Goal: Task Accomplishment & Management: Complete application form

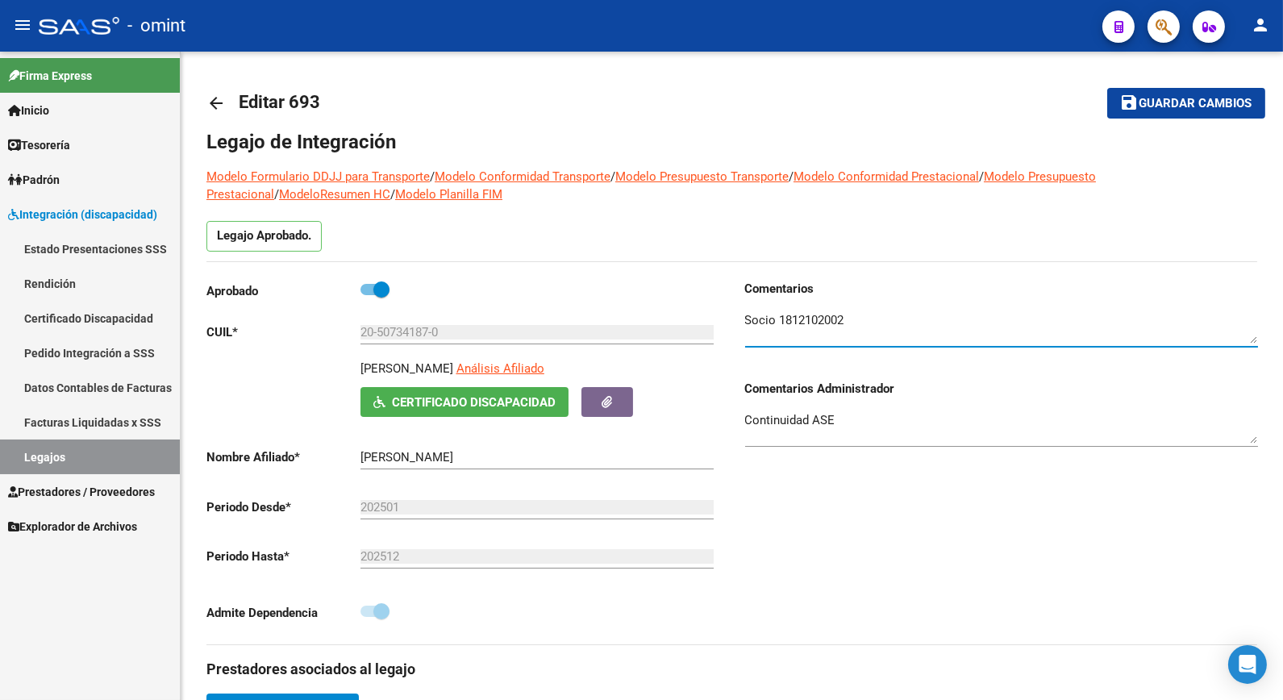
scroll to position [537, 0]
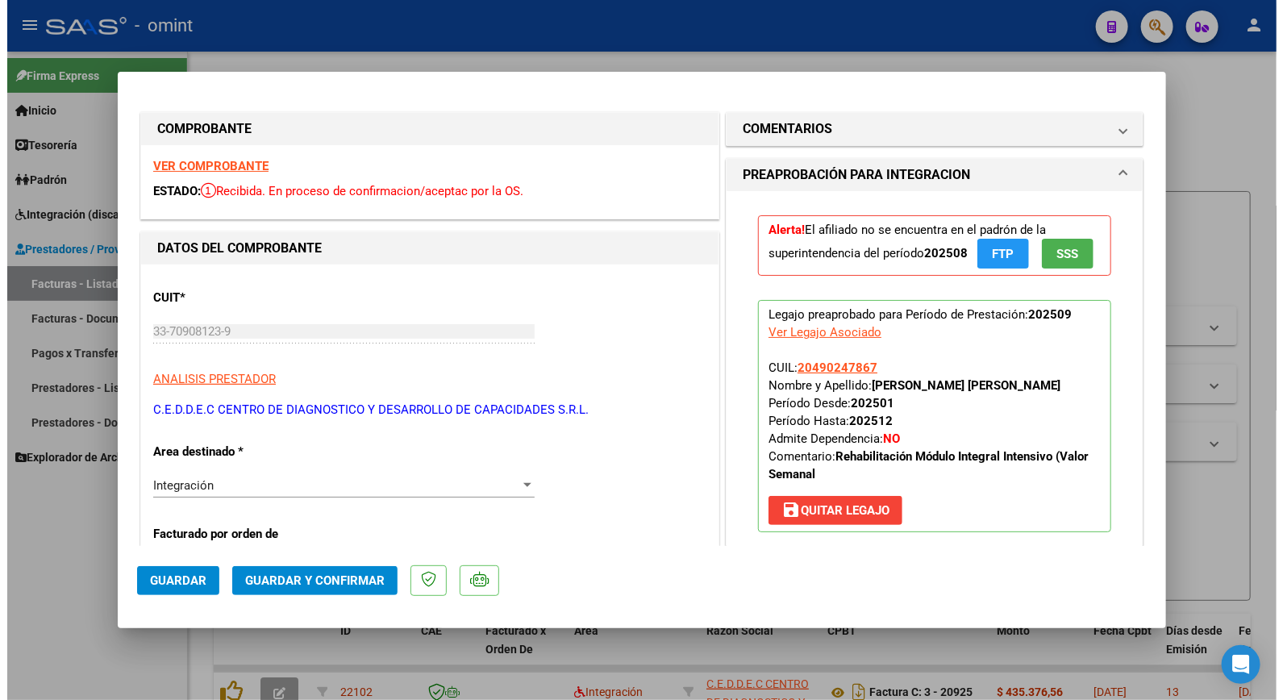
scroll to position [1102, 0]
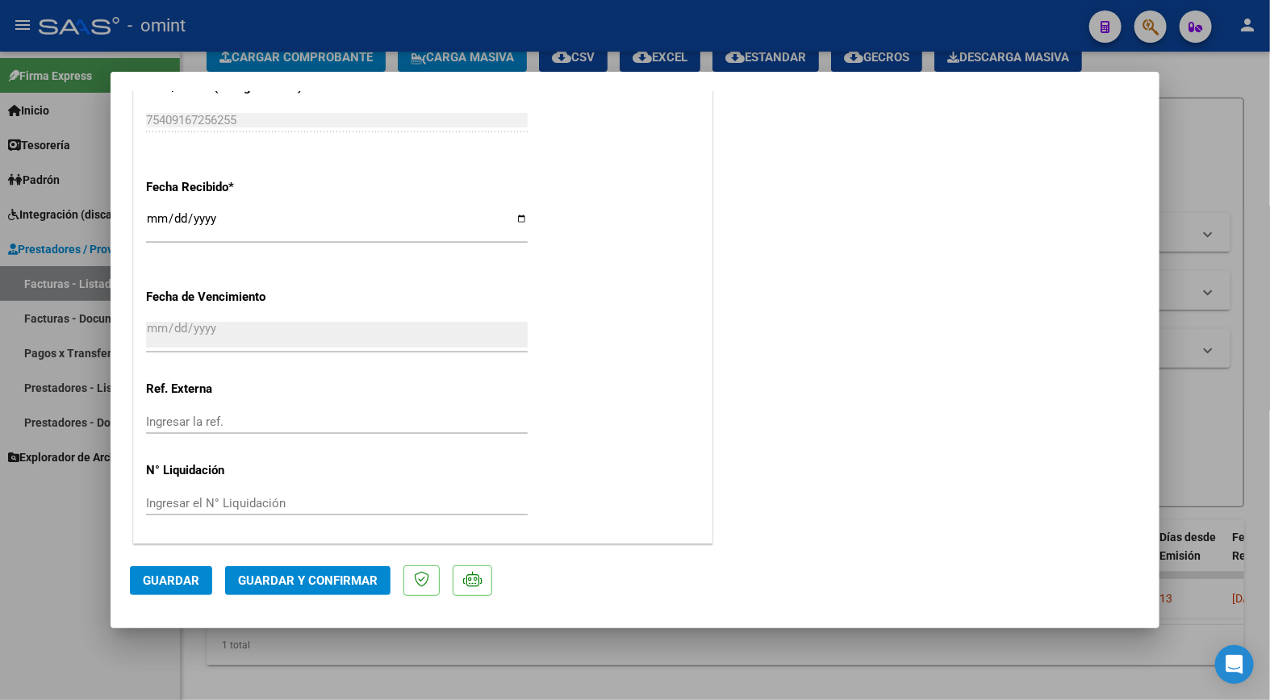
click at [894, 65] on div at bounding box center [635, 350] width 1270 height 700
type input "$ 0,00"
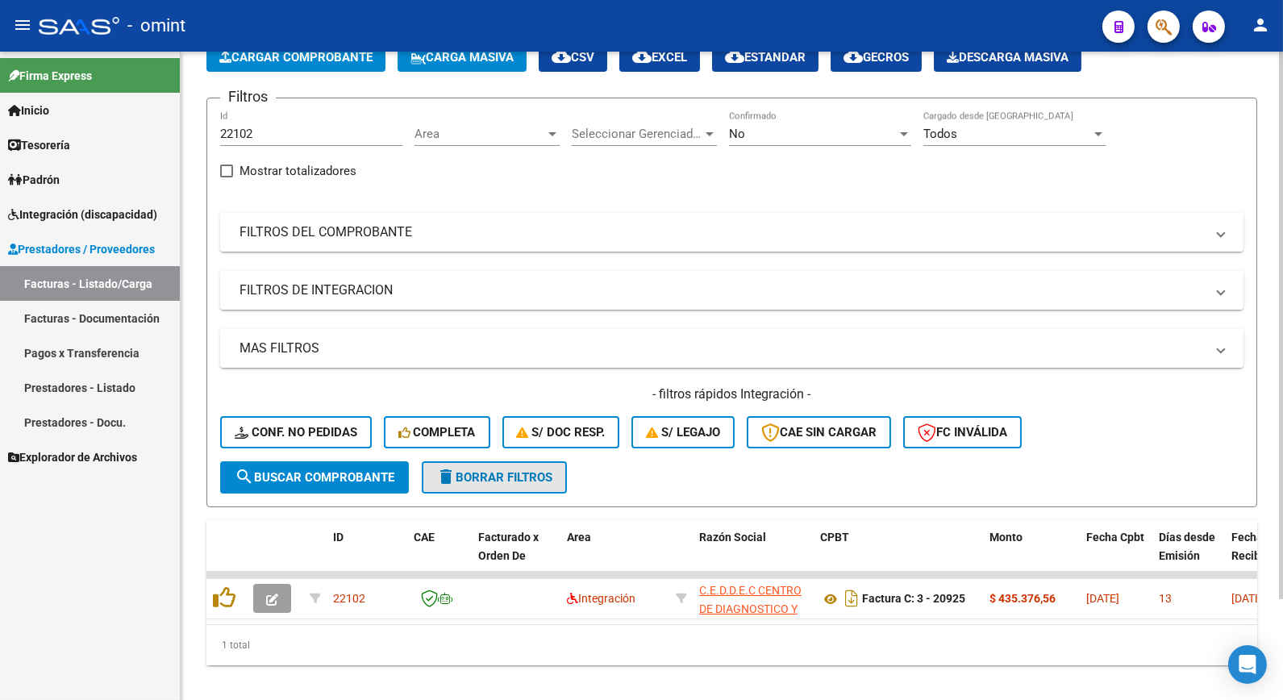
click at [488, 472] on span "delete Borrar Filtros" at bounding box center [494, 477] width 116 height 15
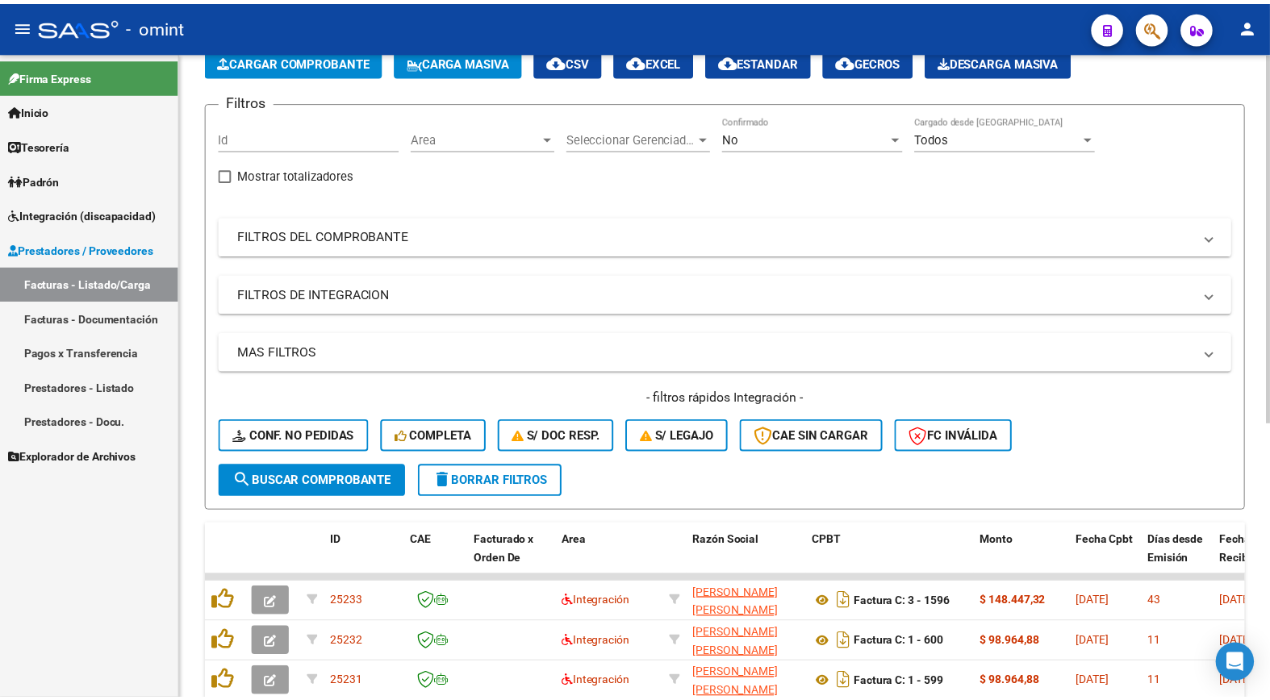
scroll to position [94, 0]
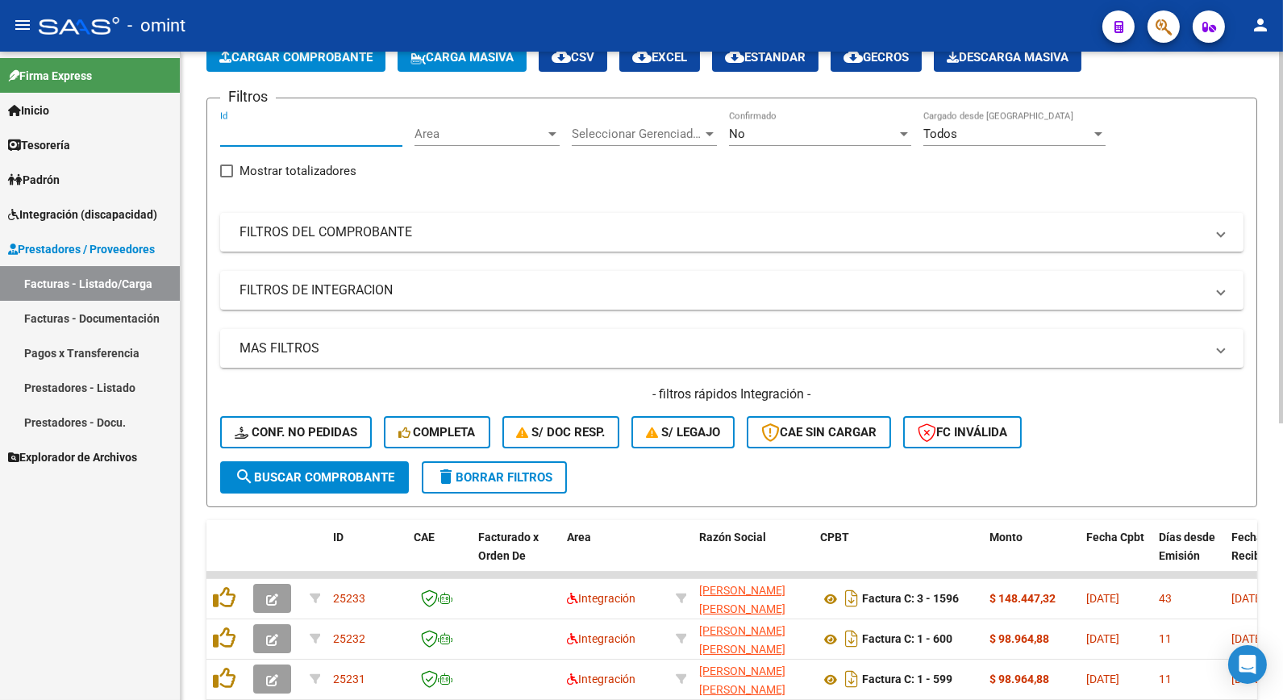
paste input "22102"
type input "22102"
click at [309, 481] on span "search Buscar Comprobante" at bounding box center [315, 477] width 160 height 15
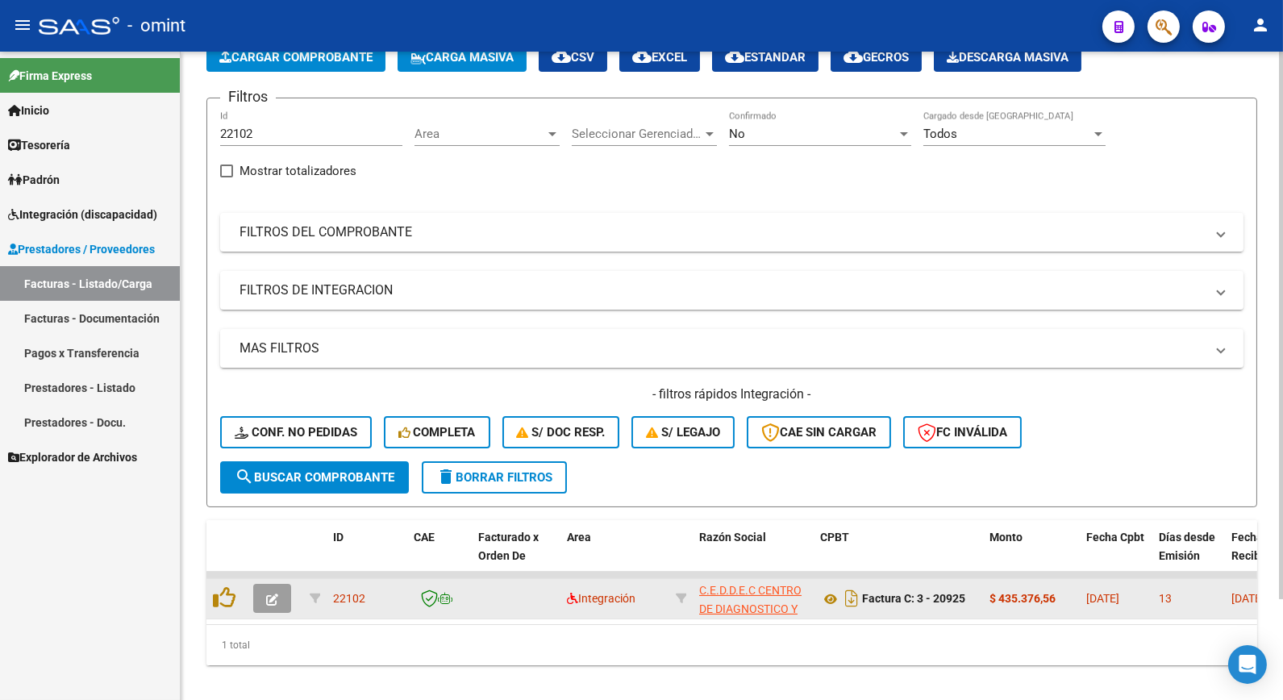
click at [272, 584] on button "button" at bounding box center [272, 598] width 38 height 29
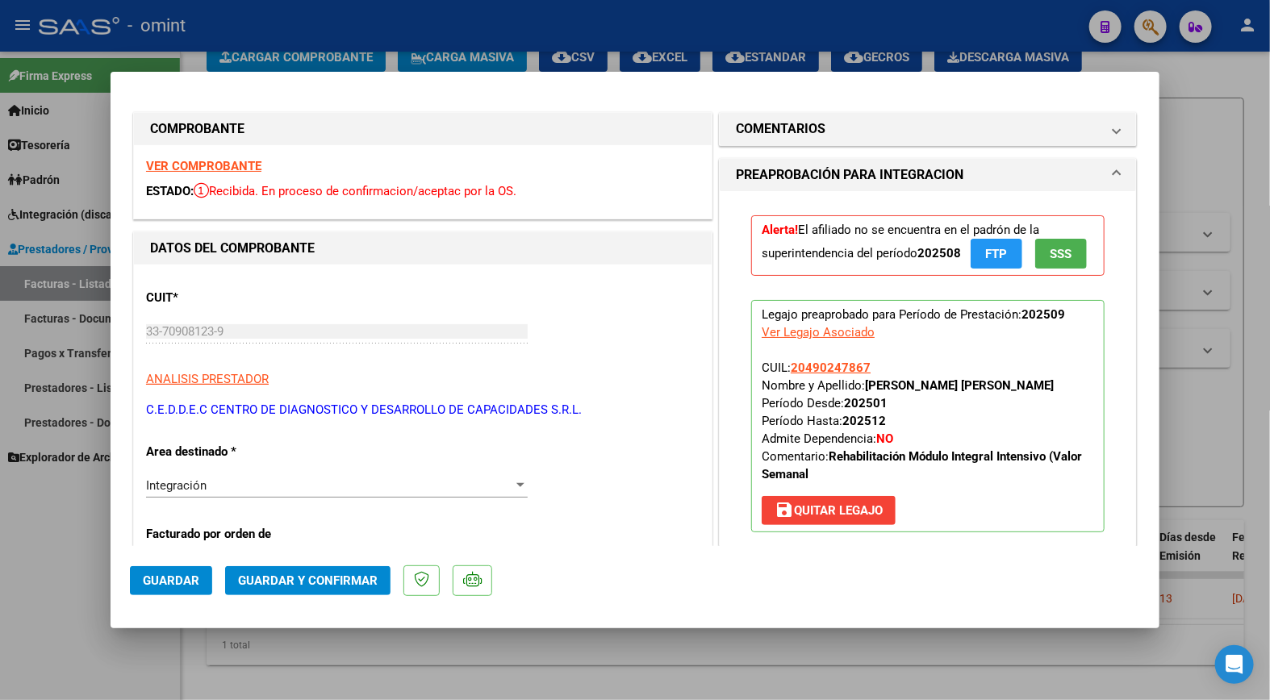
click at [228, 165] on strong "VER COMPROBANTE" at bounding box center [203, 166] width 115 height 15
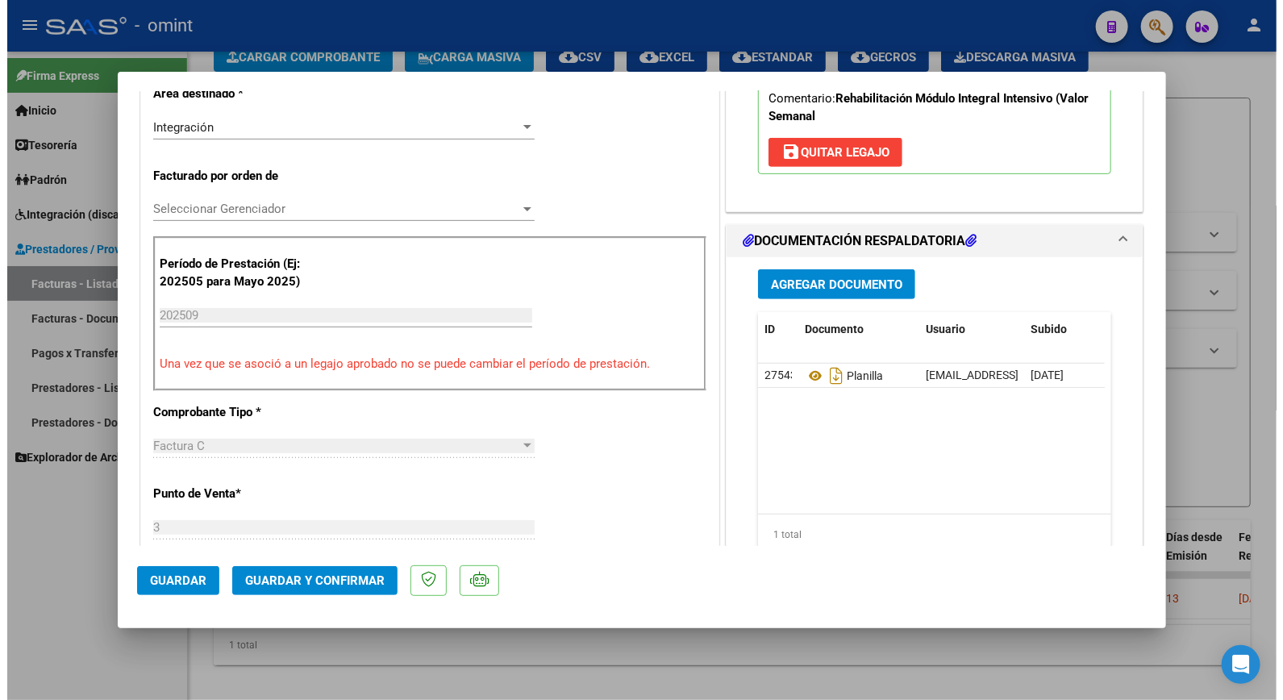
scroll to position [448, 0]
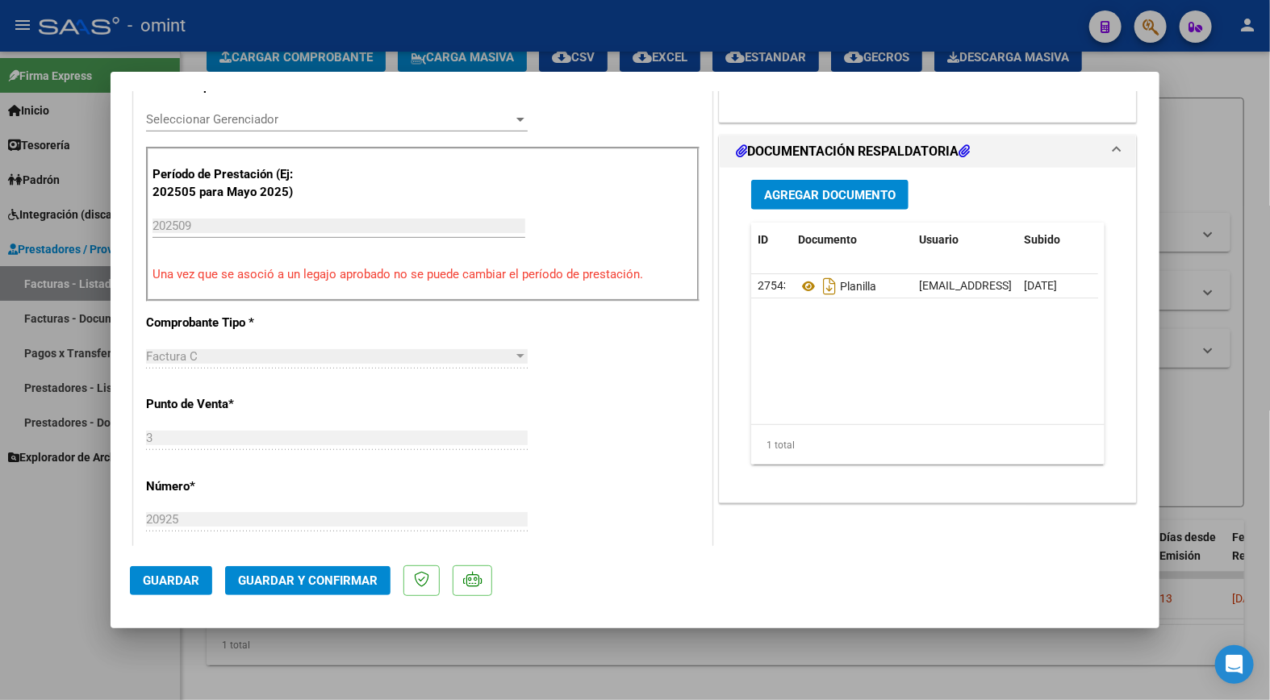
click at [313, 578] on span "Guardar y Confirmar" at bounding box center [308, 581] width 140 height 15
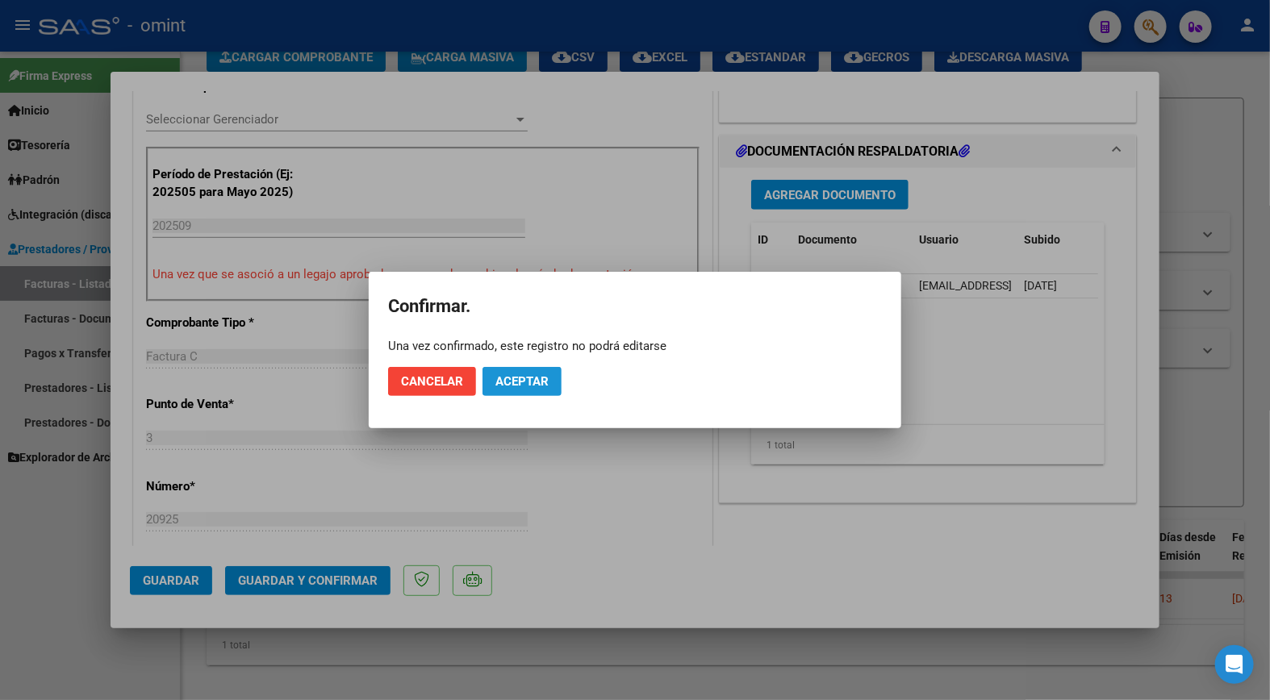
drag, startPoint x: 516, startPoint y: 377, endPoint x: 538, endPoint y: 371, distance: 22.5
click at [518, 376] on span "Aceptar" at bounding box center [521, 381] width 53 height 15
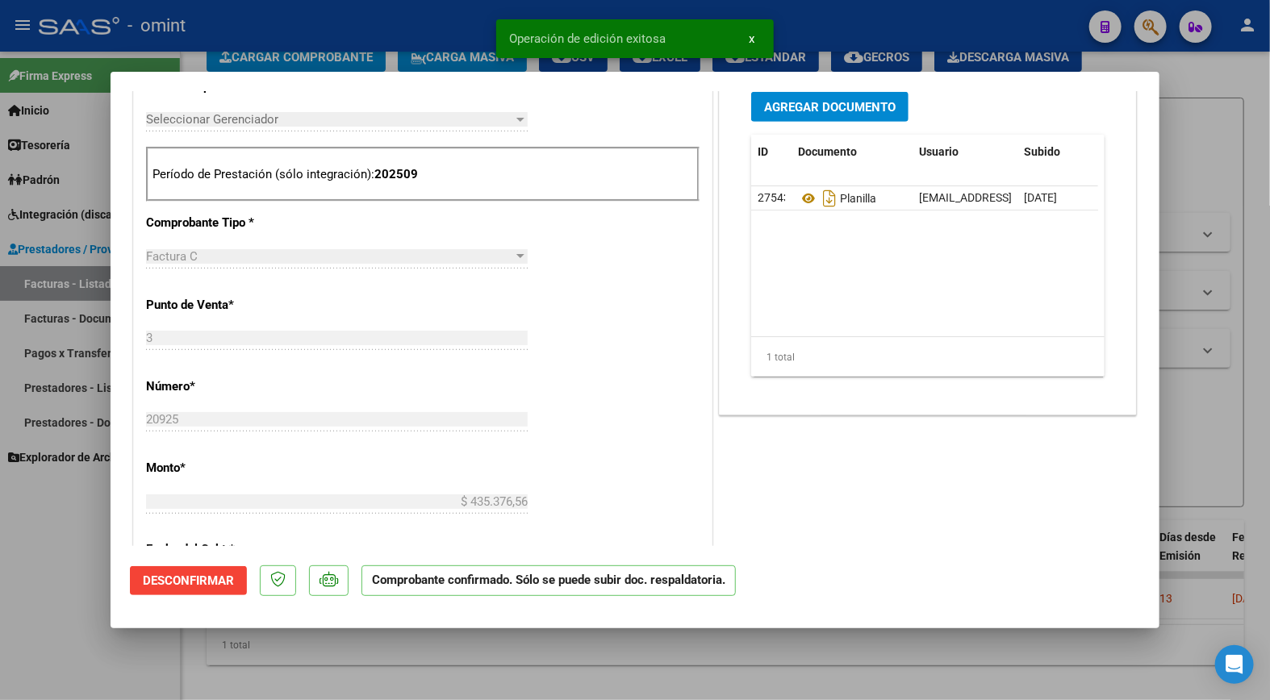
click at [431, 16] on div at bounding box center [635, 350] width 1270 height 700
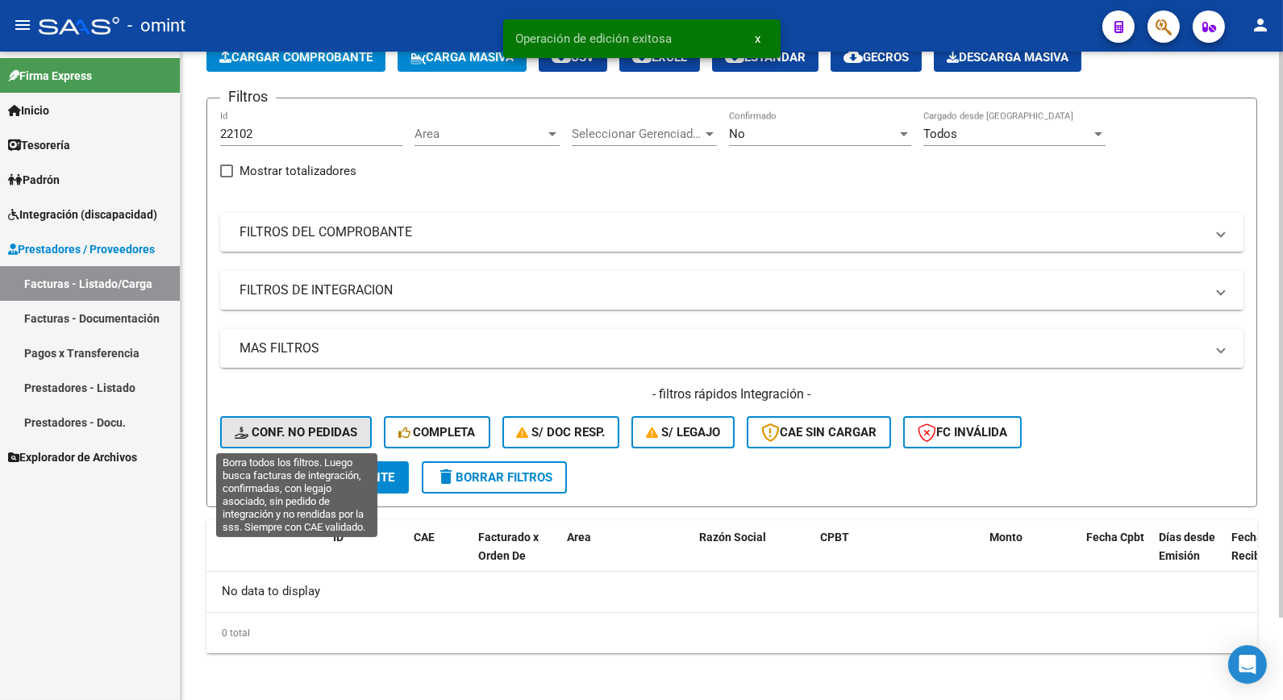
drag, startPoint x: 334, startPoint y: 428, endPoint x: 431, endPoint y: 447, distance: 98.6
click at [334, 429] on span "Conf. no pedidas" at bounding box center [296, 432] width 123 height 15
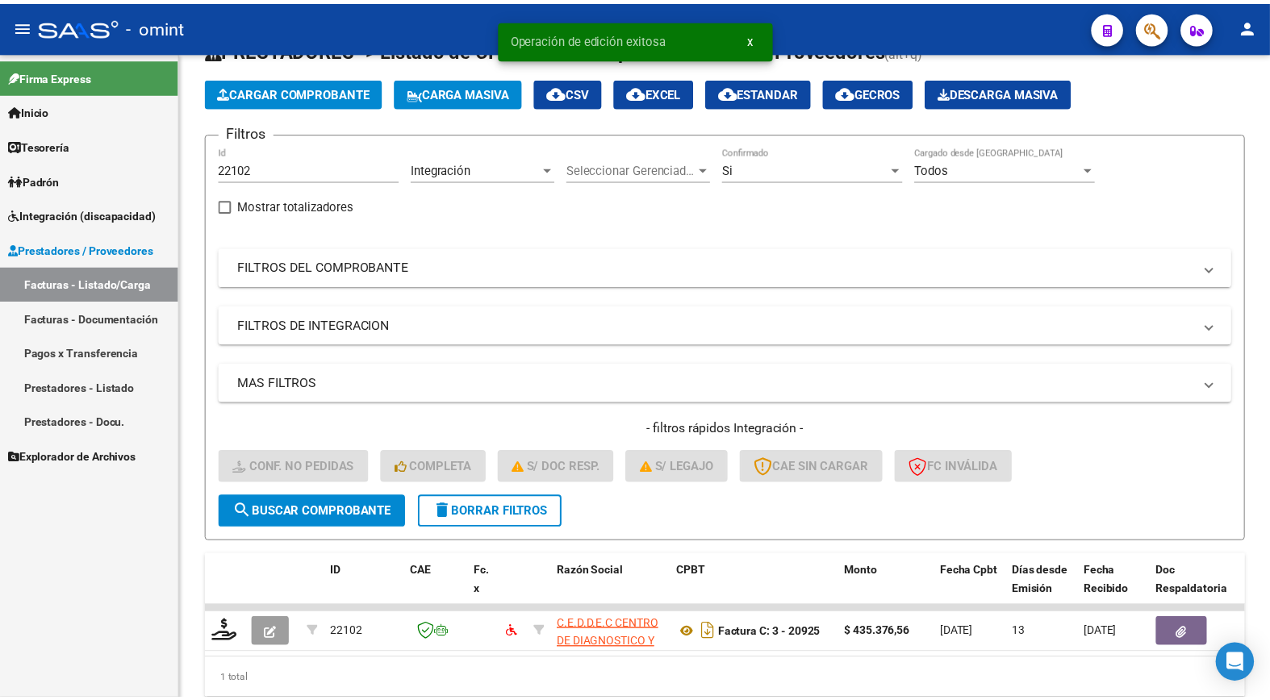
scroll to position [94, 0]
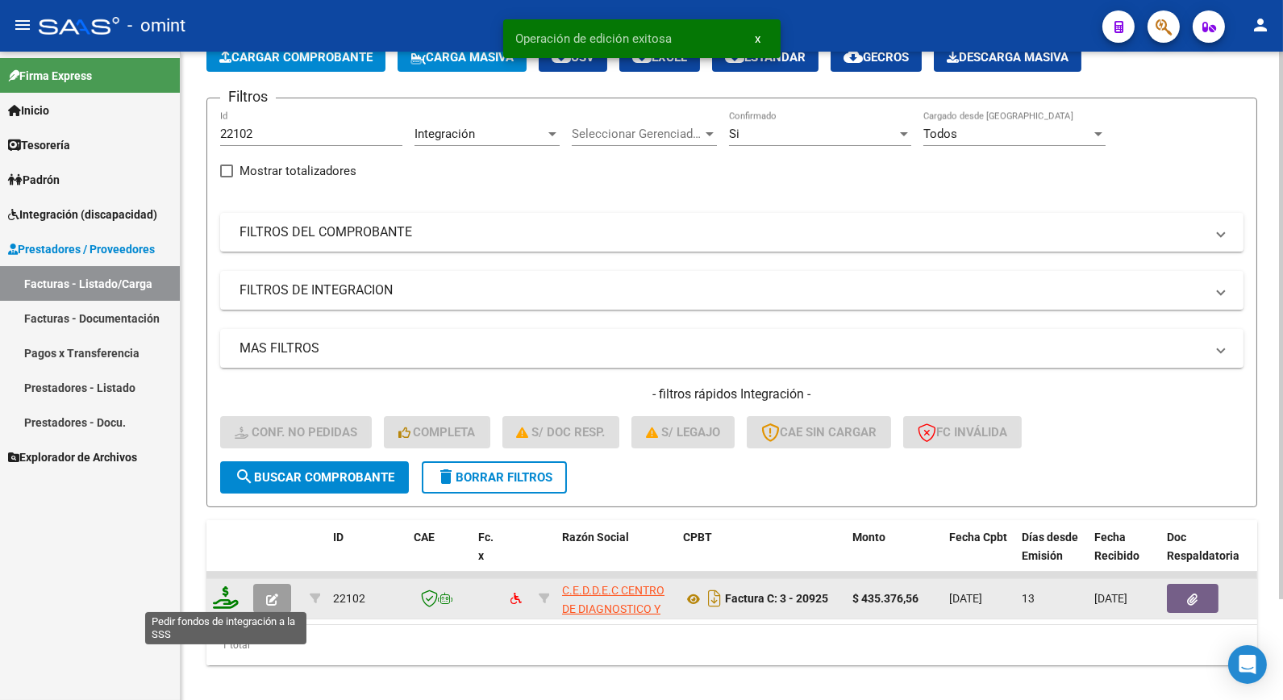
click at [230, 587] on icon at bounding box center [226, 597] width 26 height 23
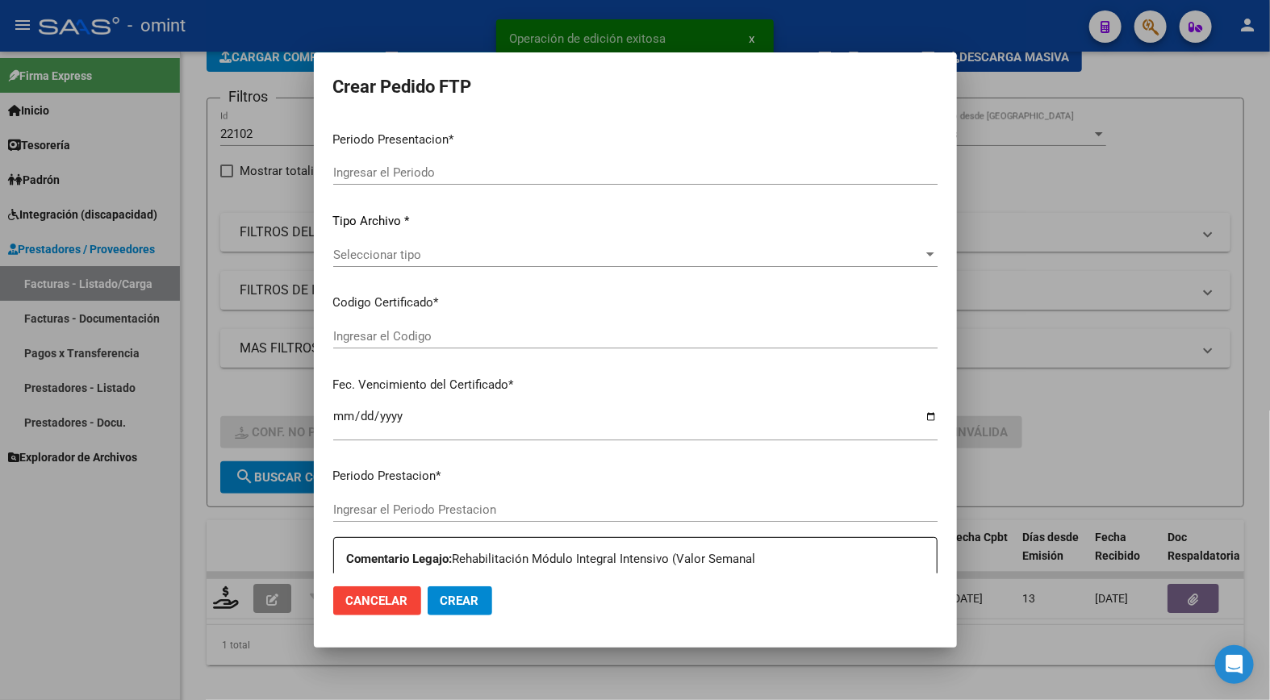
type input "202509"
type input "$ 435.376,56"
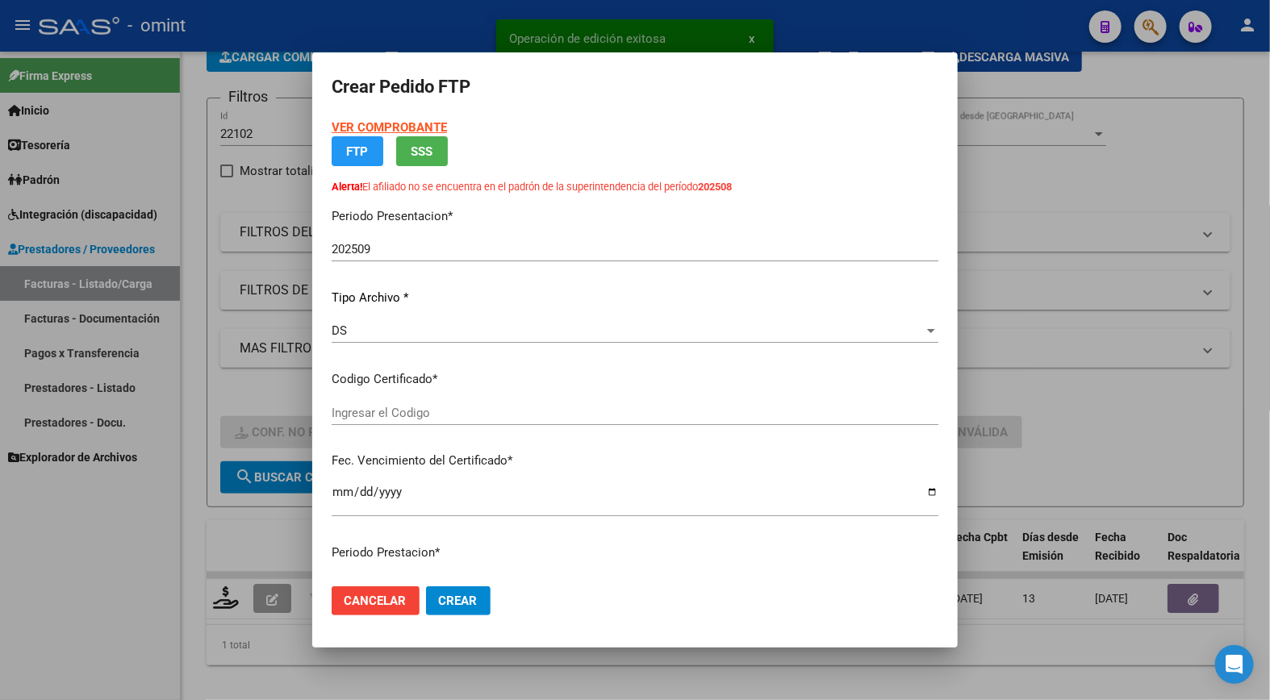
type input "1905123786"
type input "[DATE]"
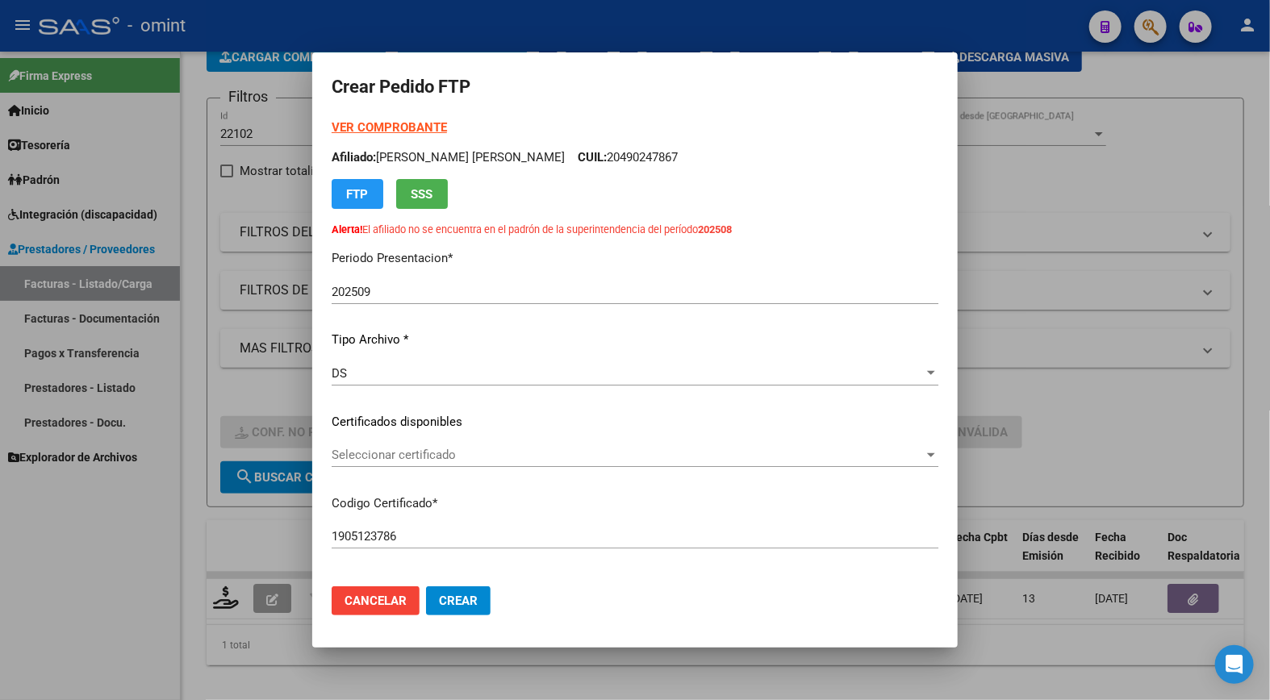
click at [912, 400] on div "VER COMPROBANTE ARCA Padrón Afiliado: [PERSON_NAME] [PERSON_NAME]: 20490247867 …" at bounding box center [635, 396] width 607 height 555
drag, startPoint x: 912, startPoint y: 400, endPoint x: 894, endPoint y: 460, distance: 62.3
click at [894, 460] on span "Seleccionar certificado" at bounding box center [628, 455] width 592 height 15
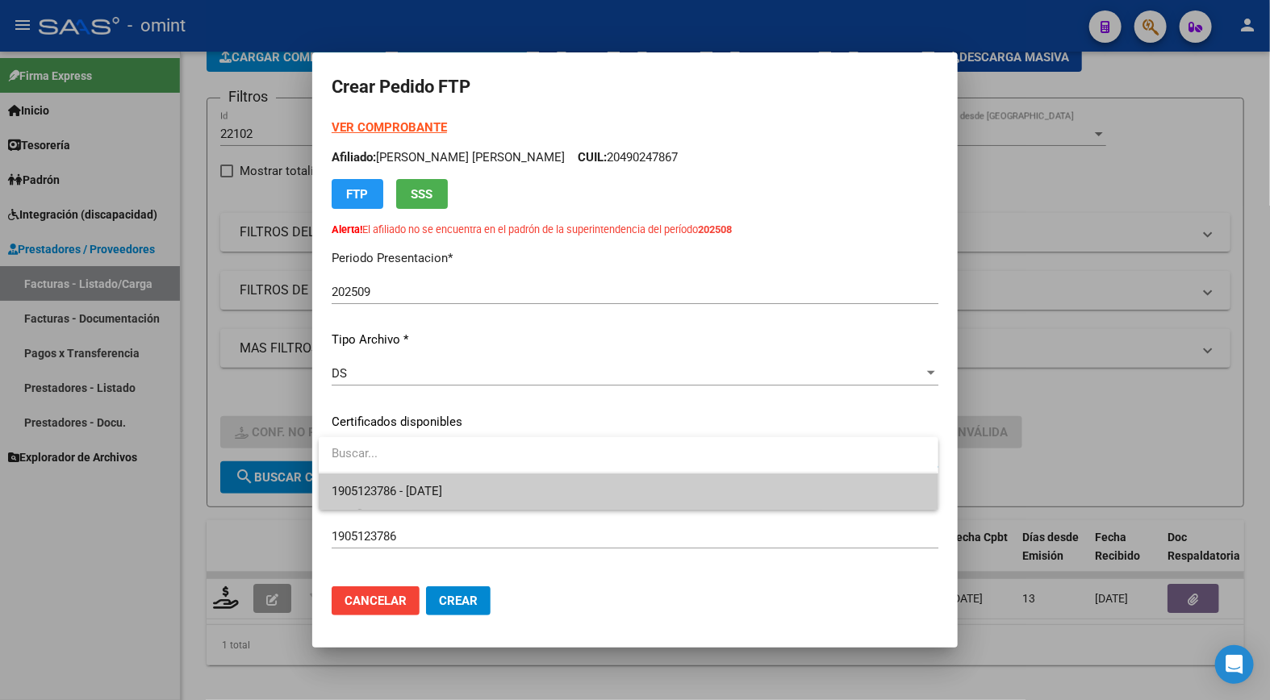
click at [858, 494] on span "1905123786 - [DATE]" at bounding box center [628, 492] width 593 height 36
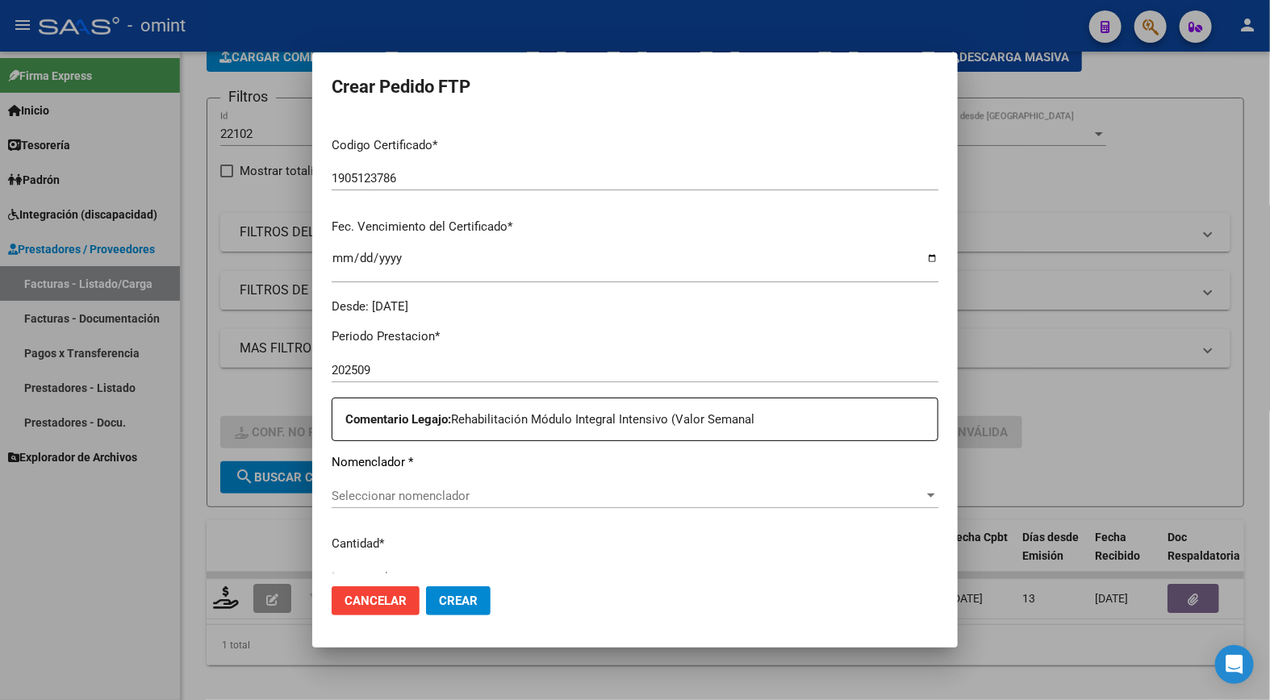
scroll to position [627, 0]
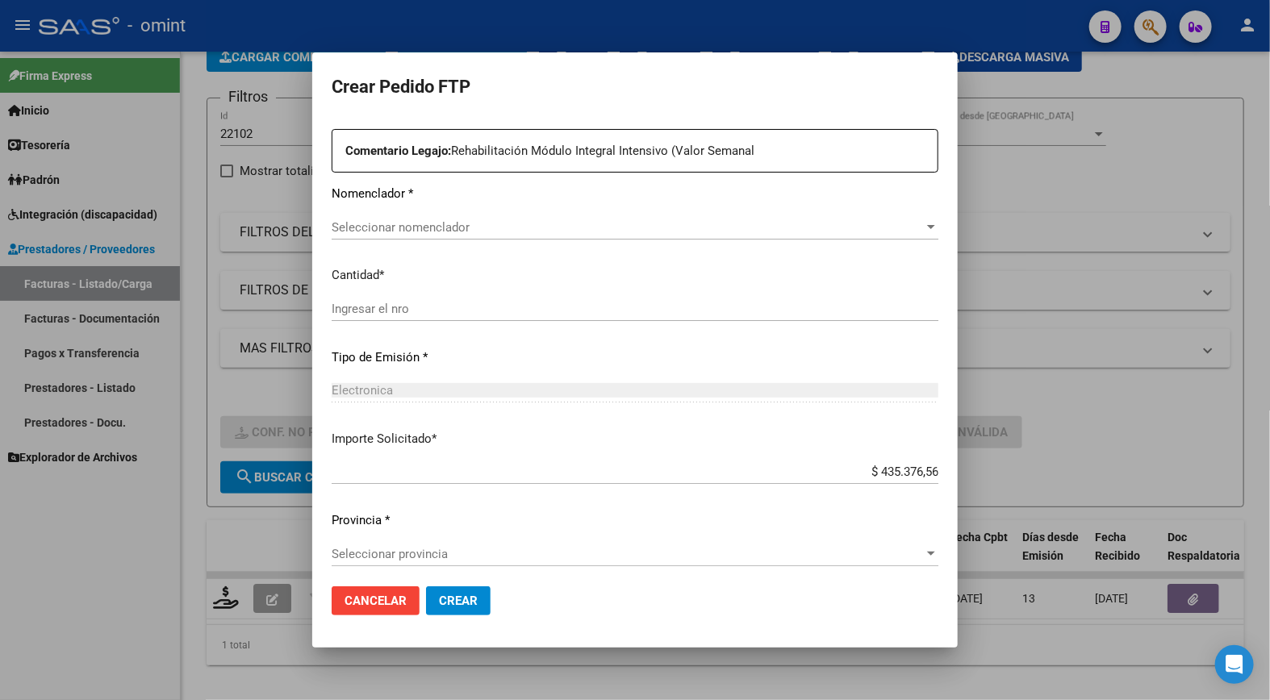
click at [385, 227] on span "Seleccionar nomenclador" at bounding box center [628, 227] width 592 height 15
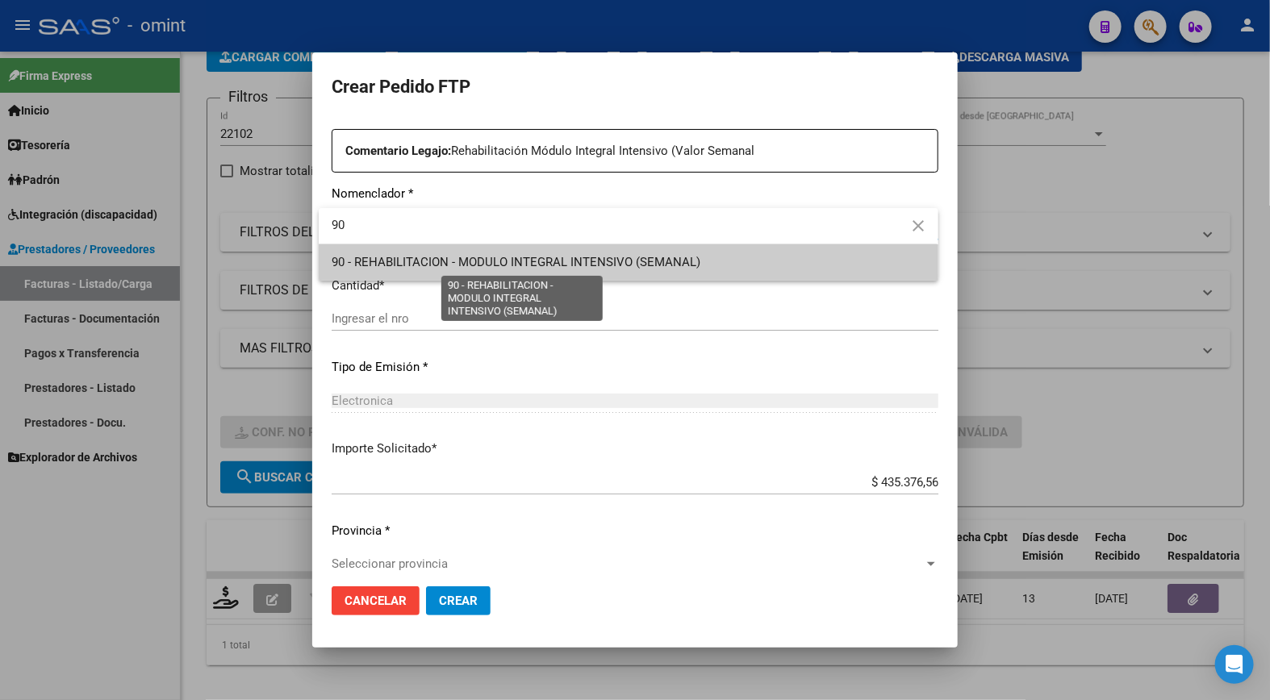
type input "90"
click at [391, 261] on span "90 - REHABILITACION - MODULO INTEGRAL INTENSIVO (SEMANAL)" at bounding box center [516, 262] width 369 height 15
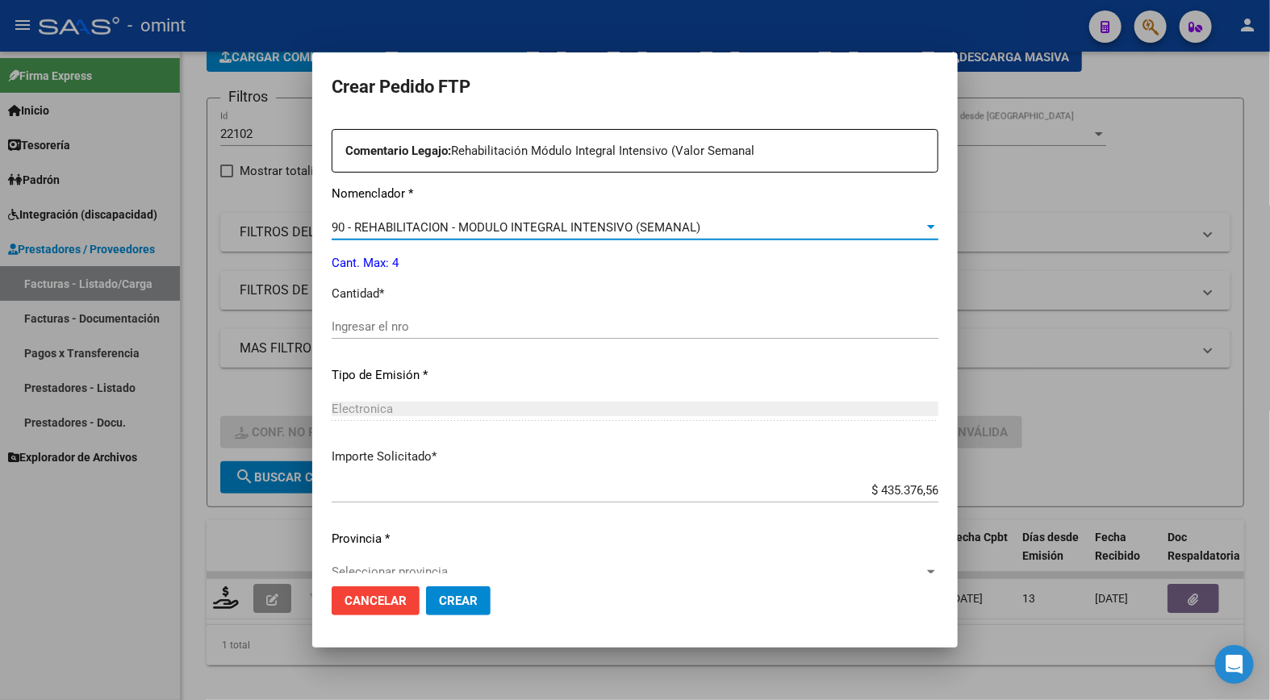
click at [382, 323] on input "Ingresar el nro" at bounding box center [635, 326] width 607 height 15
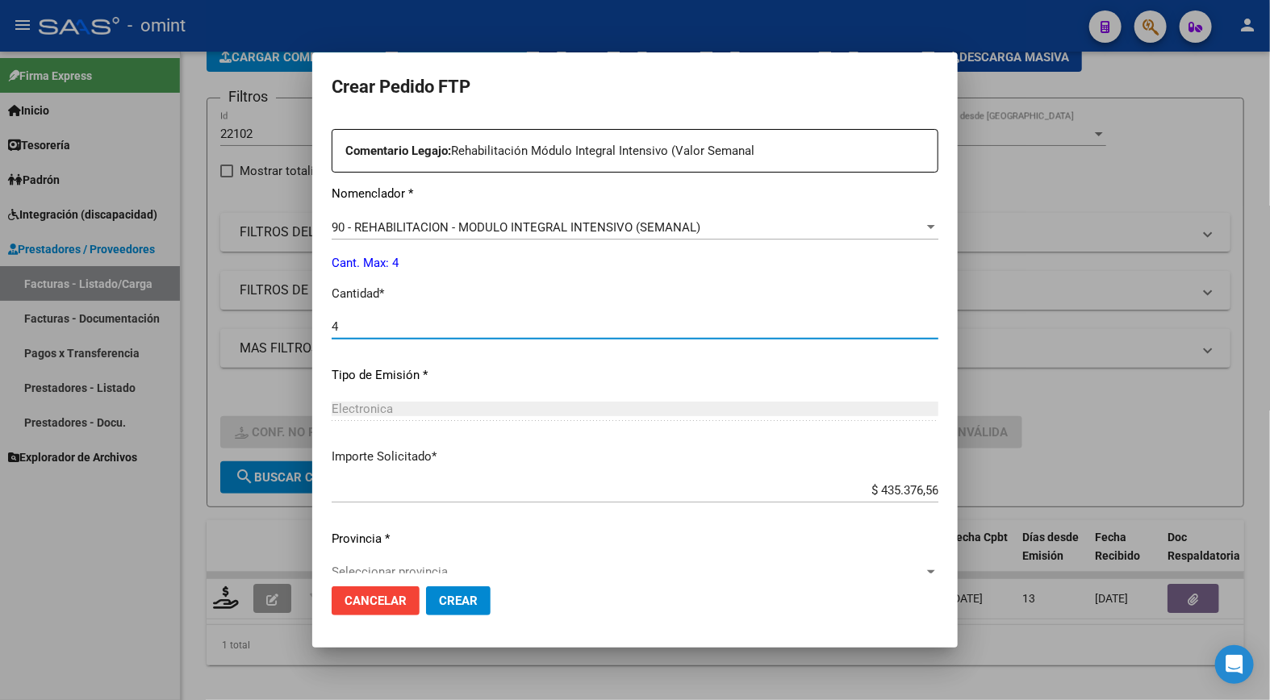
type input "4"
click at [627, 426] on div "Electronica Seleccionar tipo" at bounding box center [635, 417] width 607 height 40
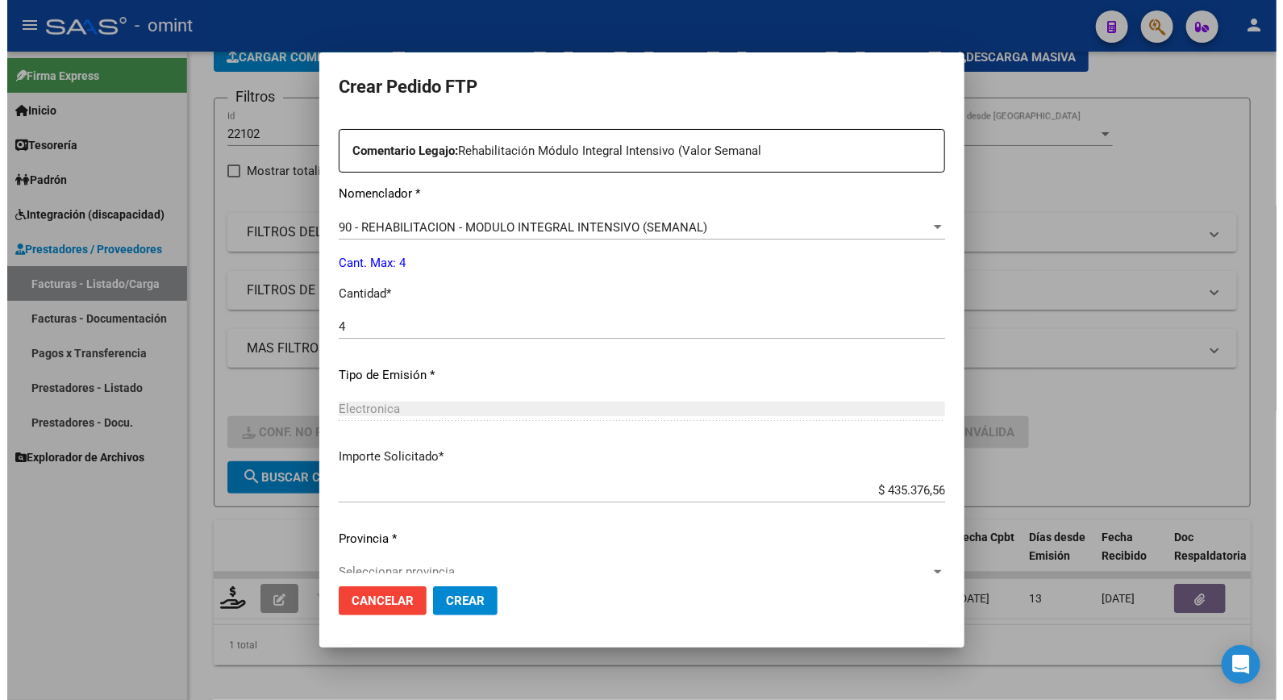
scroll to position [651, 0]
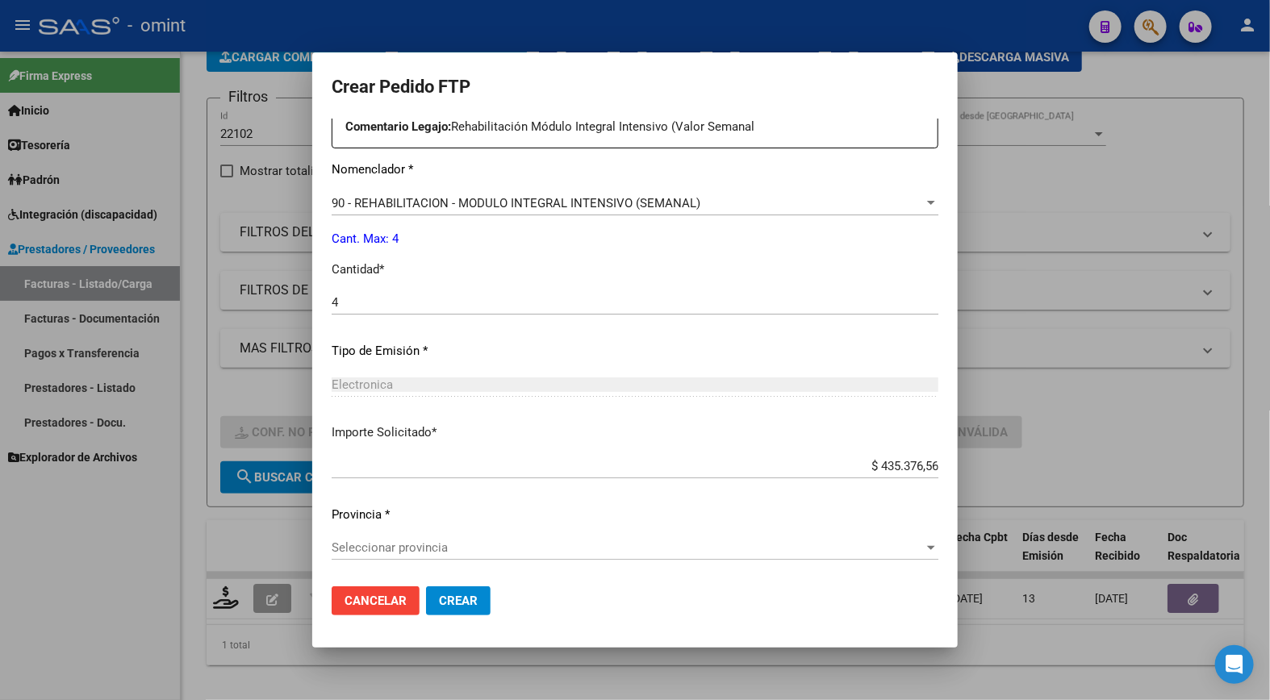
click at [411, 545] on span "Seleccionar provincia" at bounding box center [628, 547] width 592 height 15
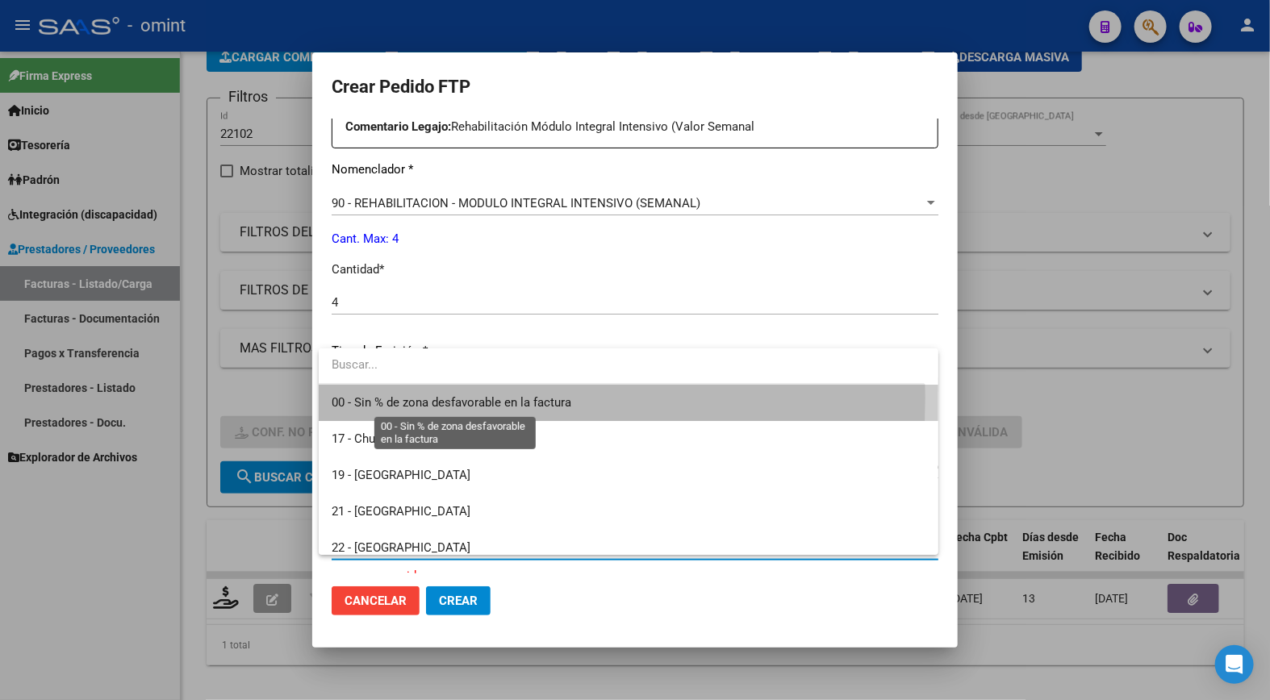
click at [474, 399] on span "00 - Sin % de zona desfavorable en la factura" at bounding box center [452, 402] width 240 height 15
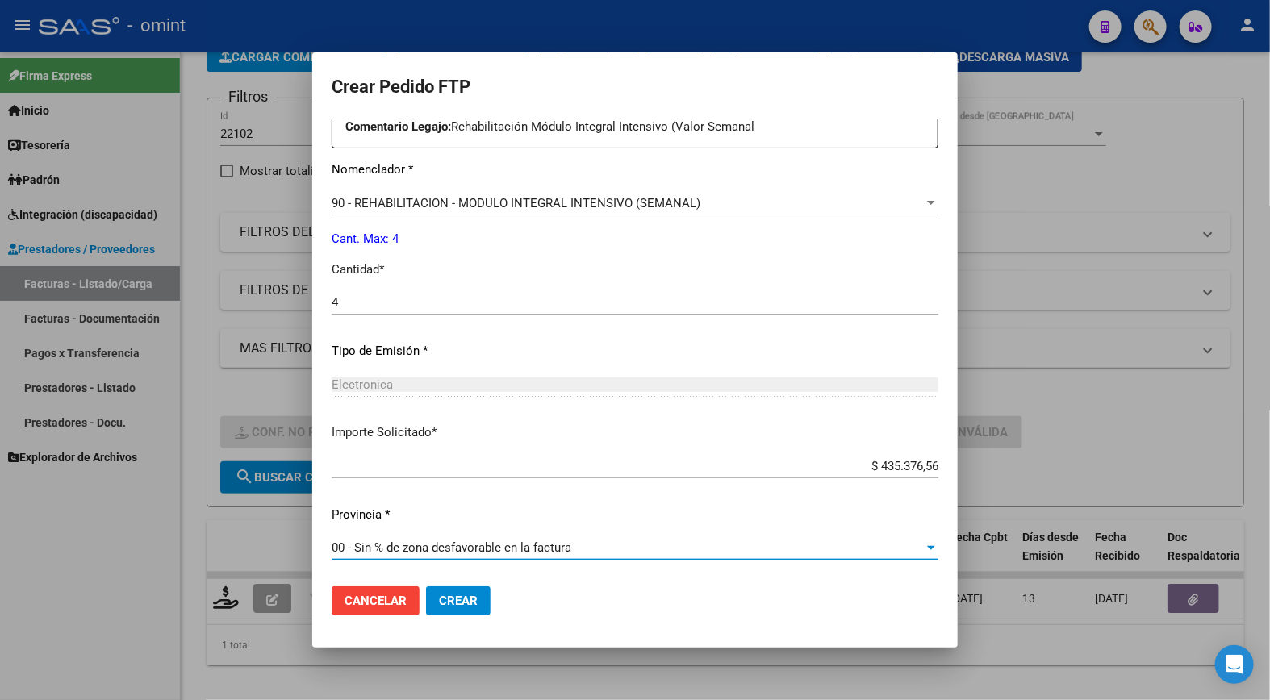
drag, startPoint x: 454, startPoint y: 608, endPoint x: 464, endPoint y: 608, distance: 9.7
click at [456, 608] on span "Crear" at bounding box center [458, 601] width 39 height 15
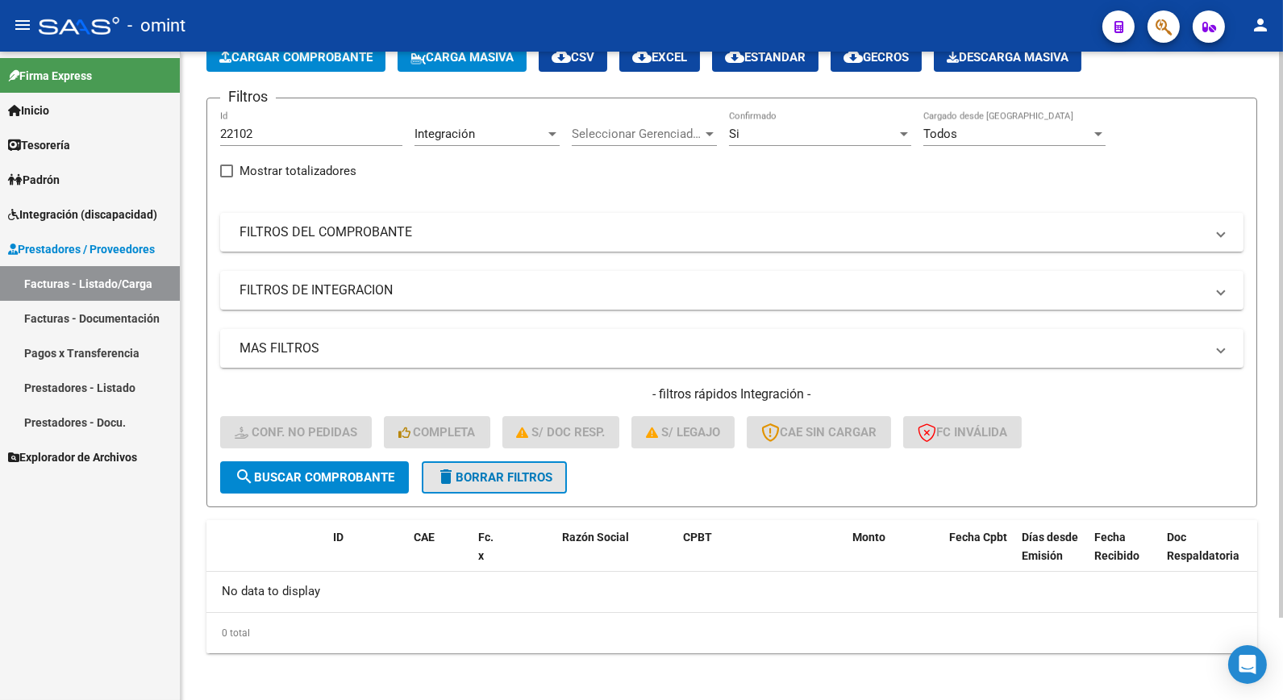
drag, startPoint x: 487, startPoint y: 477, endPoint x: 482, endPoint y: 465, distance: 13.0
click at [488, 477] on span "delete Borrar Filtros" at bounding box center [494, 477] width 116 height 15
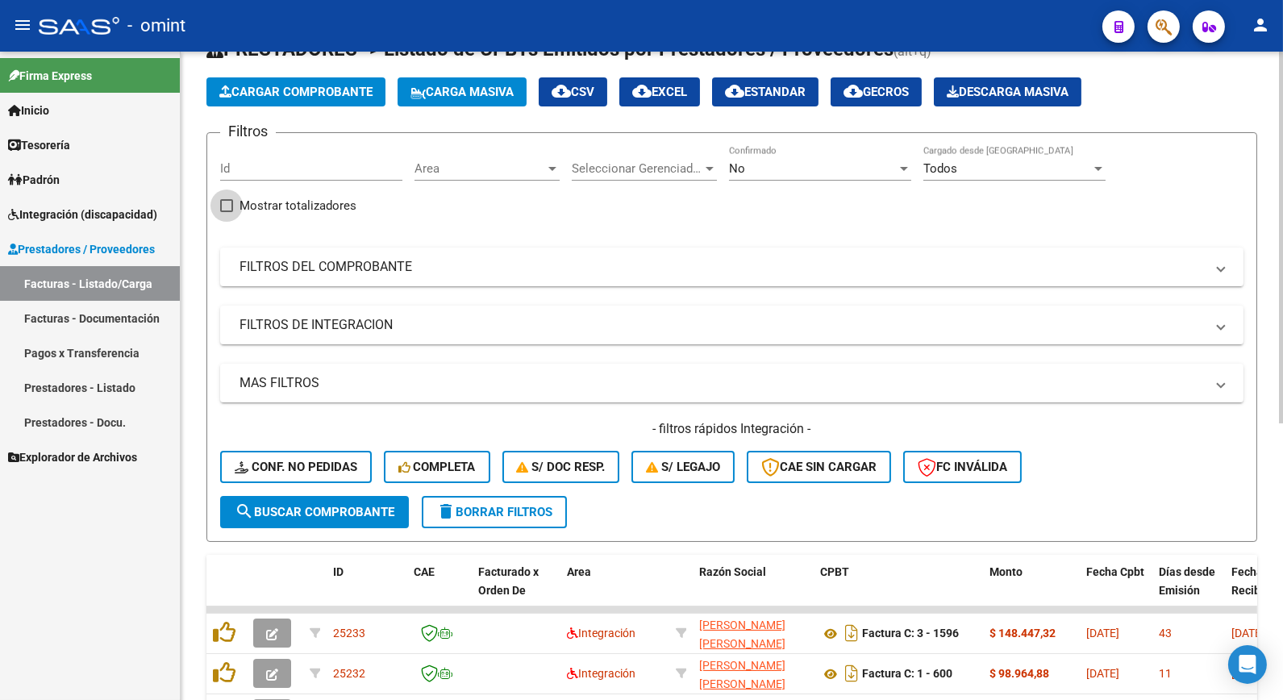
scroll to position [94, 0]
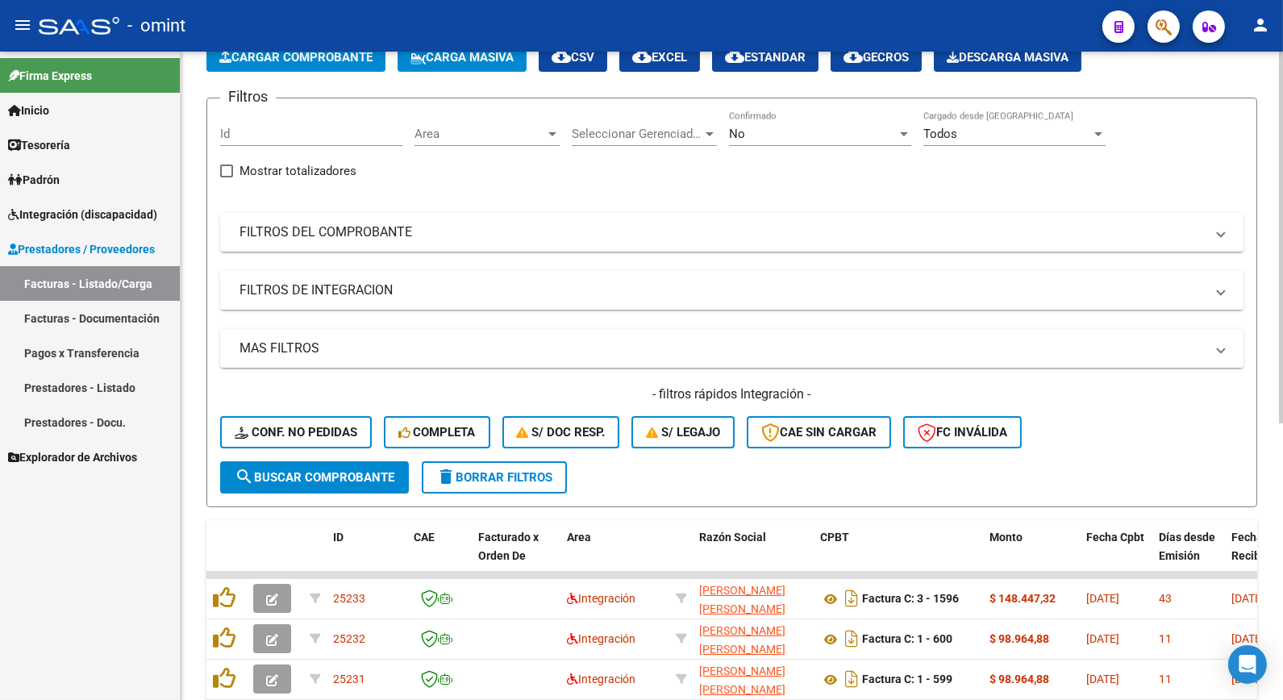
drag, startPoint x: 268, startPoint y: 168, endPoint x: 261, endPoint y: 139, distance: 29.9
paste input "22052"
type input "22052"
click at [350, 482] on span "search Buscar Comprobante" at bounding box center [315, 477] width 160 height 15
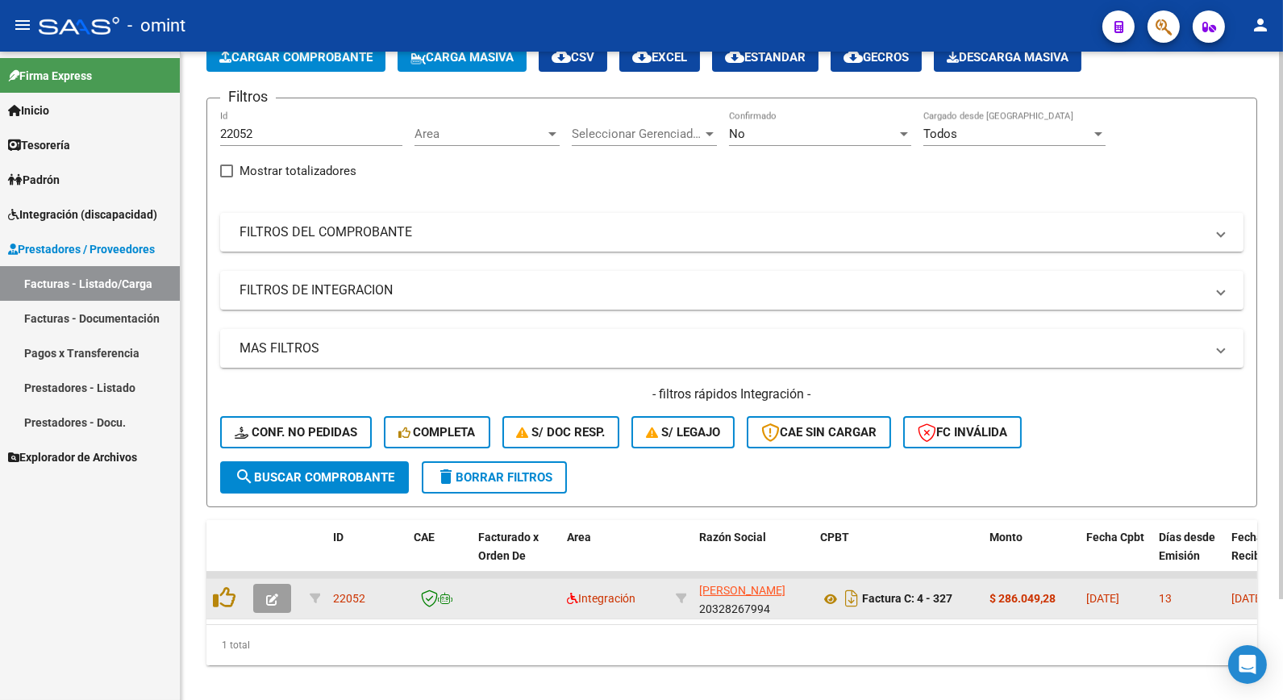
click at [254, 599] on button "button" at bounding box center [272, 598] width 38 height 29
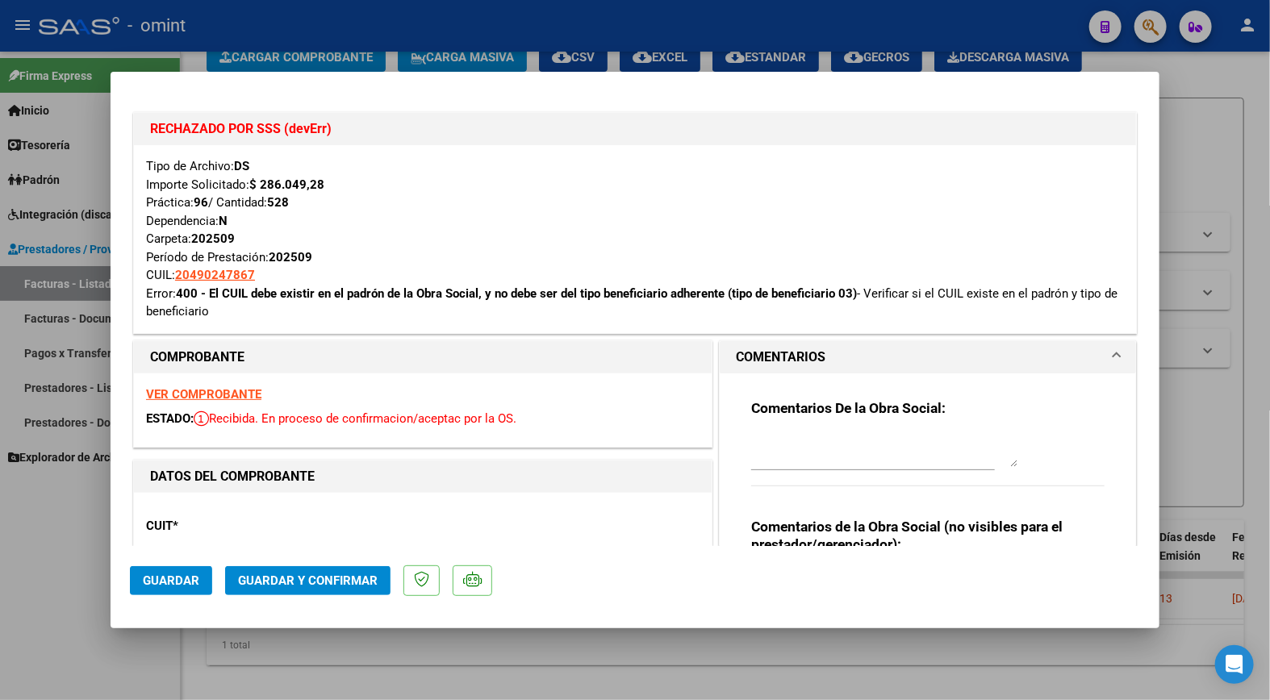
click at [481, 30] on div at bounding box center [635, 350] width 1270 height 700
type input "$ 0,00"
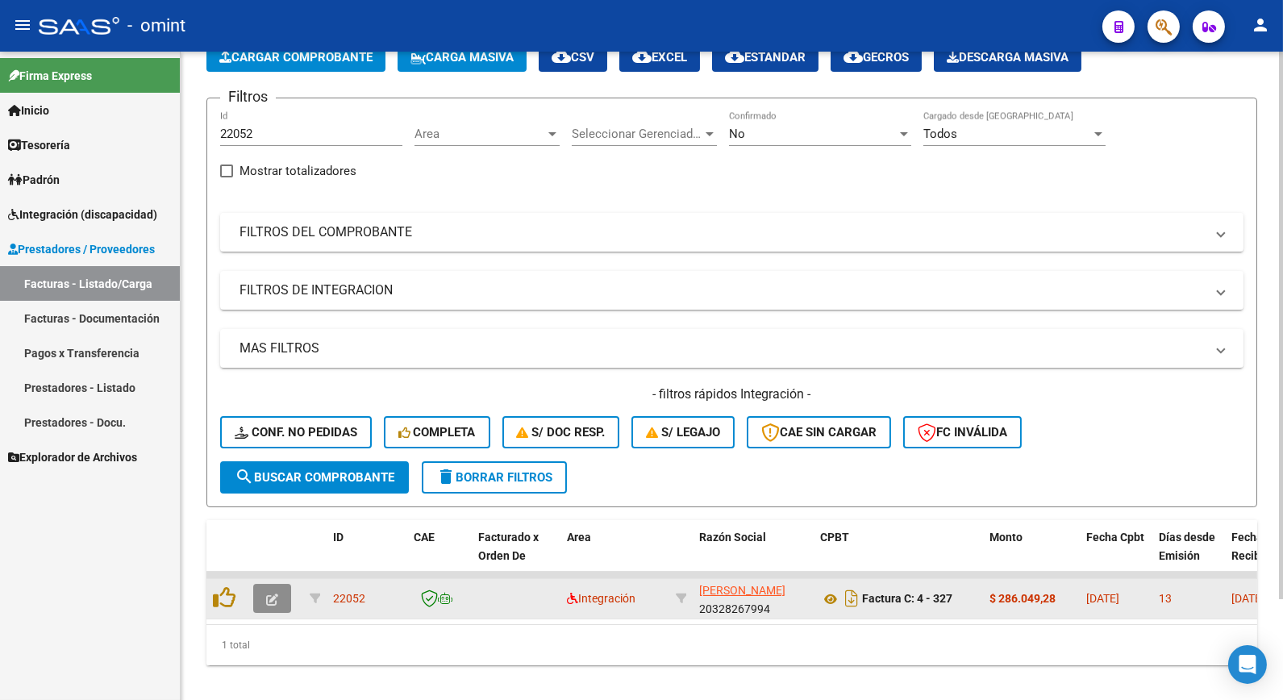
click at [277, 600] on icon "button" at bounding box center [272, 600] width 12 height 12
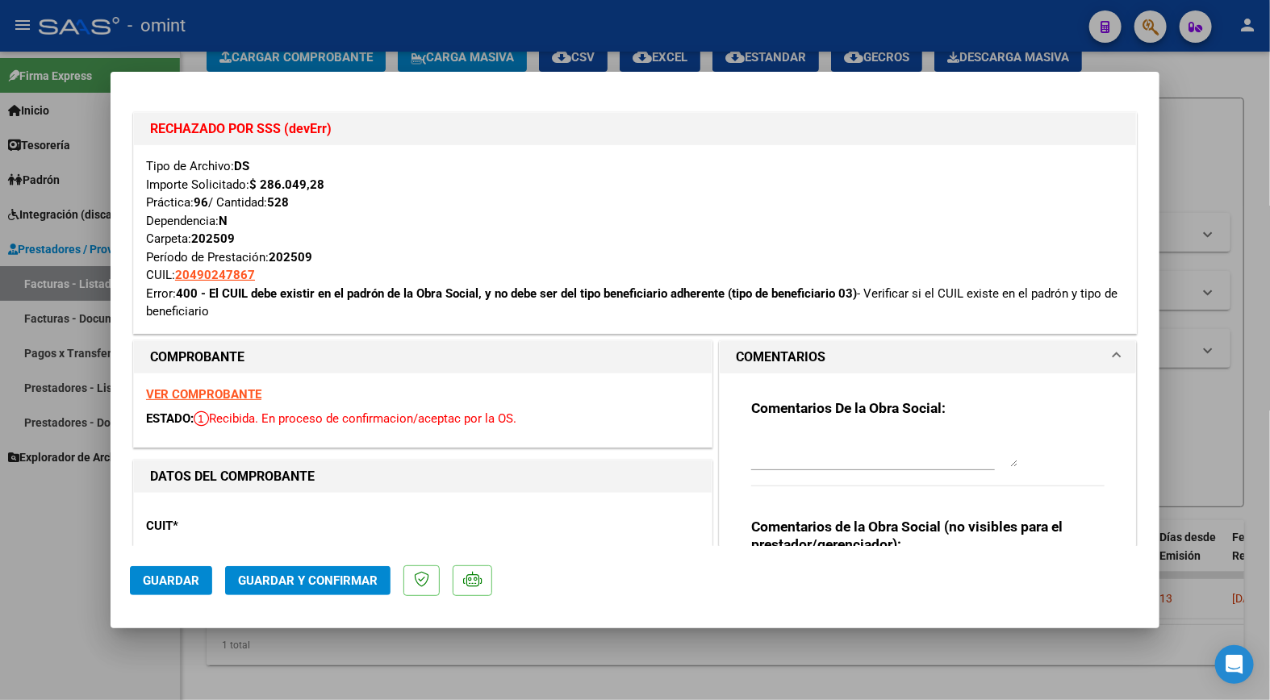
click at [206, 392] on strong "VER COMPROBANTE" at bounding box center [203, 394] width 115 height 15
click at [336, 5] on div at bounding box center [635, 350] width 1270 height 700
type input "$ 0,00"
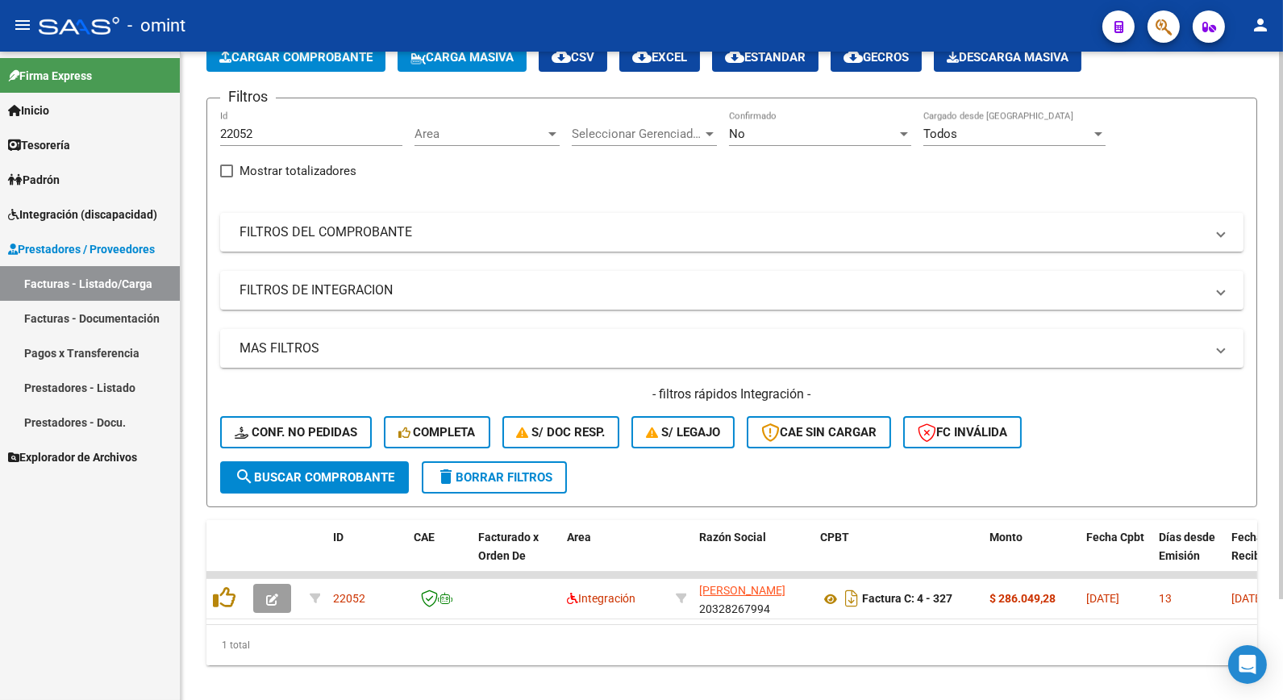
click at [484, 474] on span "delete Borrar Filtros" at bounding box center [494, 477] width 116 height 15
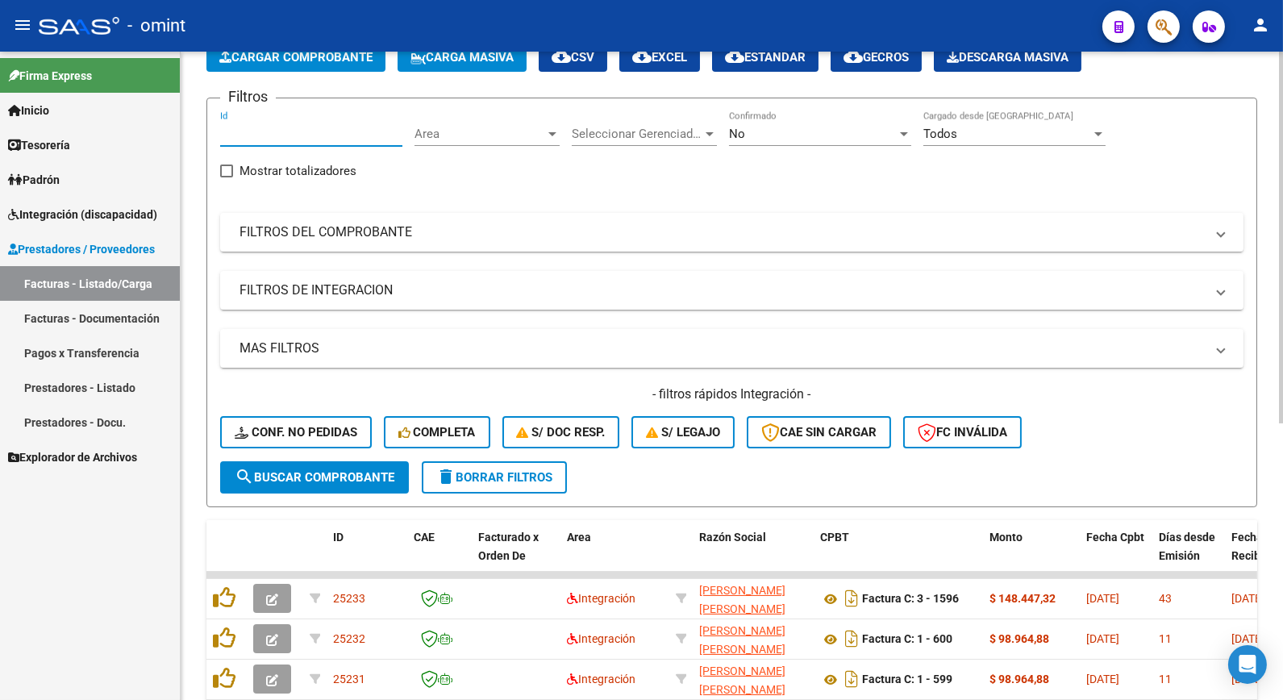
paste input "21993"
type input "21993"
click at [305, 482] on button "search Buscar Comprobante" at bounding box center [314, 477] width 189 height 32
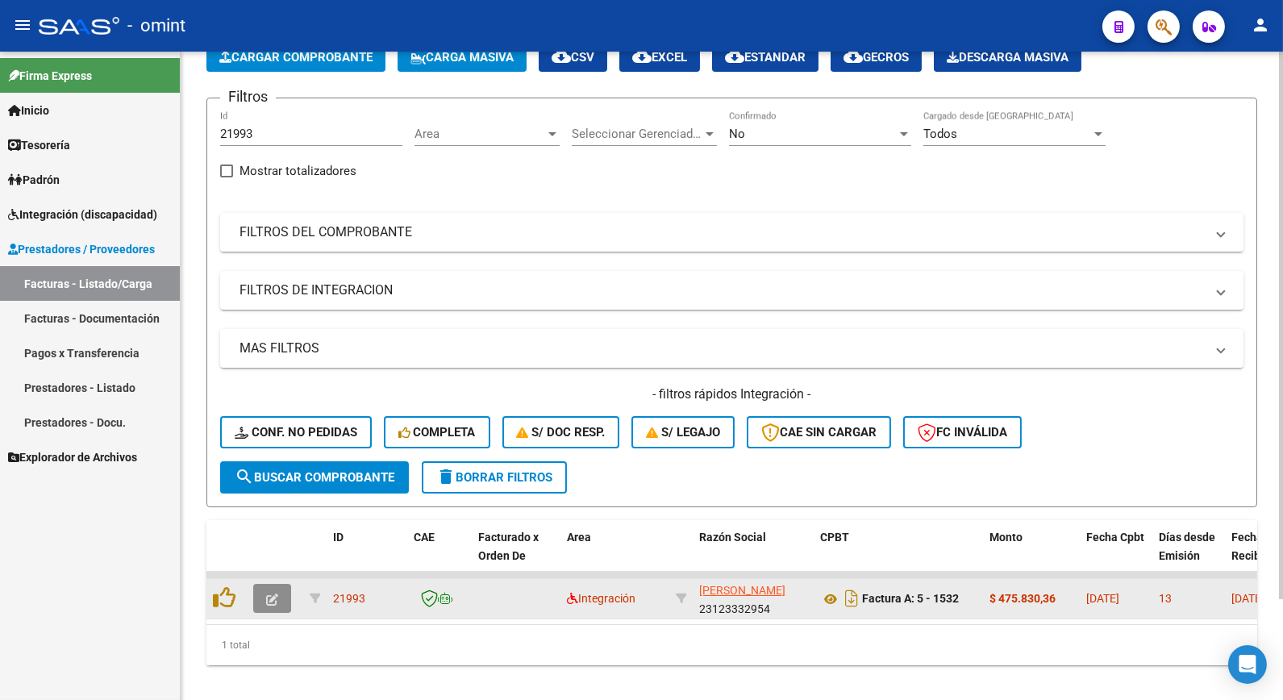
click at [277, 591] on span "button" at bounding box center [272, 598] width 12 height 15
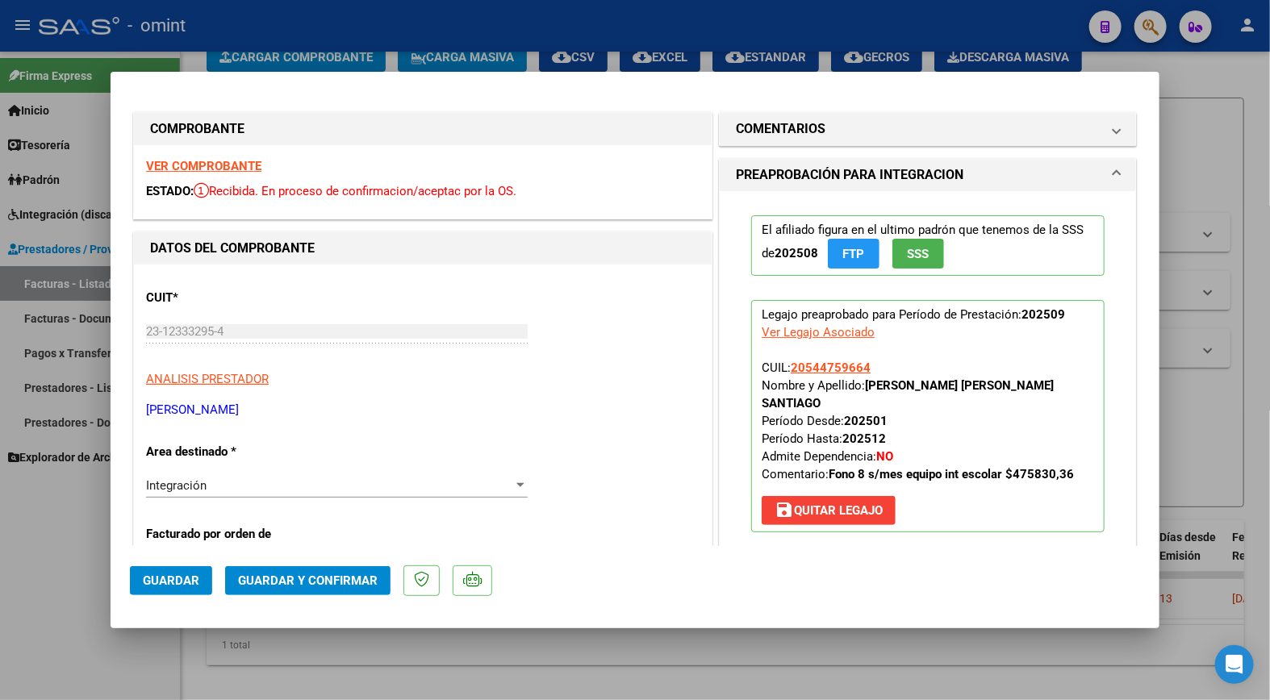
click at [229, 171] on strong "VER COMPROBANTE" at bounding box center [203, 166] width 115 height 15
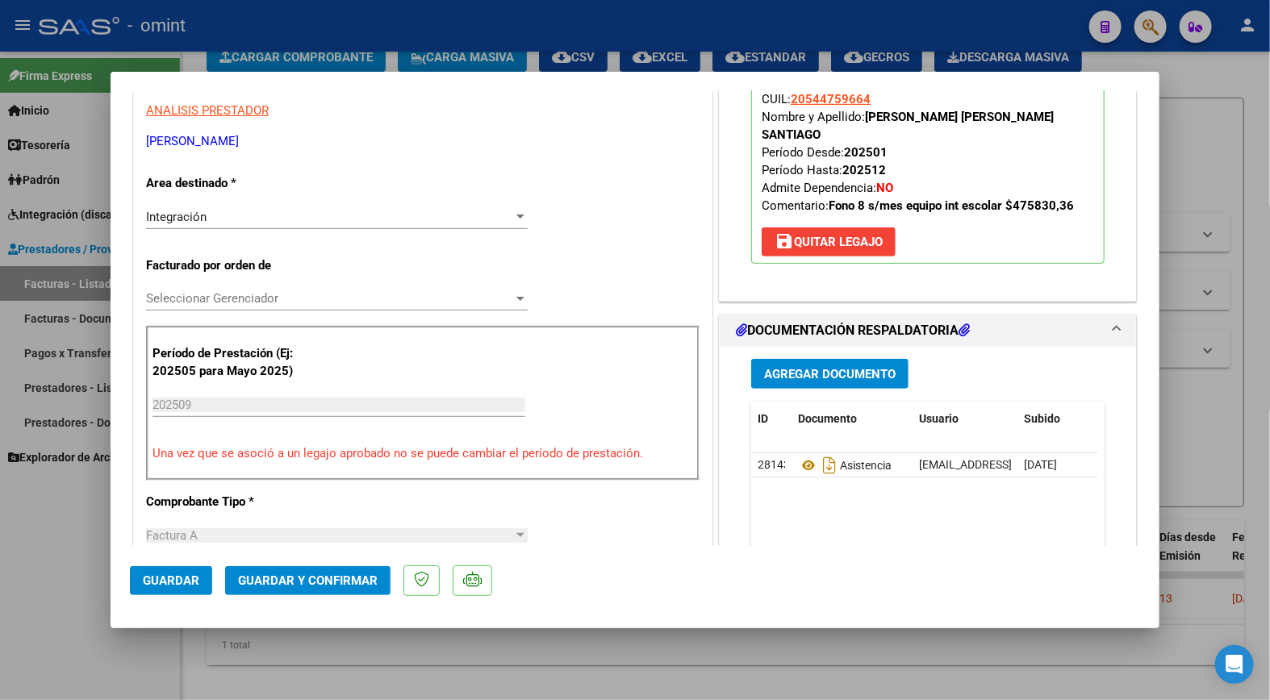
scroll to position [448, 0]
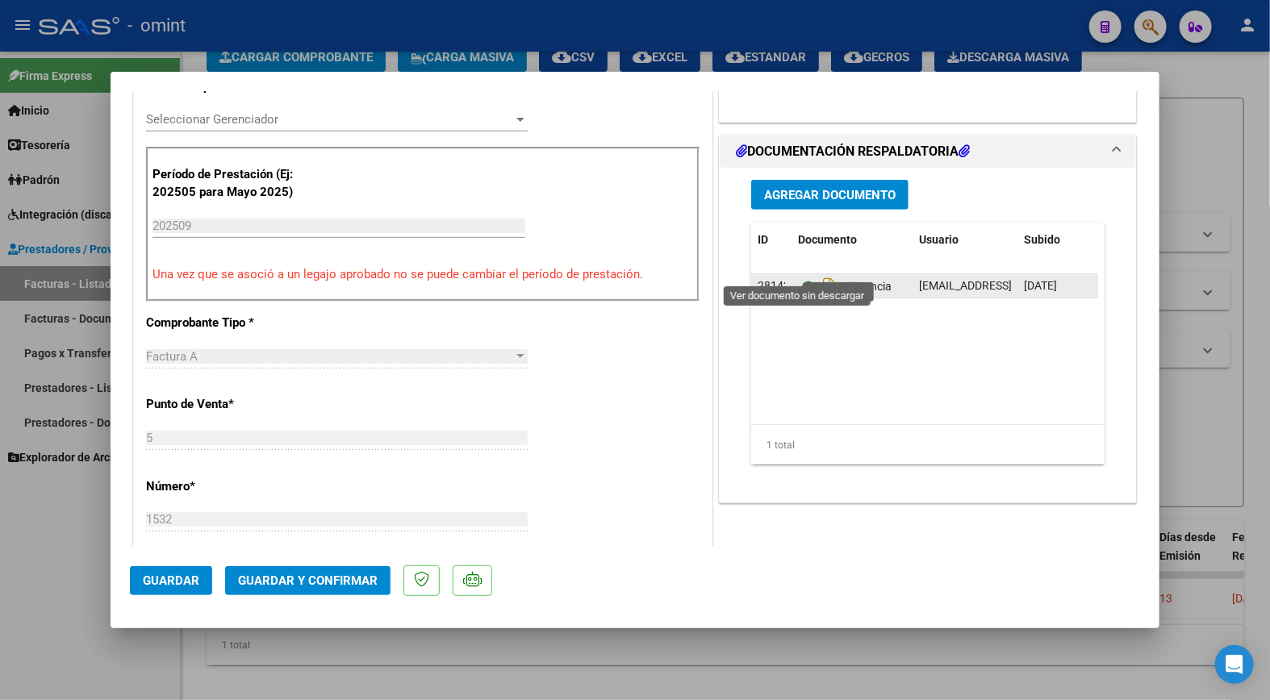
click at [798, 277] on icon at bounding box center [808, 286] width 21 height 19
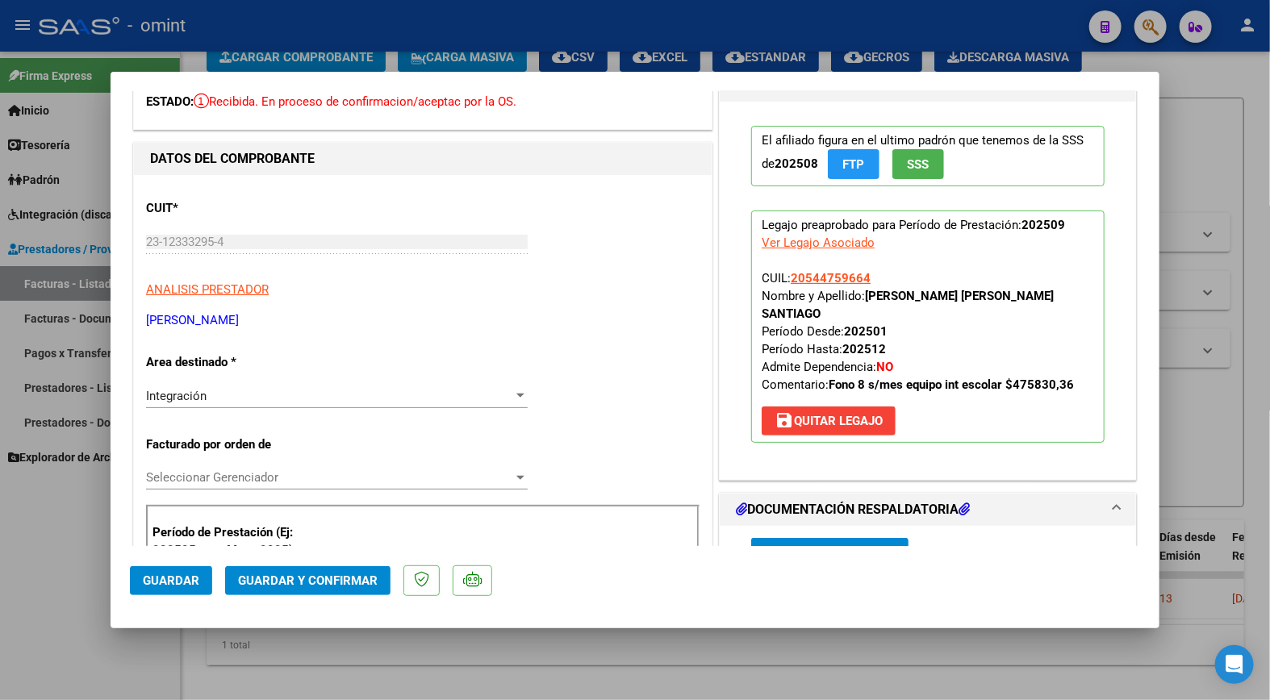
scroll to position [0, 0]
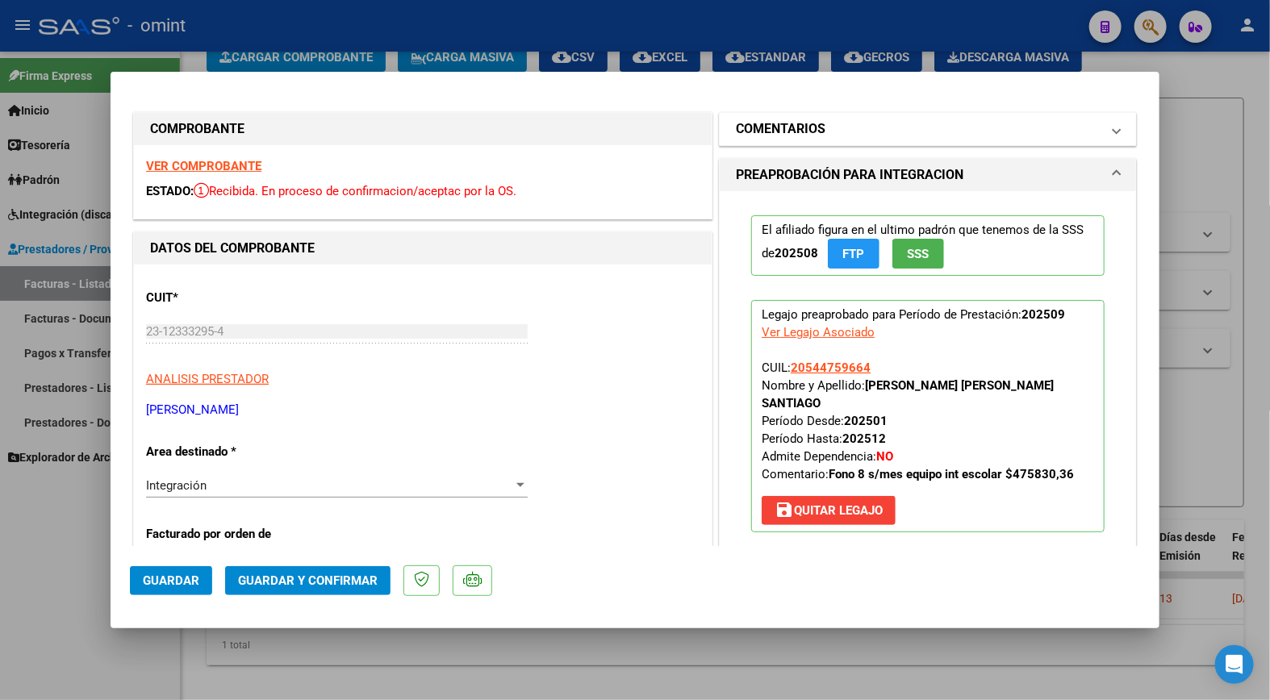
click at [818, 127] on mat-panel-title "COMENTARIOS" at bounding box center [918, 128] width 365 height 19
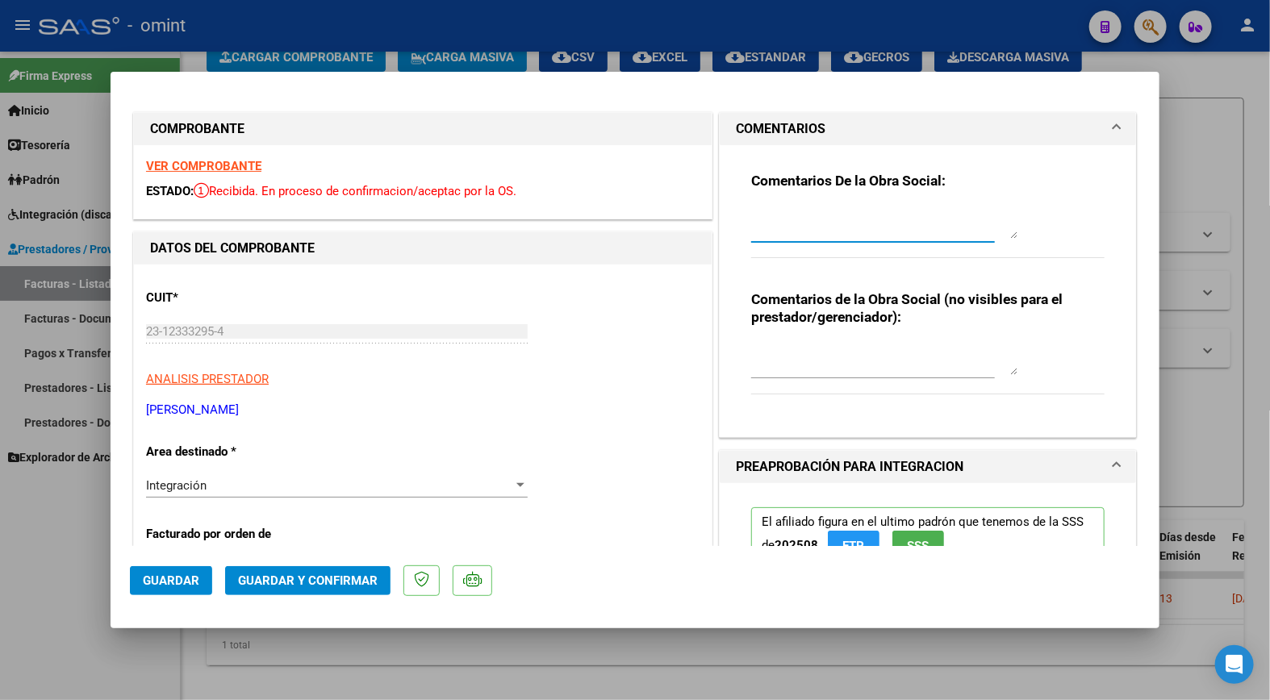
drag, startPoint x: 954, startPoint y: 215, endPoint x: 926, endPoint y: 211, distance: 28.5
click at [952, 213] on textarea at bounding box center [884, 223] width 266 height 32
type textarea "e"
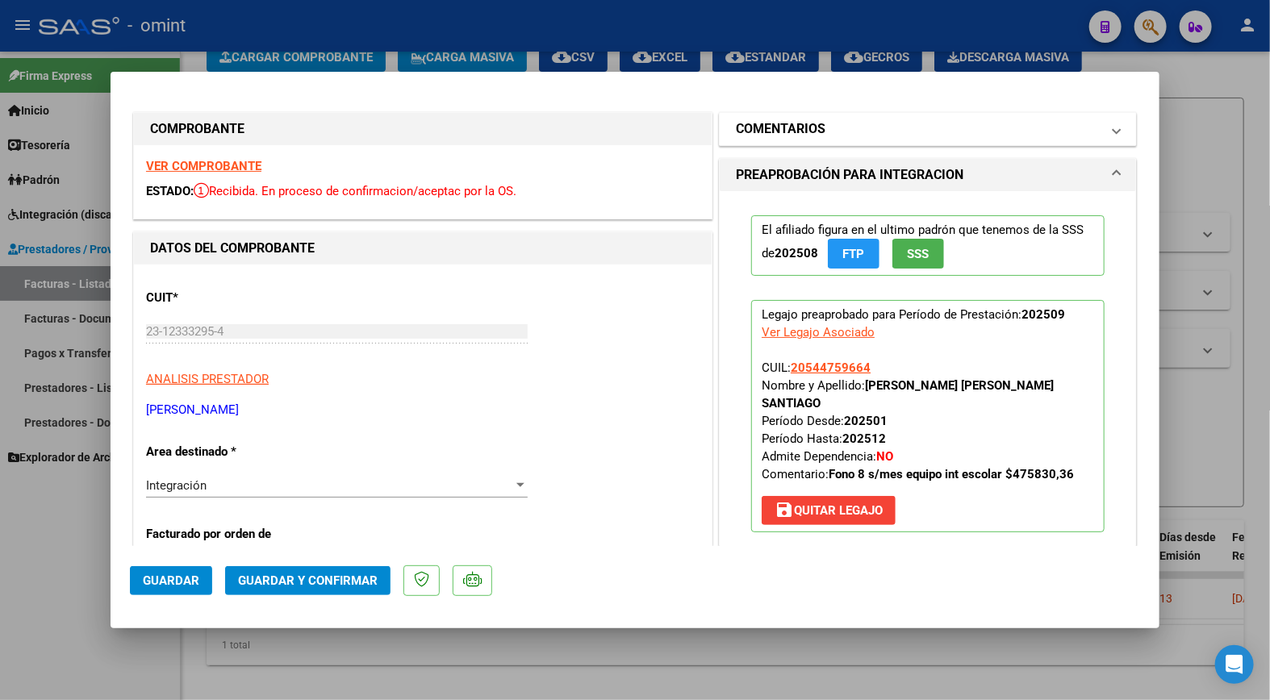
click at [804, 142] on mat-expansion-panel-header "COMENTARIOS" at bounding box center [928, 129] width 416 height 32
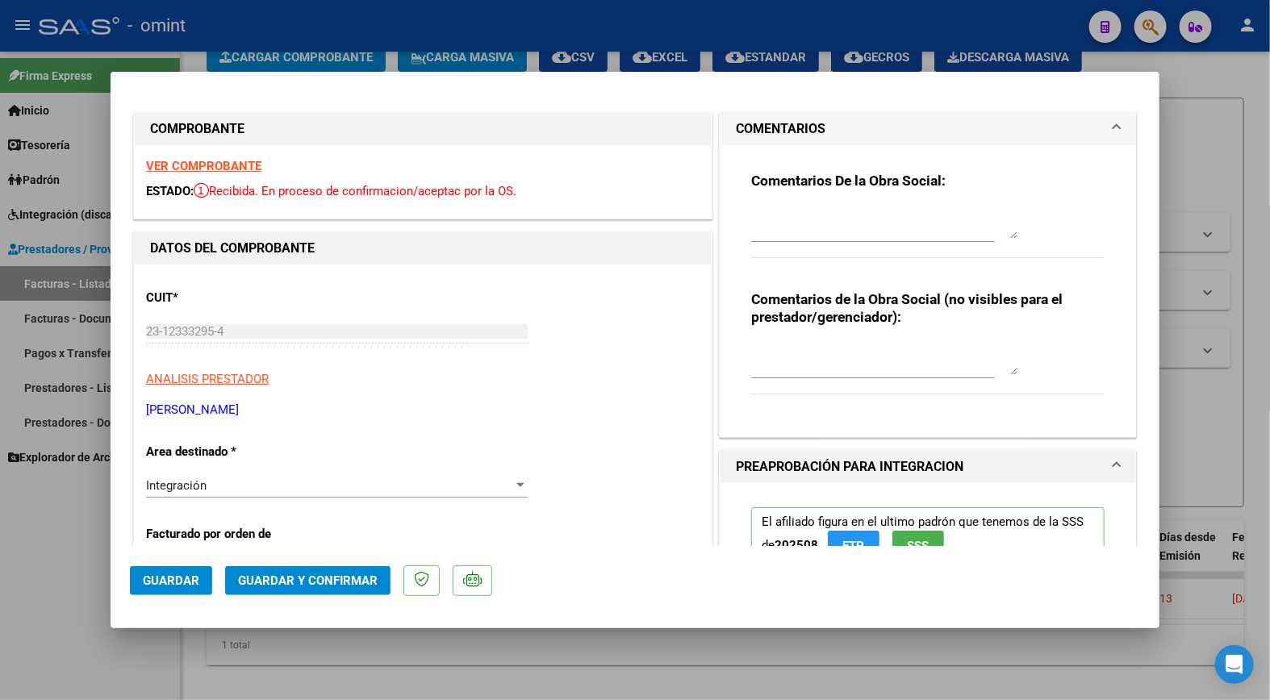
click at [726, 207] on div "Comentarios De la Obra Social: Comentarios de la Obra Social (no visibles para …" at bounding box center [928, 291] width 416 height 292
click at [752, 211] on textarea at bounding box center [884, 223] width 266 height 32
type textarea "e"
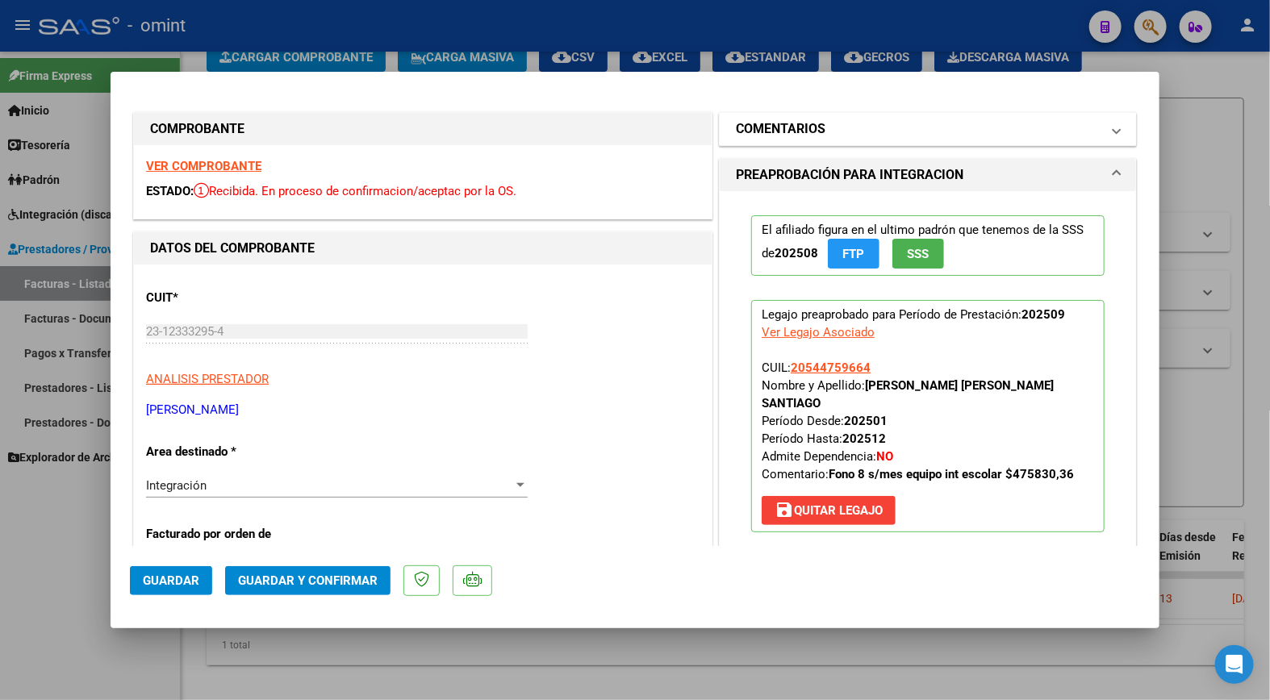
click at [811, 123] on h1 "COMENTARIOS" at bounding box center [781, 128] width 90 height 19
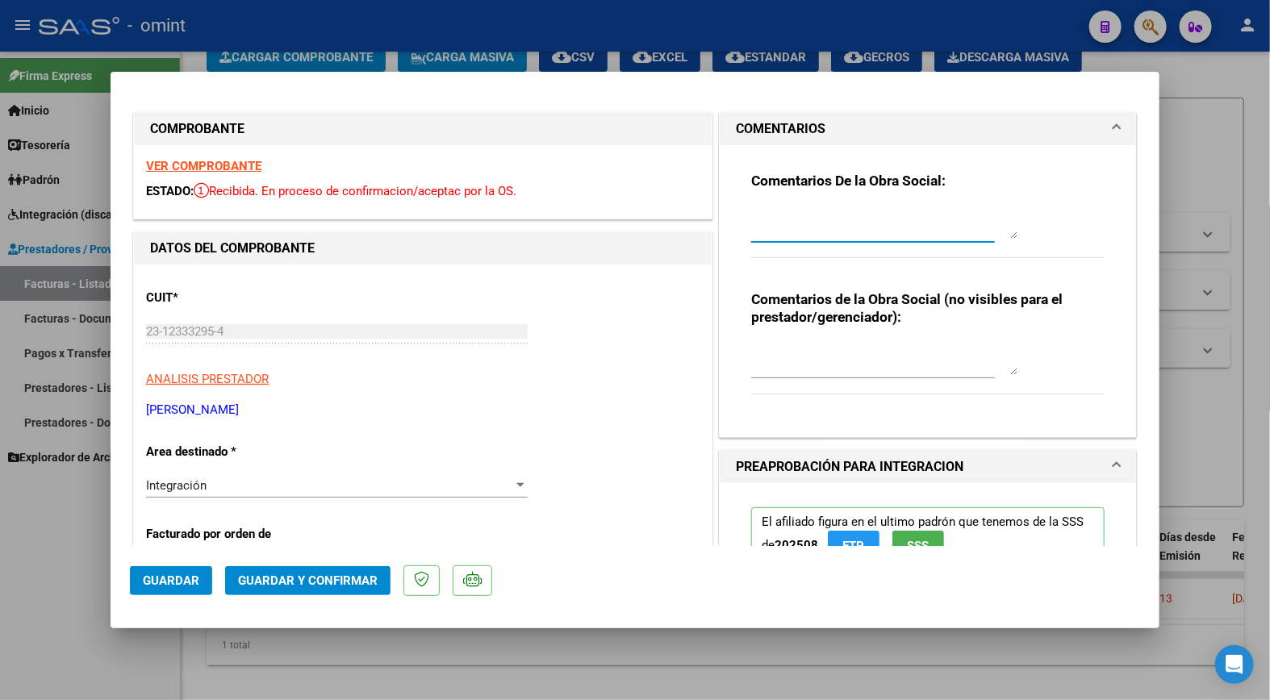
click at [772, 207] on textarea at bounding box center [884, 223] width 266 height 32
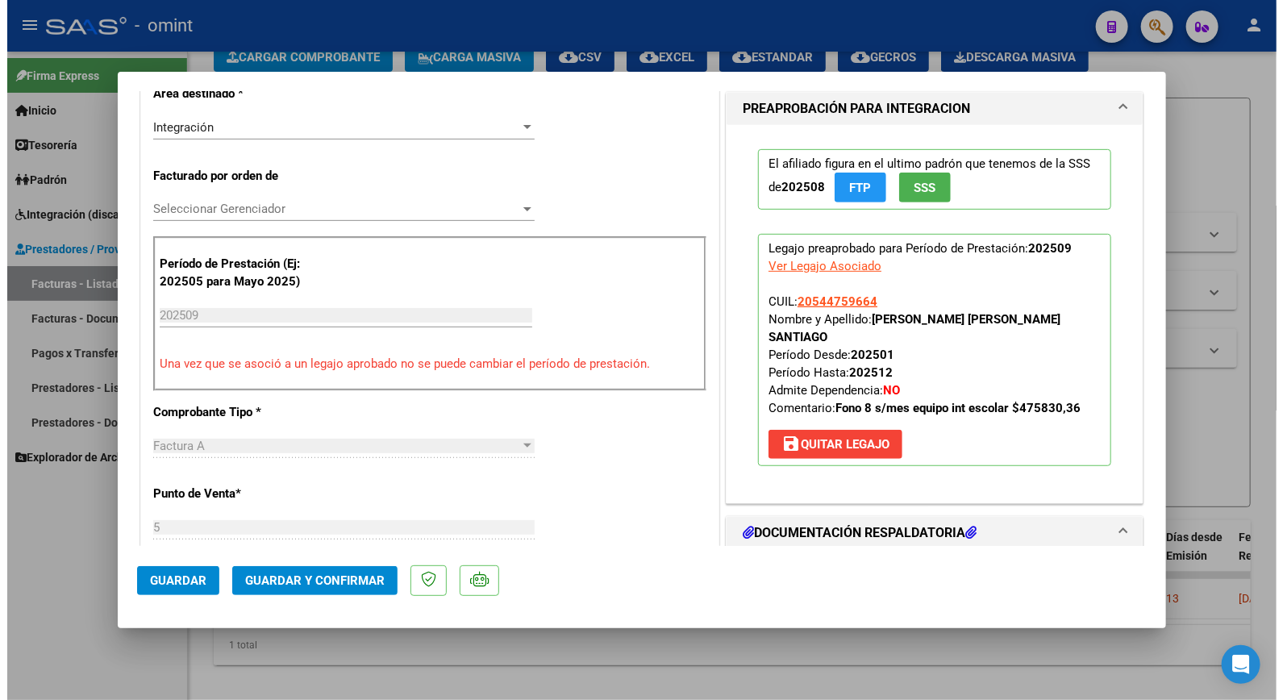
scroll to position [537, 0]
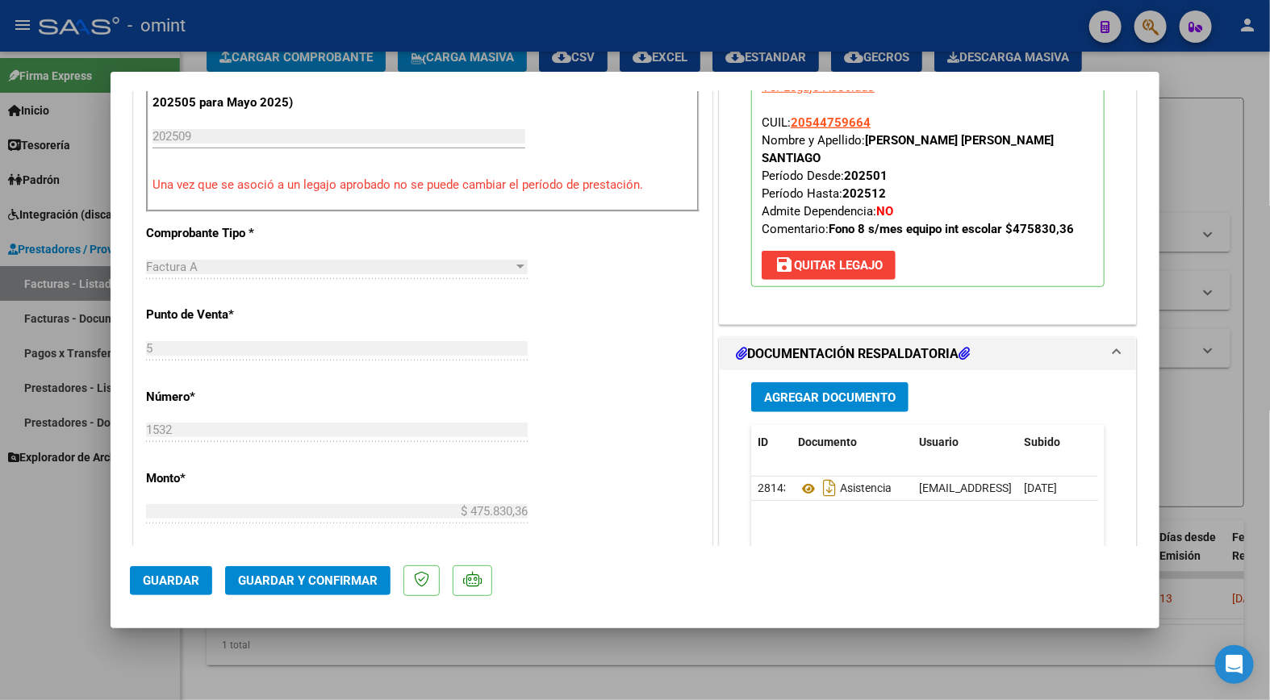
type textarea "Estimada: No se visualiza planilla, subirla nuevamente."
click at [317, 586] on span "Guardar y Confirmar" at bounding box center [308, 581] width 140 height 15
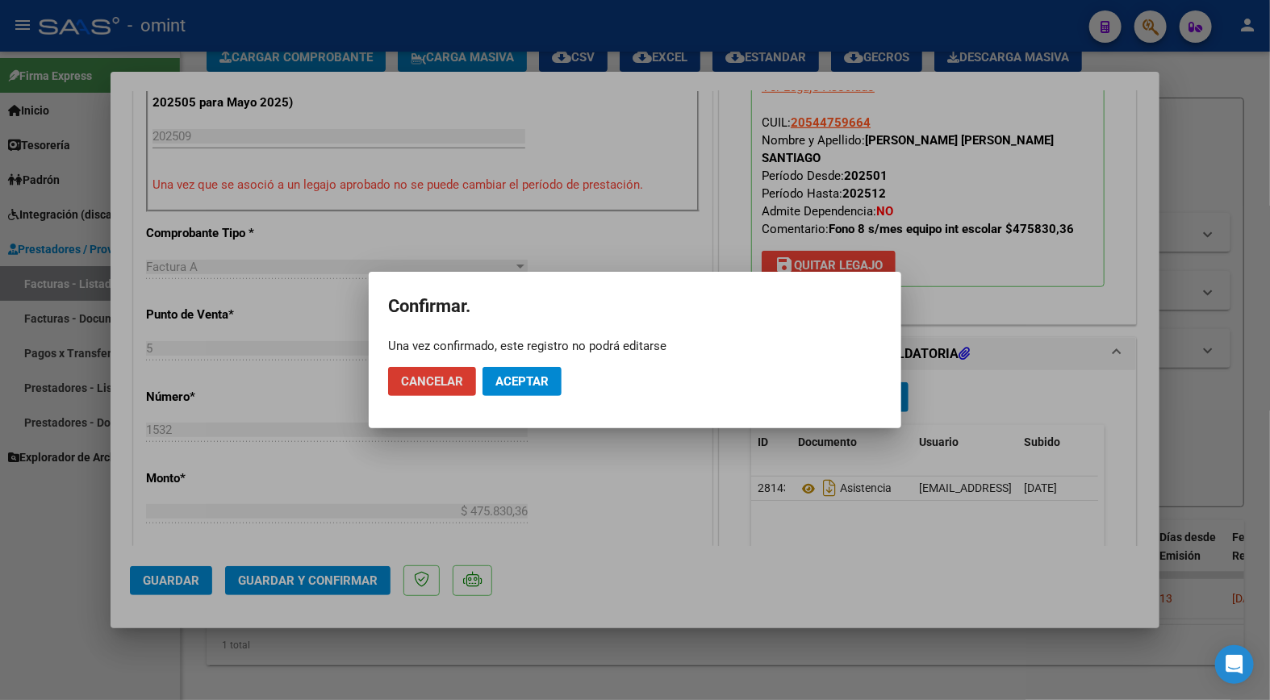
click at [553, 382] on button "Aceptar" at bounding box center [521, 381] width 79 height 29
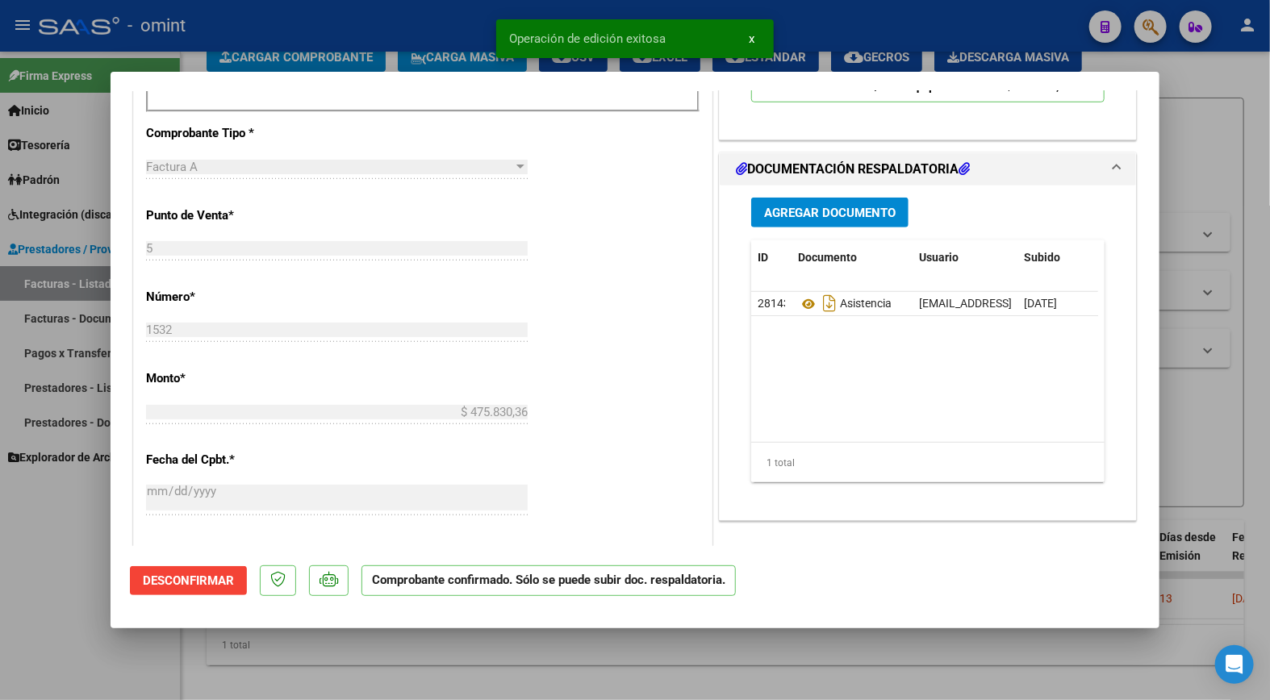
click at [400, 24] on div at bounding box center [635, 350] width 1270 height 700
type input "$ 0,00"
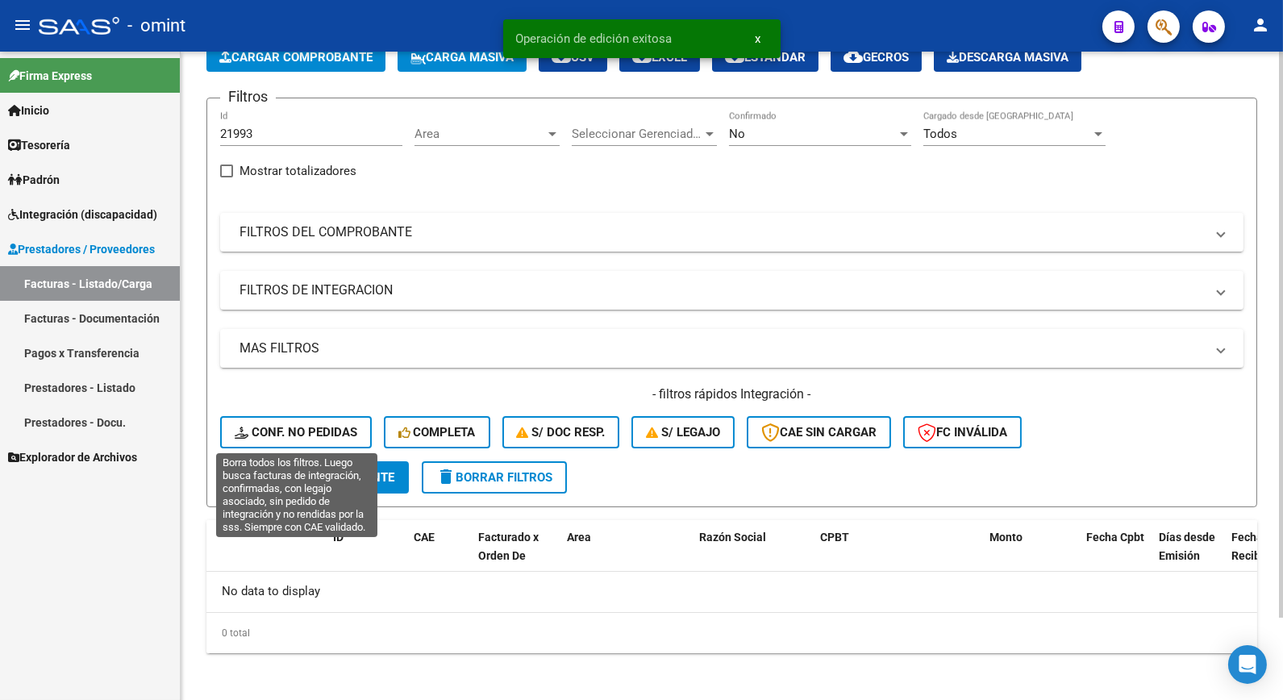
click at [290, 425] on span "Conf. no pedidas" at bounding box center [296, 432] width 123 height 15
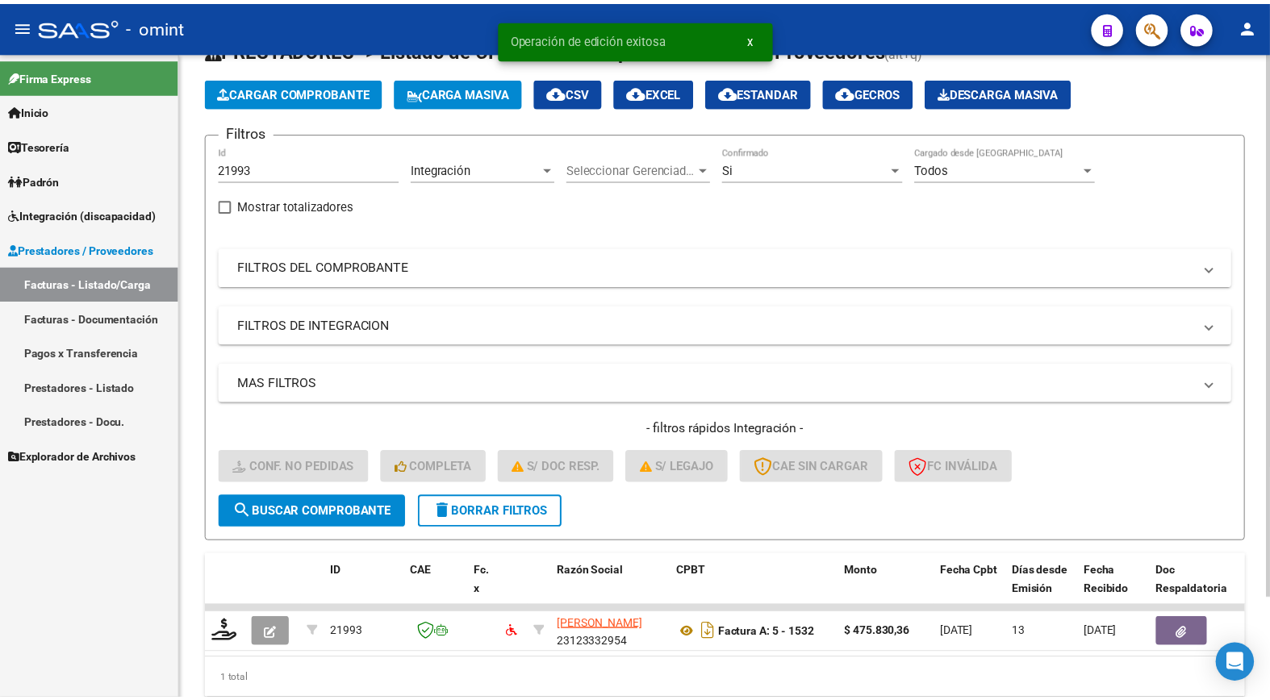
scroll to position [94, 0]
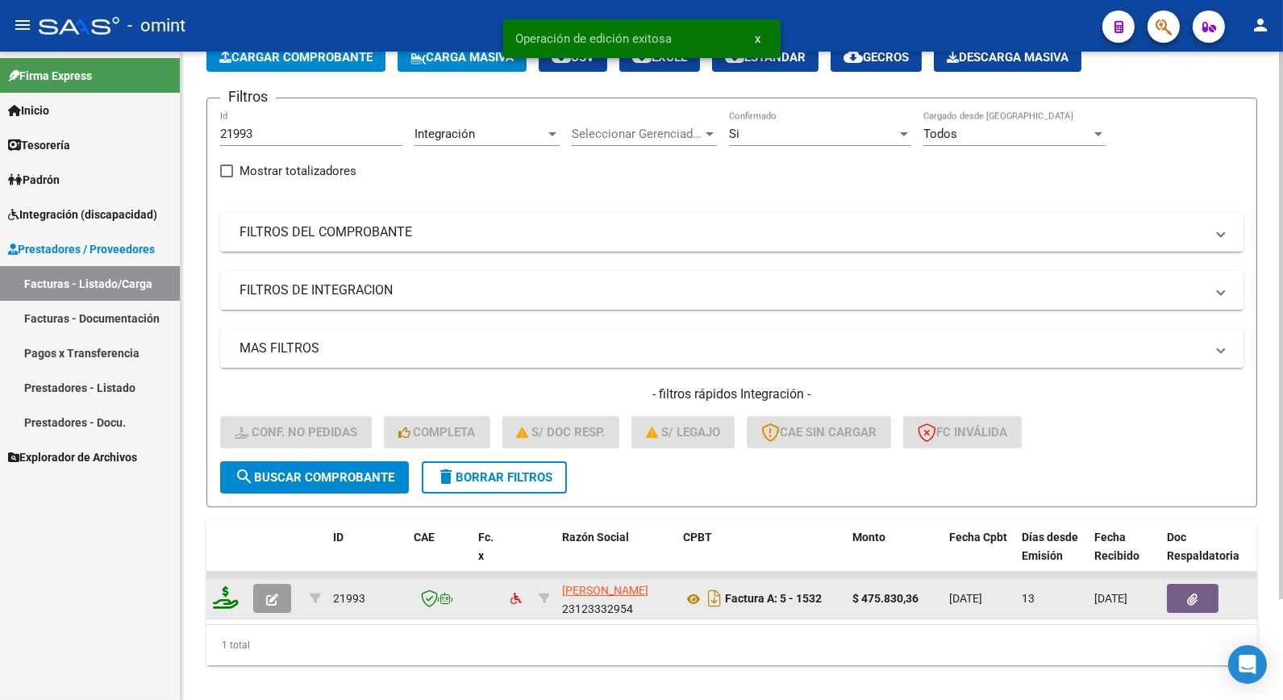
click at [218, 595] on icon at bounding box center [226, 597] width 26 height 23
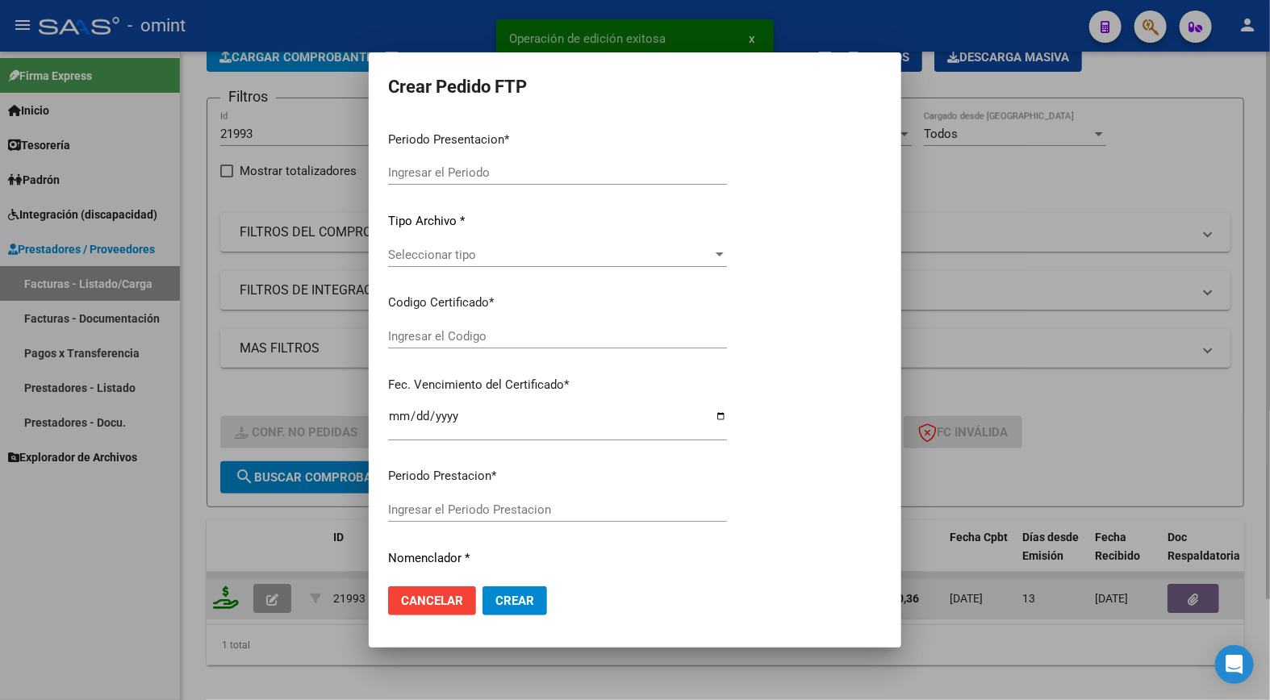
type input "202509"
type input "$ 475.830,36"
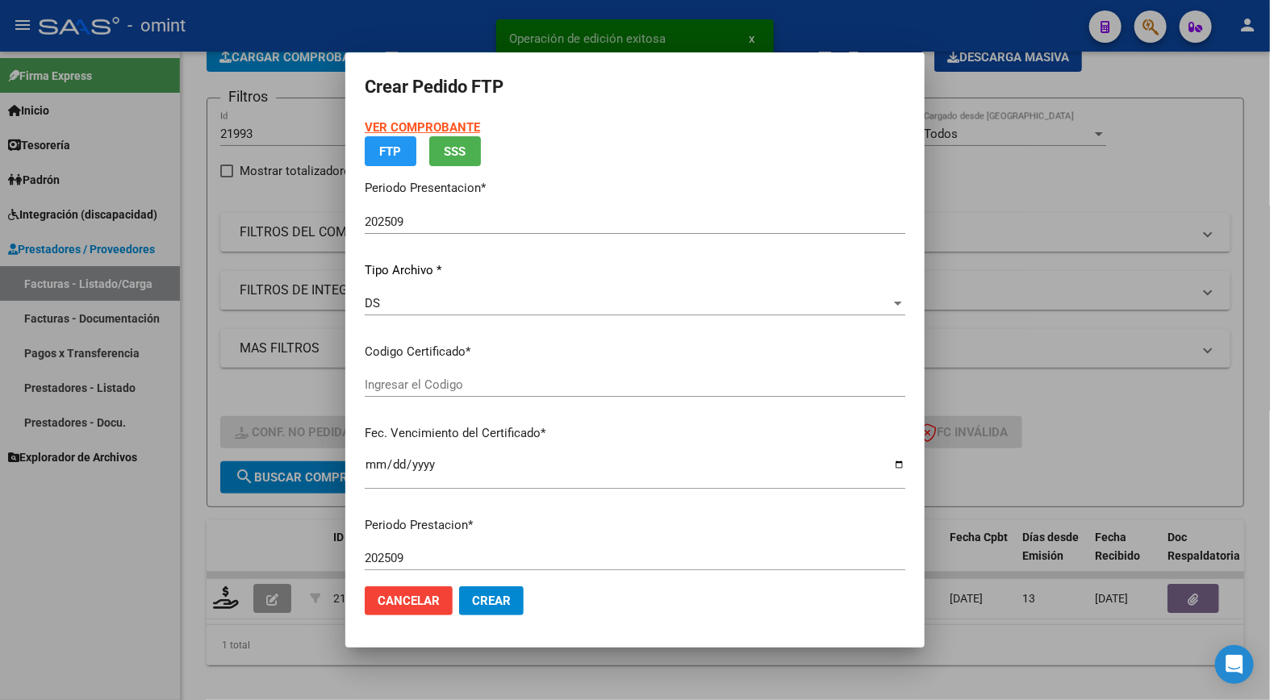
type input "3203392904"
type input "[DATE]"
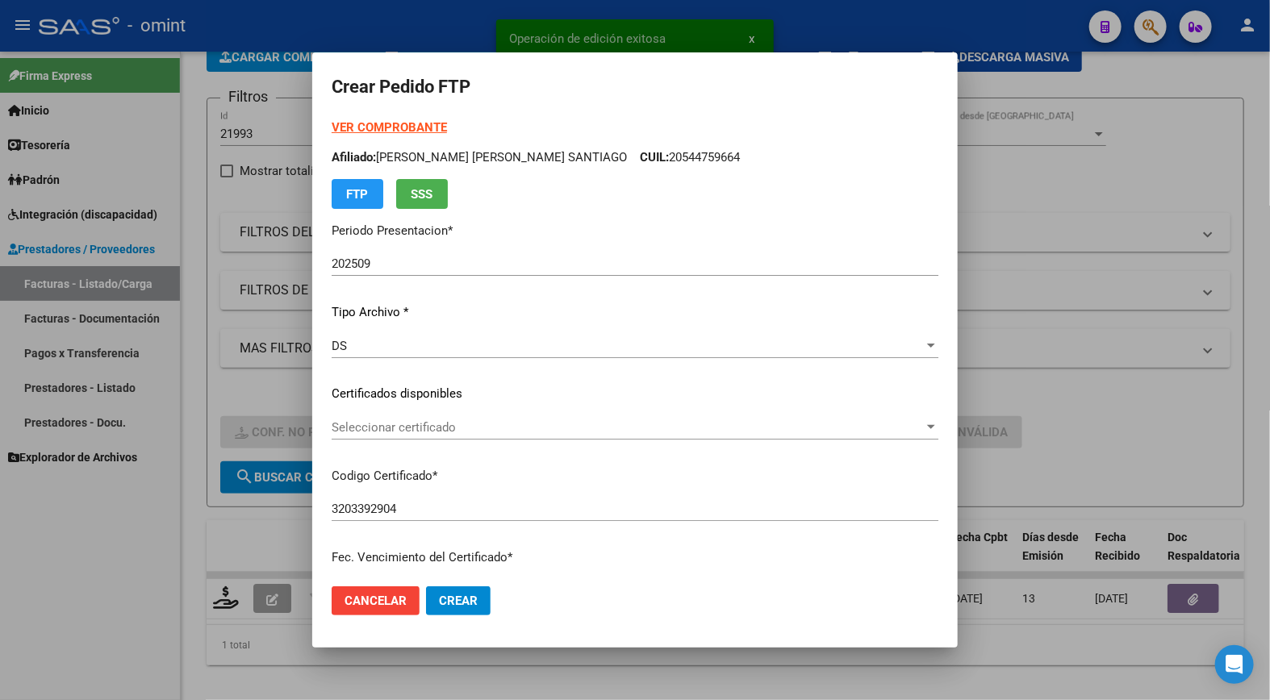
click at [867, 423] on span "Seleccionar certificado" at bounding box center [628, 427] width 592 height 15
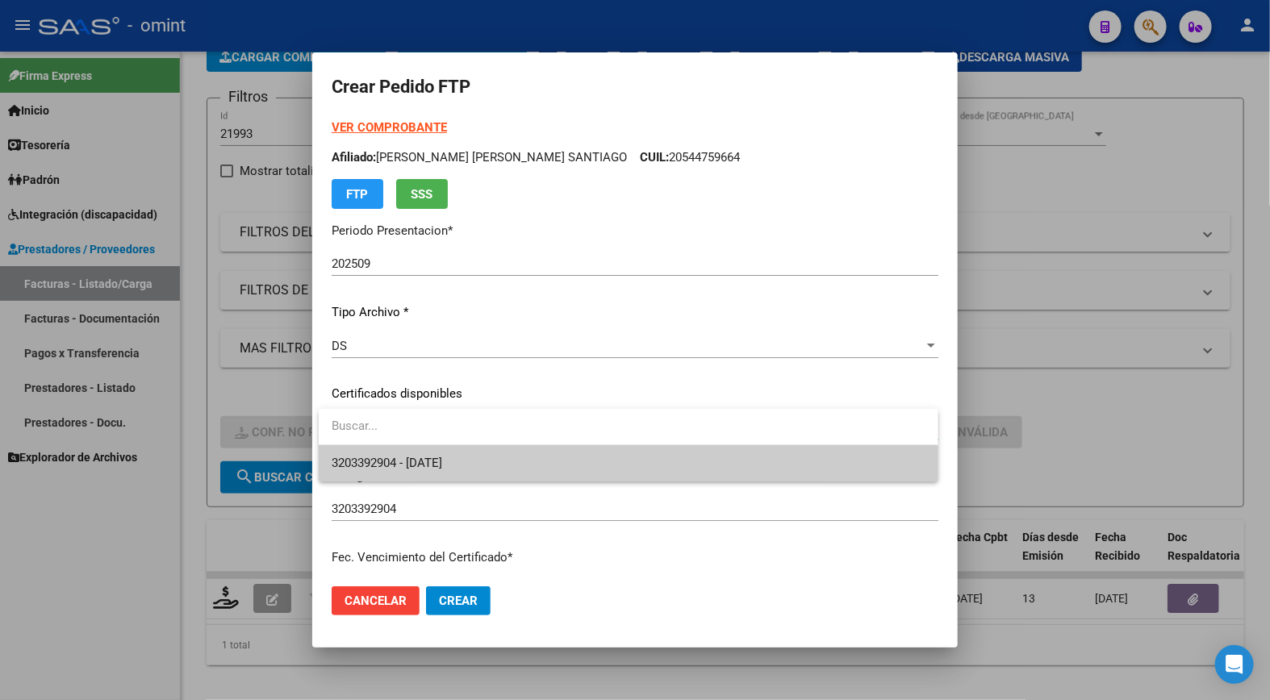
click at [788, 460] on span "3203392904 - [DATE]" at bounding box center [628, 463] width 593 height 36
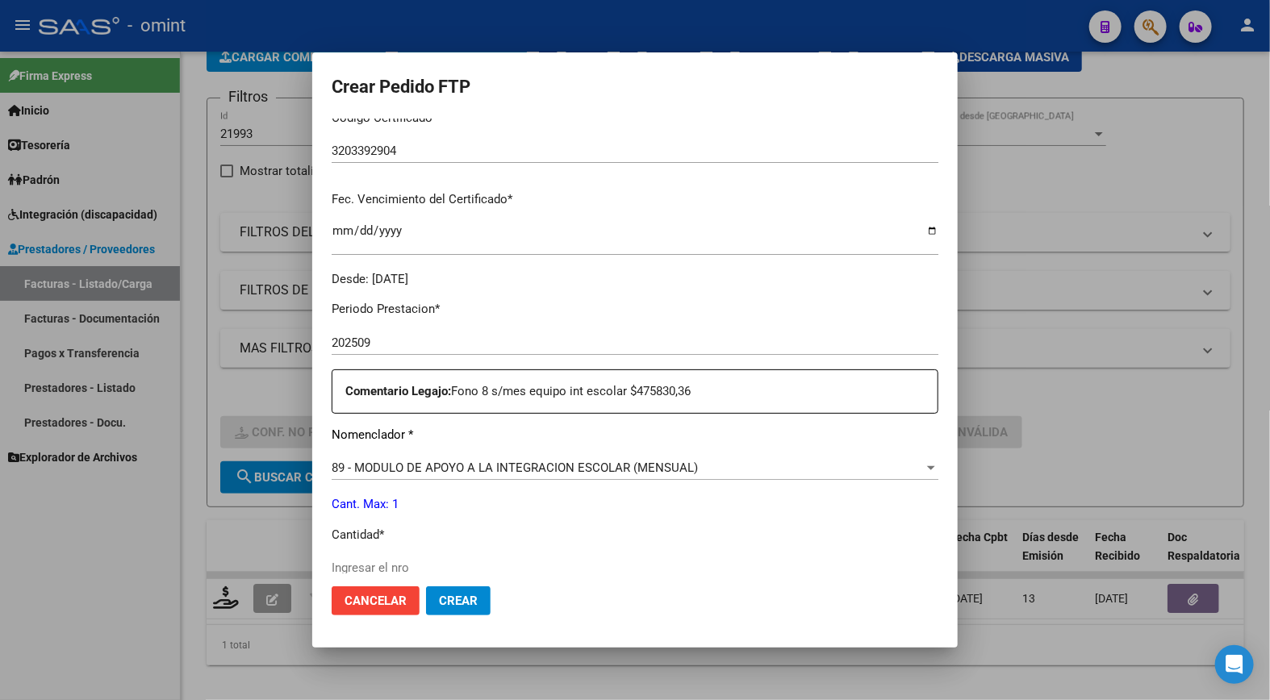
scroll to position [448, 0]
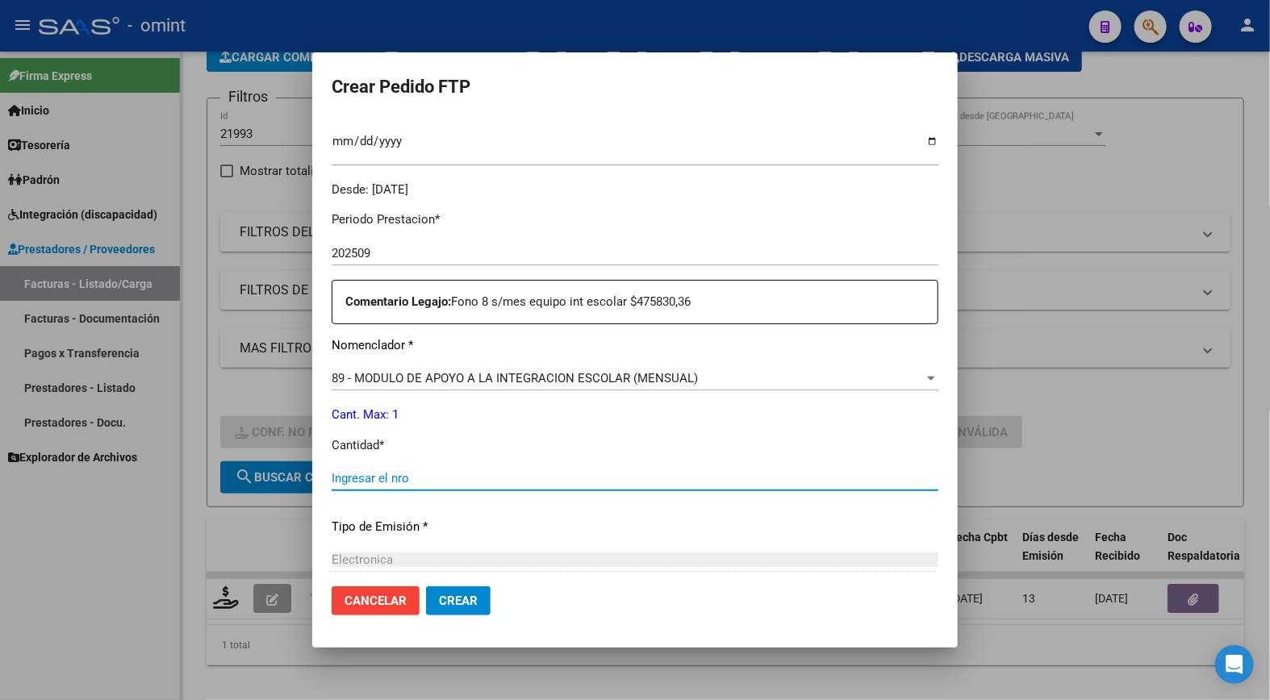
click at [407, 482] on input "Ingresar el nro" at bounding box center [635, 478] width 607 height 15
type input "1"
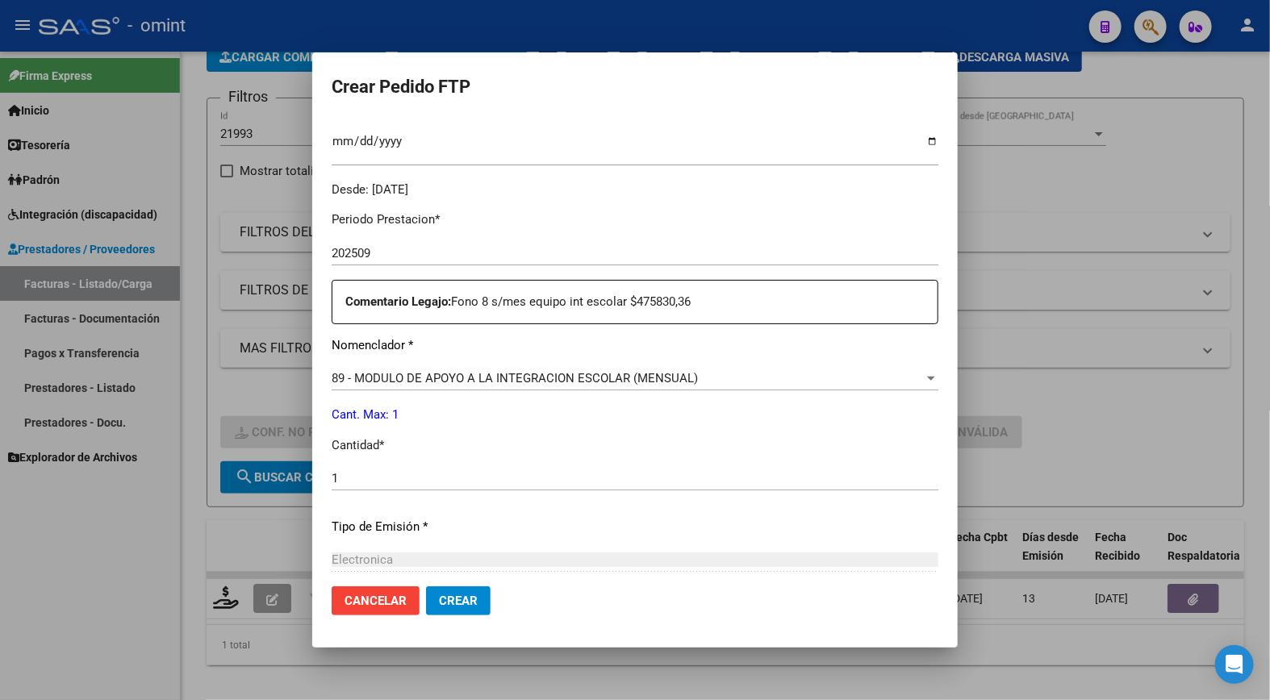
click at [660, 545] on div "Periodo Prestacion * 202509 Ingresar el Periodo Prestacion Comentario Legajo: F…" at bounding box center [635, 474] width 607 height 553
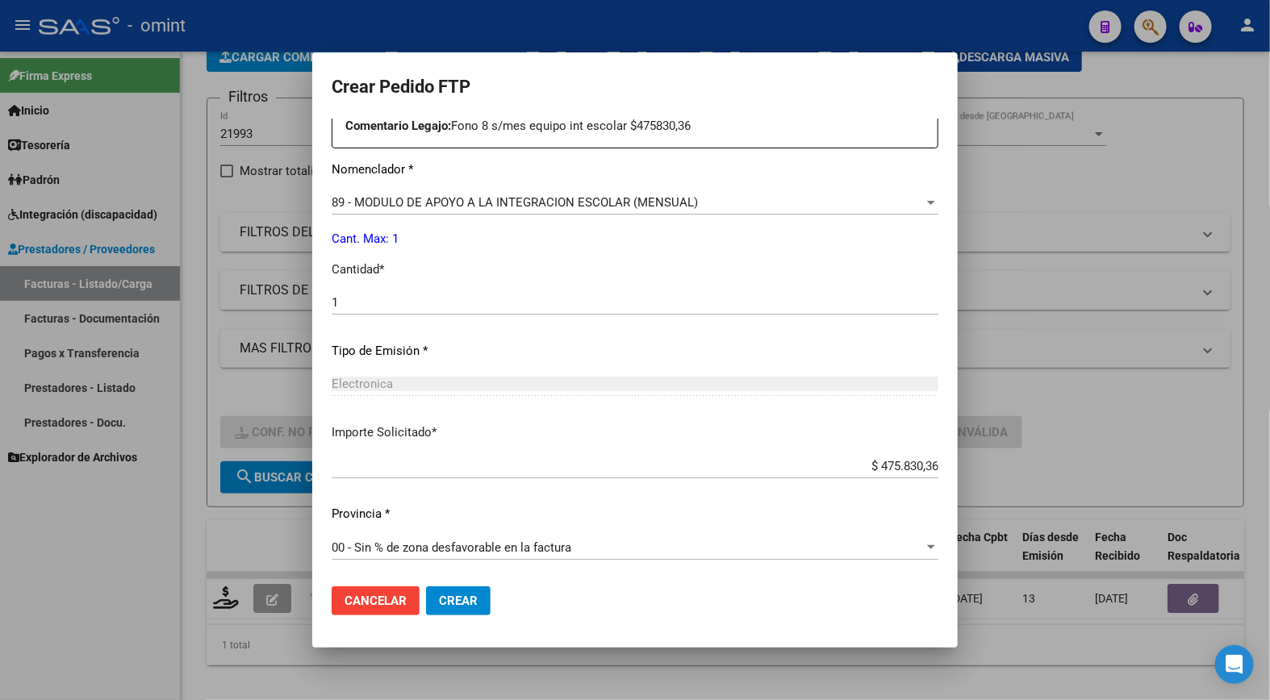
click at [461, 593] on button "Crear" at bounding box center [458, 600] width 65 height 29
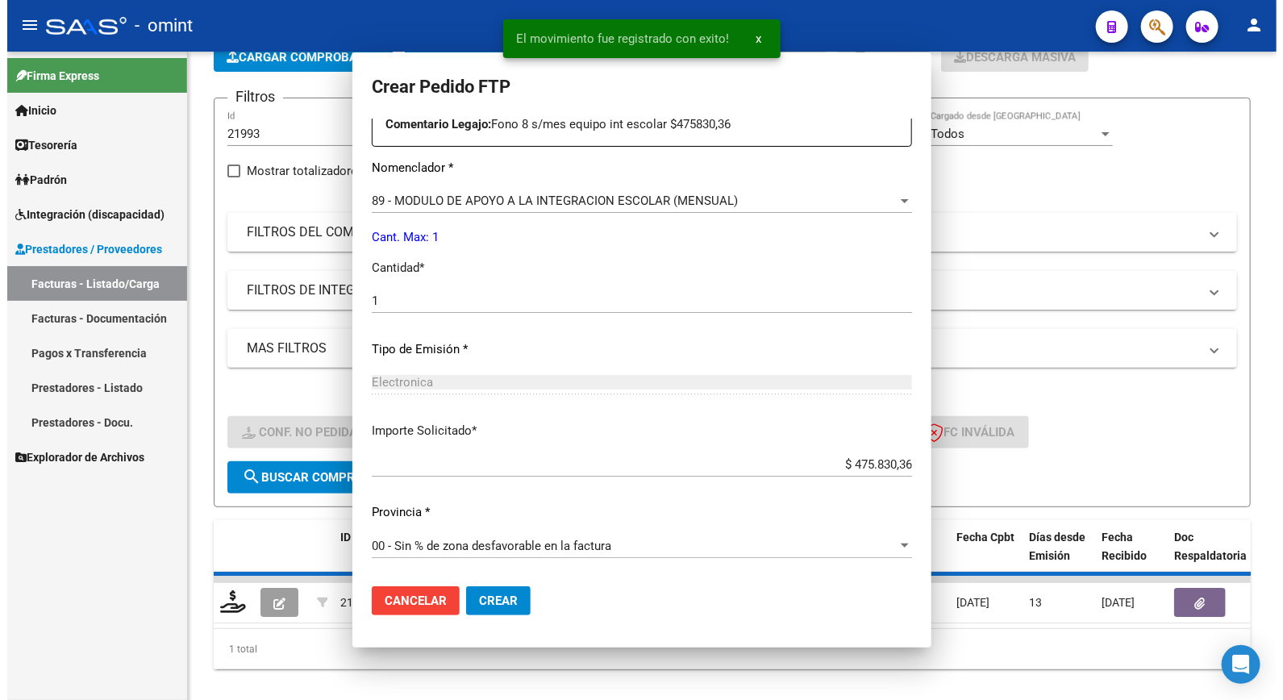
scroll to position [0, 0]
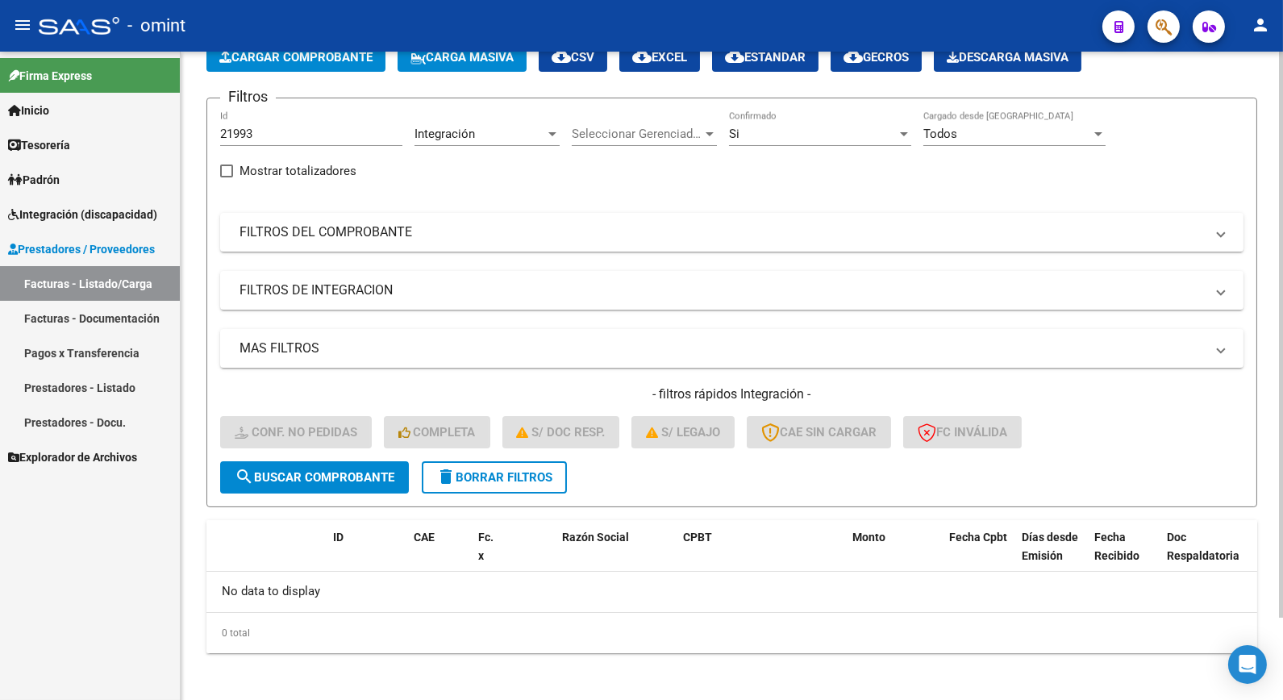
click at [536, 470] on span "delete Borrar Filtros" at bounding box center [494, 477] width 116 height 15
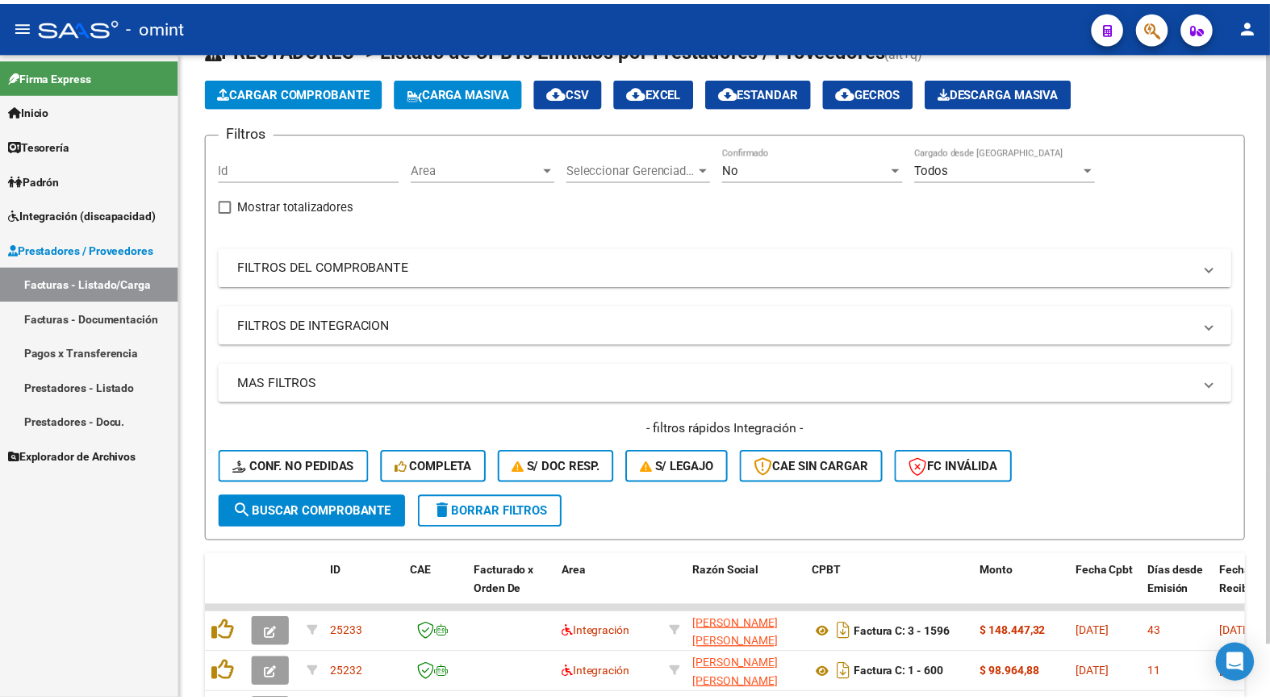
scroll to position [94, 0]
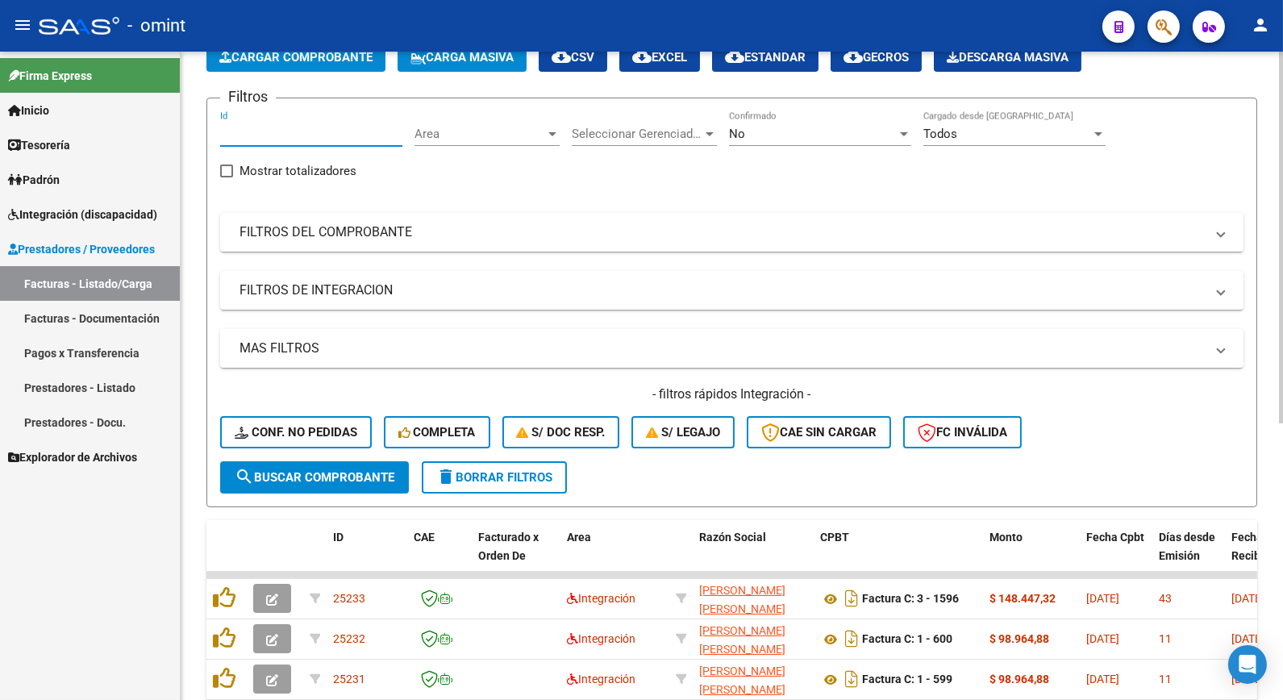
paste input "21991"
type input "21991"
click at [334, 477] on span "search Buscar Comprobante" at bounding box center [315, 477] width 160 height 15
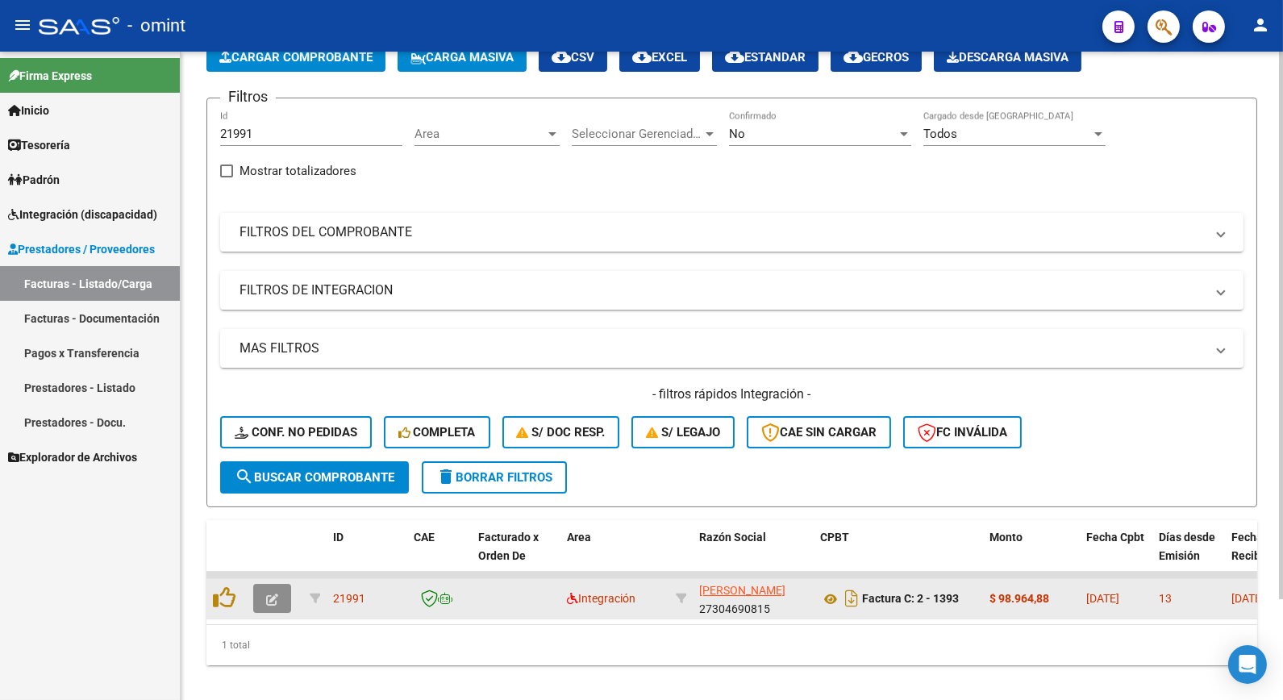
click at [270, 599] on icon "button" at bounding box center [272, 600] width 12 height 12
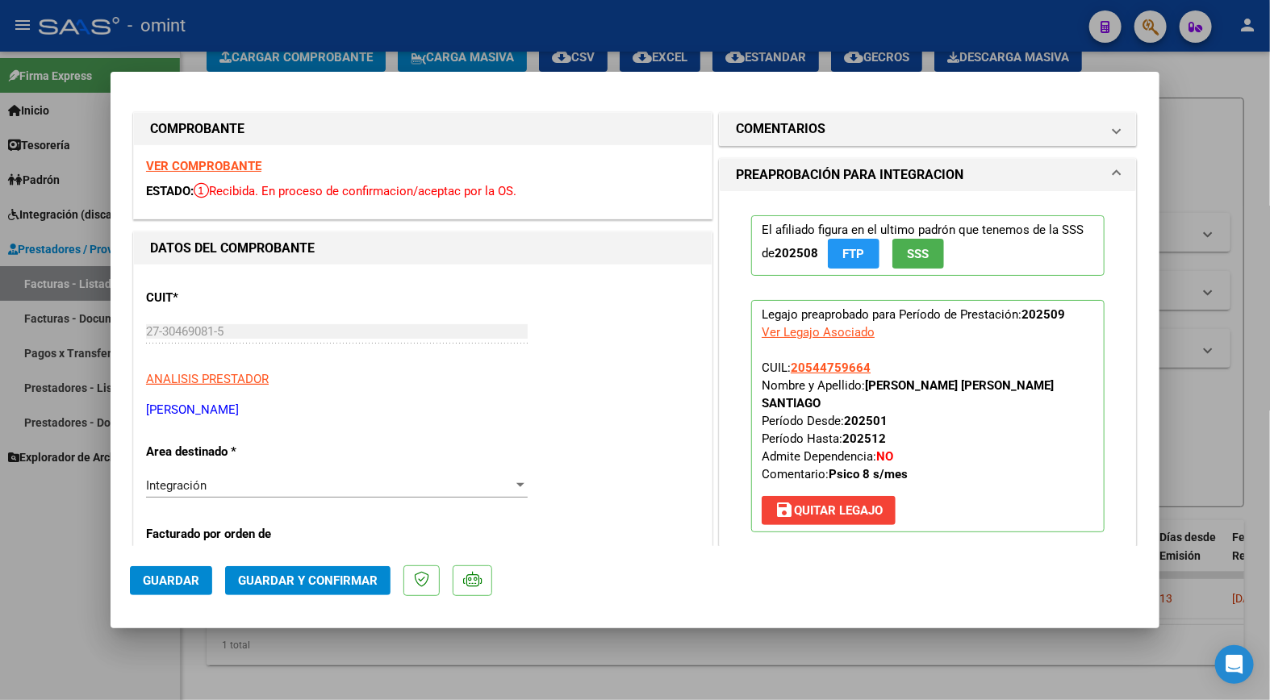
click at [220, 171] on strong "VER COMPROBANTE" at bounding box center [203, 166] width 115 height 15
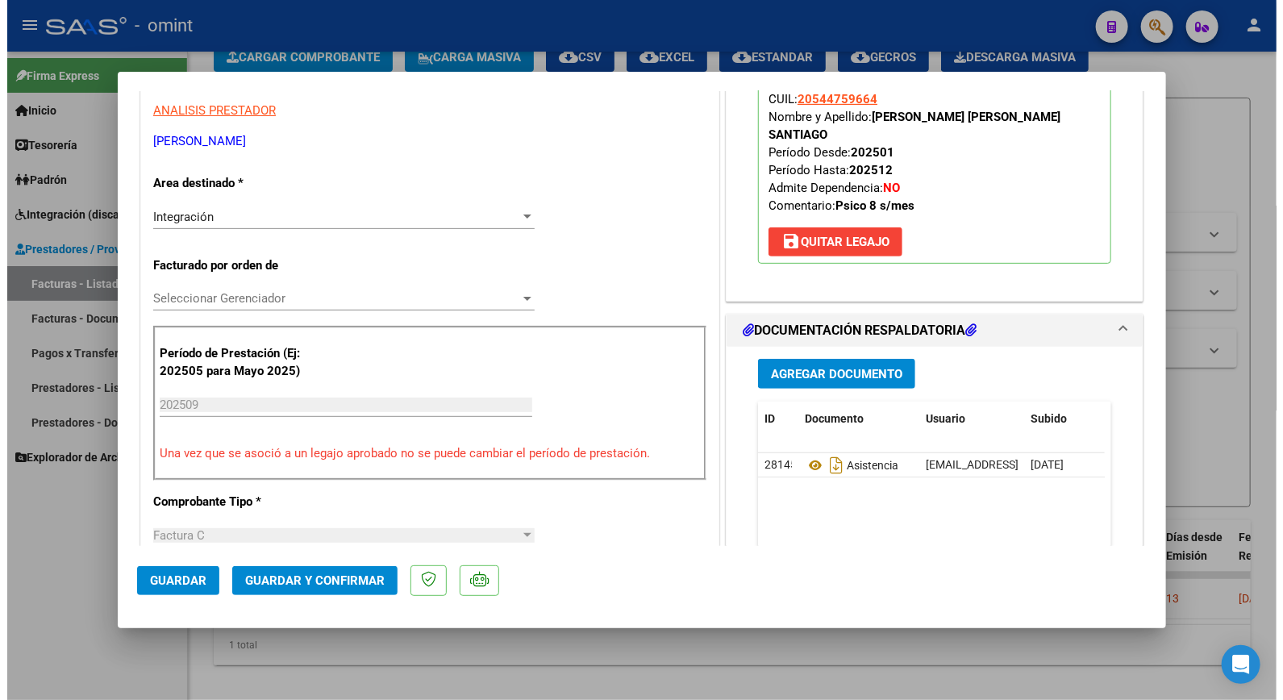
scroll to position [358, 0]
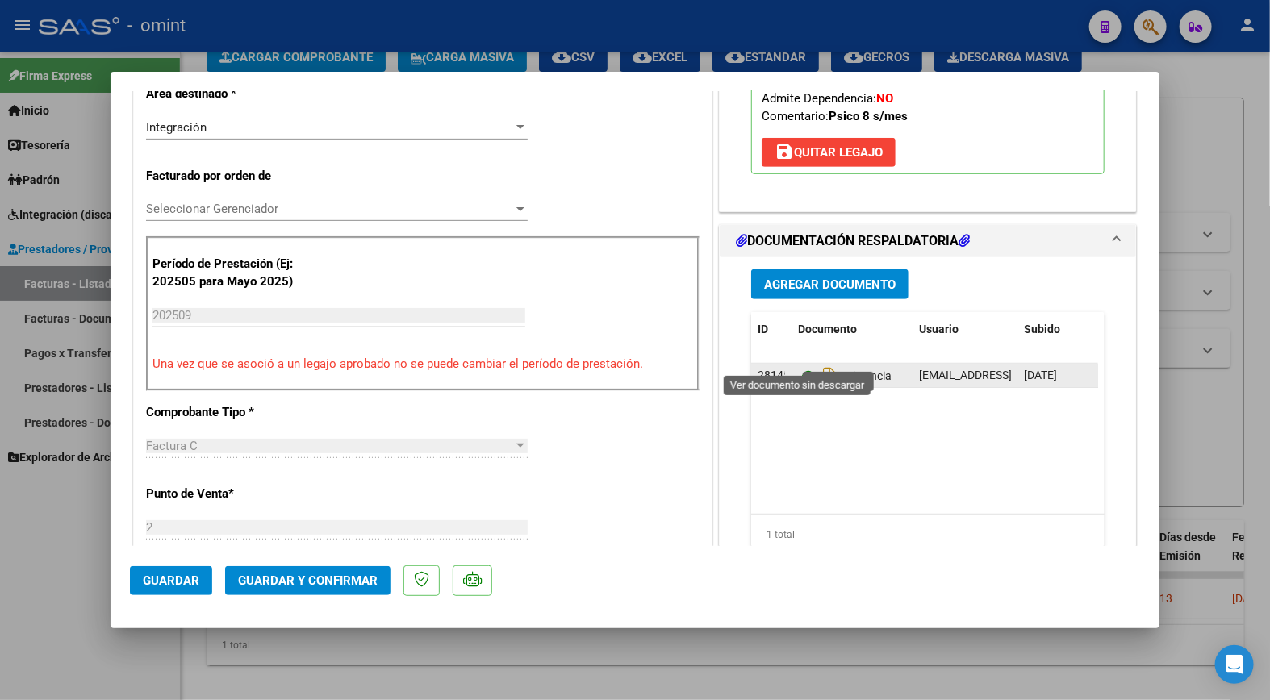
click at [798, 366] on icon at bounding box center [808, 375] width 21 height 19
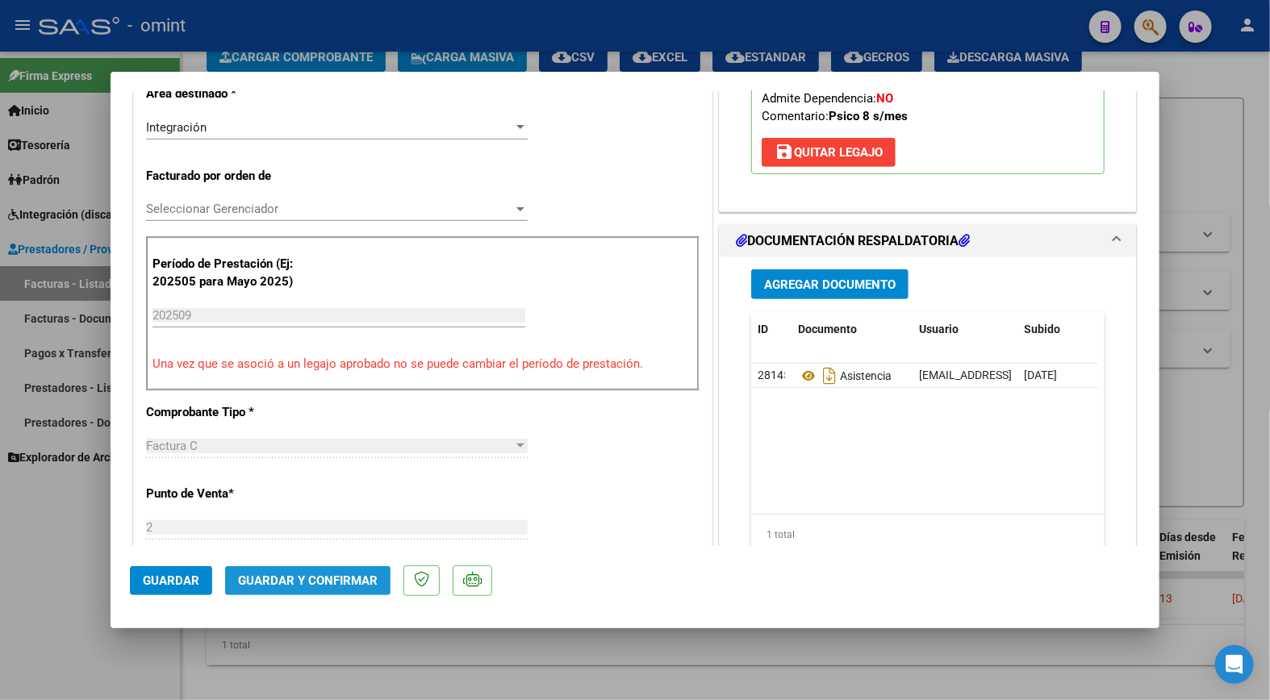
click at [298, 579] on span "Guardar y Confirmar" at bounding box center [308, 581] width 140 height 15
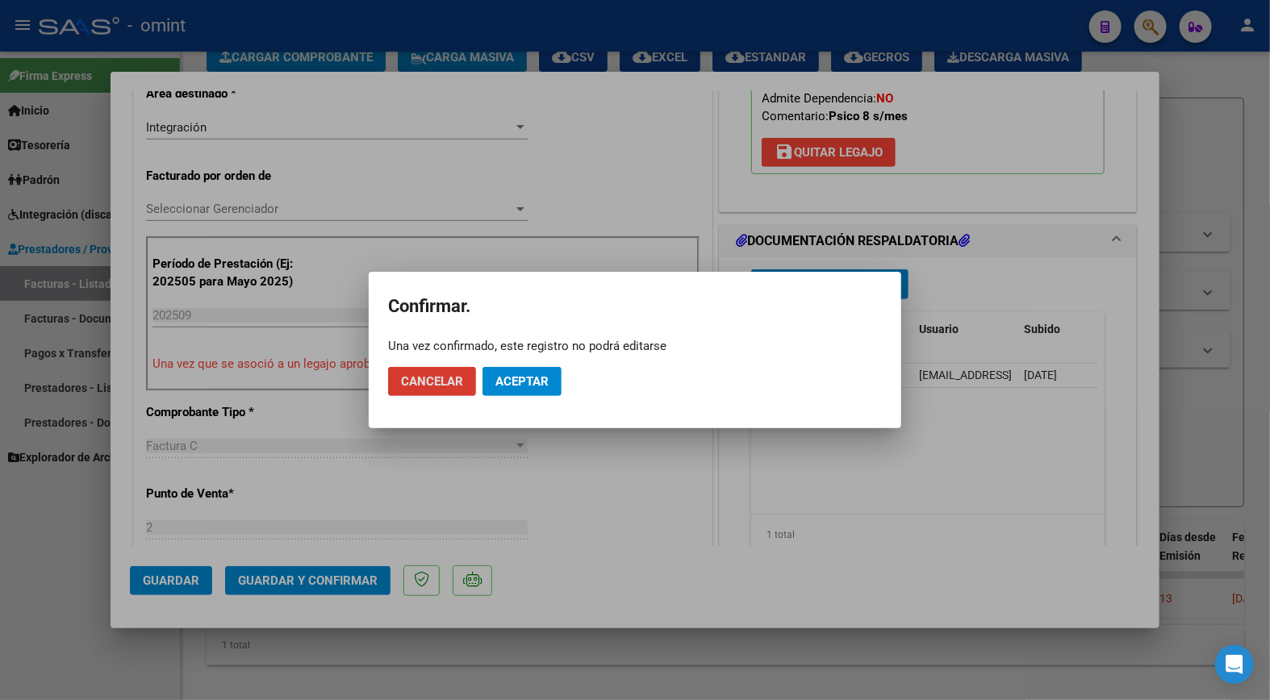
click at [524, 385] on span "Aceptar" at bounding box center [521, 381] width 53 height 15
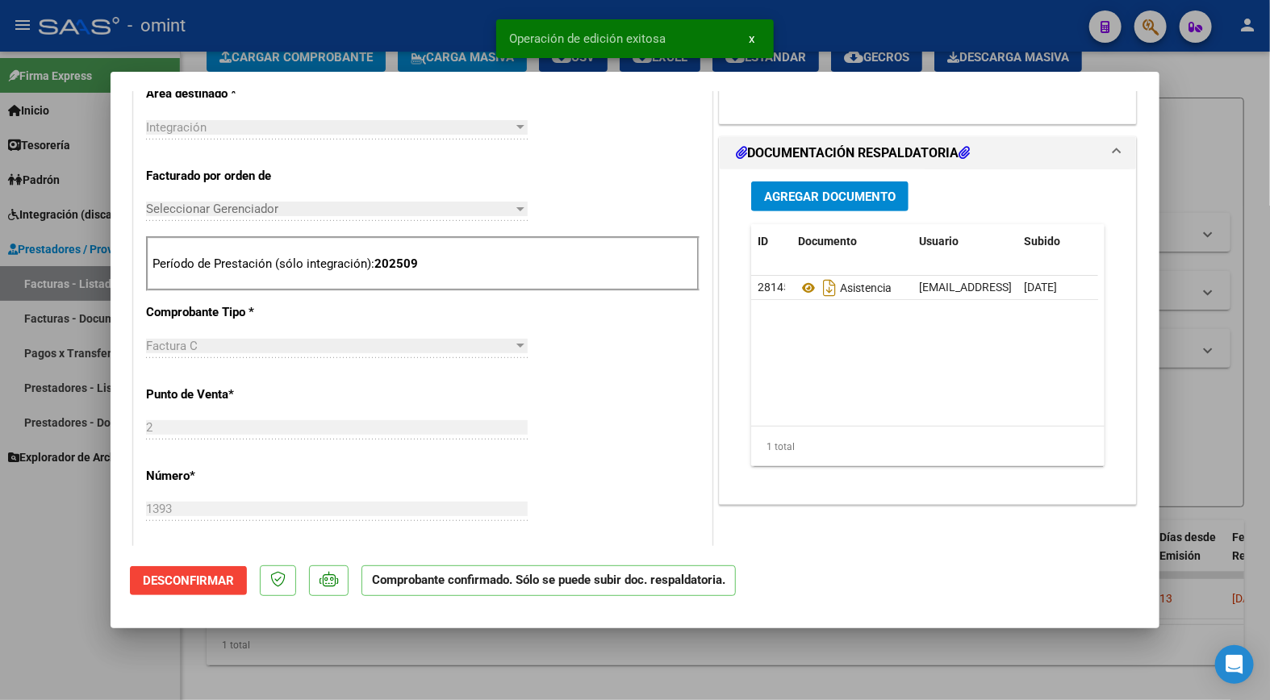
click at [319, 35] on div at bounding box center [635, 350] width 1270 height 700
type input "$ 0,00"
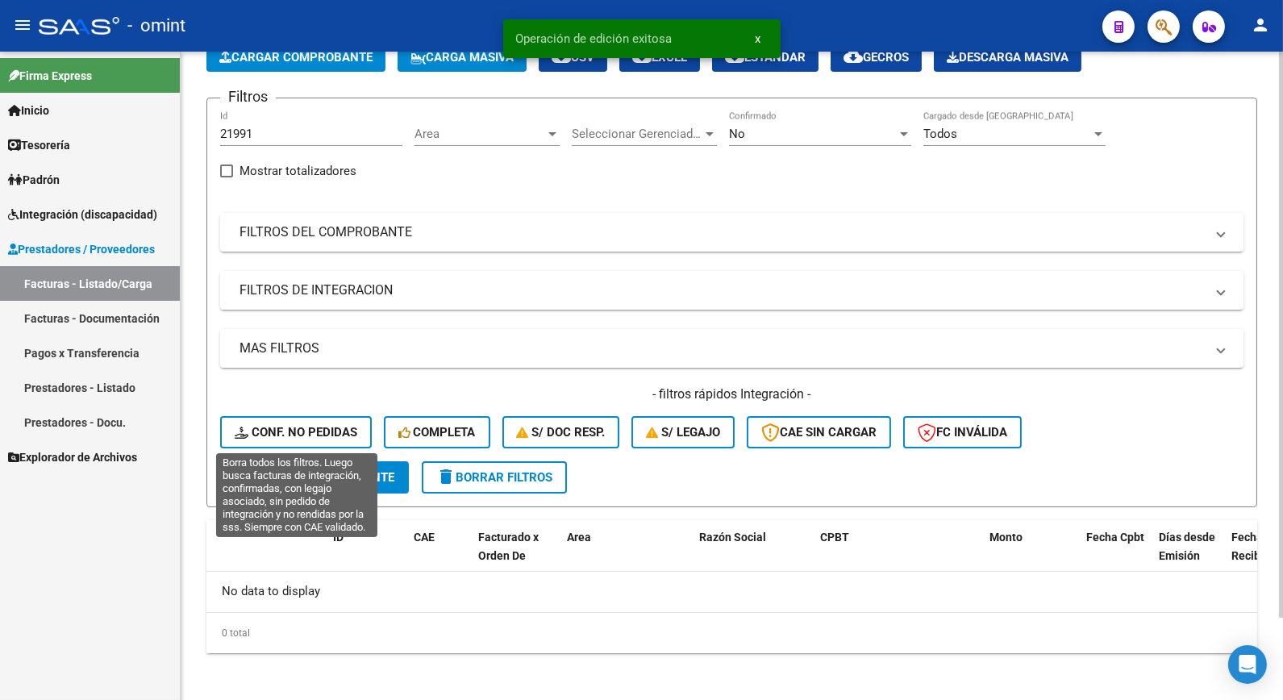
click at [295, 440] on button "Conf. no pedidas" at bounding box center [296, 432] width 152 height 32
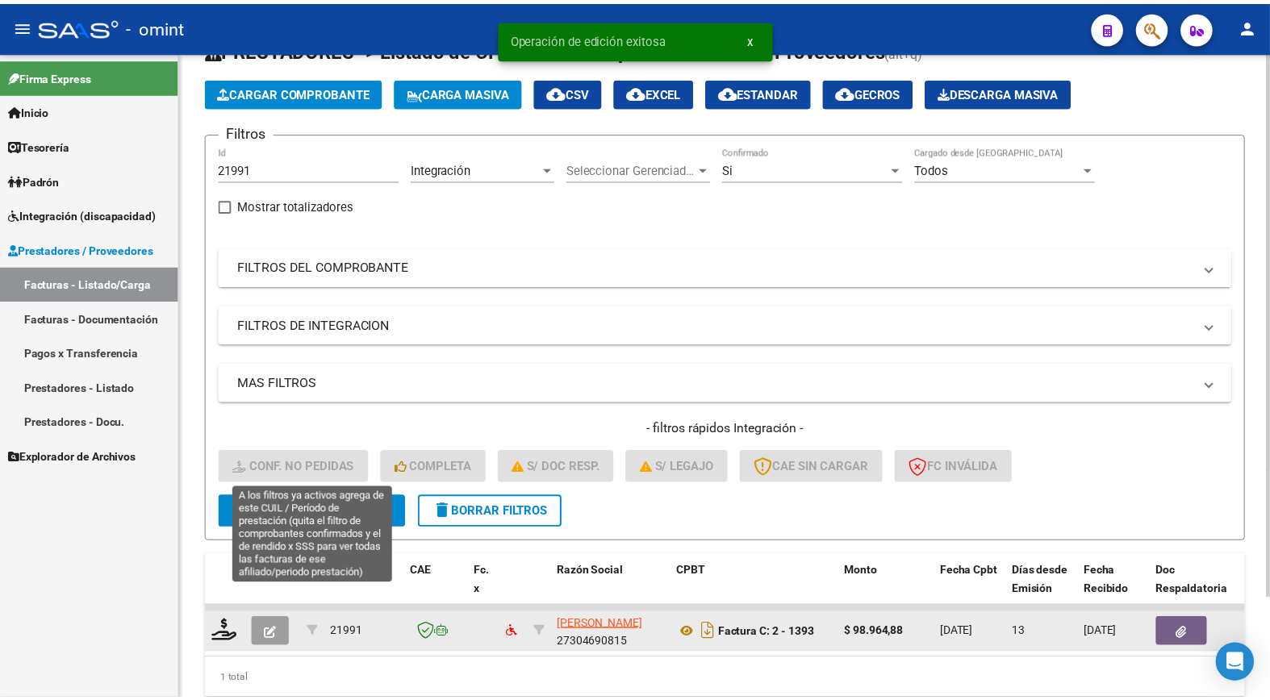
scroll to position [94, 0]
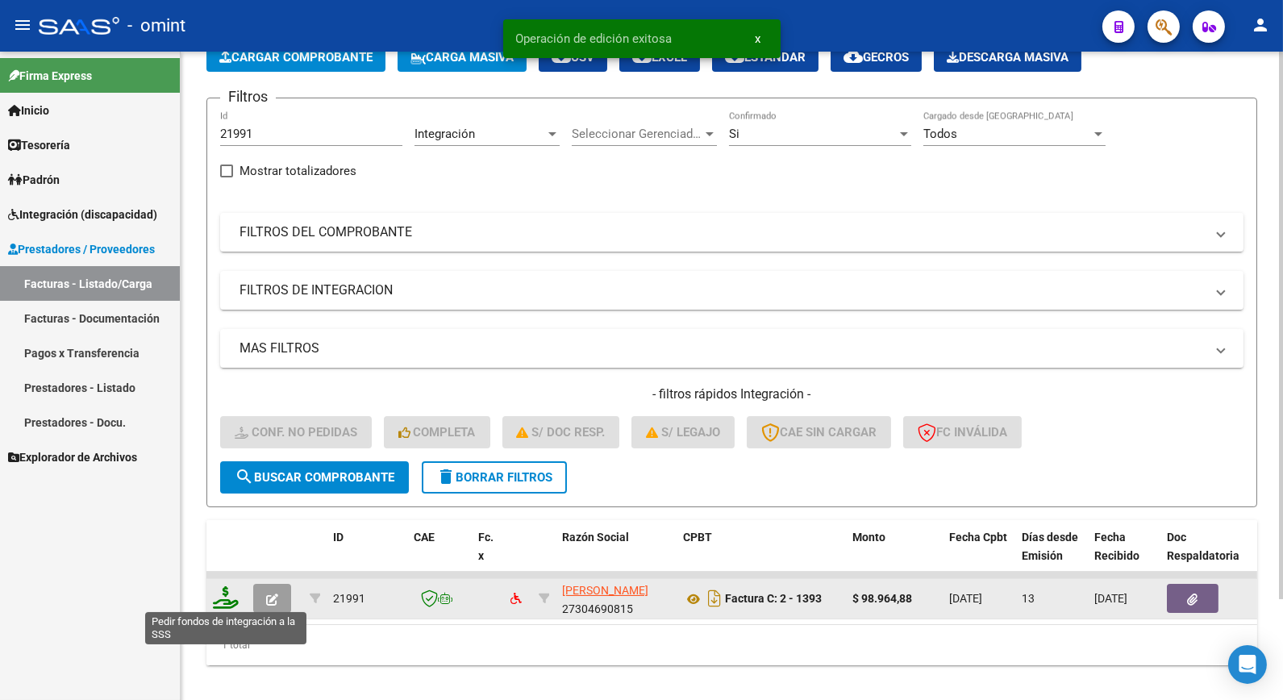
click at [228, 593] on icon at bounding box center [226, 597] width 26 height 23
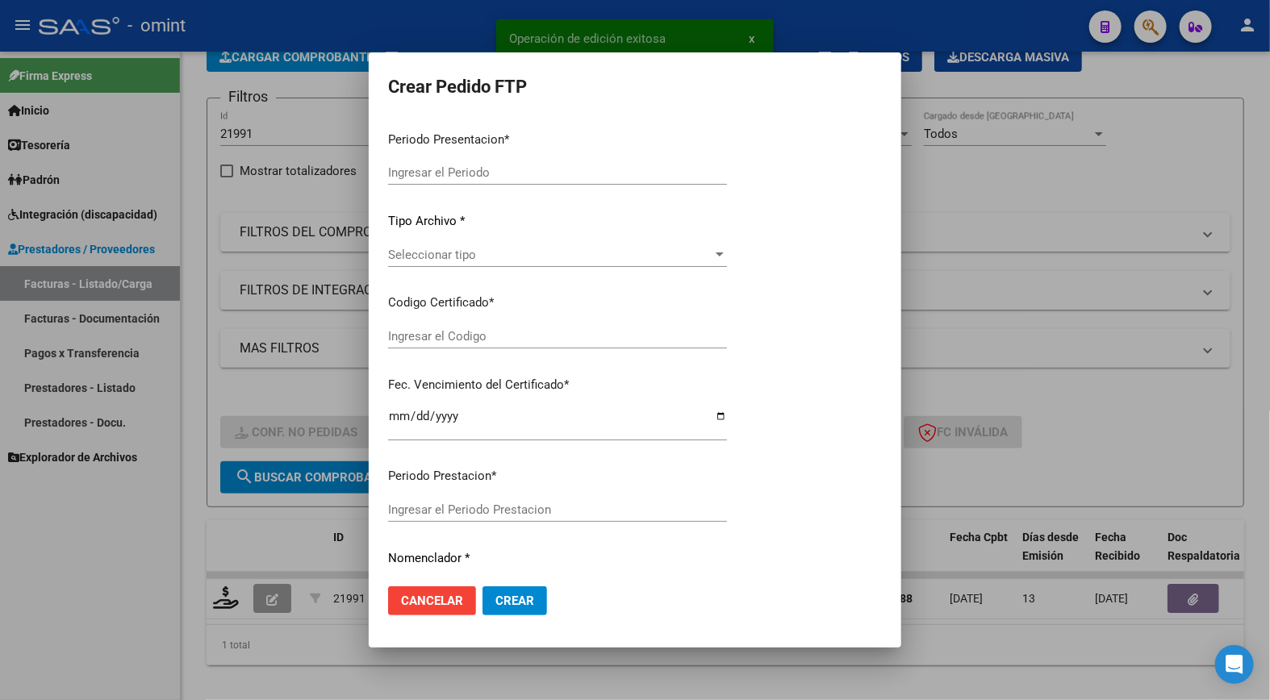
type input "202509"
type input "$ 98.964,88"
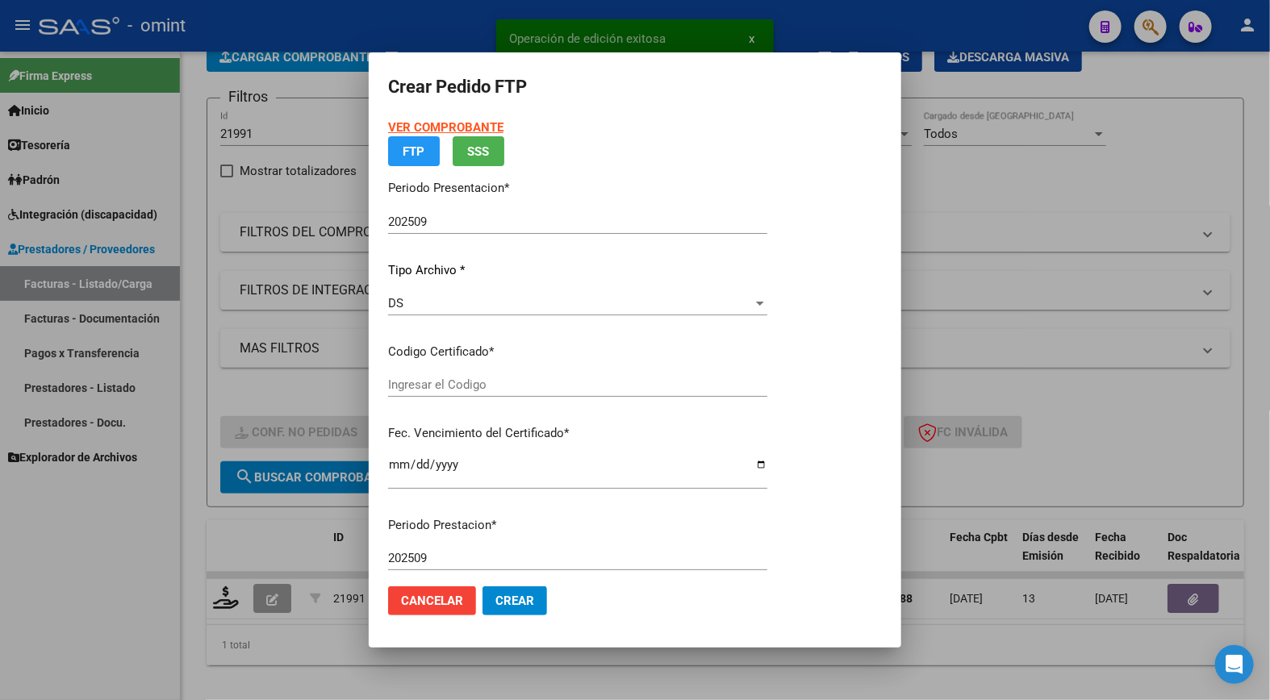
type input "3203392904"
type input "[DATE]"
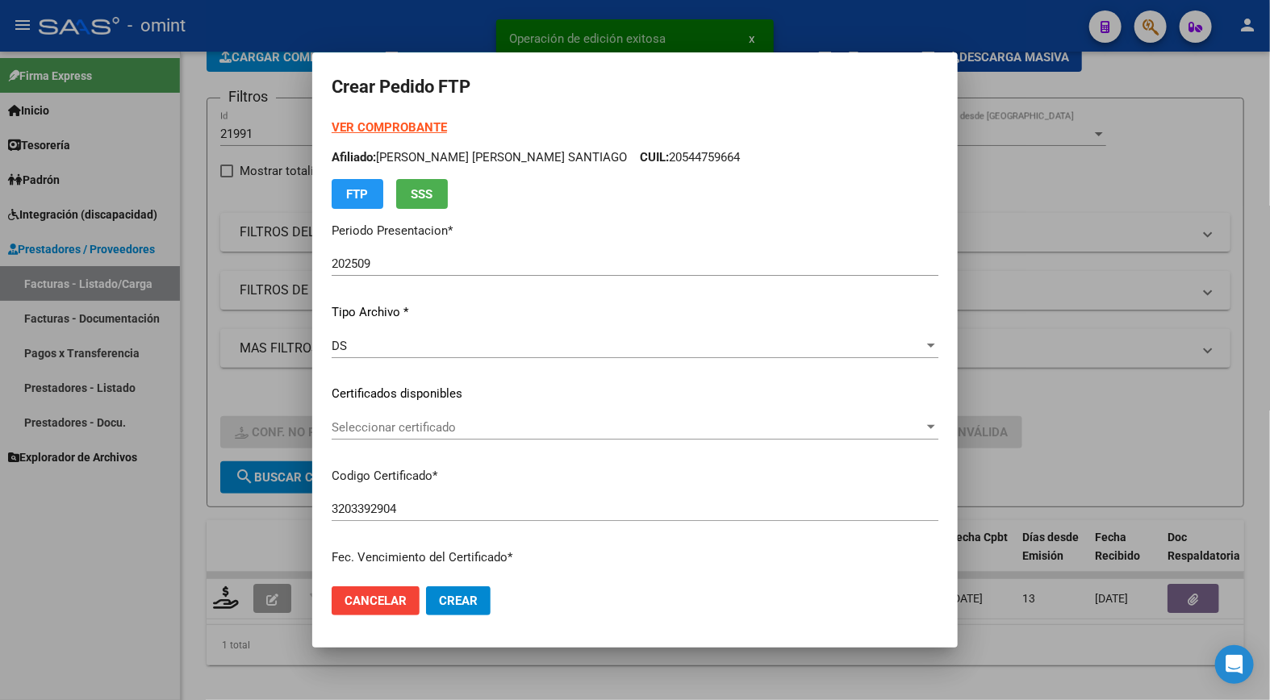
click at [831, 430] on span "Seleccionar certificado" at bounding box center [628, 427] width 592 height 15
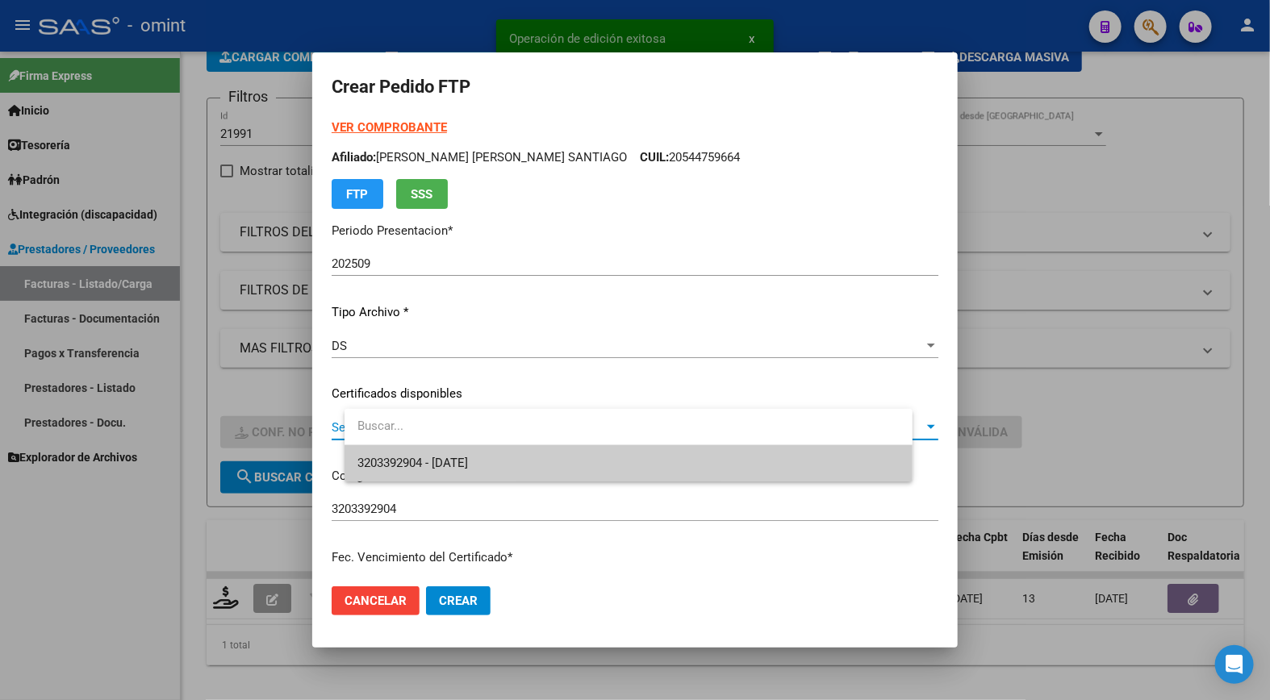
click at [747, 485] on div at bounding box center [635, 350] width 1270 height 700
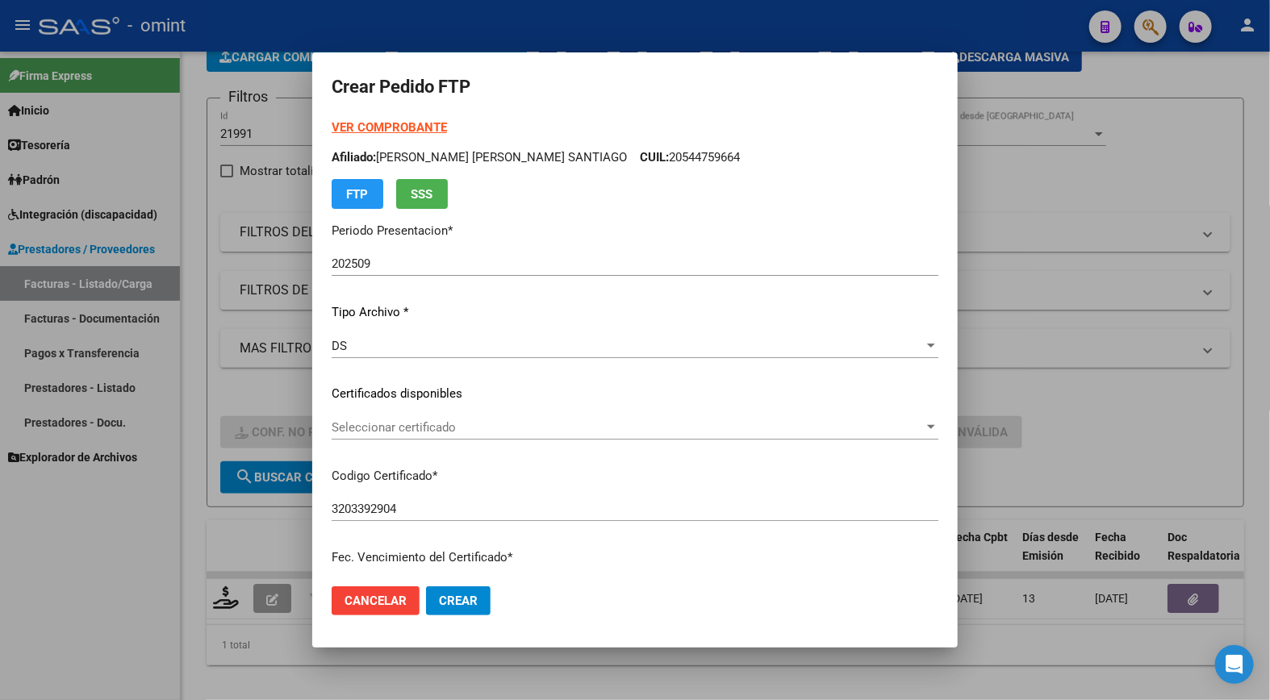
click at [742, 423] on span "Seleccionar certificado" at bounding box center [628, 427] width 592 height 15
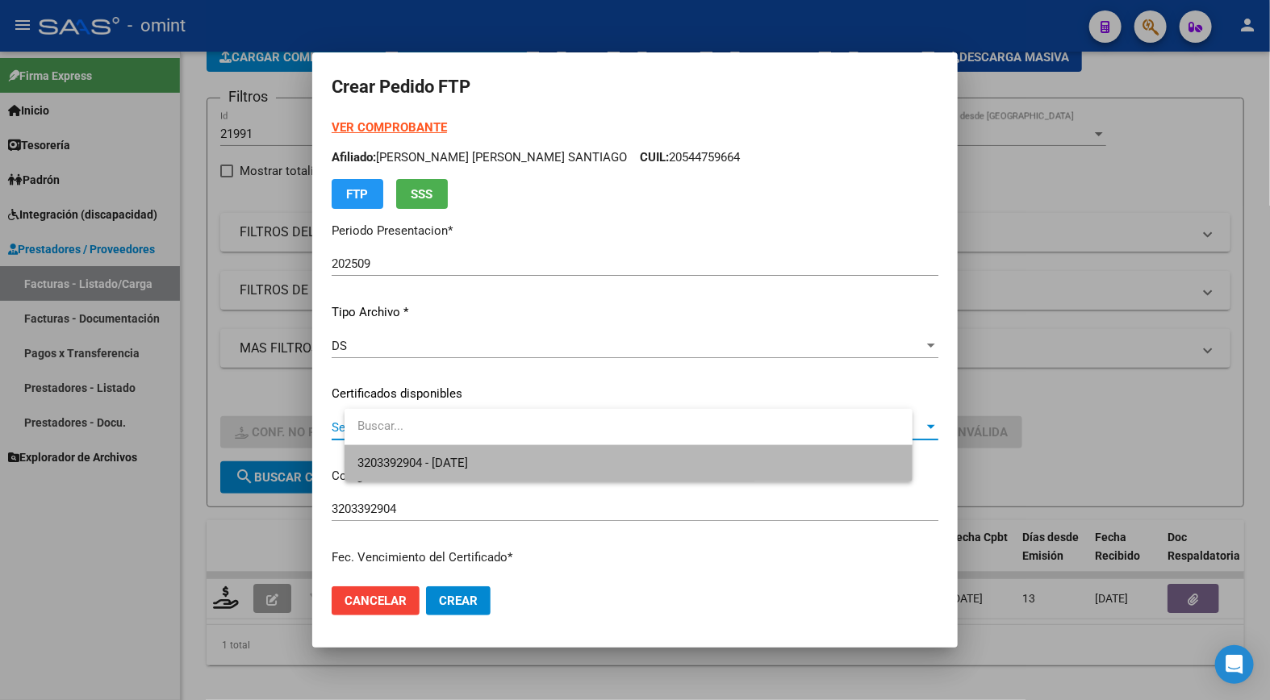
click at [697, 465] on span "3203392904 - [DATE]" at bounding box center [628, 463] width 542 height 36
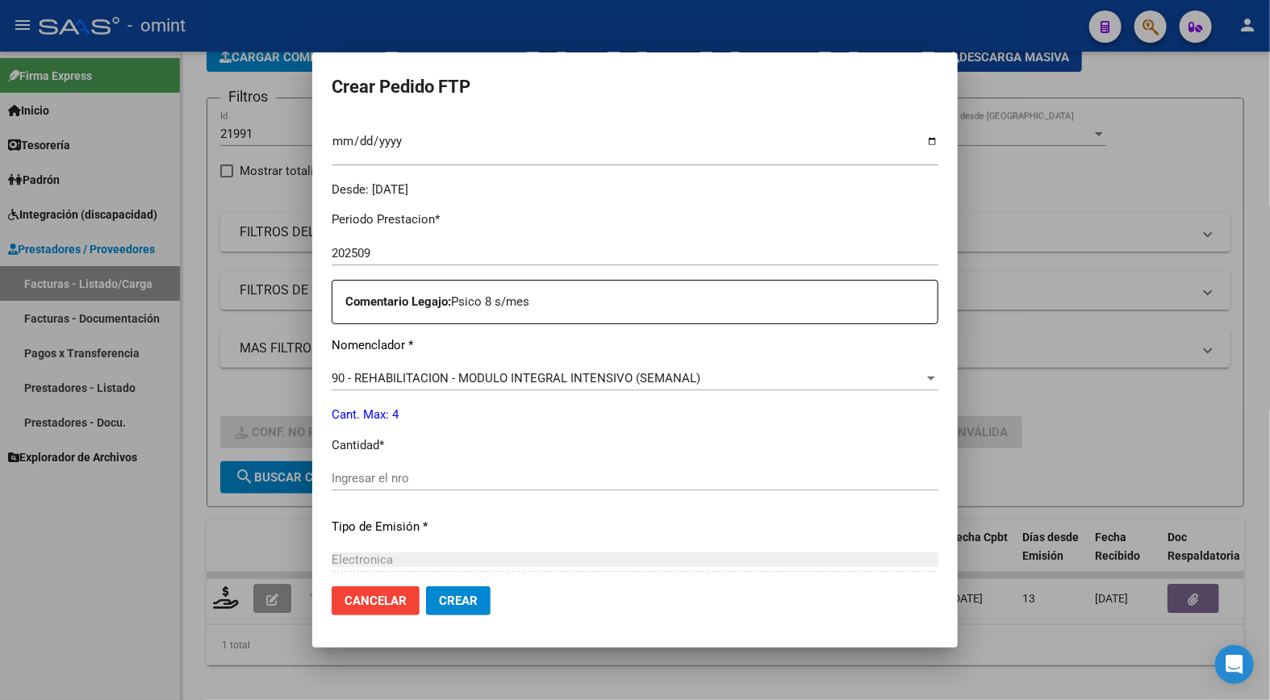
scroll to position [537, 0]
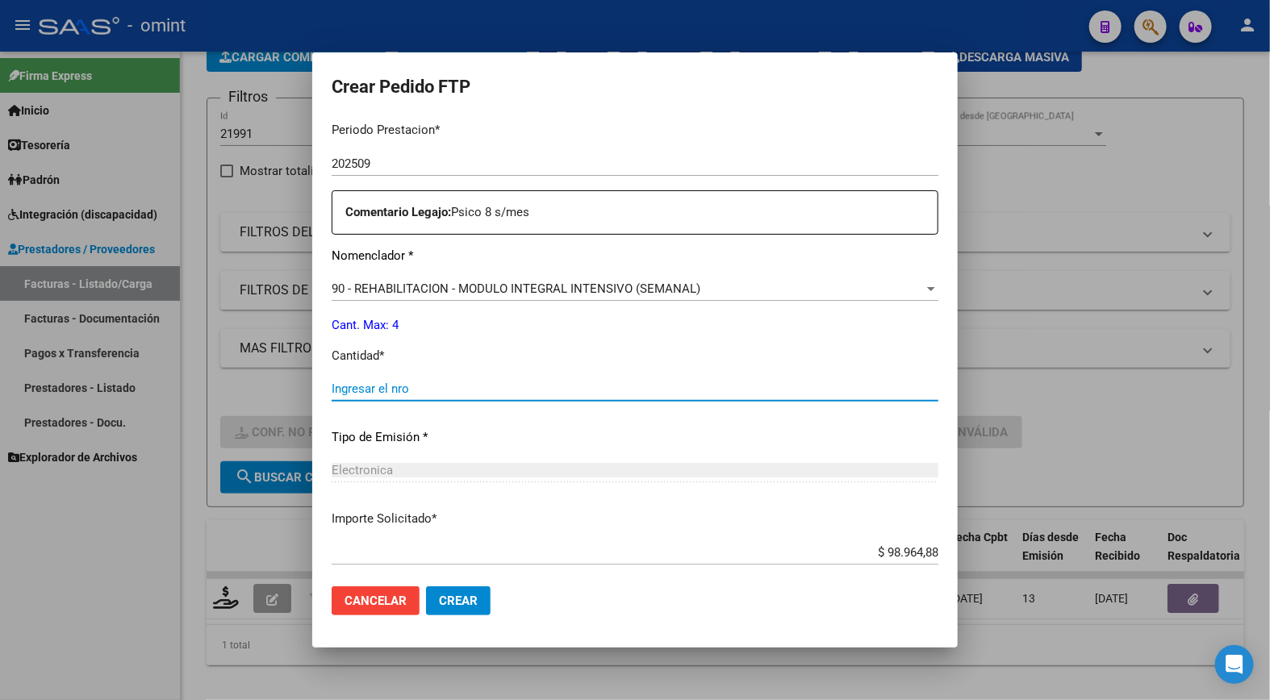
click at [386, 390] on input "Ingresar el nro" at bounding box center [635, 389] width 607 height 15
type input "4"
click at [703, 449] on div "Periodo Prestacion * 202509 Ingresar el Periodo Prestacion Comentario Legajo: P…" at bounding box center [635, 385] width 607 height 553
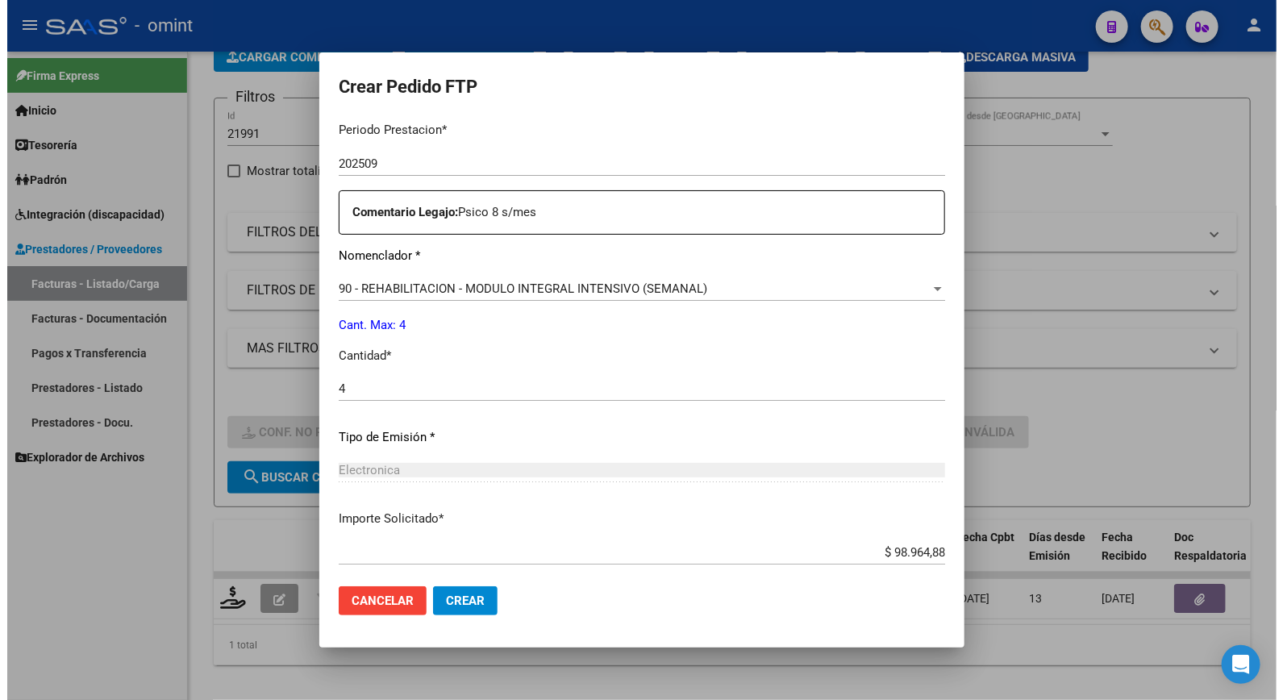
scroll to position [624, 0]
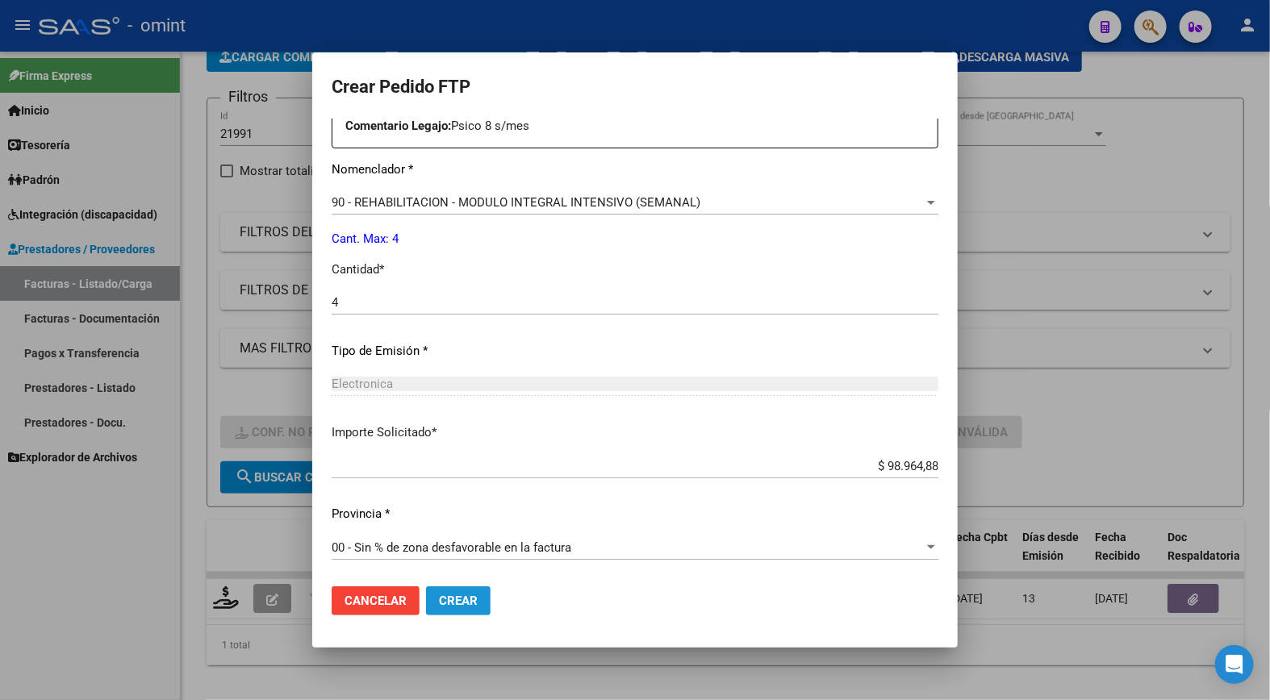
click at [478, 595] on span "Crear" at bounding box center [458, 601] width 39 height 15
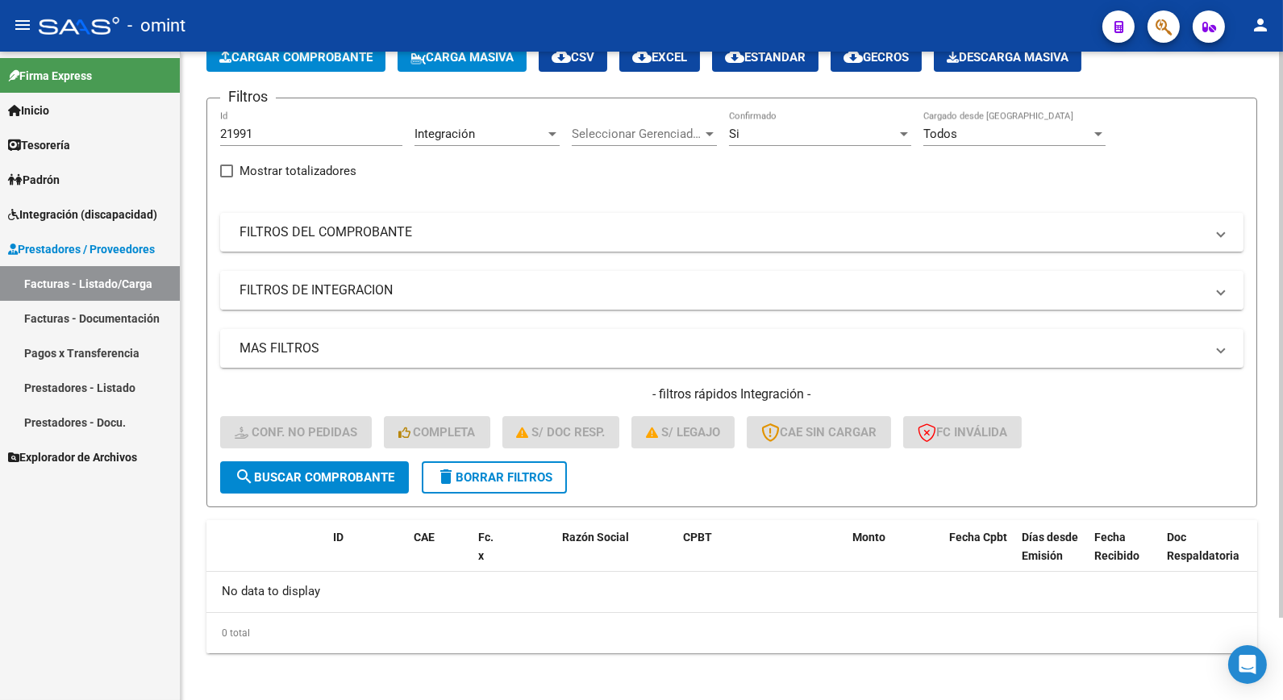
drag, startPoint x: 478, startPoint y: 476, endPoint x: 439, endPoint y: 327, distance: 154.4
click at [479, 476] on span "delete Borrar Filtros" at bounding box center [494, 477] width 116 height 15
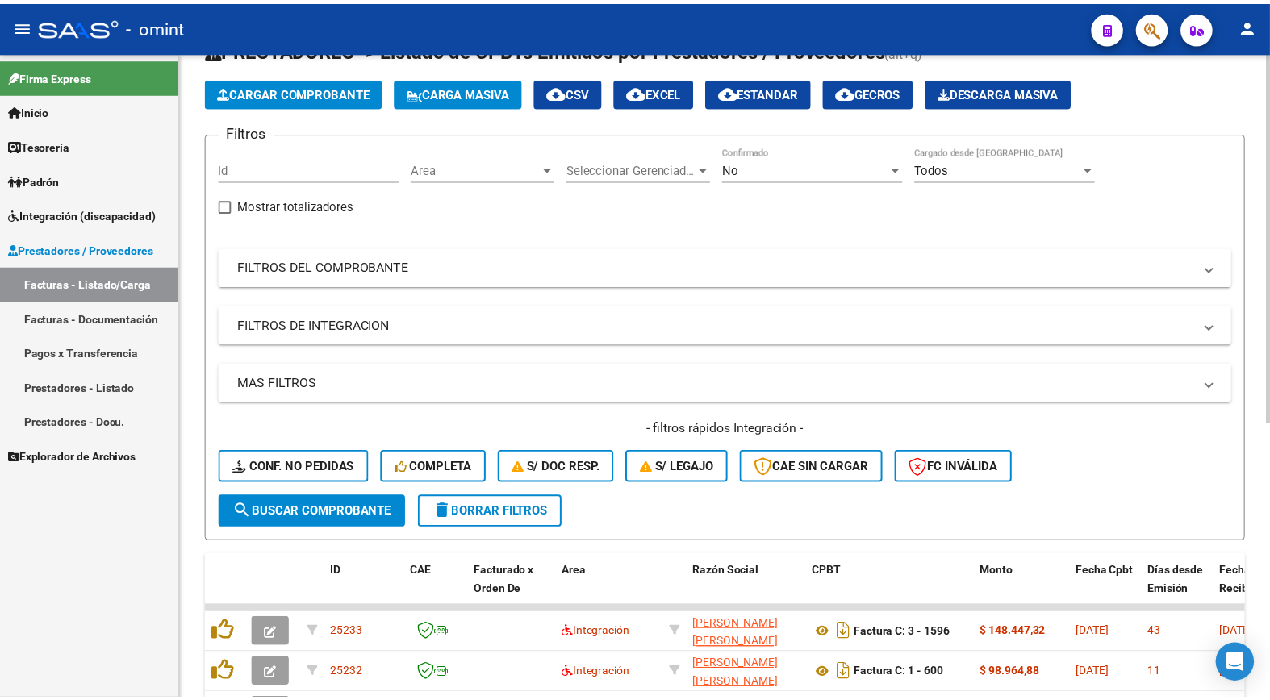
scroll to position [94, 0]
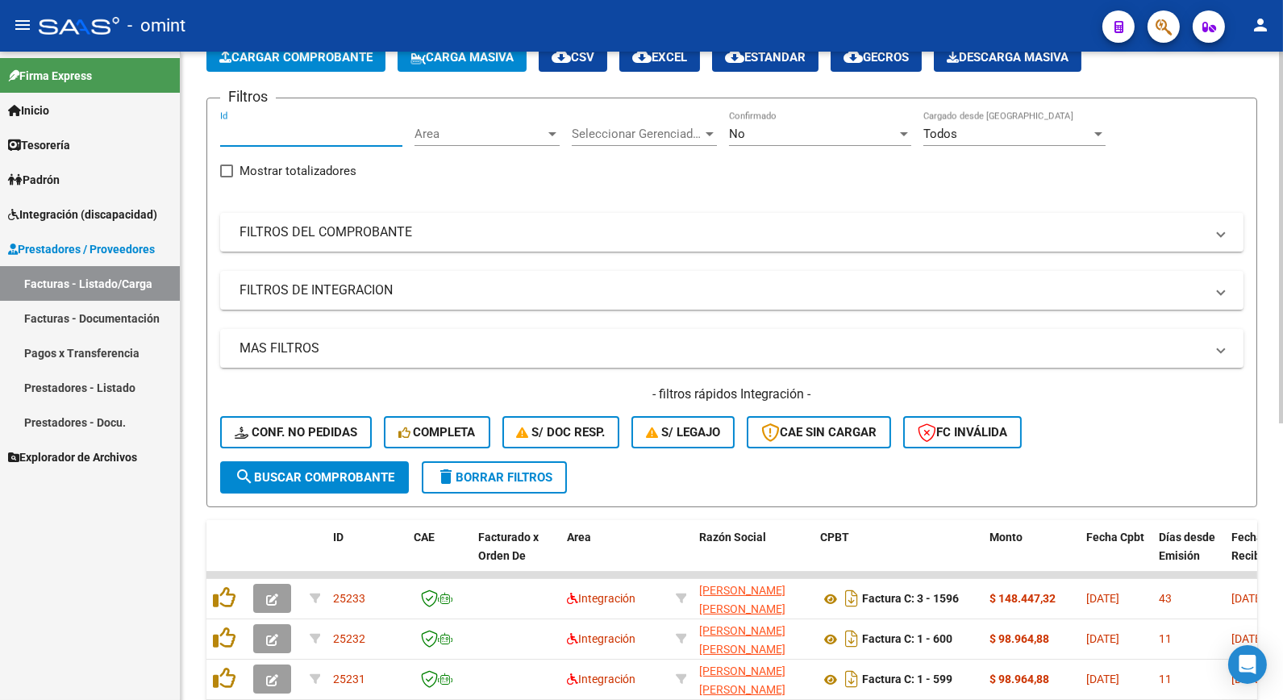
paste input "21937"
type input "21937"
click at [328, 476] on span "search Buscar Comprobante" at bounding box center [315, 477] width 160 height 15
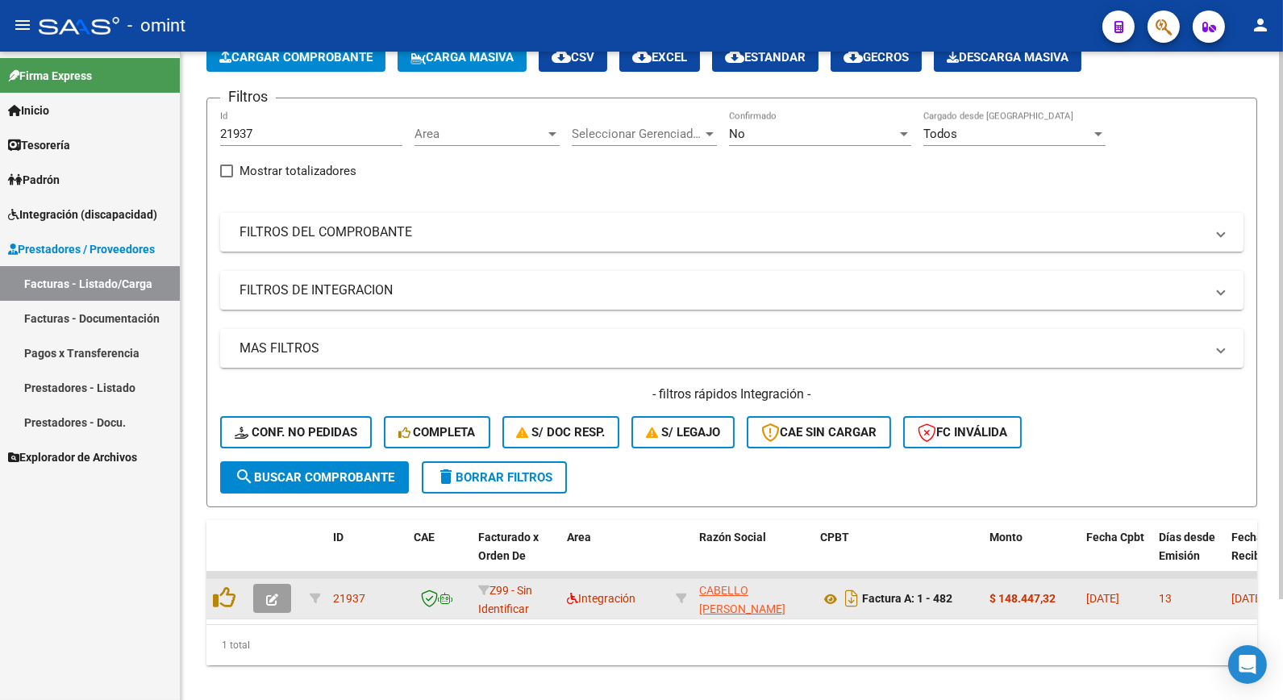
click at [255, 595] on button "button" at bounding box center [272, 598] width 38 height 29
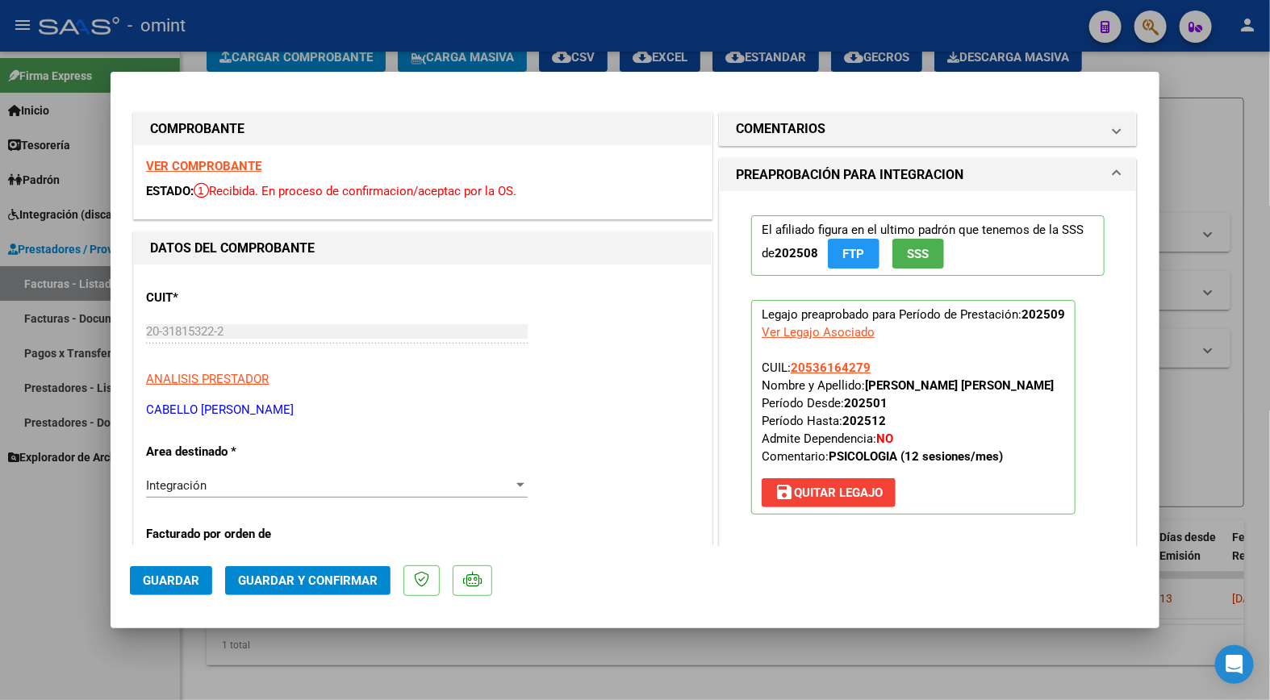
click at [221, 166] on strong "VER COMPROBANTE" at bounding box center [203, 166] width 115 height 15
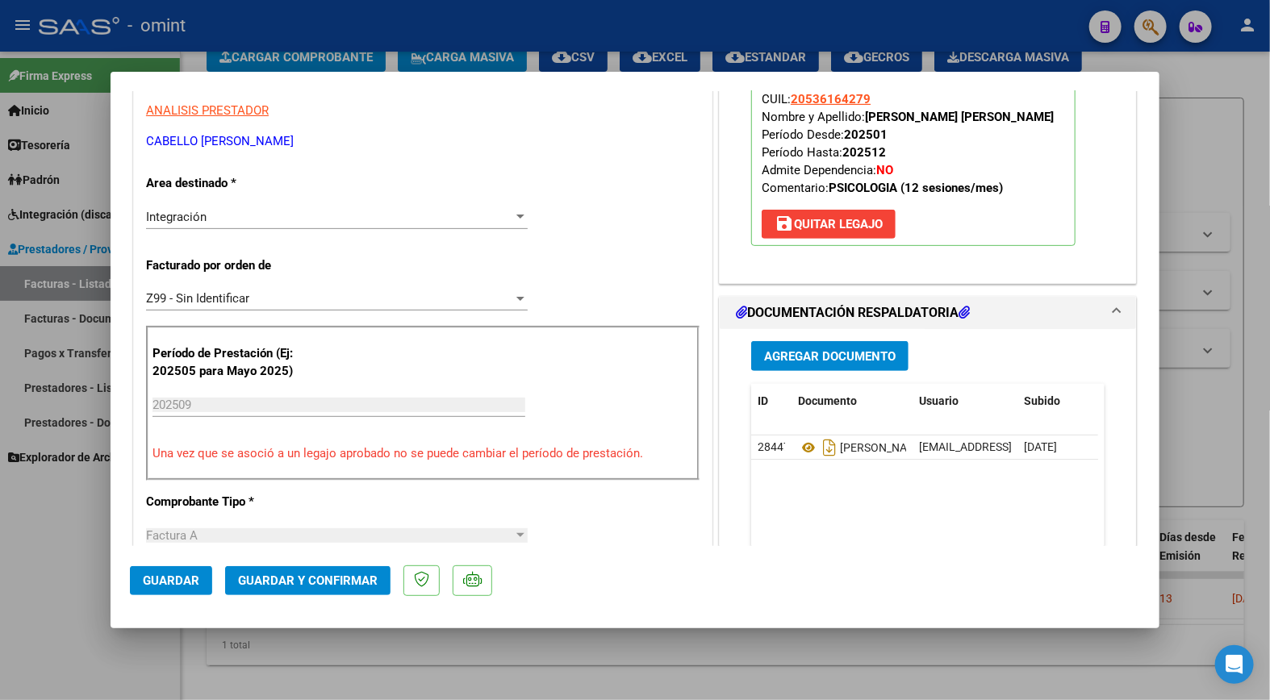
scroll to position [358, 0]
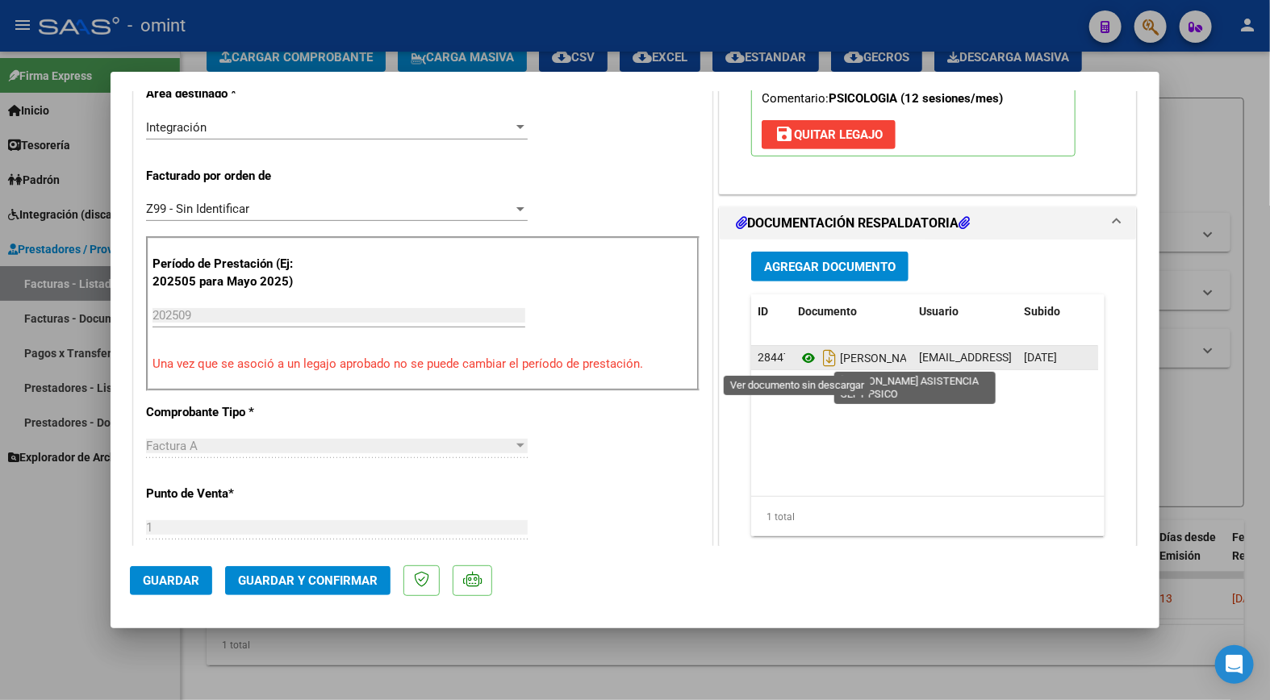
click at [799, 356] on icon at bounding box center [808, 357] width 21 height 19
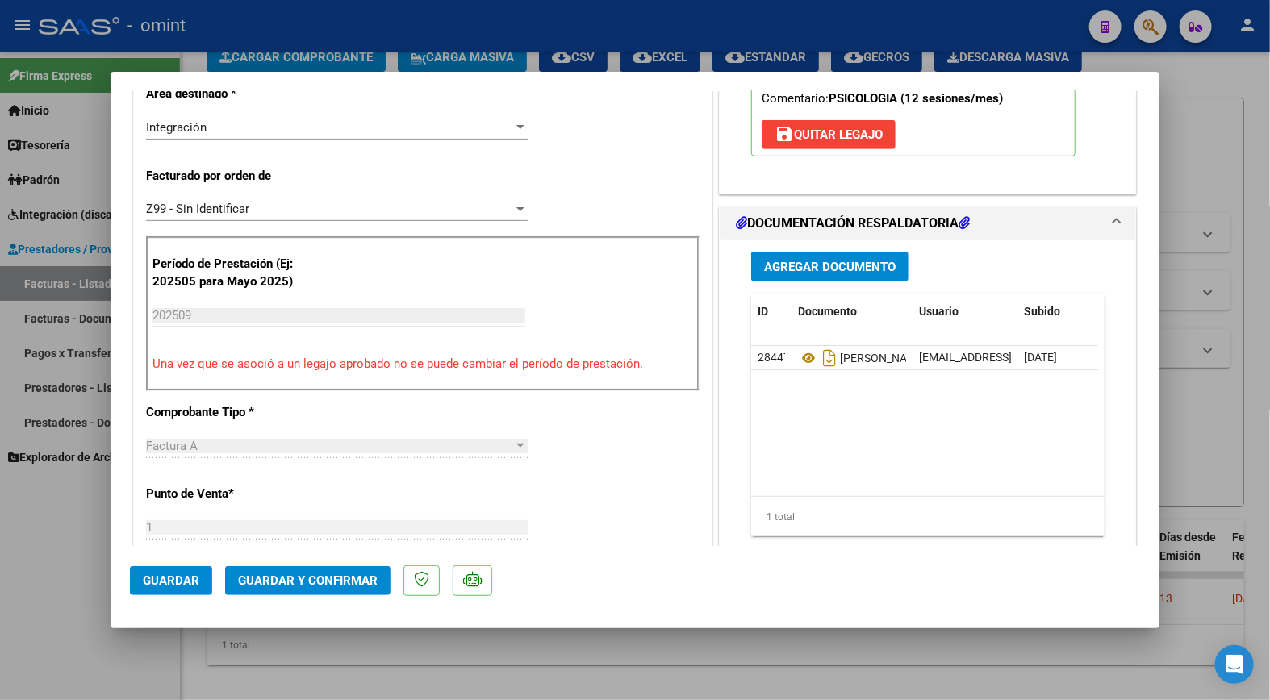
click at [329, 578] on span "Guardar y Confirmar" at bounding box center [308, 581] width 140 height 15
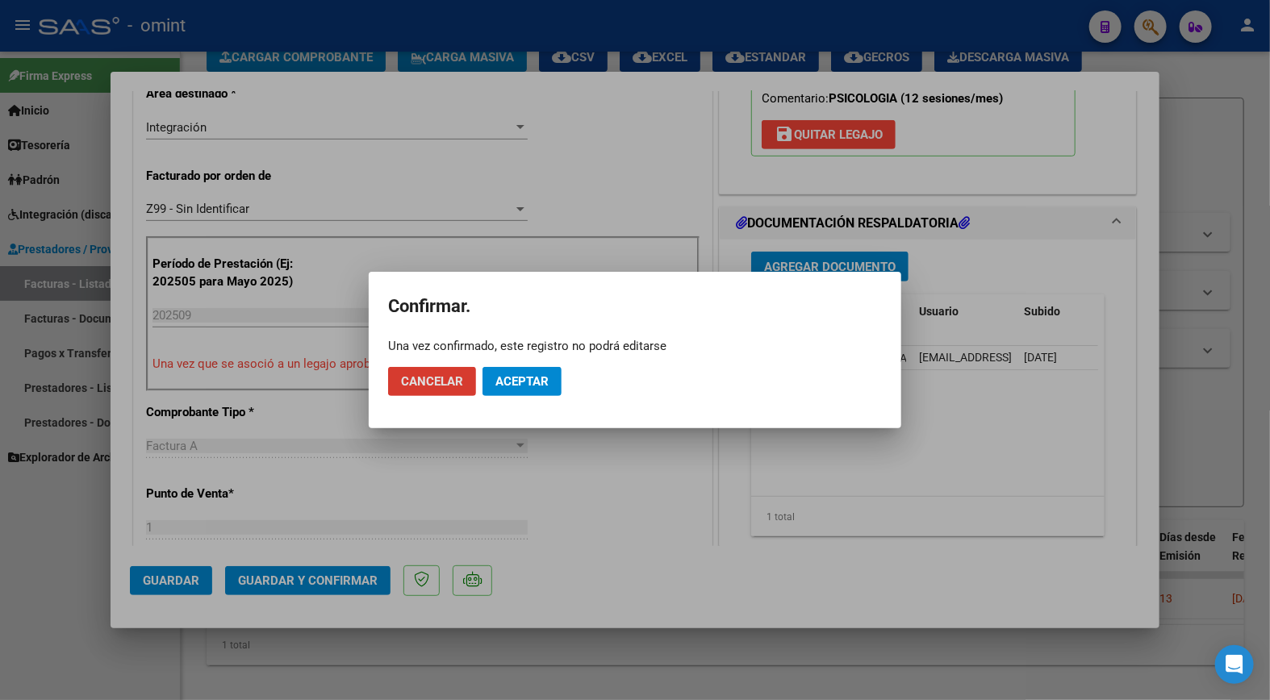
click at [496, 394] on button "Aceptar" at bounding box center [521, 381] width 79 height 29
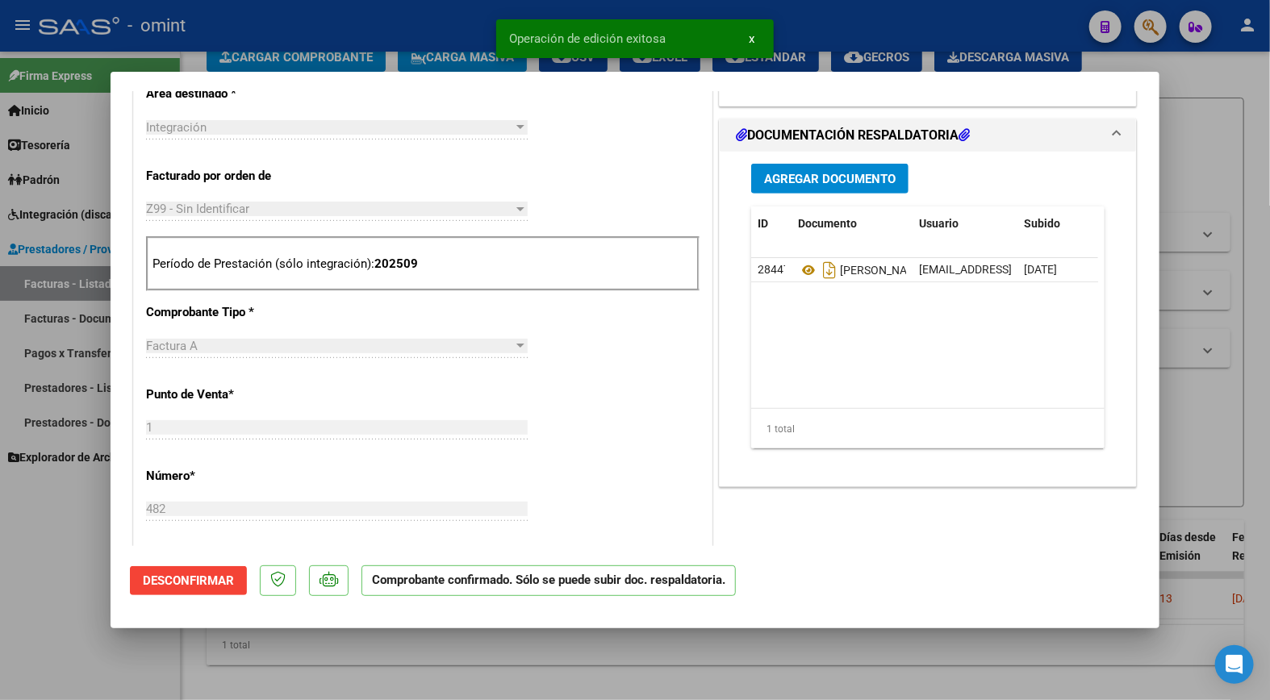
click at [391, 36] on div at bounding box center [635, 350] width 1270 height 700
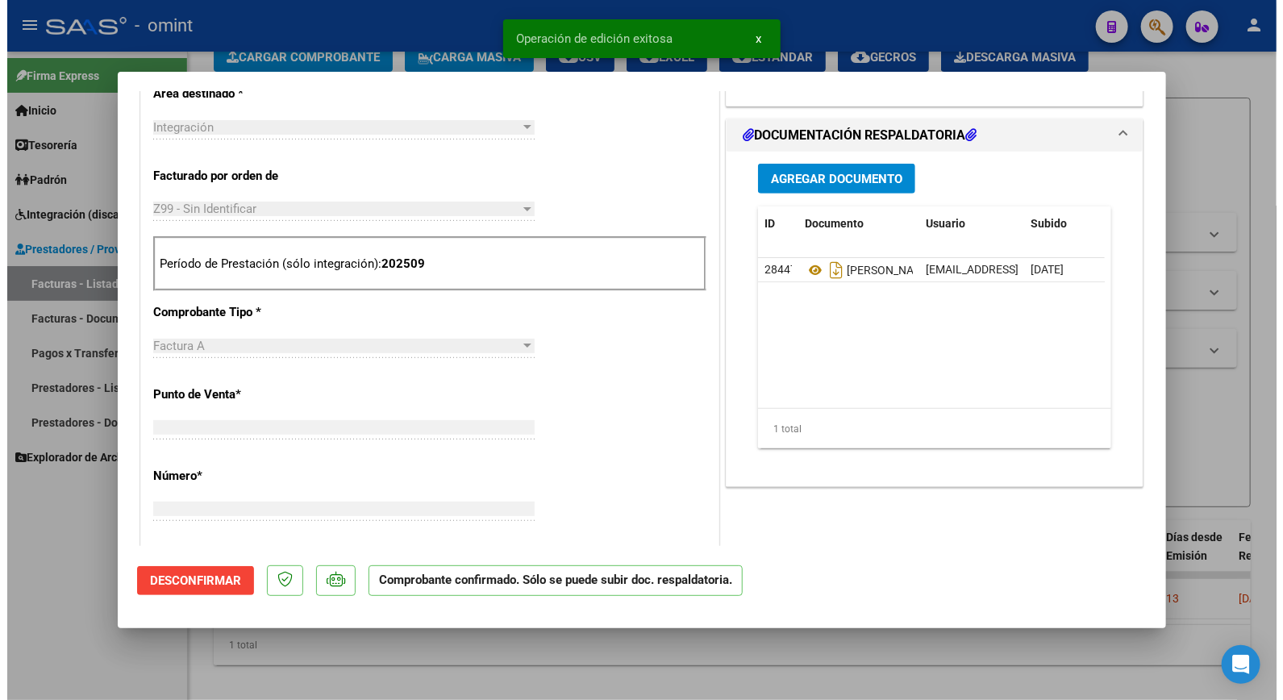
scroll to position [0, 0]
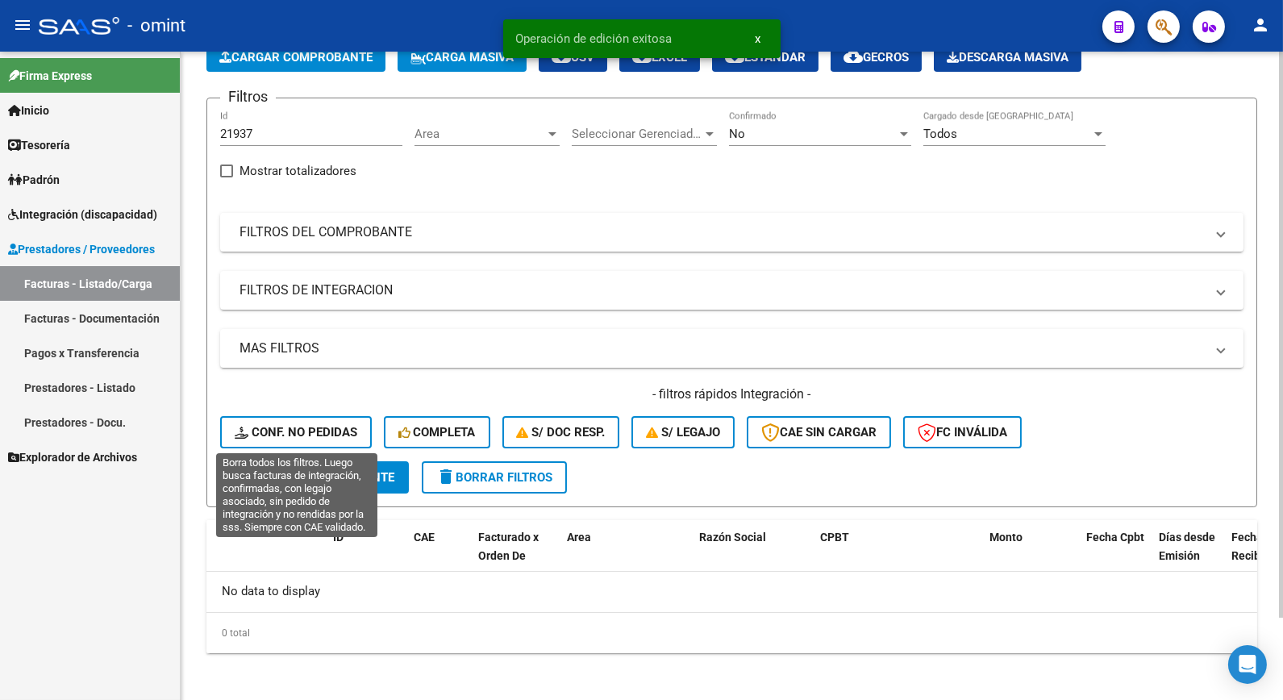
click at [286, 438] on span "Conf. no pedidas" at bounding box center [296, 432] width 123 height 15
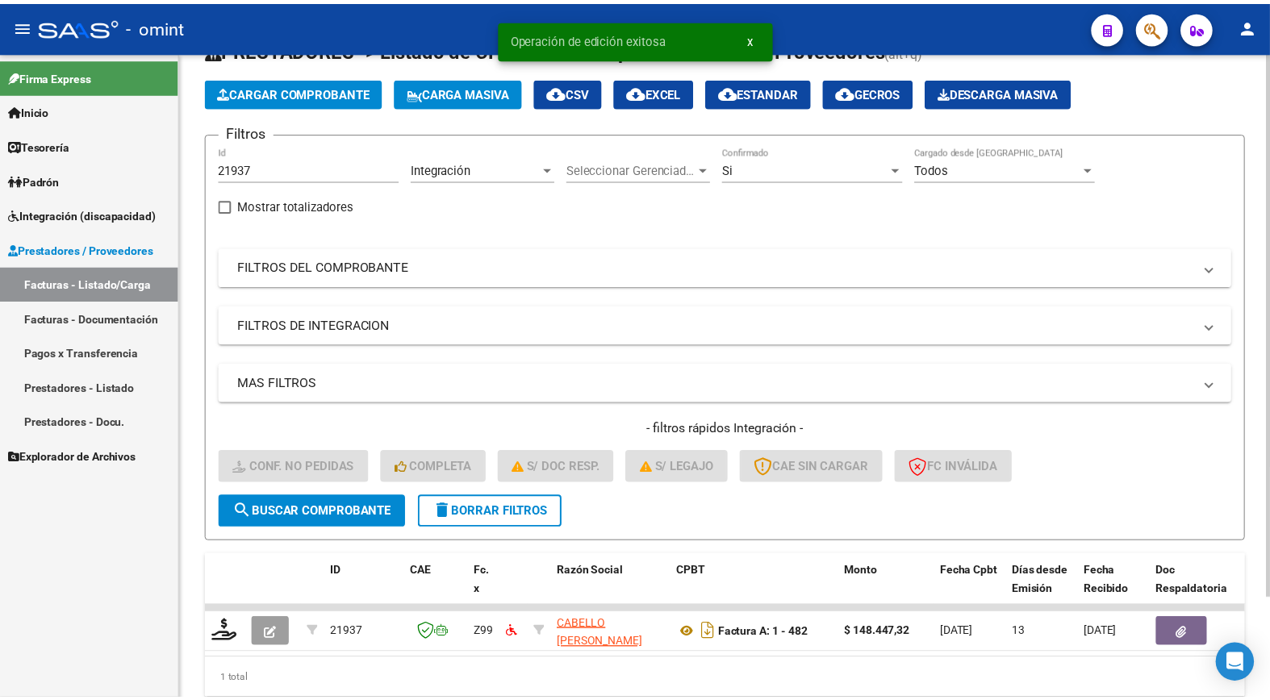
scroll to position [94, 0]
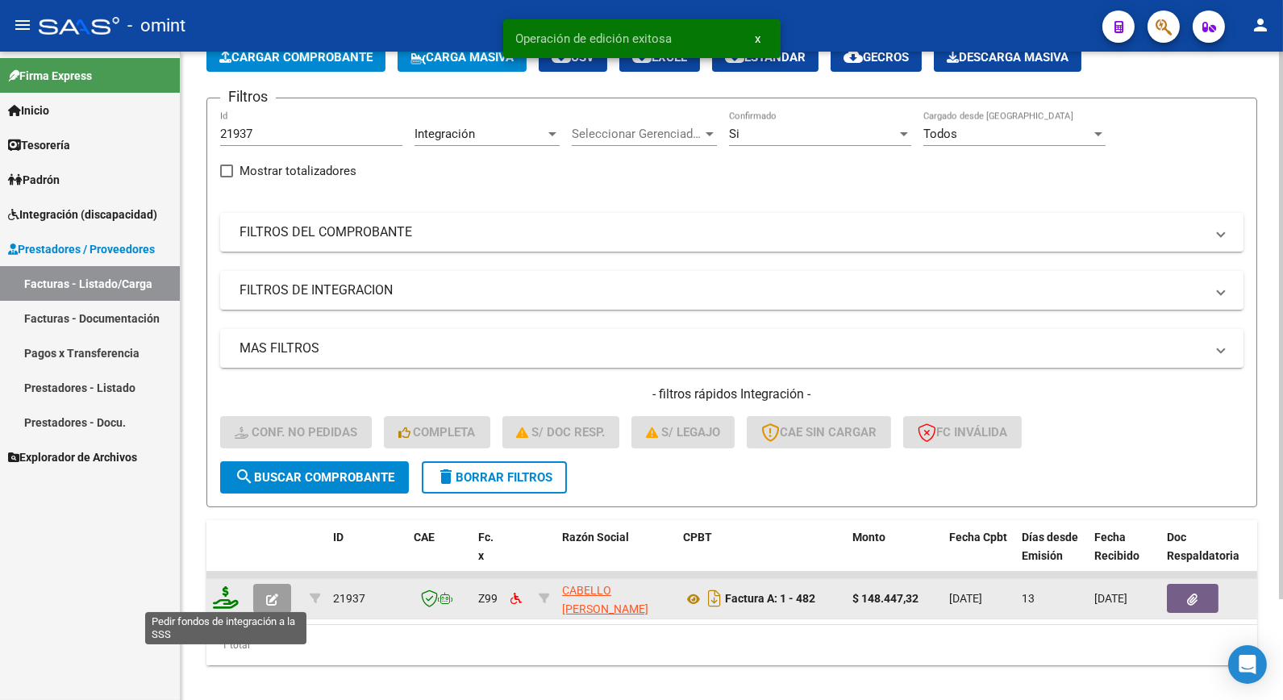
click at [234, 595] on icon at bounding box center [226, 597] width 26 height 23
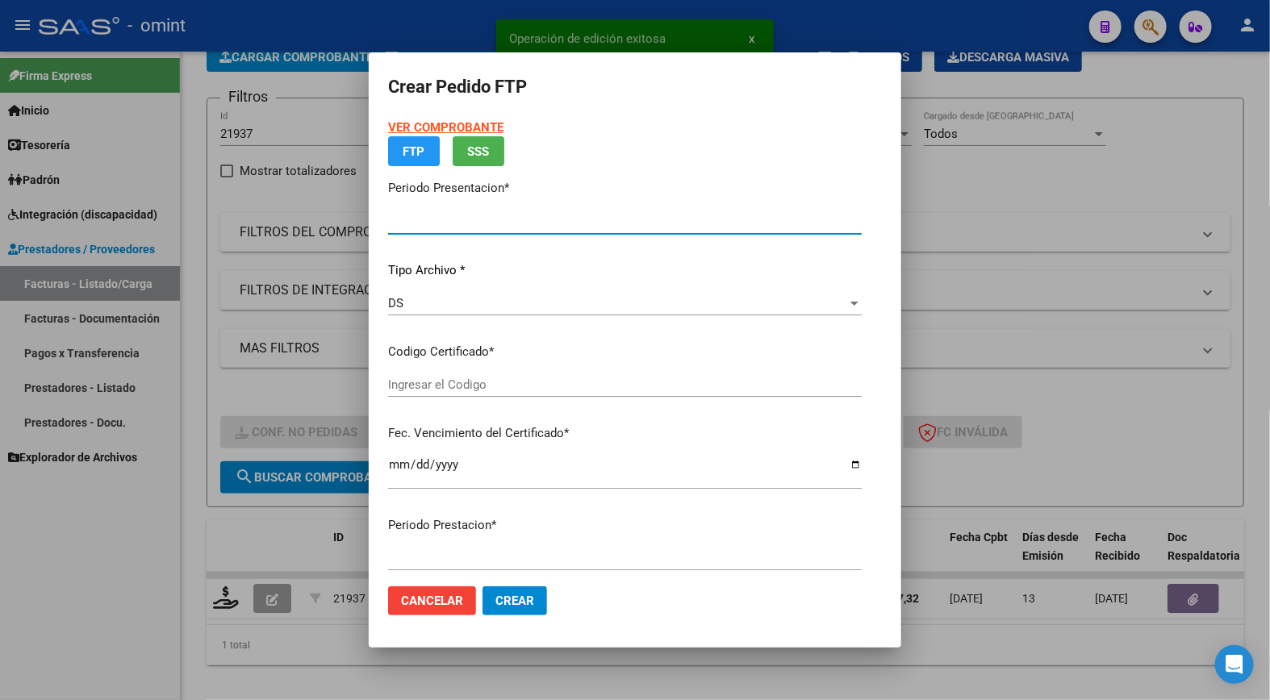
type input "202509"
type input "$ 148.447,32"
type input "6784536323"
type input "[DATE]"
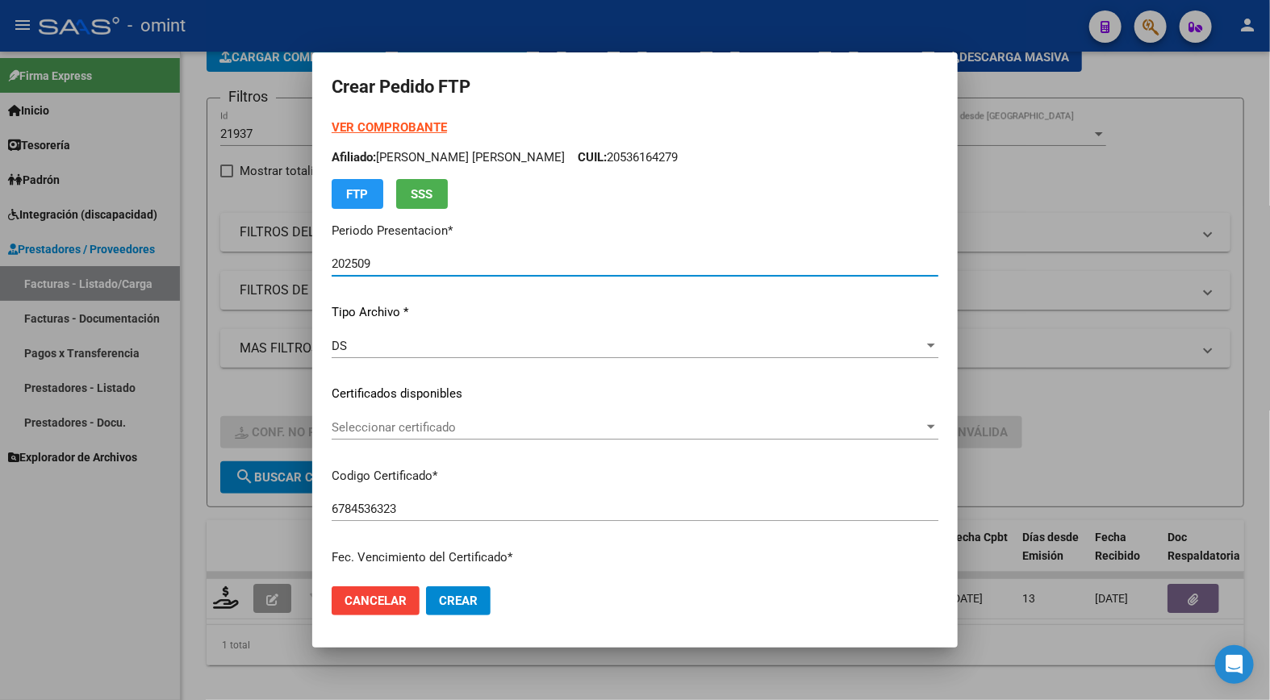
click at [888, 421] on span "Seleccionar certificado" at bounding box center [628, 427] width 592 height 15
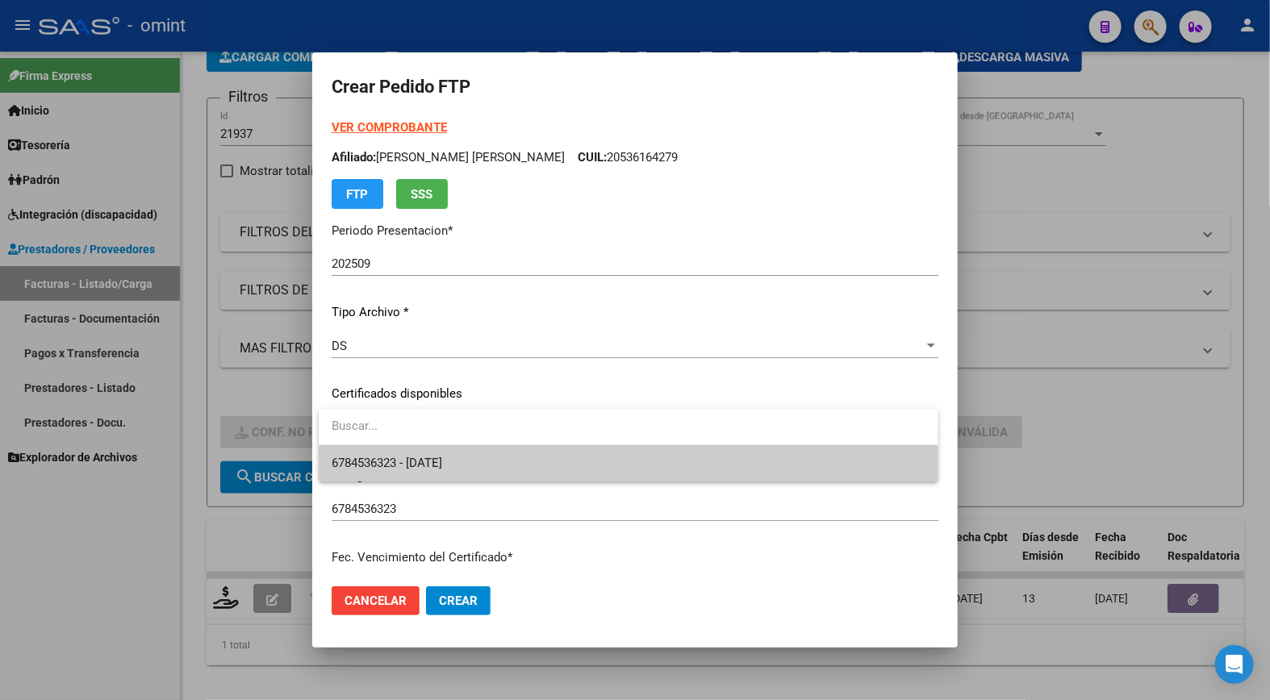
click at [773, 462] on span "6784536323 - [DATE]" at bounding box center [628, 463] width 593 height 36
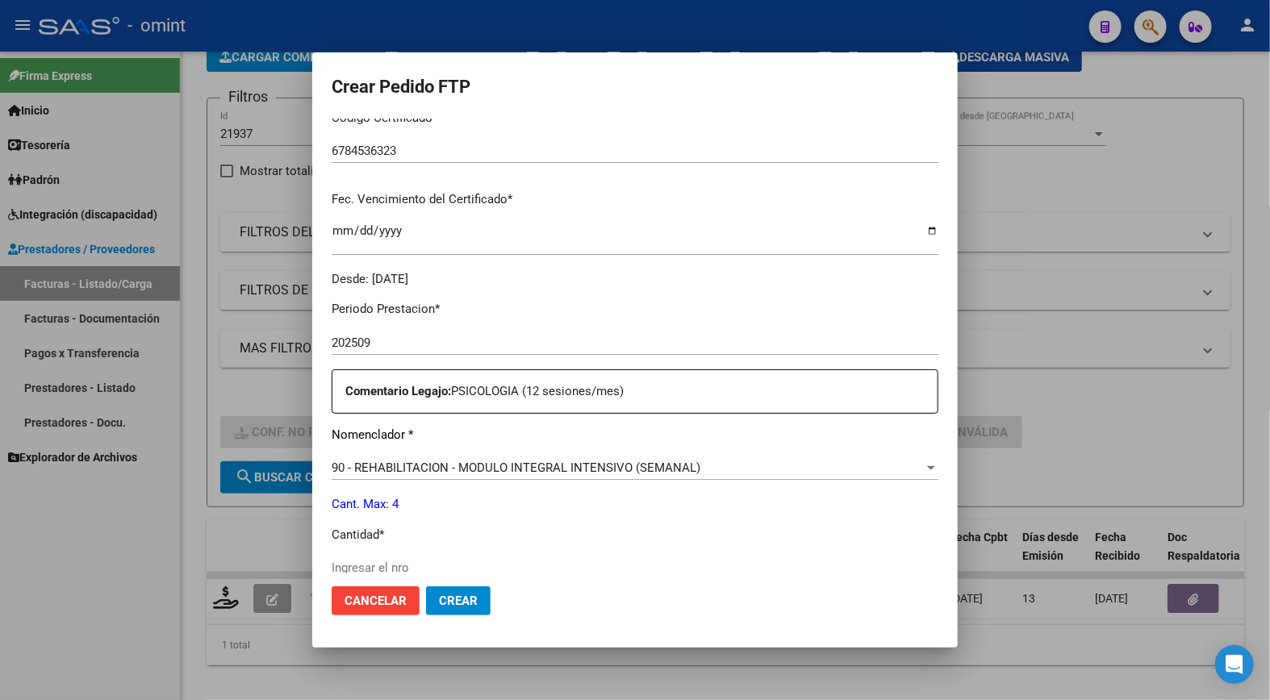
scroll to position [448, 0]
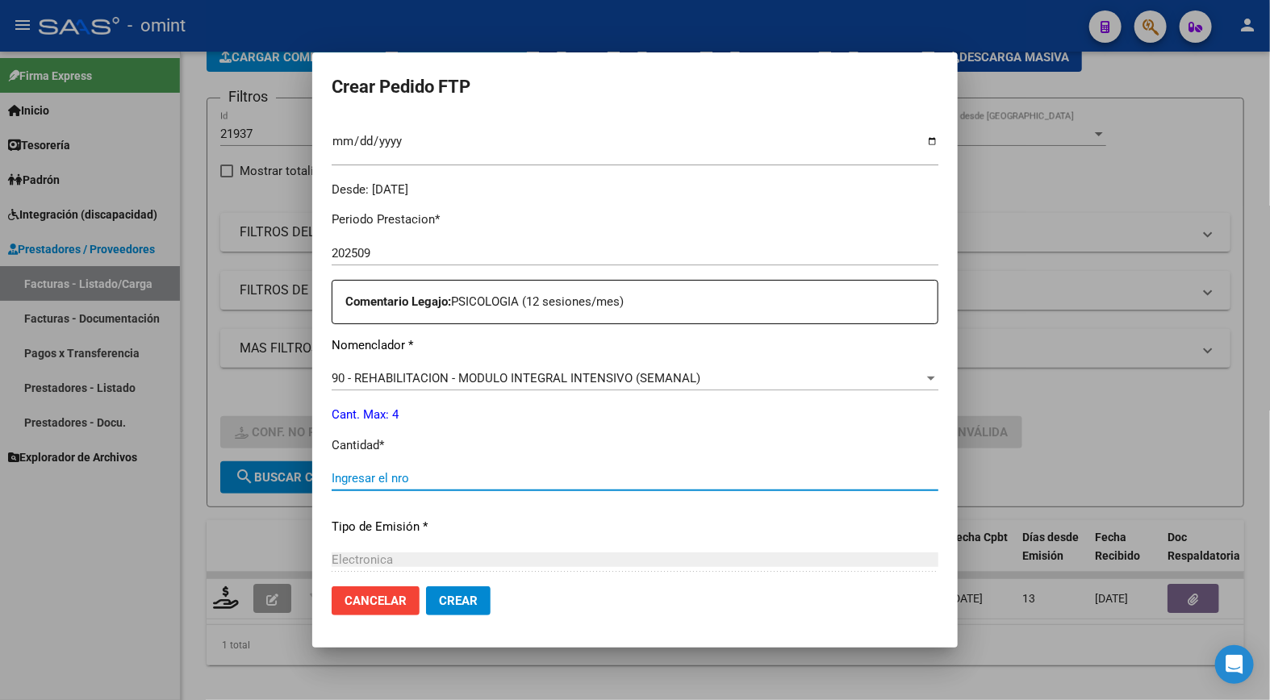
click at [369, 478] on input "Ingresar el nro" at bounding box center [635, 478] width 607 height 15
type input "4"
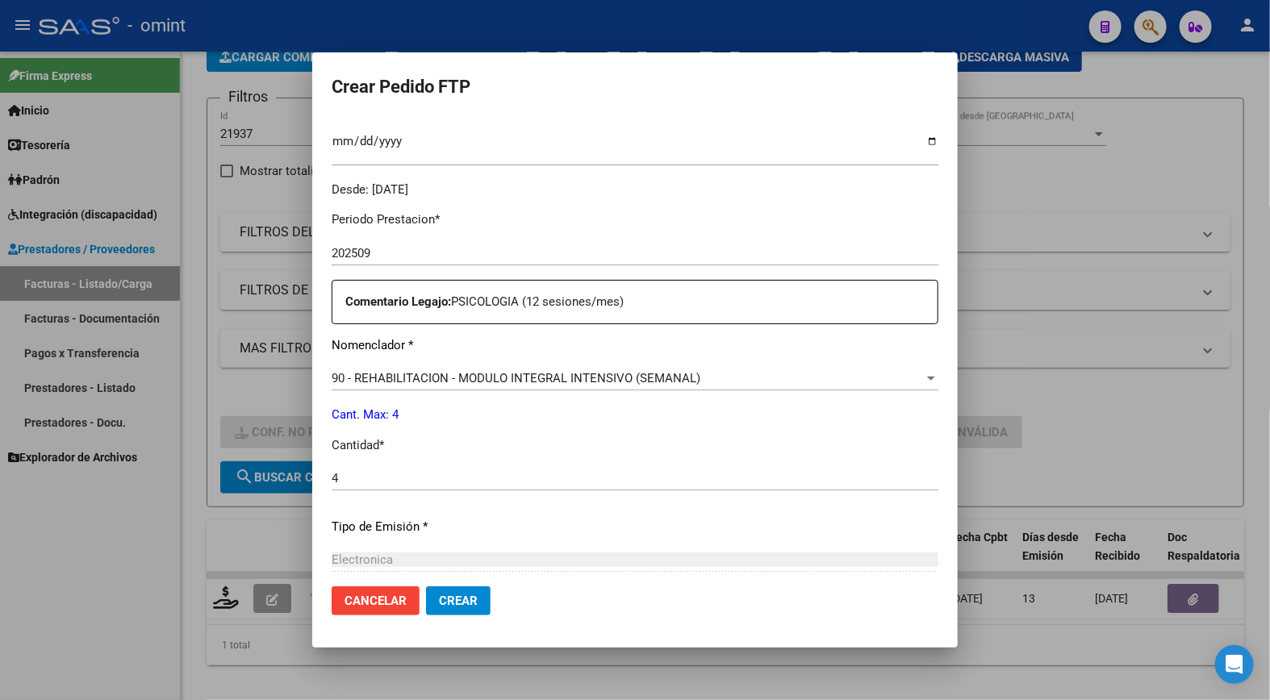
click at [538, 544] on div "Periodo Prestacion * 202509 Ingresar el Periodo Prestacion Comentario Legajo: P…" at bounding box center [635, 474] width 607 height 553
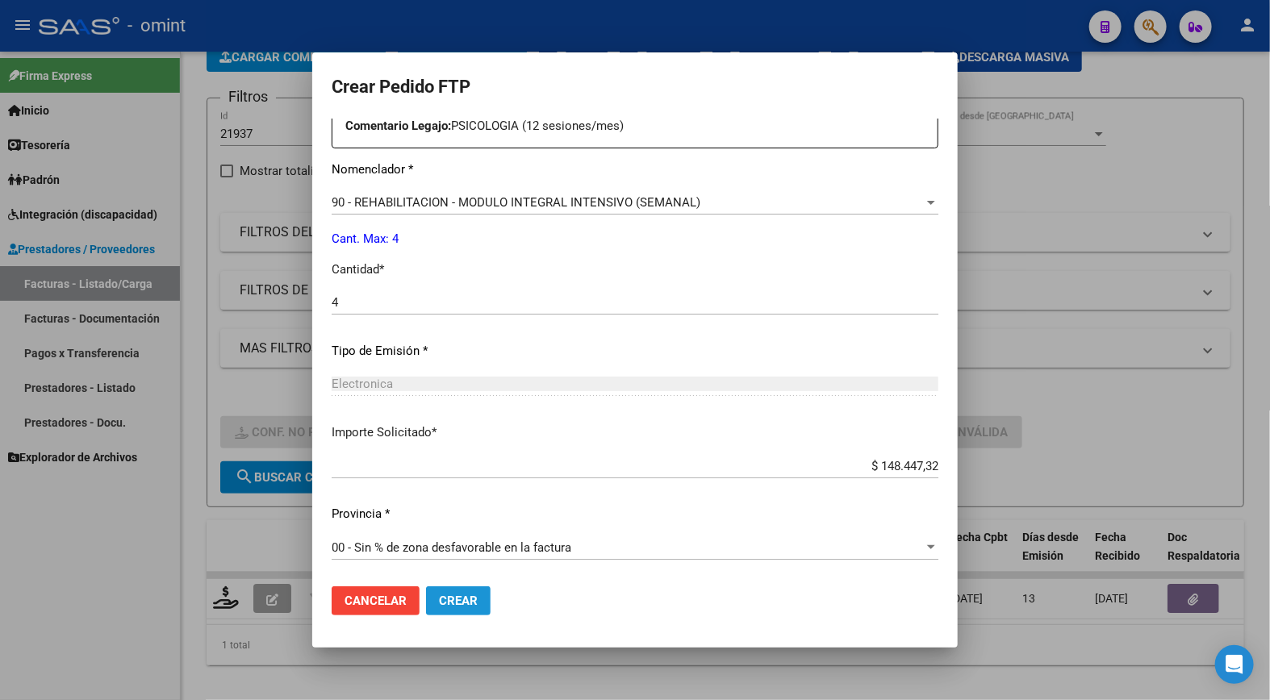
click at [473, 611] on button "Crear" at bounding box center [458, 600] width 65 height 29
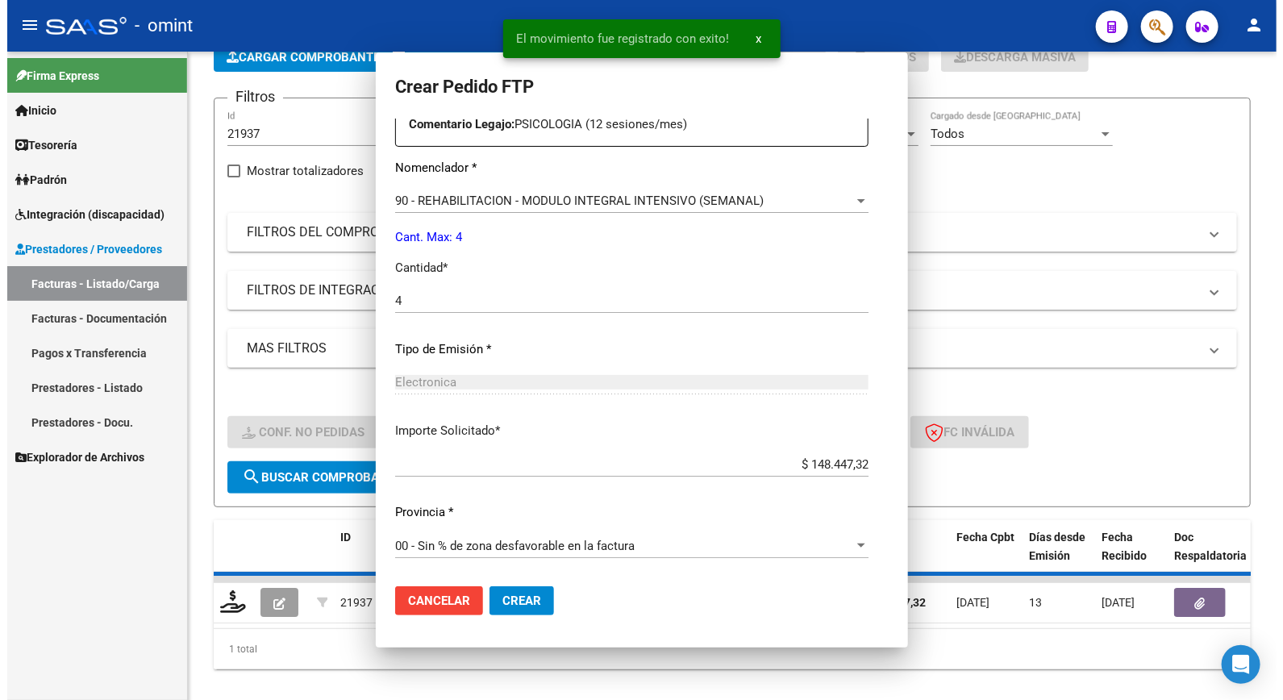
scroll to position [532, 0]
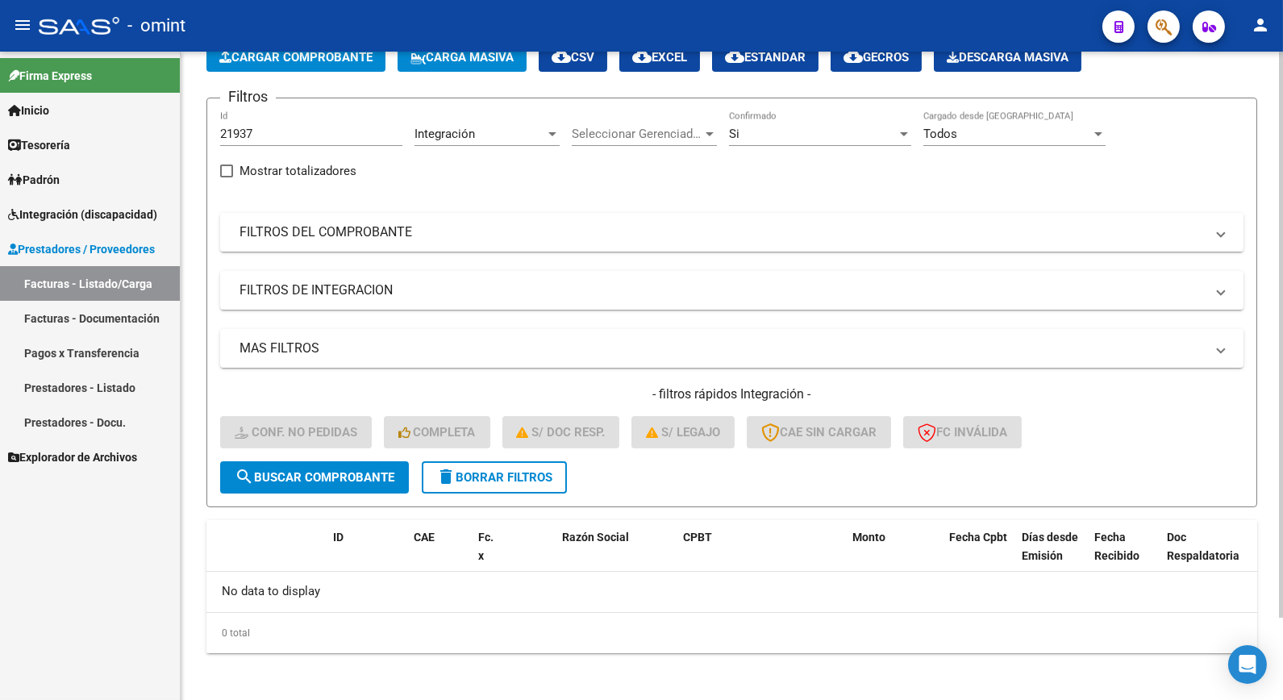
drag, startPoint x: 518, startPoint y: 474, endPoint x: 289, endPoint y: 207, distance: 351.8
click at [517, 473] on span "delete Borrar Filtros" at bounding box center [494, 477] width 116 height 15
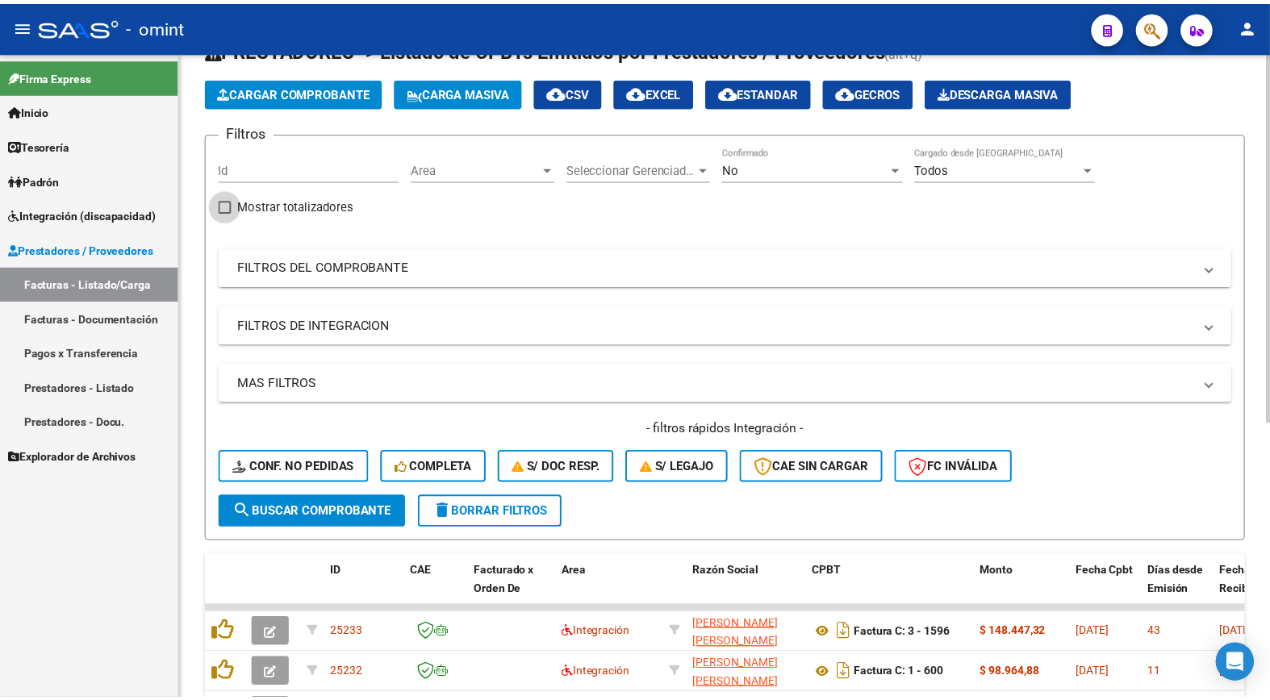
scroll to position [94, 0]
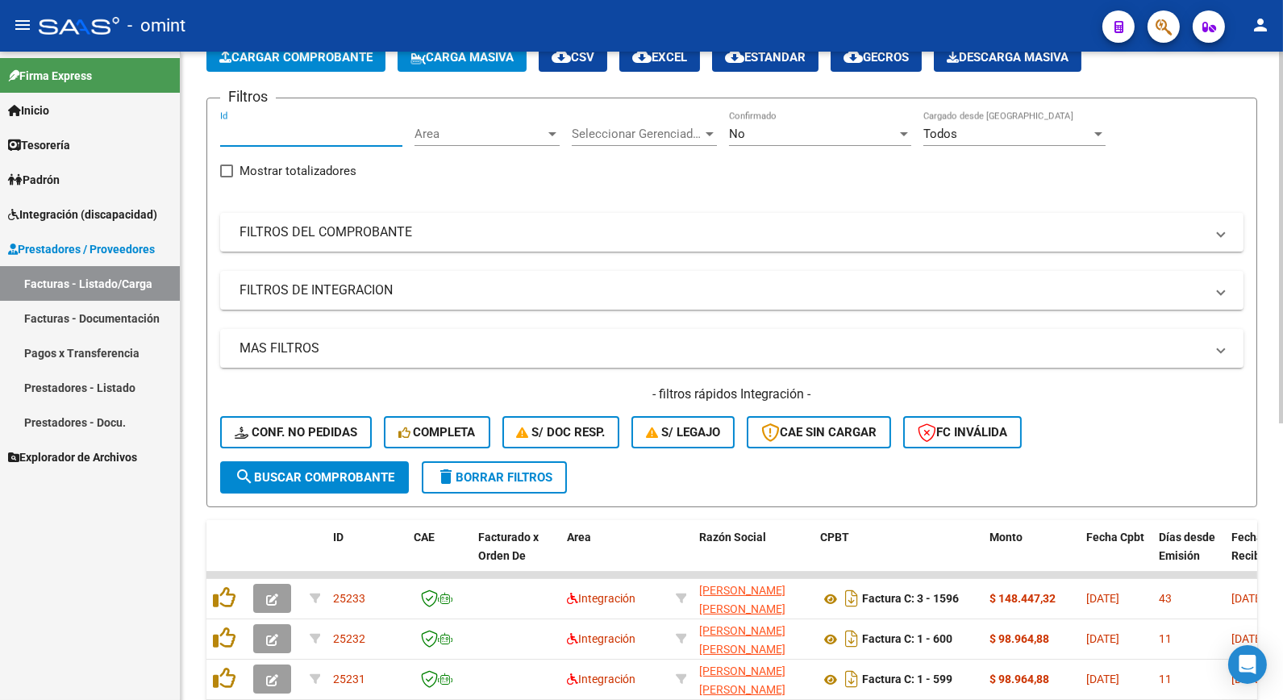
drag, startPoint x: 244, startPoint y: 168, endPoint x: 240, endPoint y: 135, distance: 33.4
paste input "23238"
type input "23238"
click at [305, 502] on form "Filtros 23238 Id Area Area Seleccionar Gerenciador Seleccionar Gerenciador No C…" at bounding box center [732, 303] width 1051 height 410
click at [319, 477] on span "search Buscar Comprobante" at bounding box center [315, 477] width 160 height 15
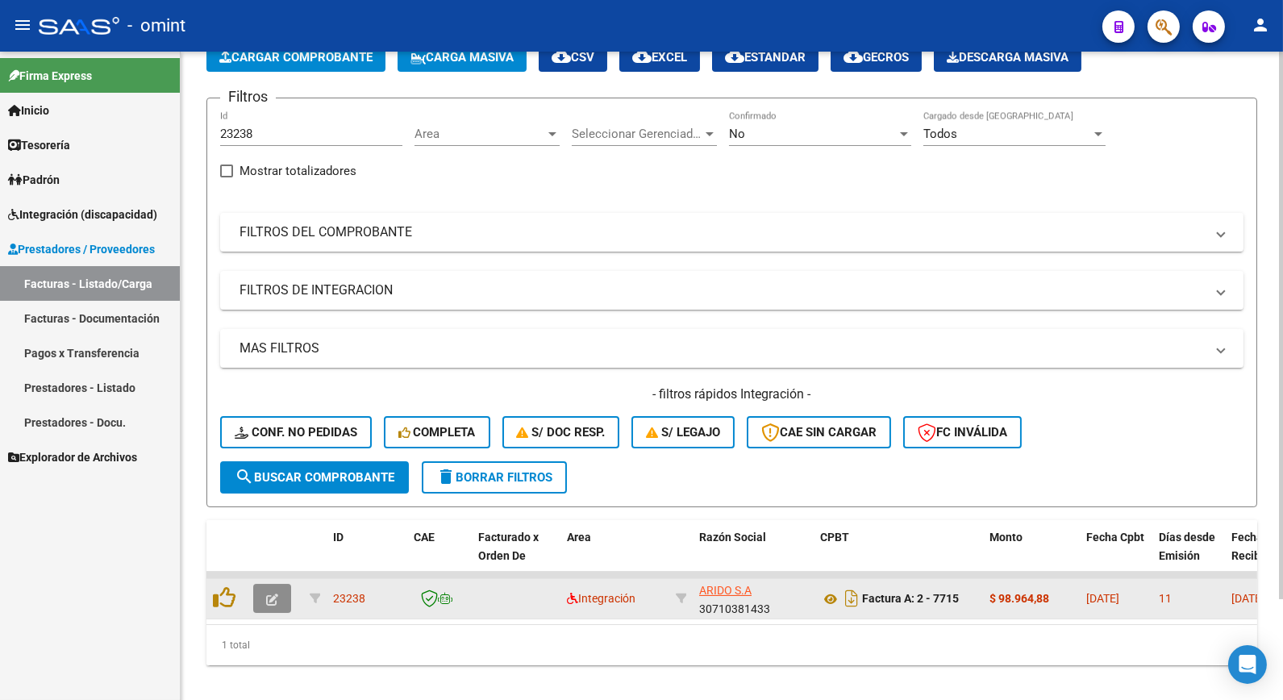
click at [270, 594] on icon "button" at bounding box center [272, 600] width 12 height 12
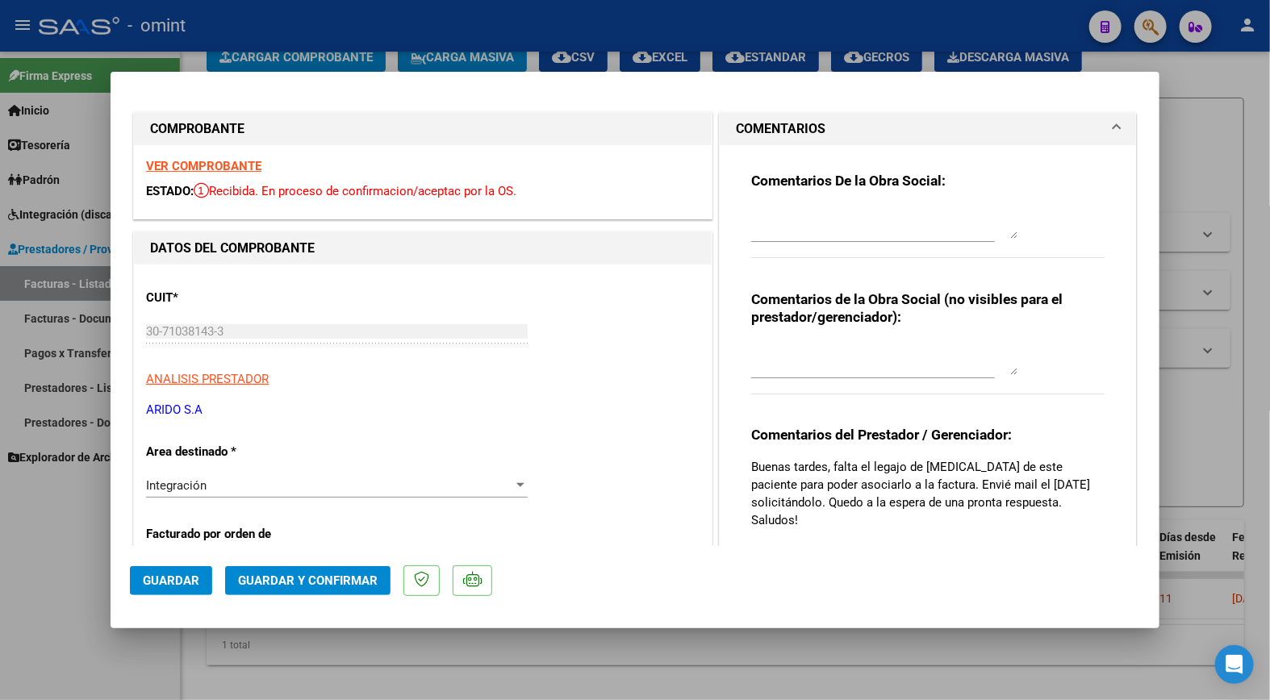
click at [661, 13] on div at bounding box center [635, 350] width 1270 height 700
type input "$ 0,00"
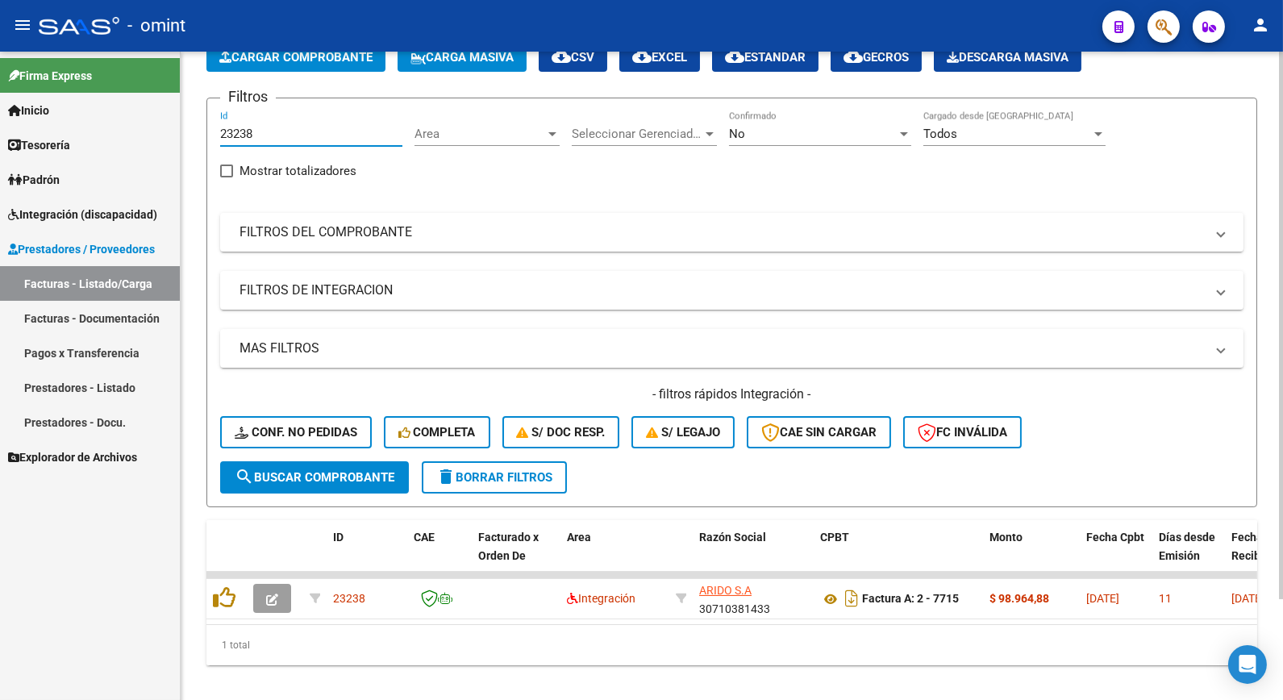
drag, startPoint x: 270, startPoint y: 132, endPoint x: 195, endPoint y: 127, distance: 75.2
click at [195, 127] on div "Video tutorial PRESTADORES -> Listado de CPBTs Emitidos por Prestadores / Prove…" at bounding box center [732, 337] width 1103 height 759
click at [274, 131] on input "Id" at bounding box center [311, 134] width 182 height 15
click at [262, 129] on input "Id" at bounding box center [311, 134] width 182 height 15
paste input "24878"
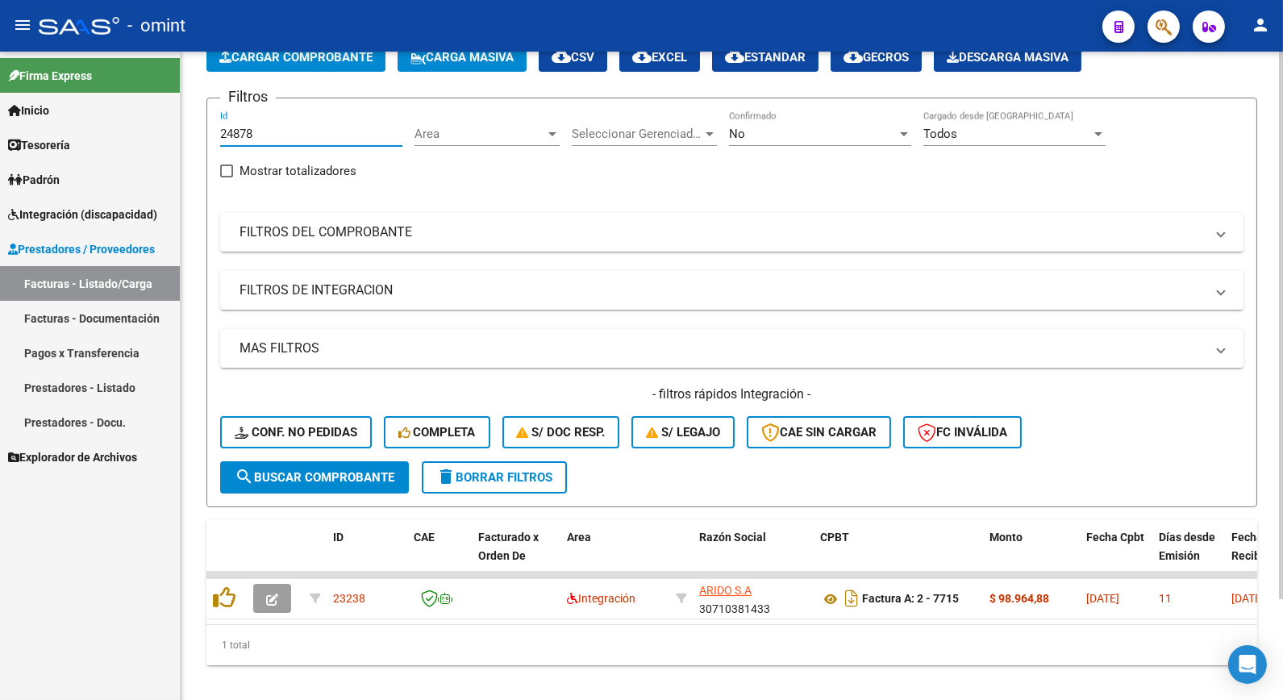
type input "24878"
click at [286, 465] on button "search Buscar Comprobante" at bounding box center [314, 477] width 189 height 32
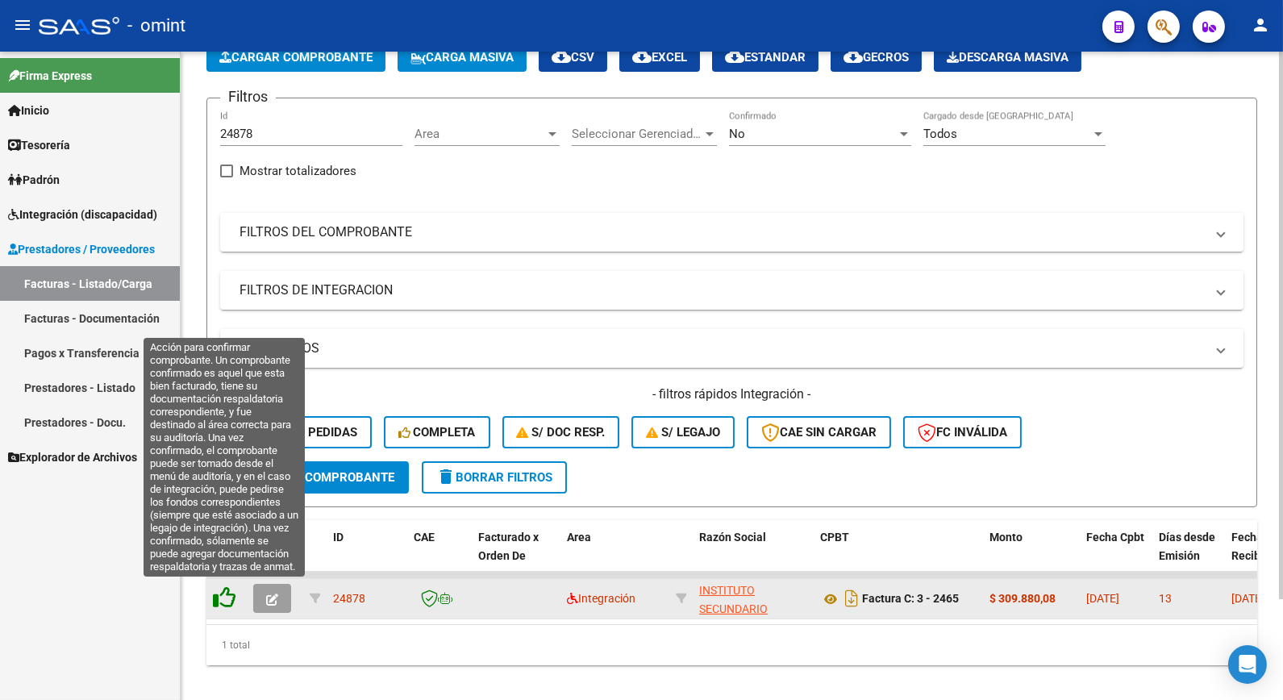
click at [230, 600] on icon at bounding box center [224, 597] width 23 height 23
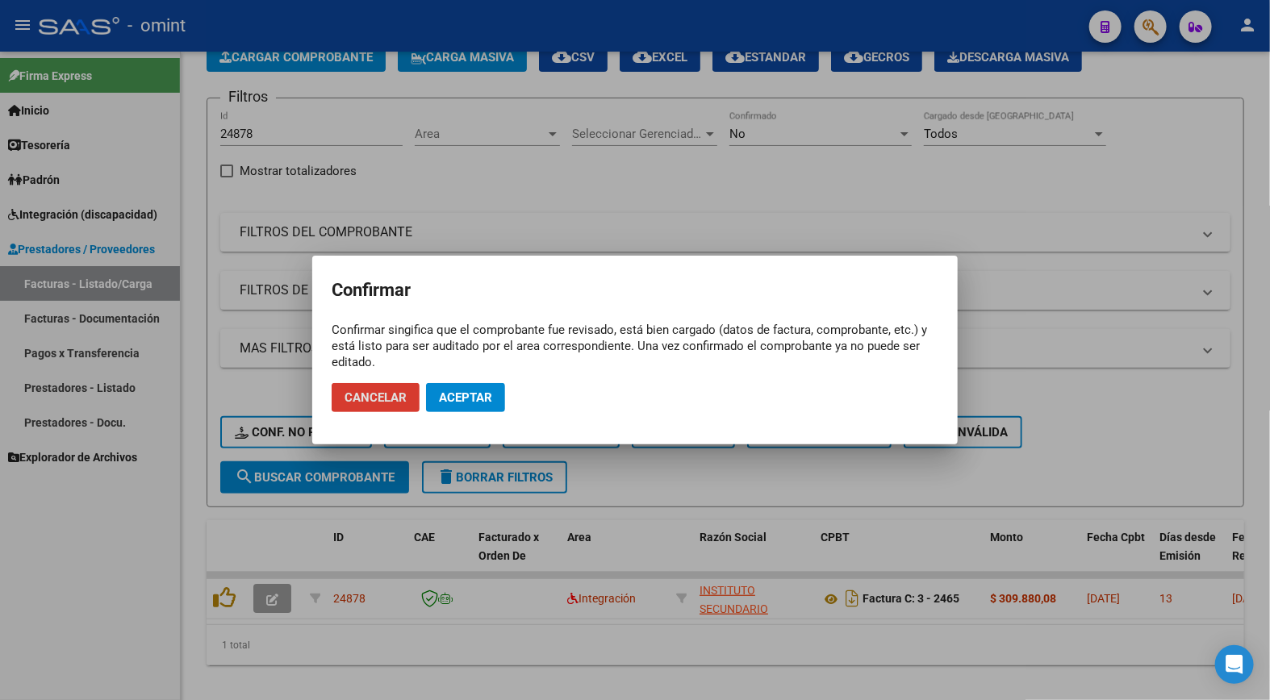
click at [280, 595] on div at bounding box center [635, 350] width 1270 height 700
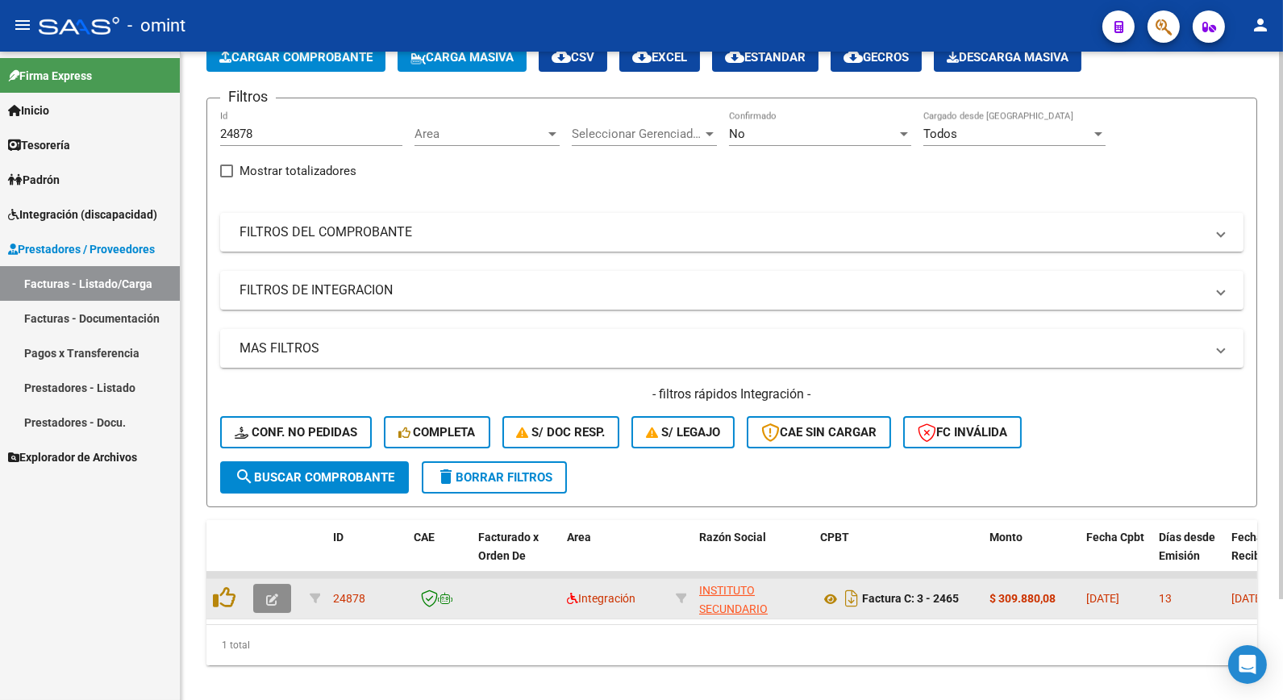
click at [272, 601] on icon "button" at bounding box center [272, 600] width 12 height 12
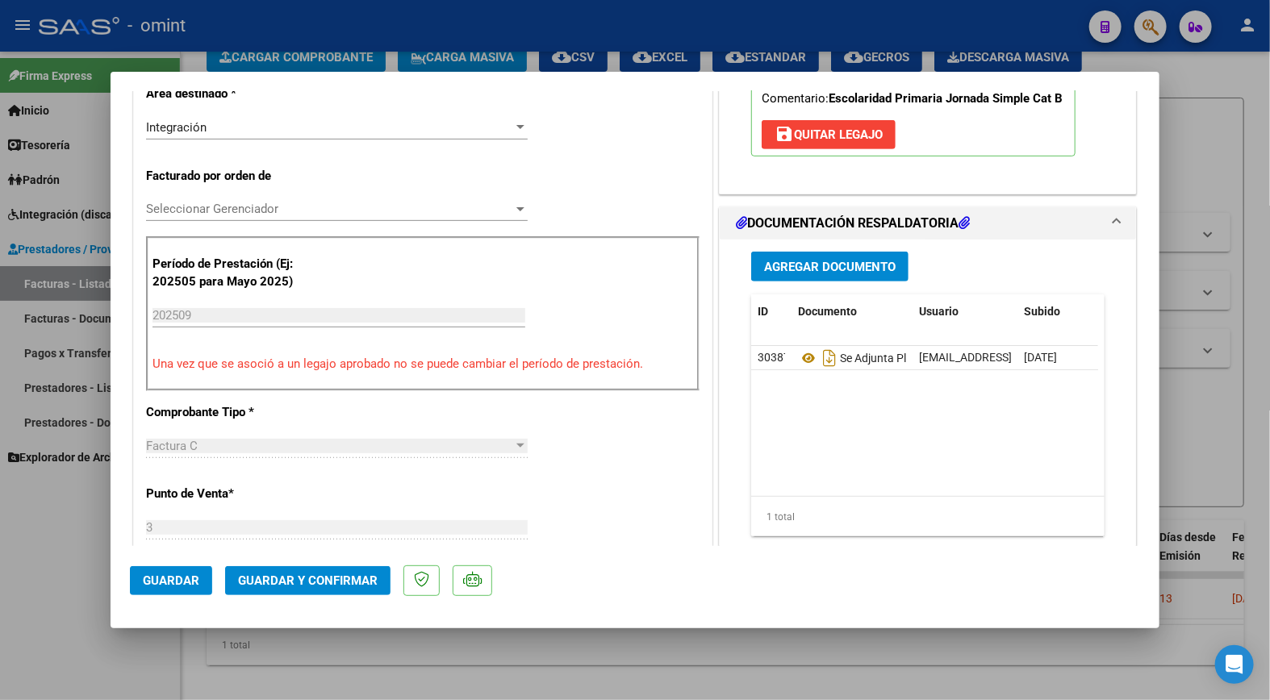
scroll to position [0, 0]
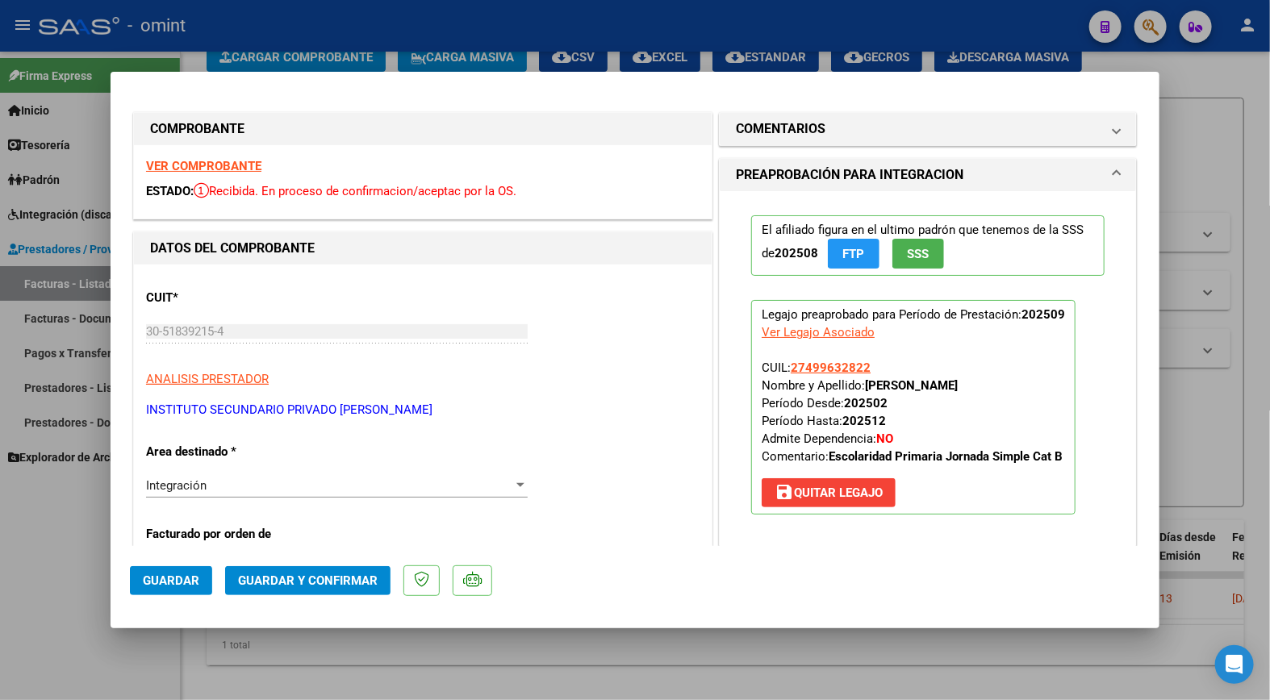
click at [205, 163] on strong "VER COMPROBANTE" at bounding box center [203, 166] width 115 height 15
click at [223, 165] on strong "VER COMPROBANTE" at bounding box center [203, 166] width 115 height 15
drag, startPoint x: 888, startPoint y: 378, endPoint x: 1002, endPoint y: 380, distance: 113.8
click at [958, 380] on strong "[PERSON_NAME]" at bounding box center [911, 385] width 93 height 15
click at [253, 165] on strong "VER COMPROBANTE" at bounding box center [203, 166] width 115 height 15
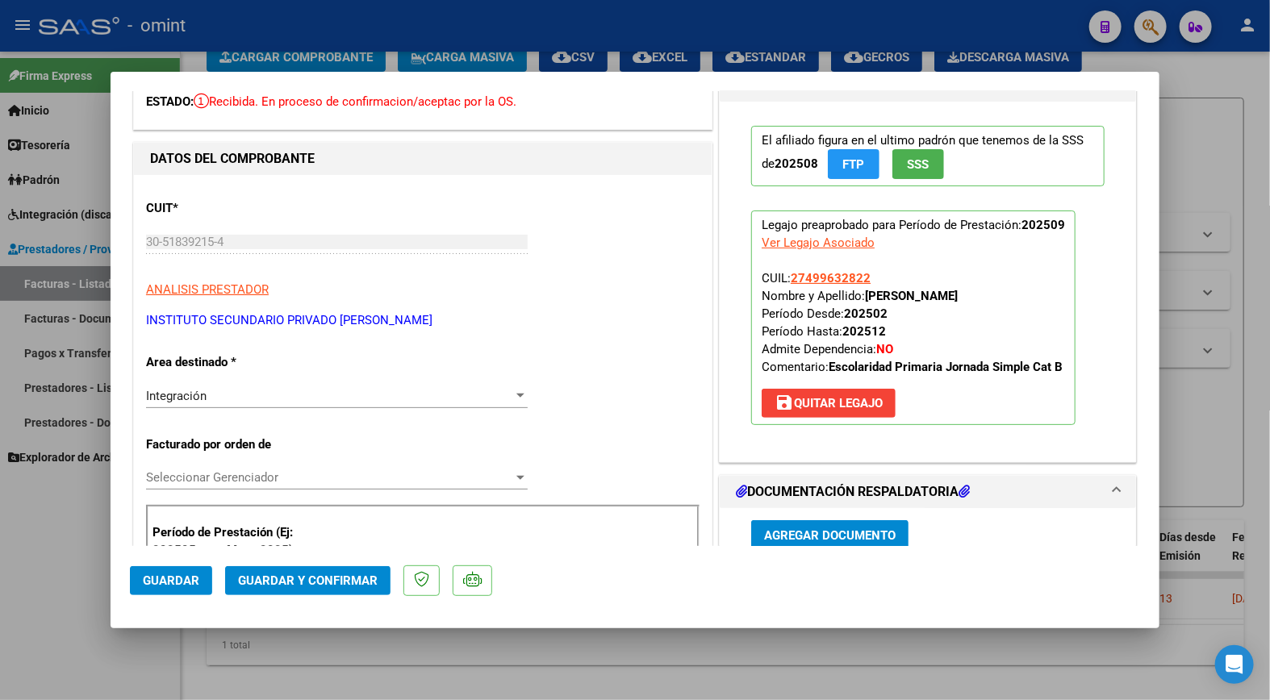
scroll to position [358, 0]
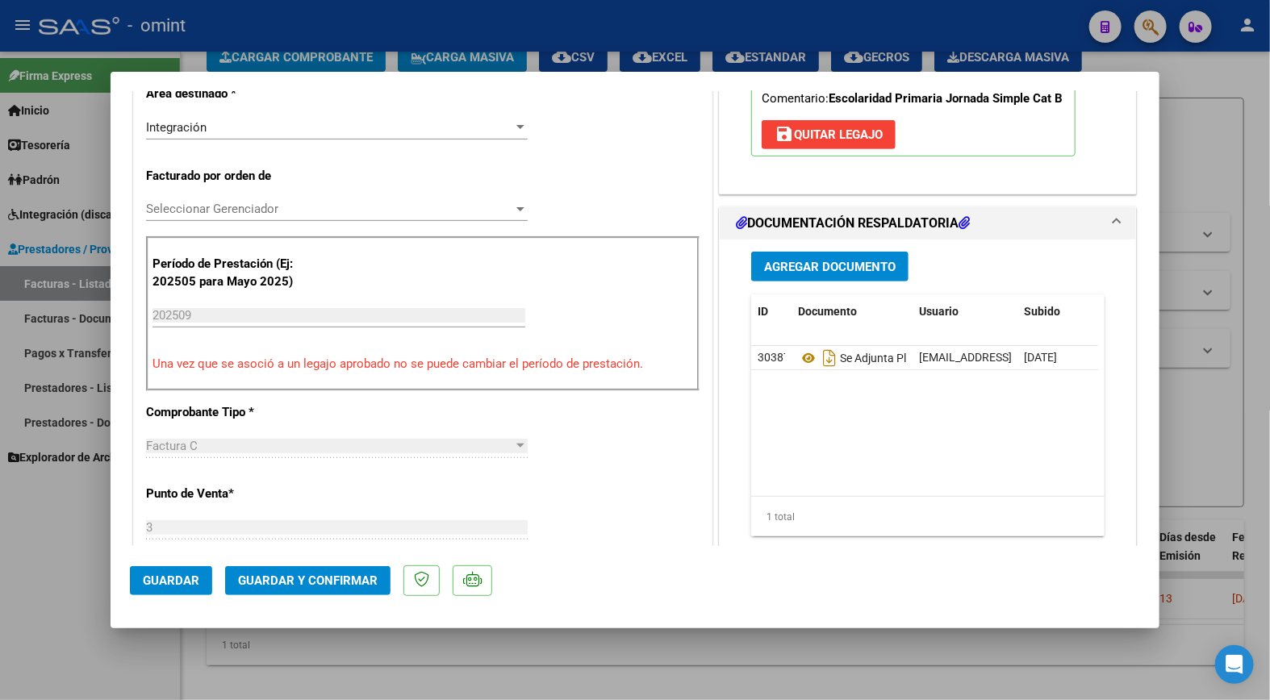
click at [820, 138] on span "save [PERSON_NAME]" at bounding box center [828, 134] width 108 height 15
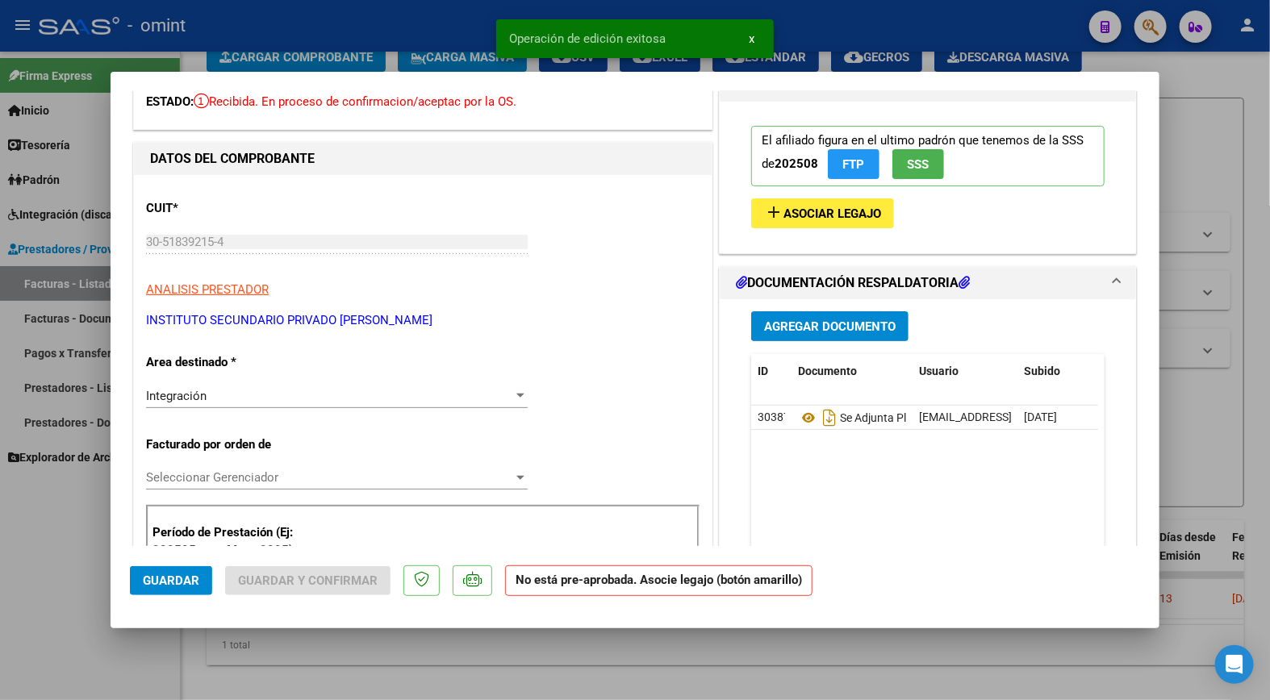
scroll to position [0, 0]
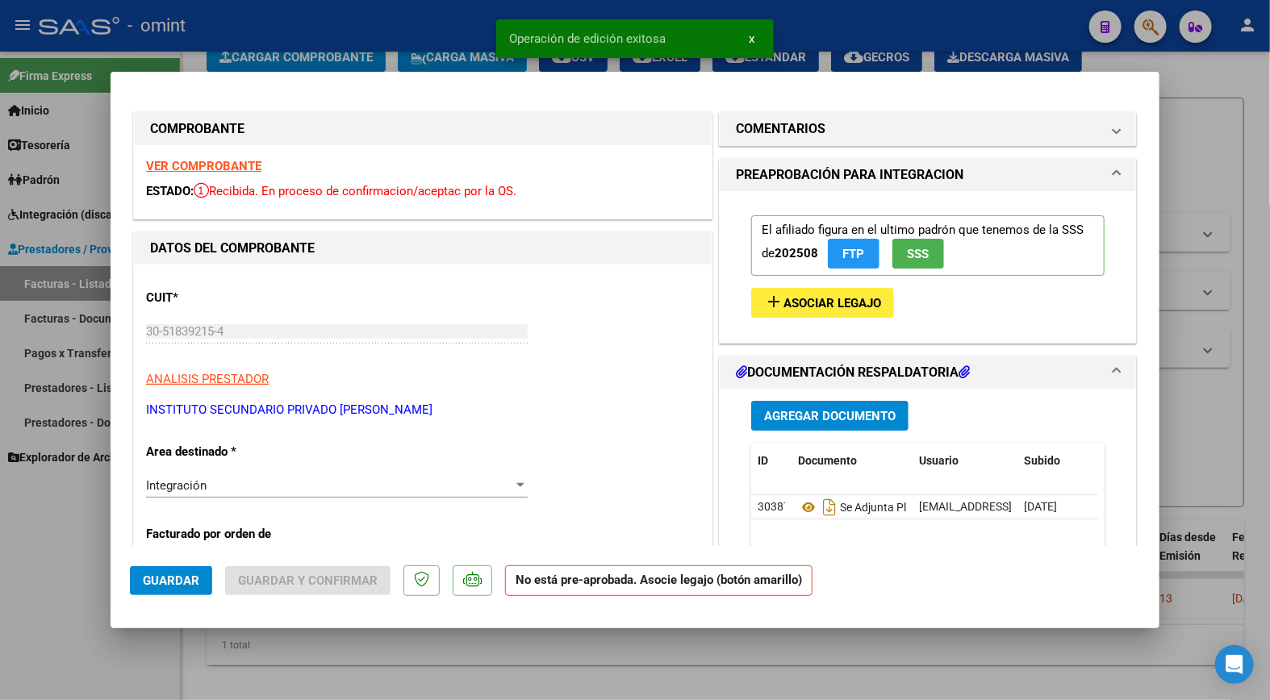
click at [801, 309] on span "Asociar Legajo" at bounding box center [832, 303] width 98 height 15
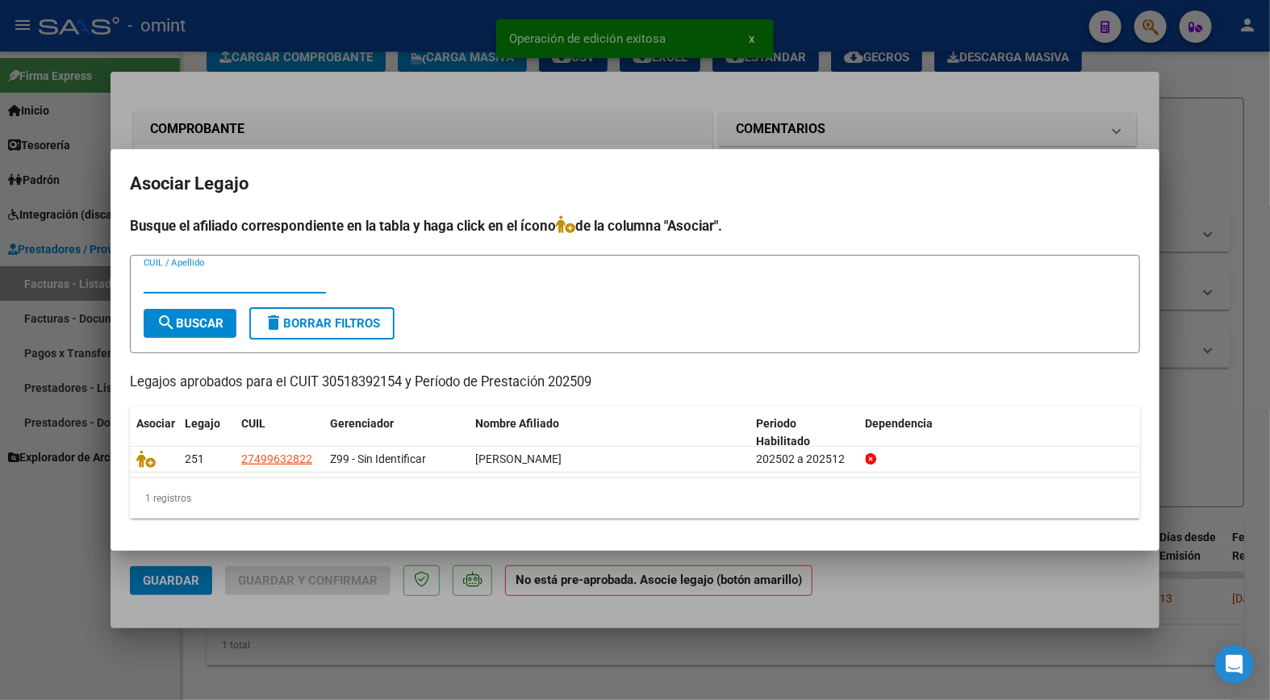
click at [537, 110] on div at bounding box center [635, 350] width 1270 height 700
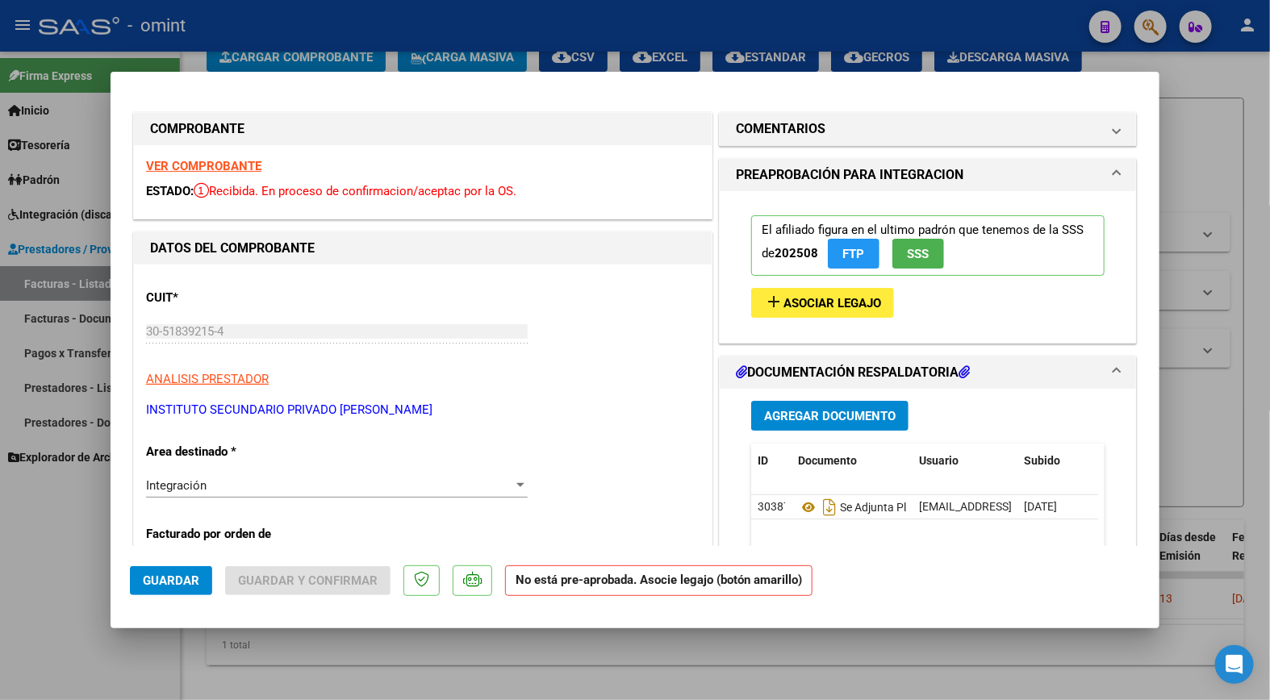
click at [224, 164] on strong "VER COMPROBANTE" at bounding box center [203, 166] width 115 height 15
click at [779, 137] on h1 "COMENTARIOS" at bounding box center [781, 128] width 90 height 19
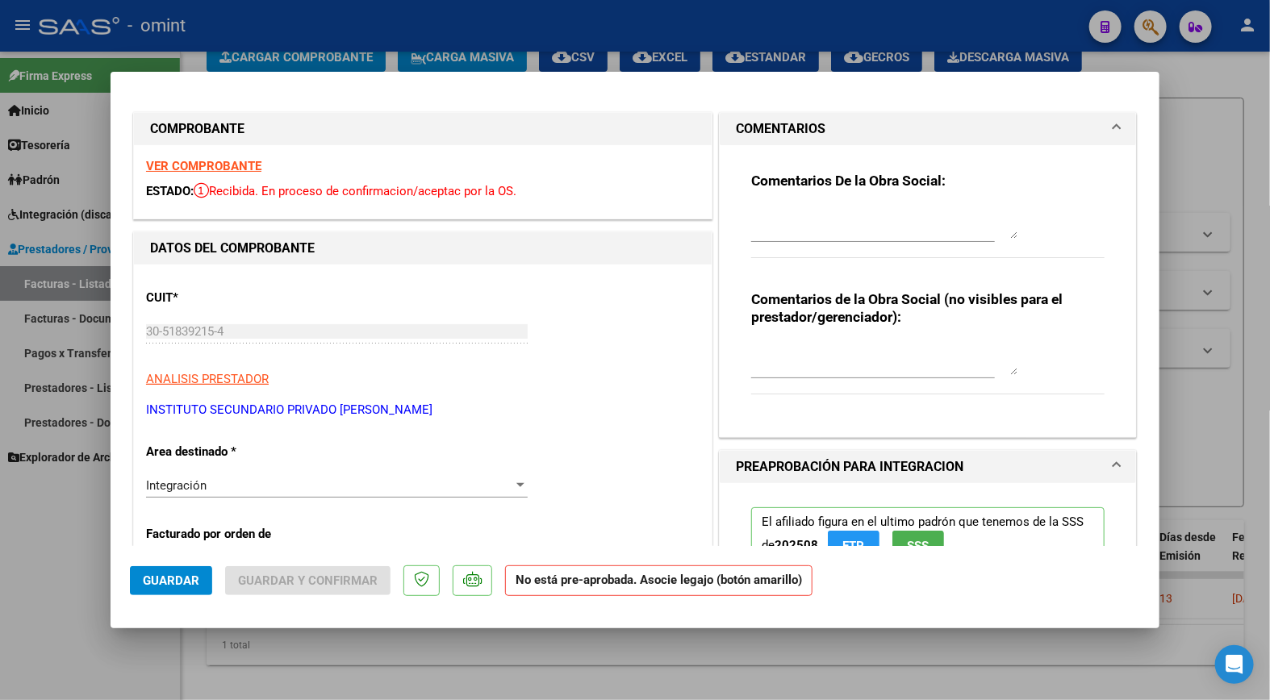
click at [786, 210] on textarea at bounding box center [884, 223] width 266 height 32
type textarea "N"
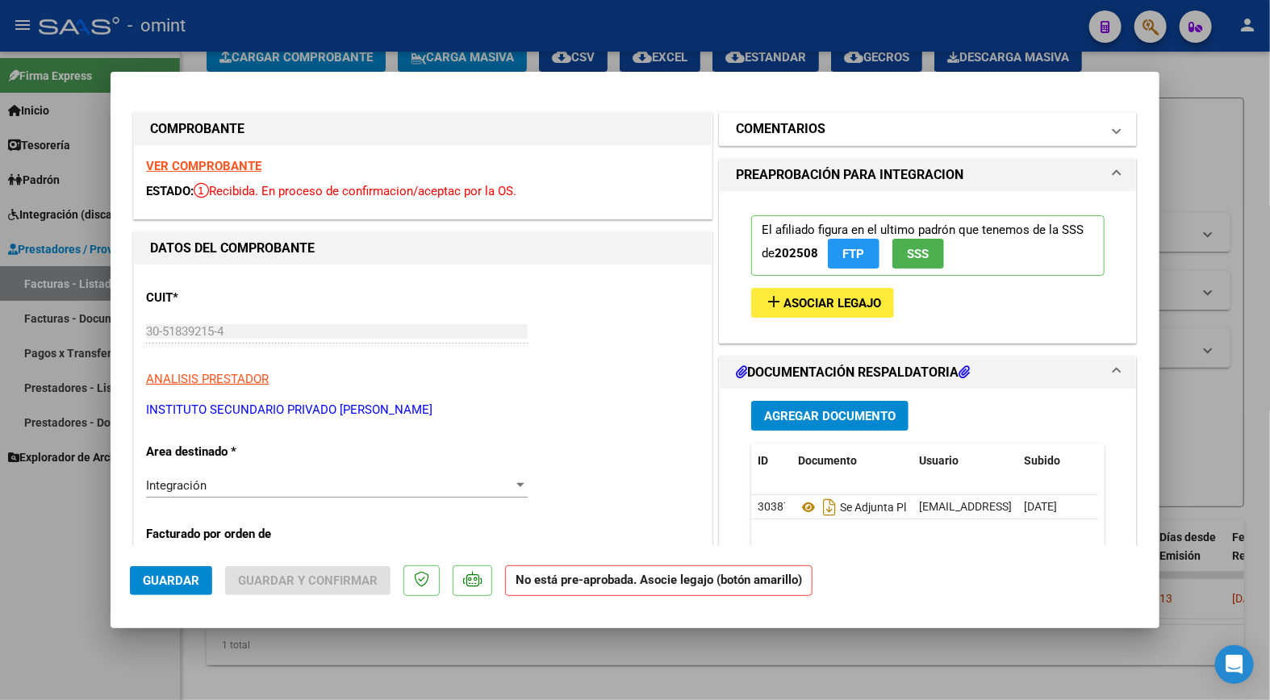
click at [804, 141] on mat-expansion-panel-header "COMENTARIOS" at bounding box center [928, 129] width 416 height 32
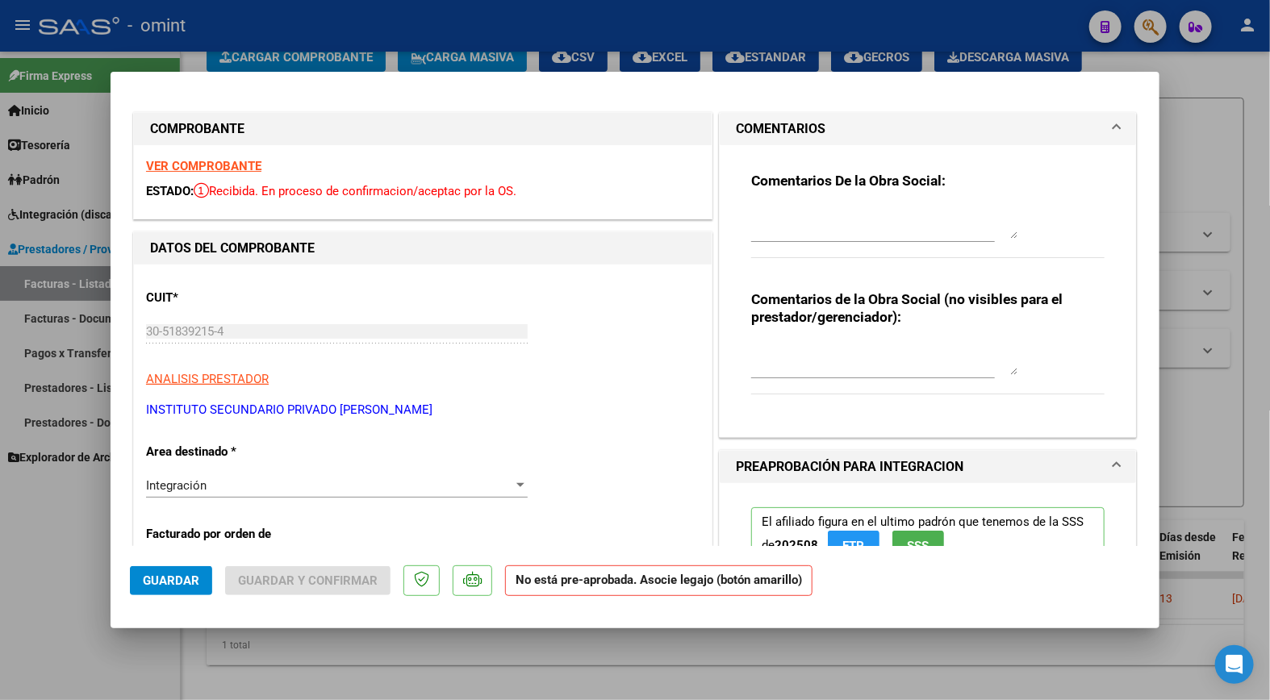
click at [777, 211] on textarea at bounding box center [884, 223] width 266 height 32
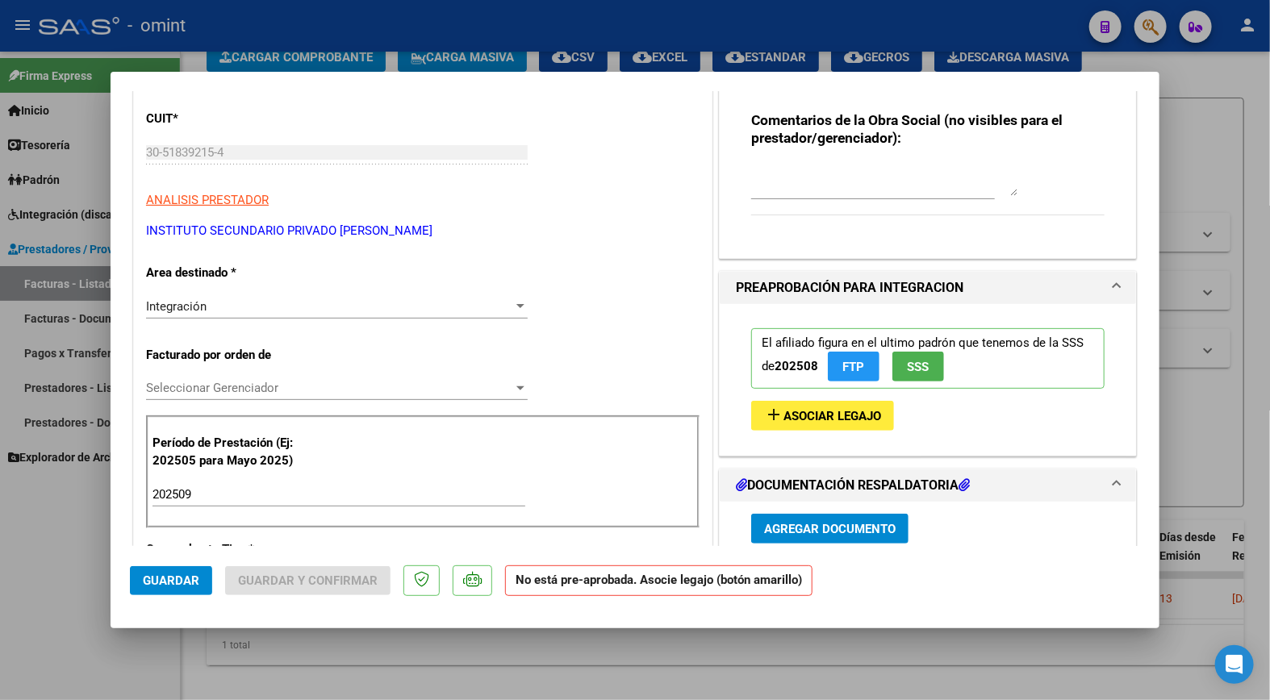
type textarea "Se rechaza ya que no esta autorizada la prestación por mecanismo de integración."
click at [350, 307] on div "Integración" at bounding box center [329, 306] width 367 height 15
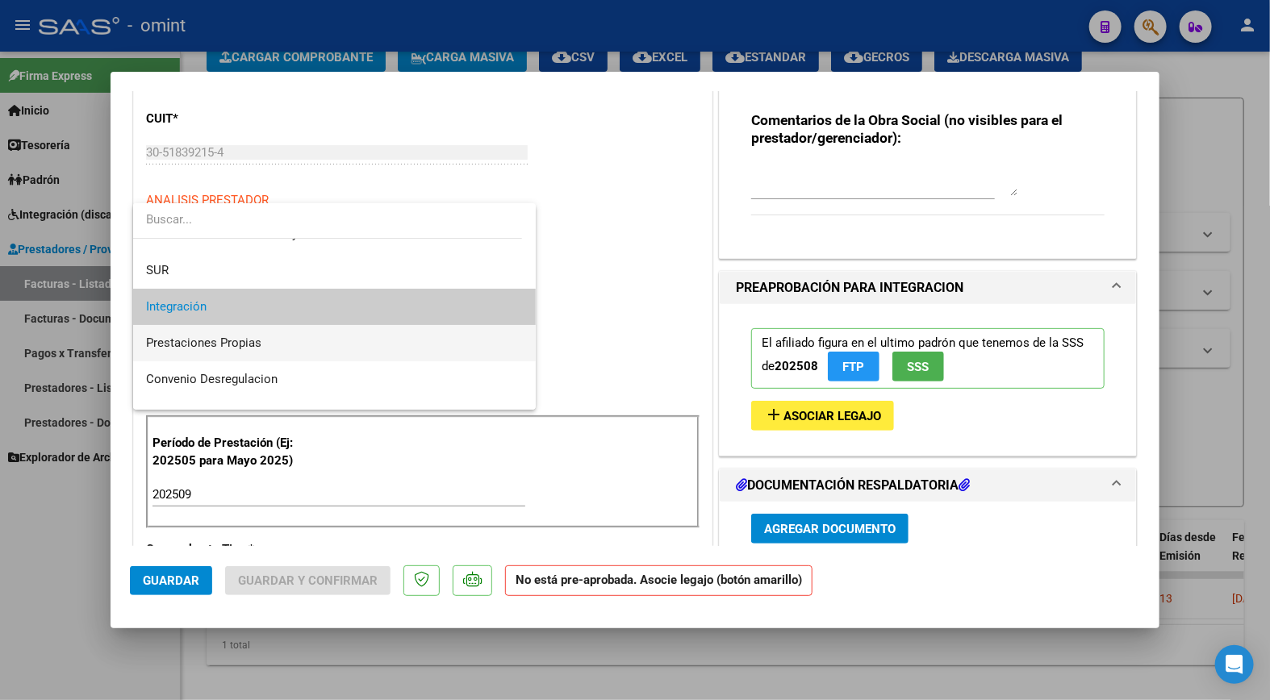
scroll to position [156, 0]
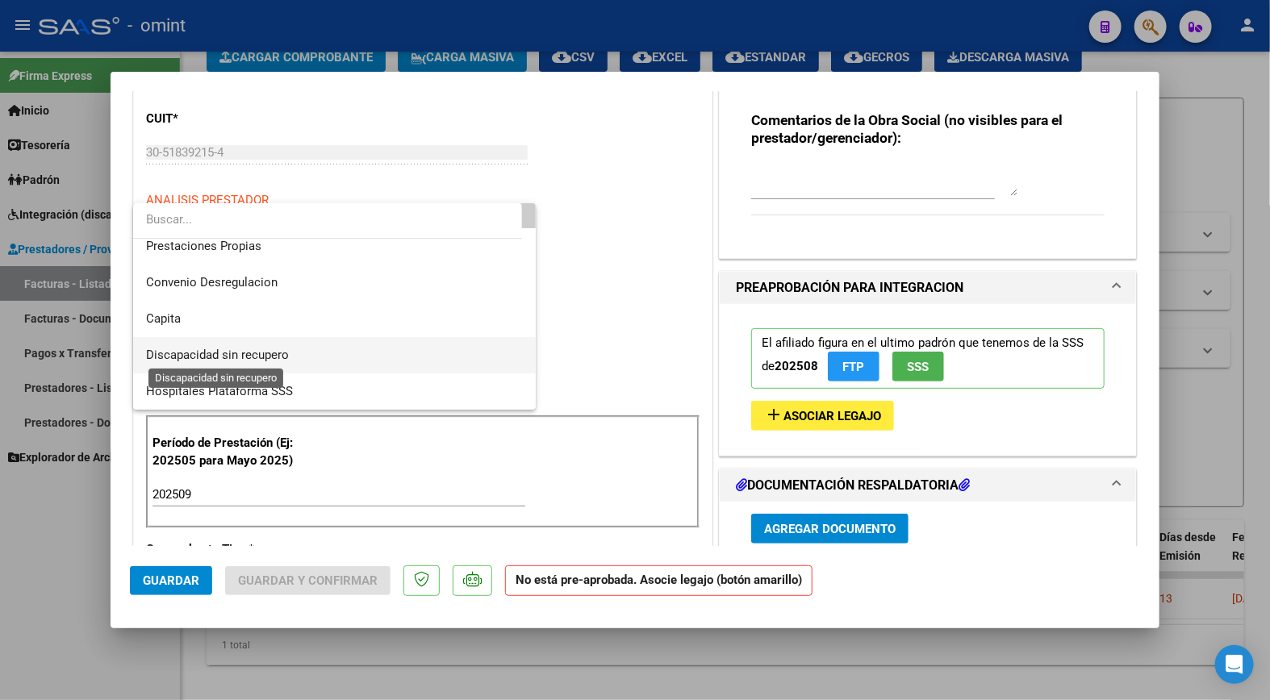
click at [239, 353] on span "Discapacidad sin recupero" at bounding box center [217, 355] width 143 height 15
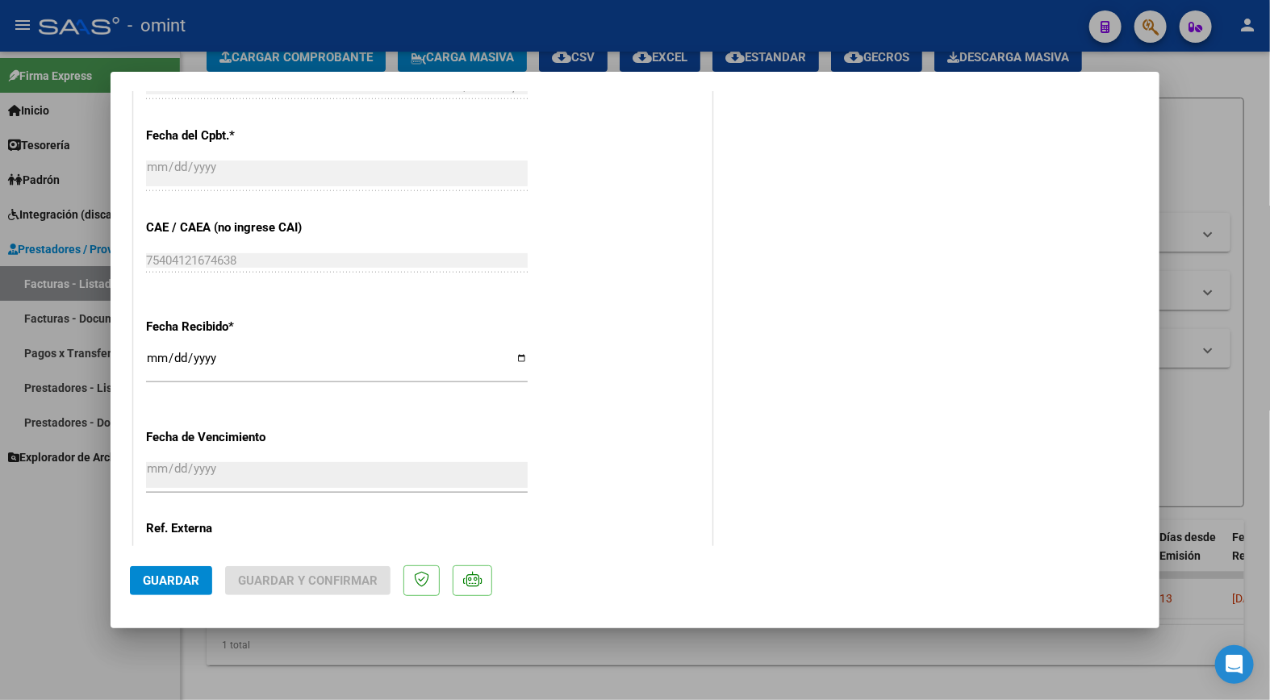
scroll to position [947, 0]
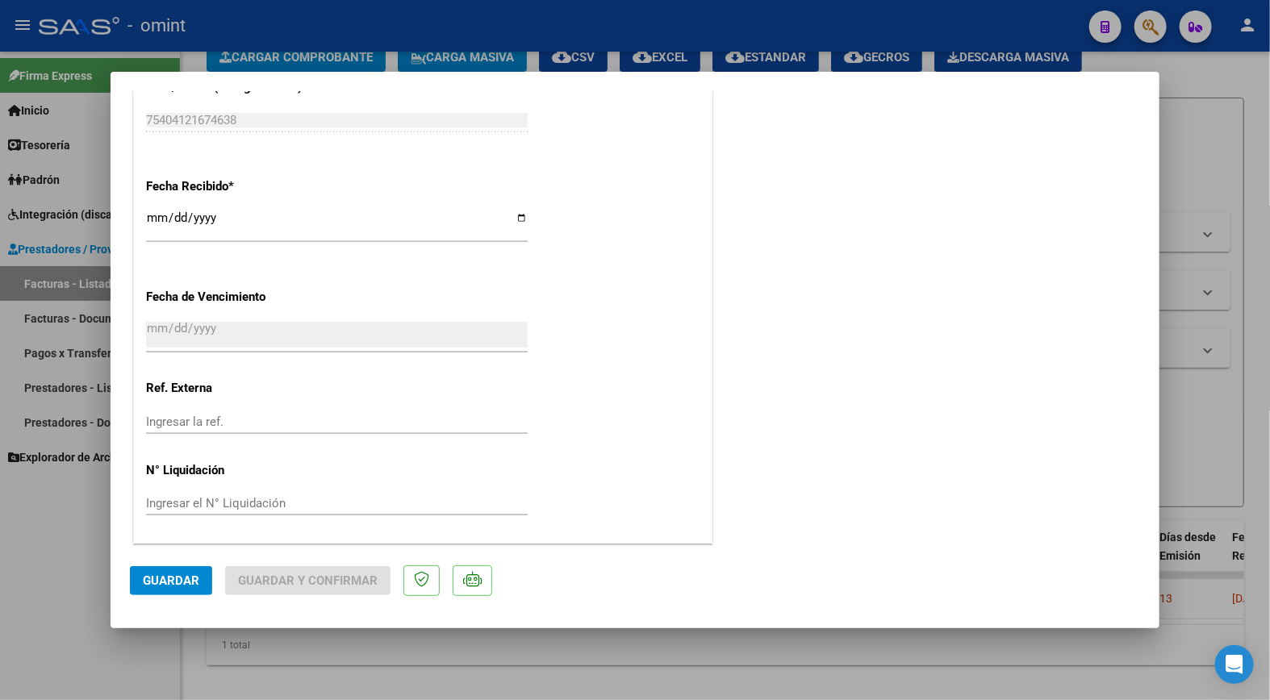
click at [169, 597] on mat-dialog-actions "Guardar Guardar y Confirmar" at bounding box center [635, 578] width 1010 height 64
click at [173, 584] on span "Guardar" at bounding box center [171, 581] width 56 height 15
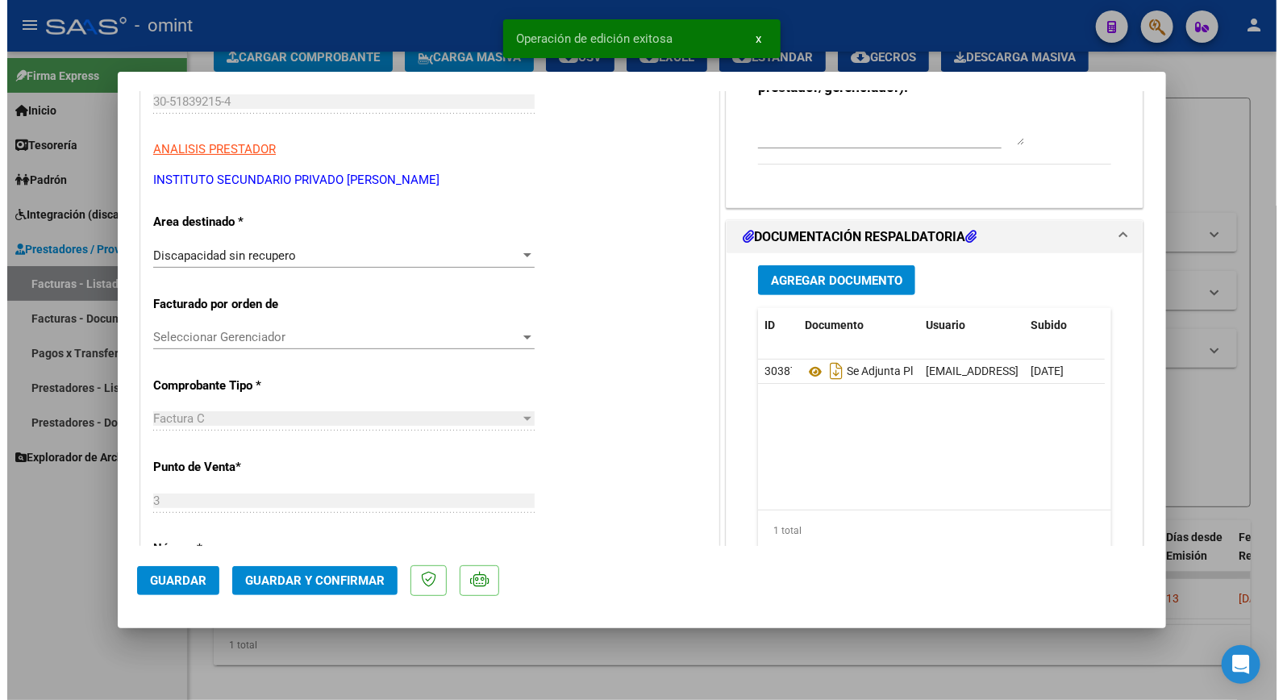
scroll to position [51, 0]
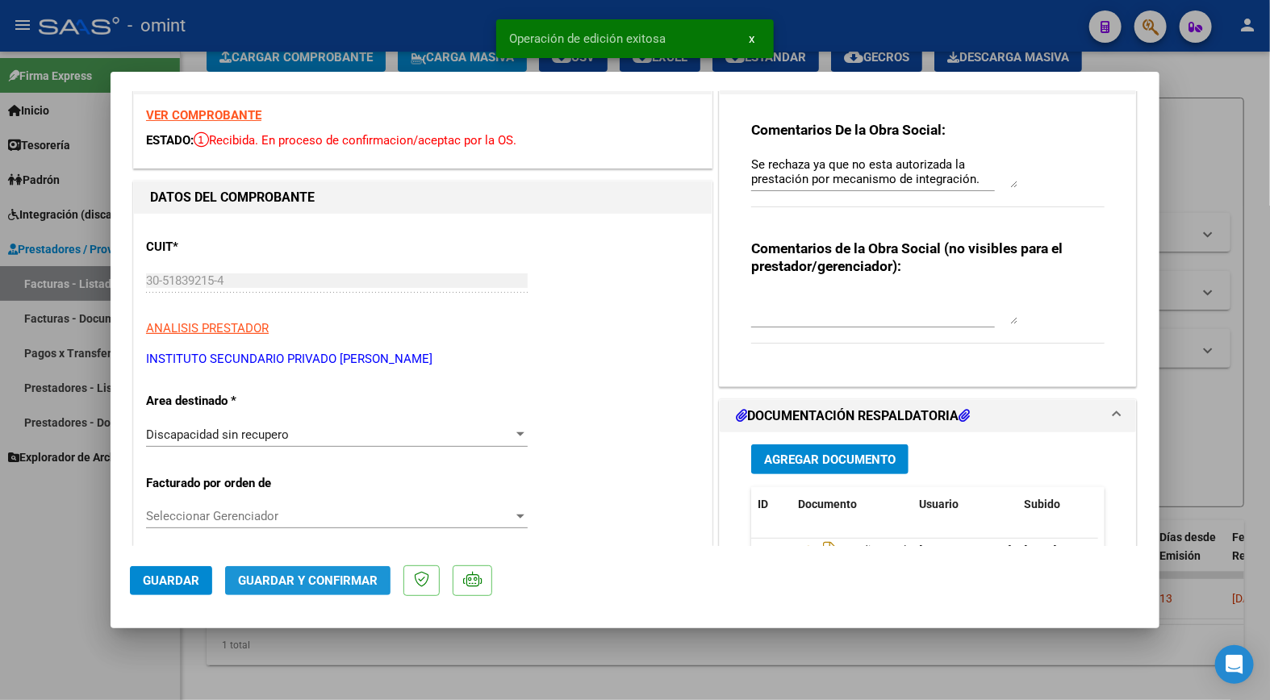
click at [309, 584] on span "Guardar y Confirmar" at bounding box center [308, 581] width 140 height 15
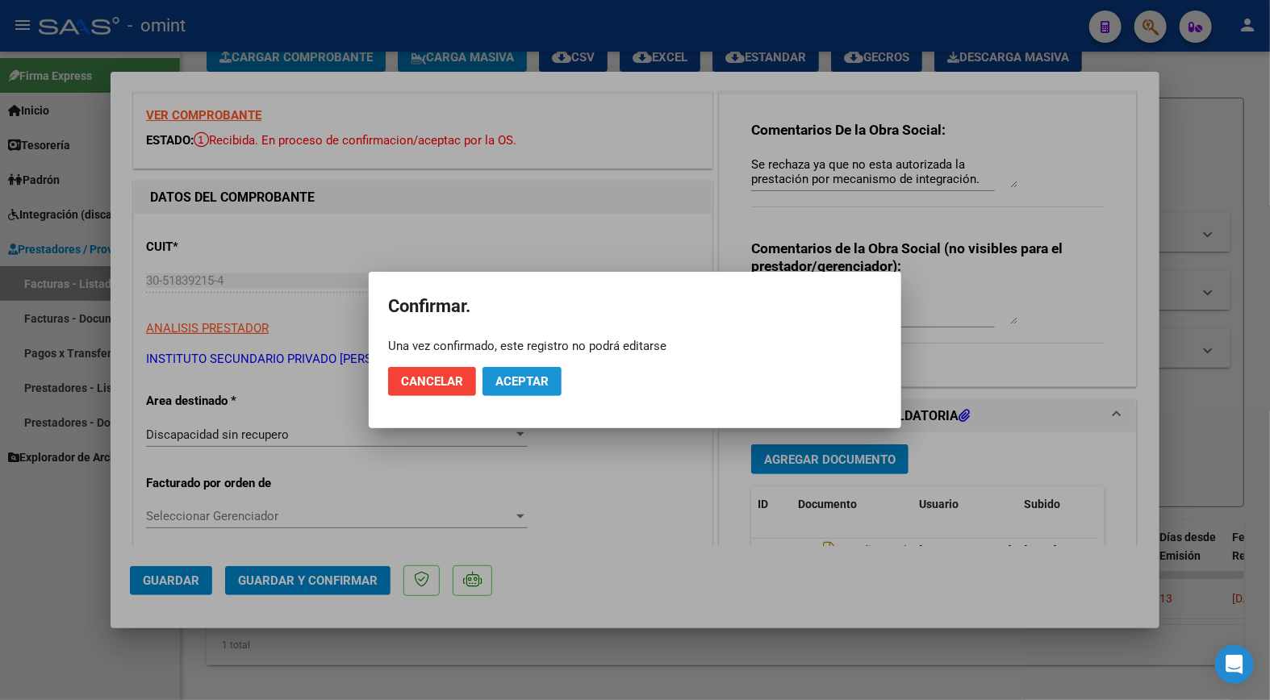
click at [529, 382] on span "Aceptar" at bounding box center [521, 381] width 53 height 15
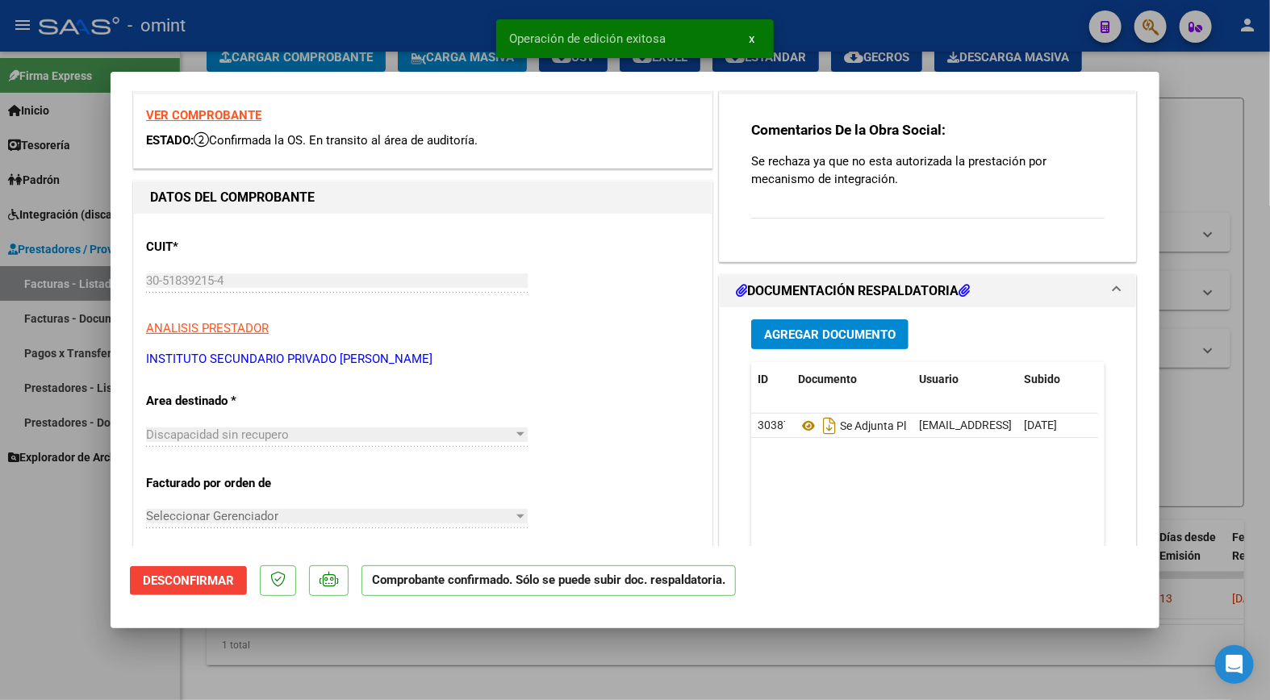
click at [376, 16] on div at bounding box center [635, 350] width 1270 height 700
type input "$ 0,00"
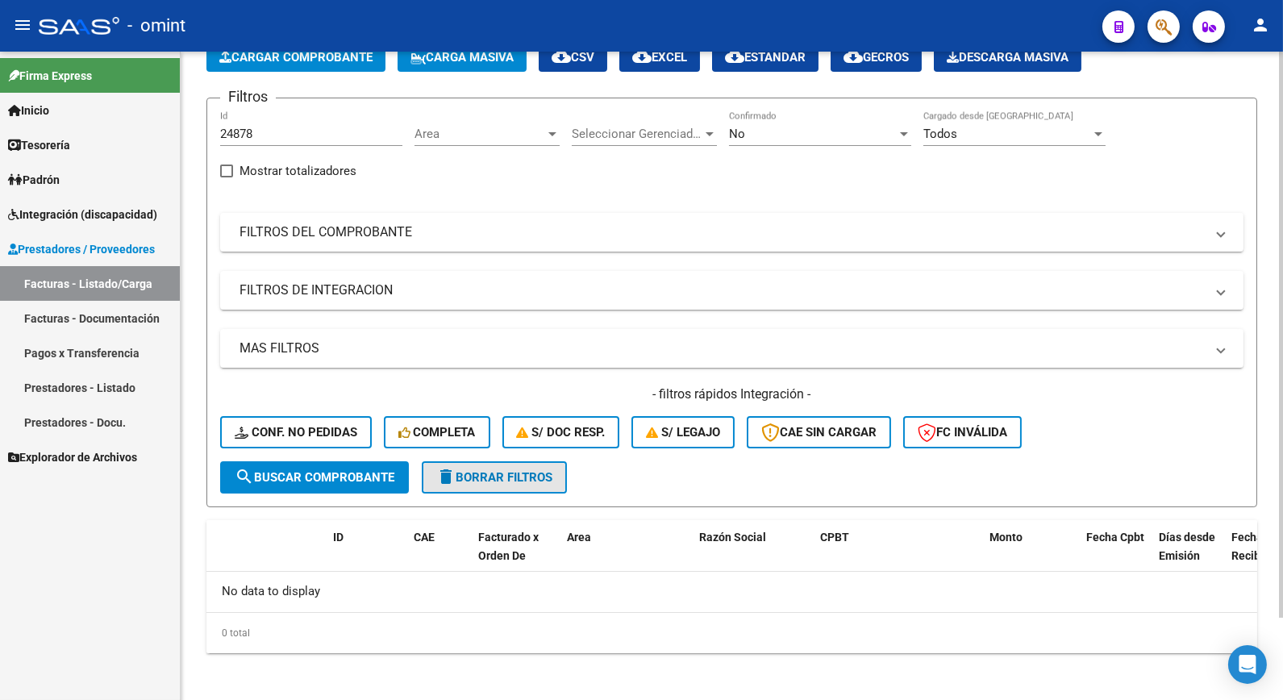
click at [525, 474] on span "delete Borrar Filtros" at bounding box center [494, 477] width 116 height 15
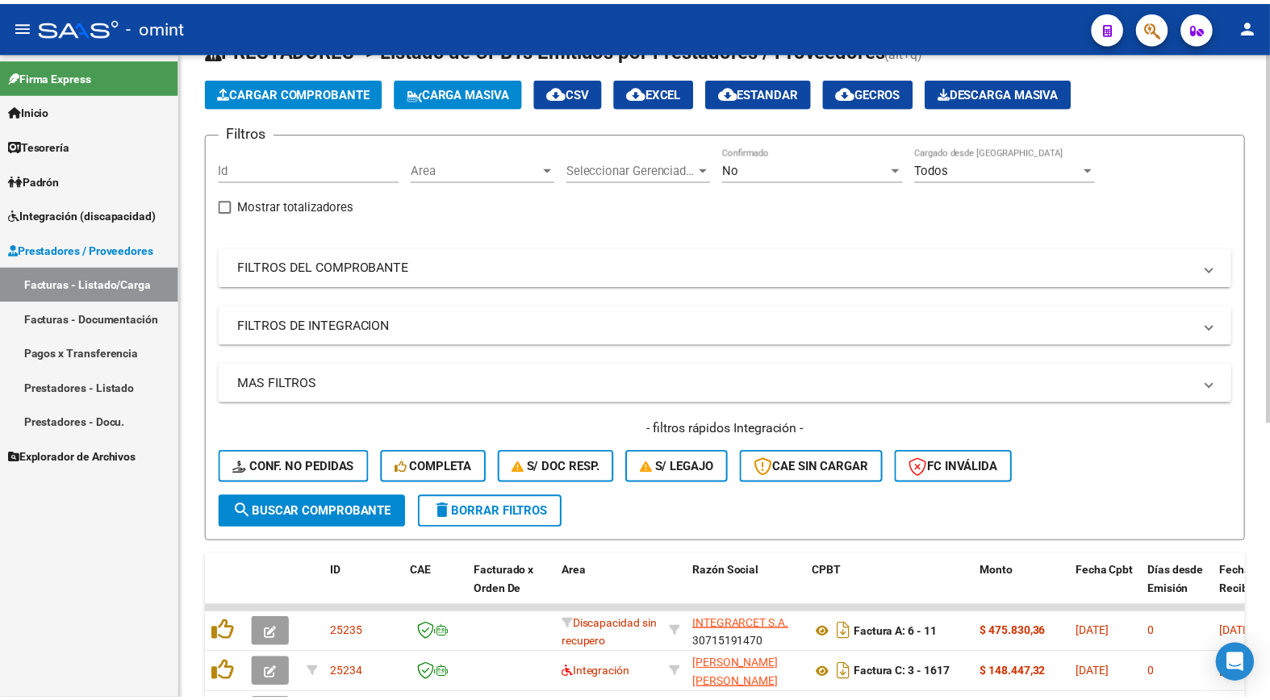
scroll to position [94, 0]
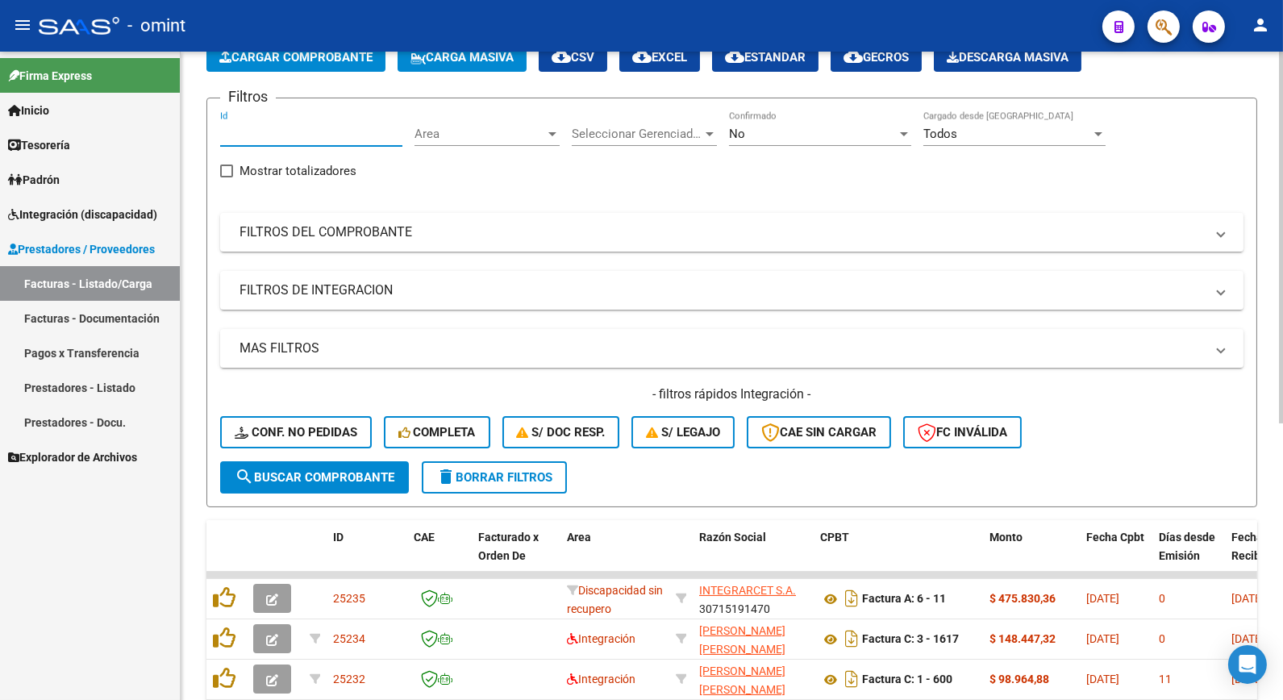
drag, startPoint x: 247, startPoint y: 165, endPoint x: 255, endPoint y: 140, distance: 26.3
paste input "18474"
type input "18474"
click at [317, 472] on span "search Buscar Comprobante" at bounding box center [315, 477] width 160 height 15
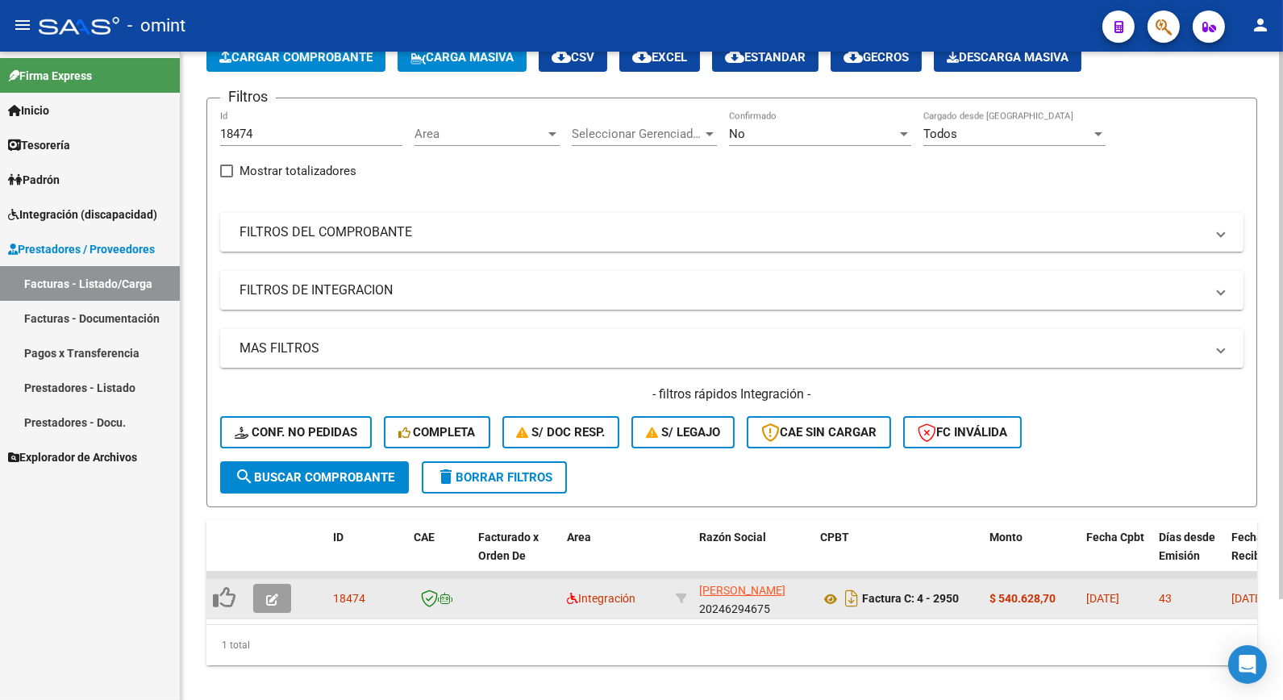
click at [282, 599] on button "button" at bounding box center [272, 598] width 38 height 29
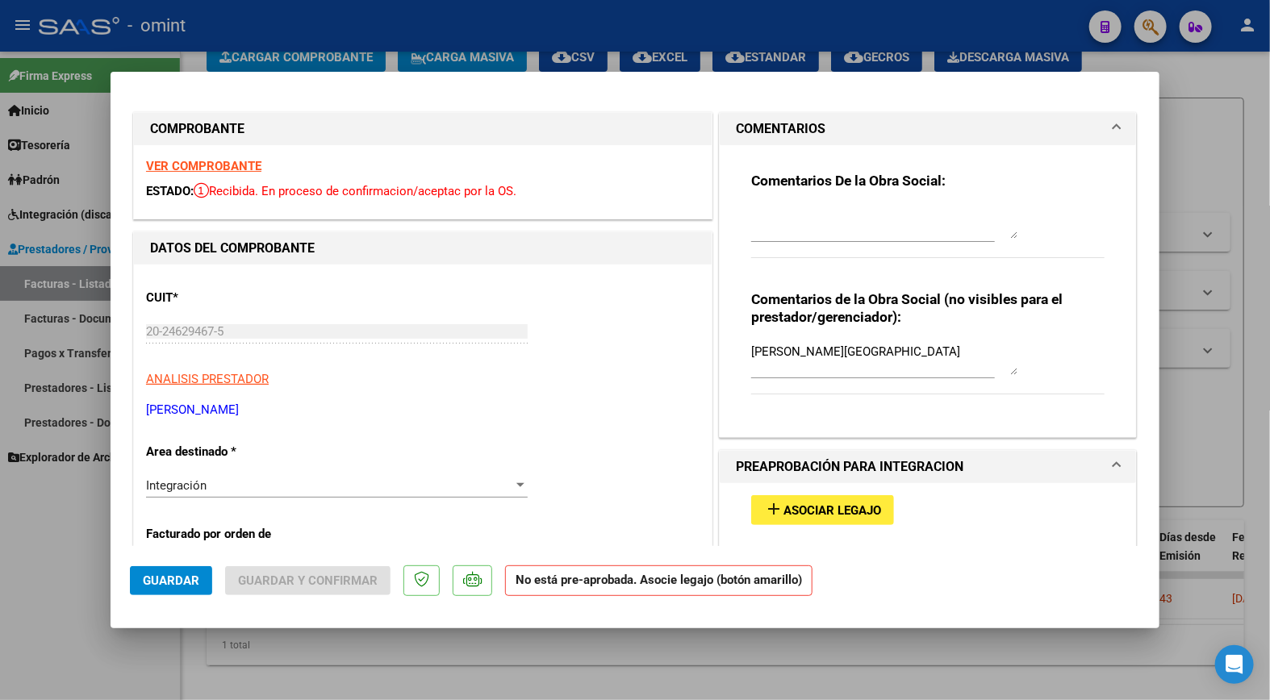
click at [240, 164] on strong "VER COMPROBANTE" at bounding box center [203, 166] width 115 height 15
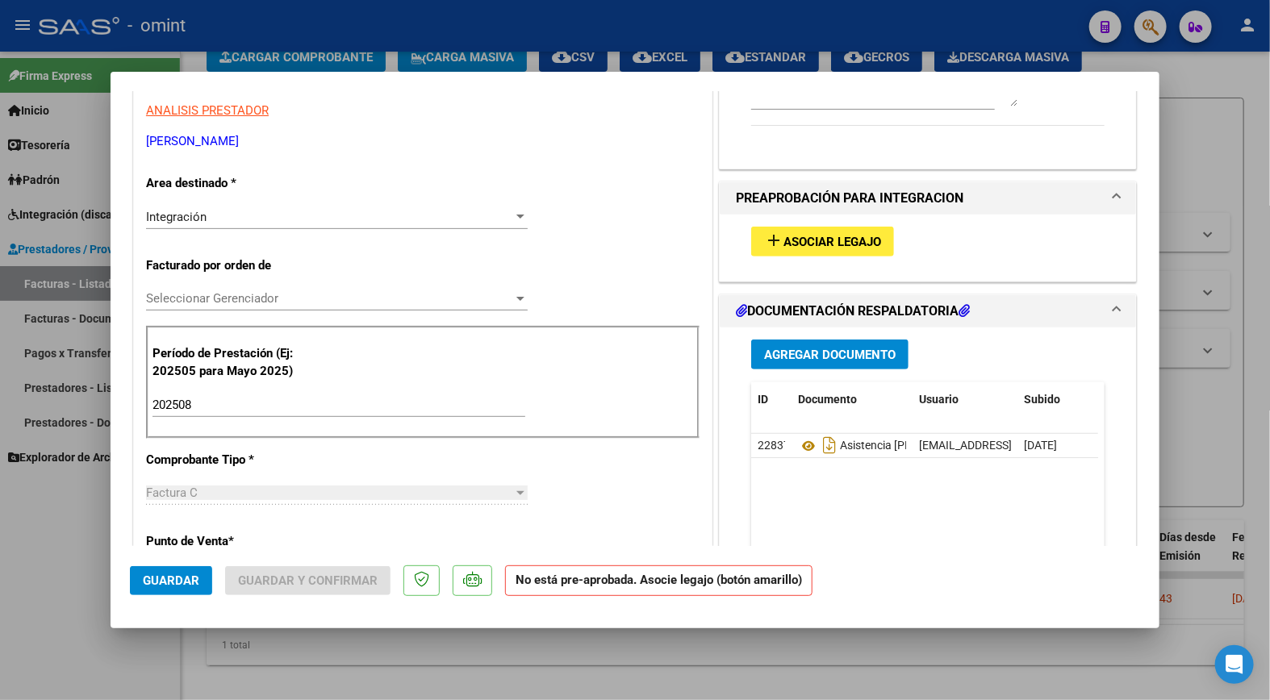
scroll to position [448, 0]
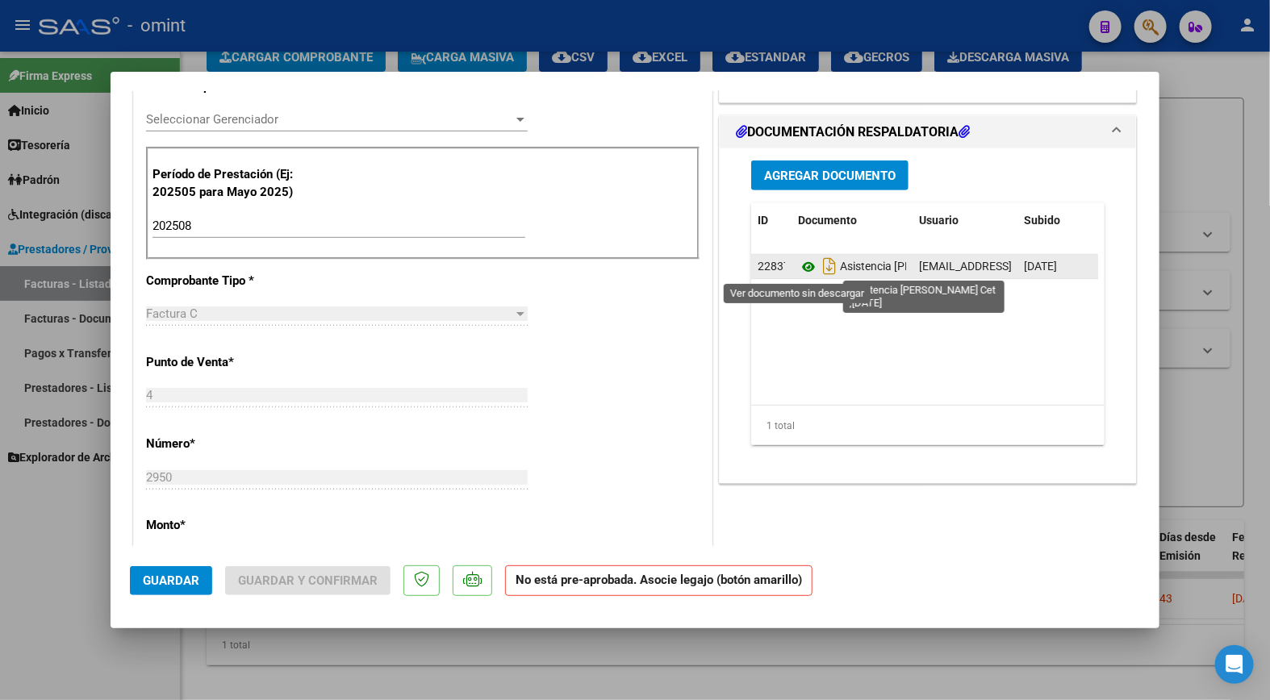
click at [798, 267] on icon at bounding box center [808, 266] width 21 height 19
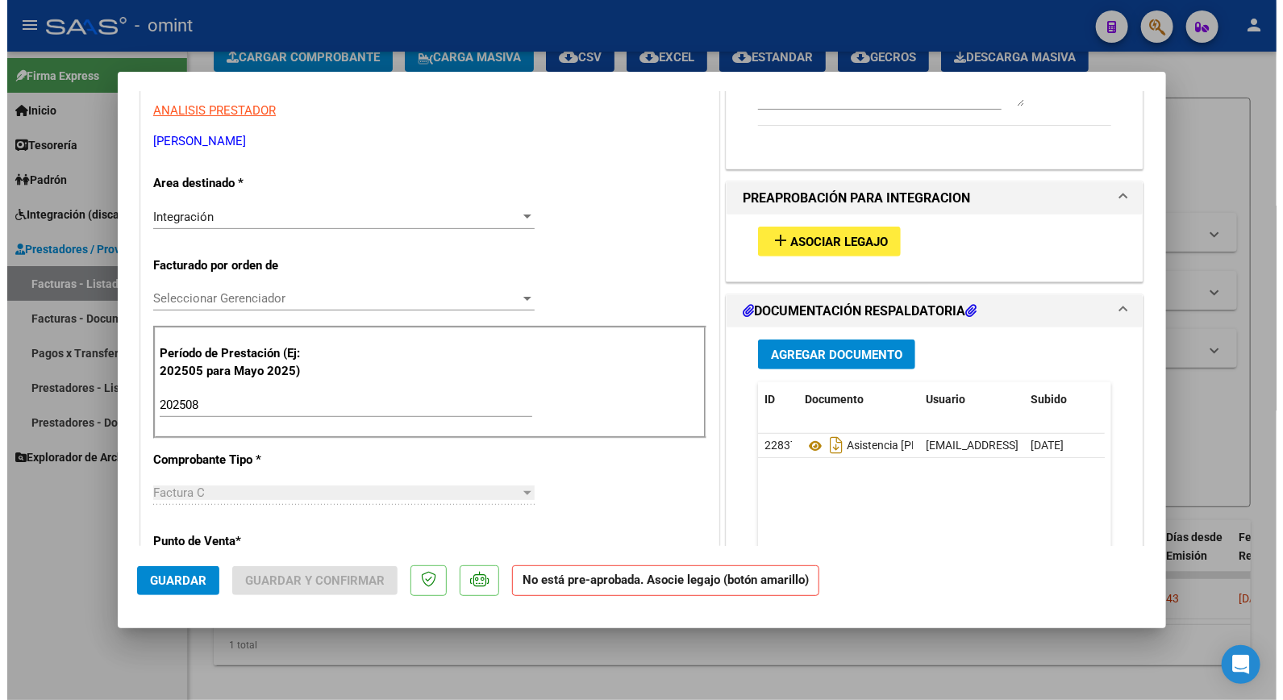
scroll to position [179, 0]
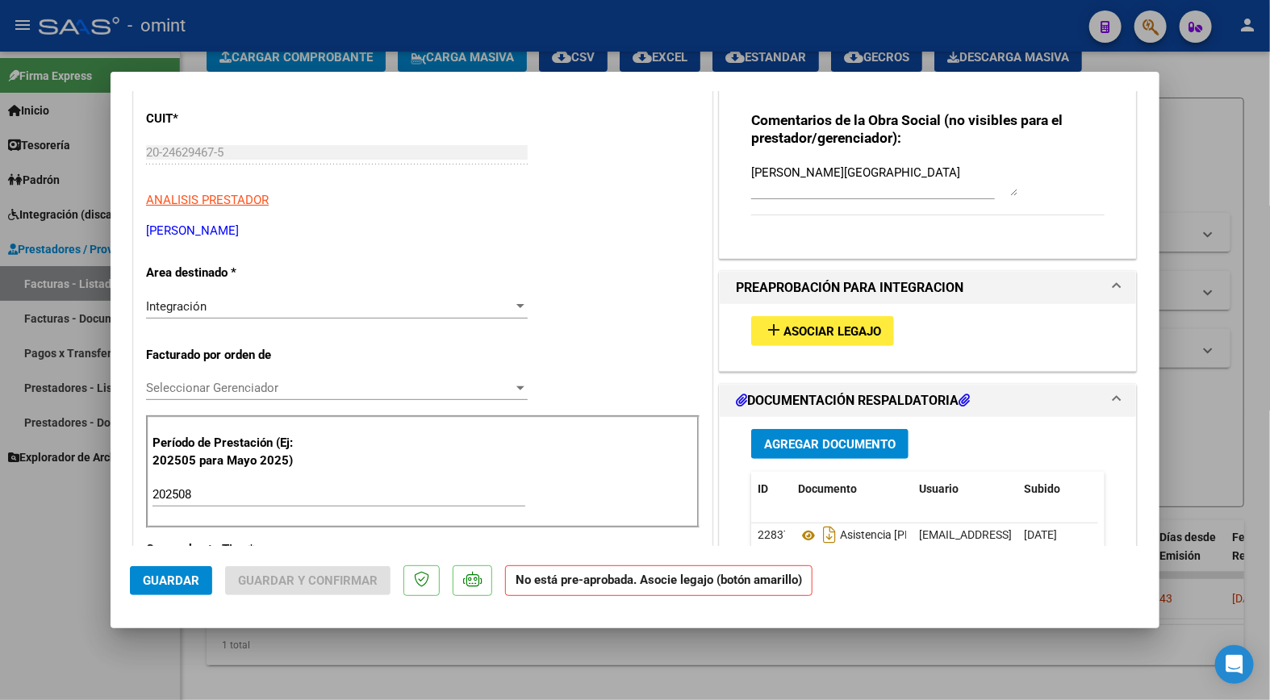
click at [820, 332] on span "Asociar Legajo" at bounding box center [832, 331] width 98 height 15
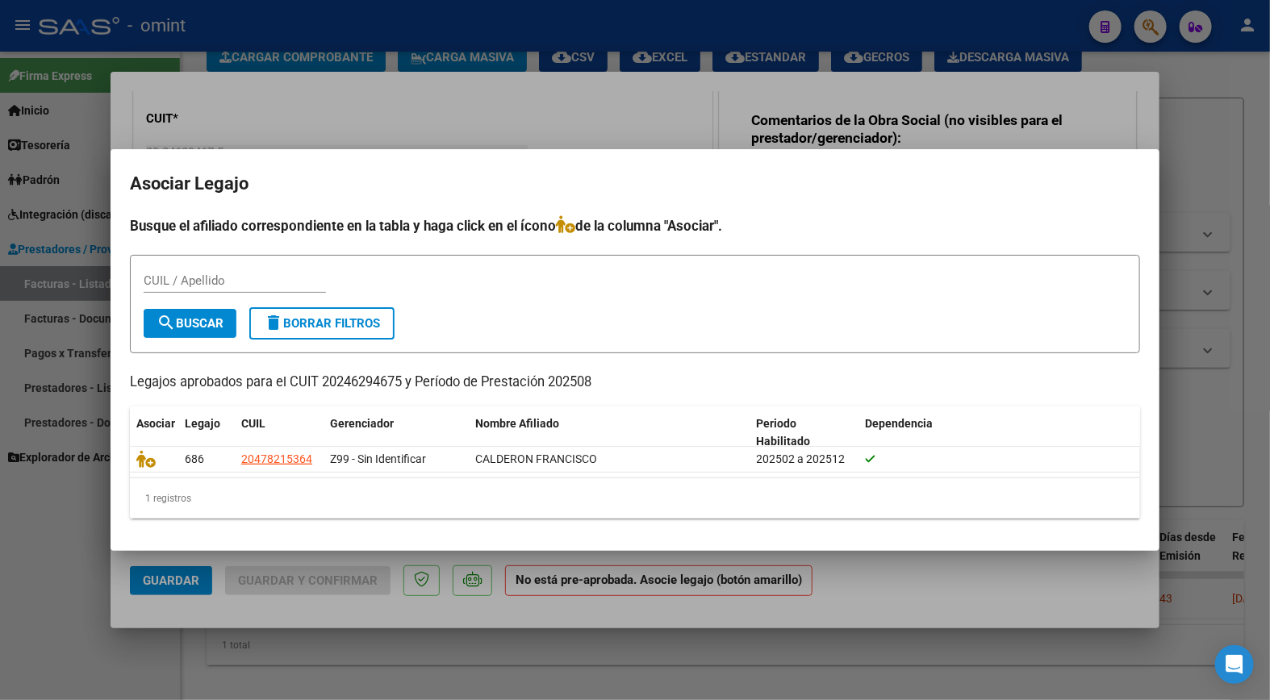
click at [424, 99] on div at bounding box center [635, 350] width 1270 height 700
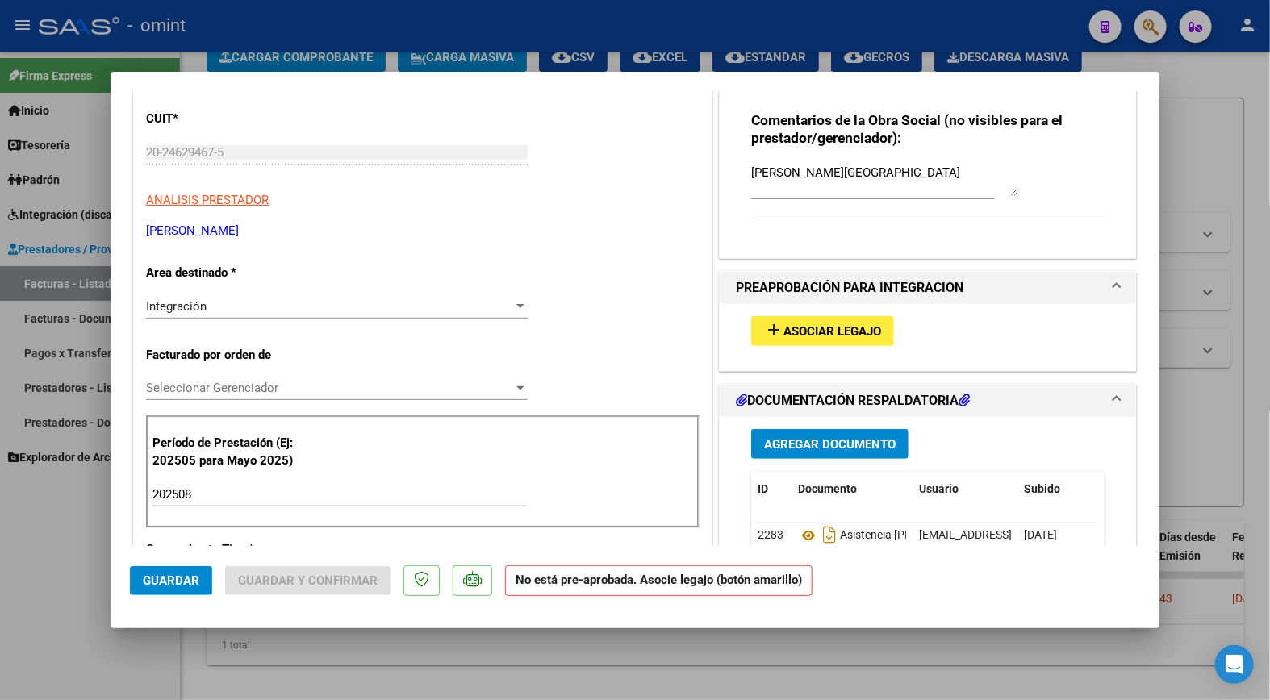
click at [289, 8] on div at bounding box center [635, 350] width 1270 height 700
type input "$ 0,00"
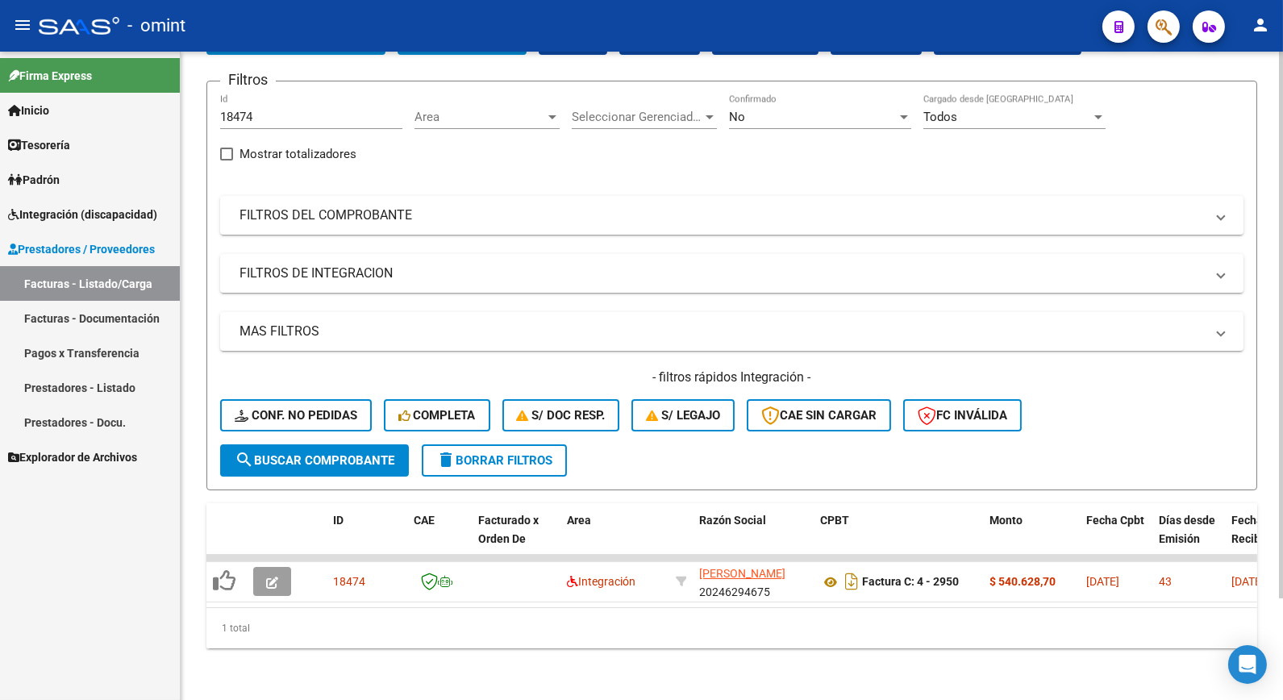
scroll to position [0, 0]
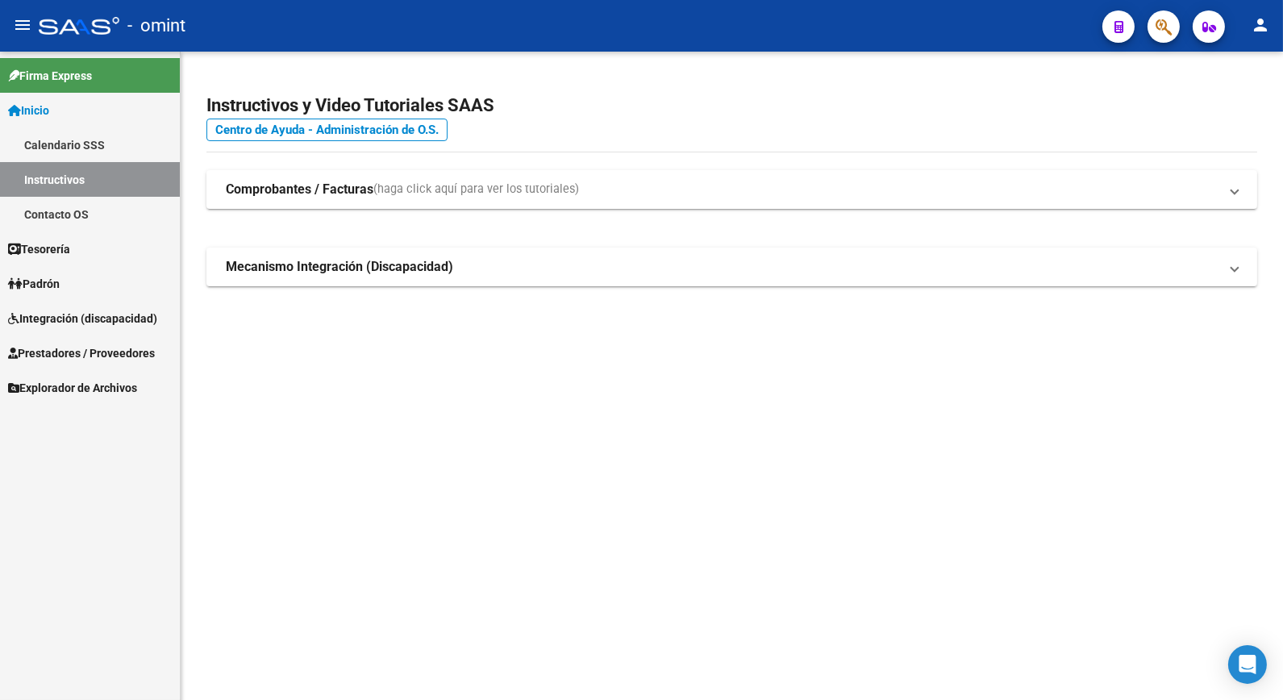
click at [60, 318] on span "Integración (discapacidad)" at bounding box center [82, 319] width 149 height 18
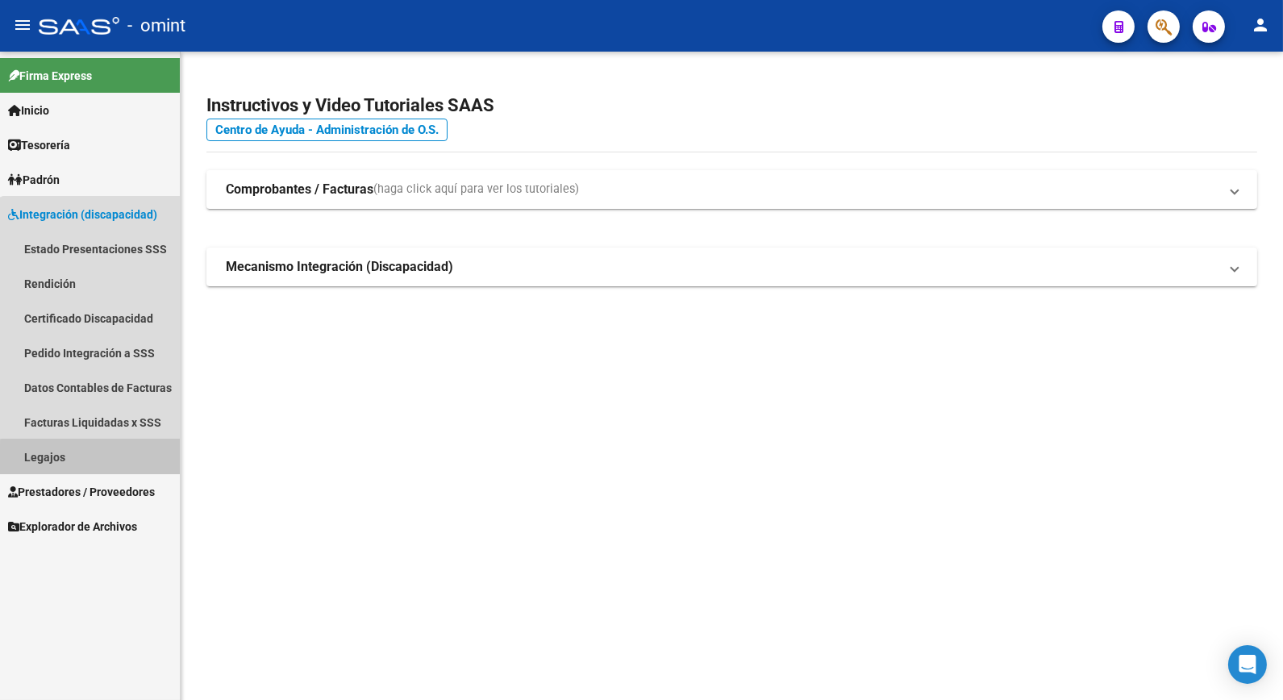
click at [109, 466] on link "Legajos" at bounding box center [90, 457] width 180 height 35
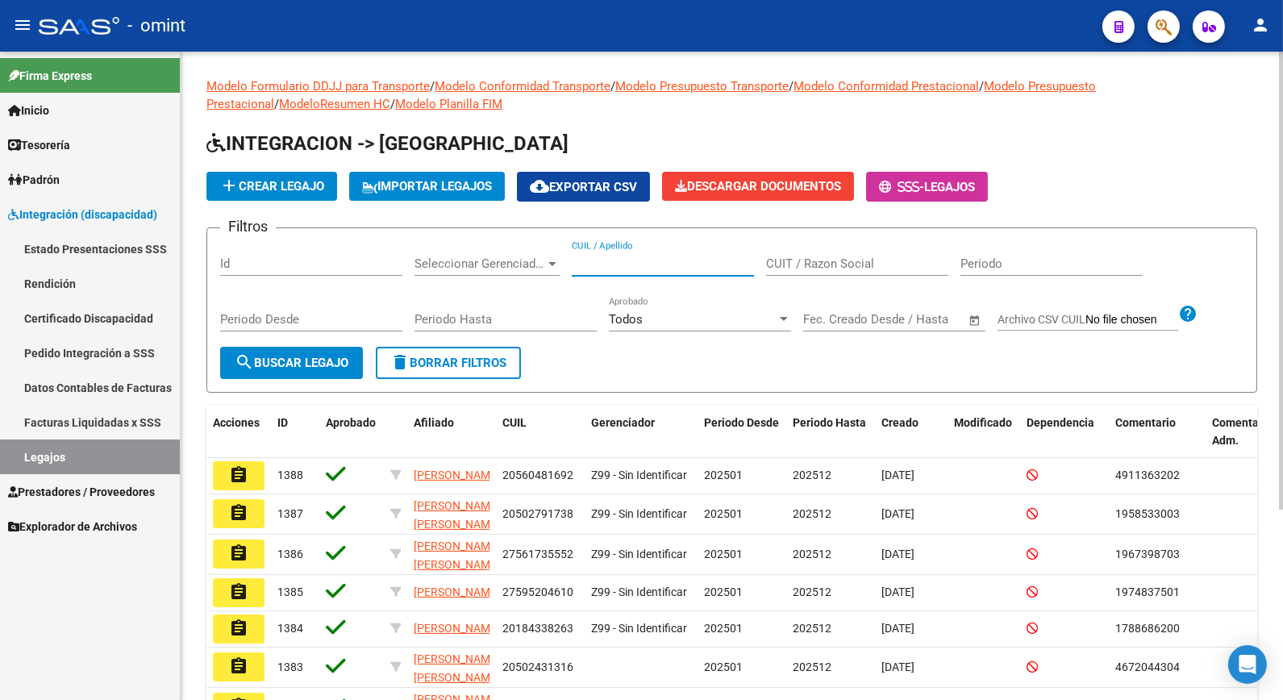
click at [624, 257] on input "CUIL / Apellido" at bounding box center [663, 264] width 182 height 15
type input "ferreyra juan marcos"
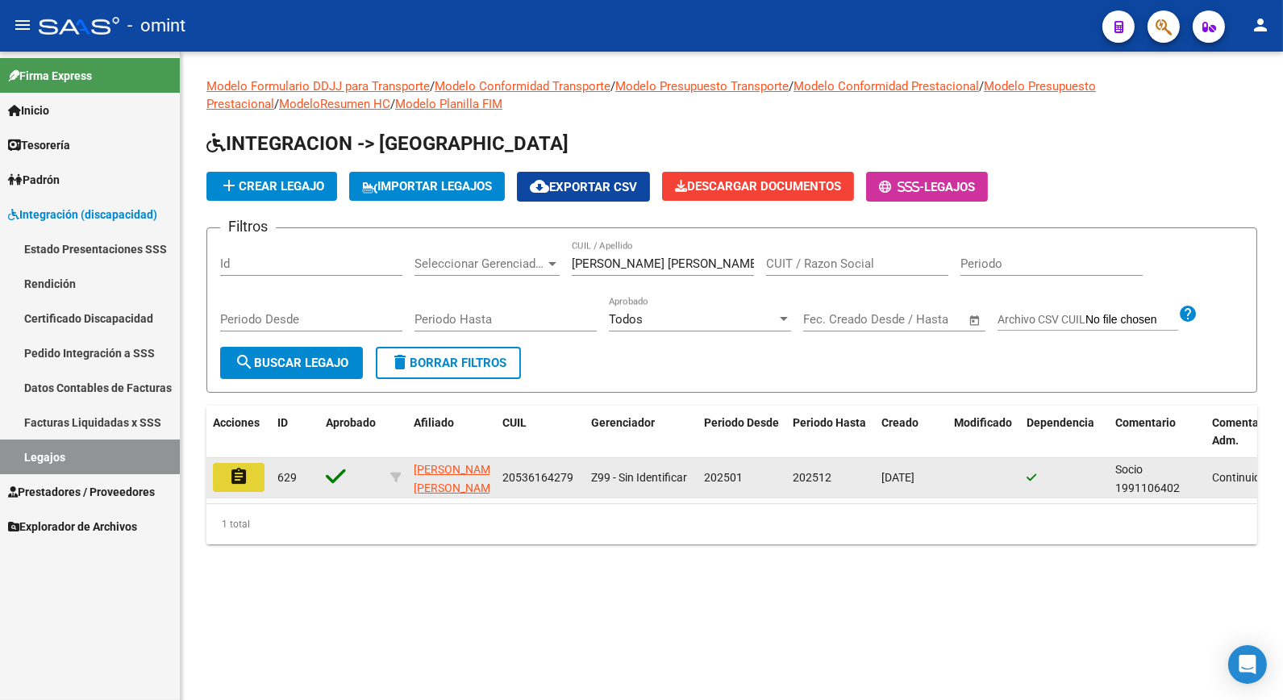
click at [248, 480] on button "assignment" at bounding box center [239, 477] width 52 height 29
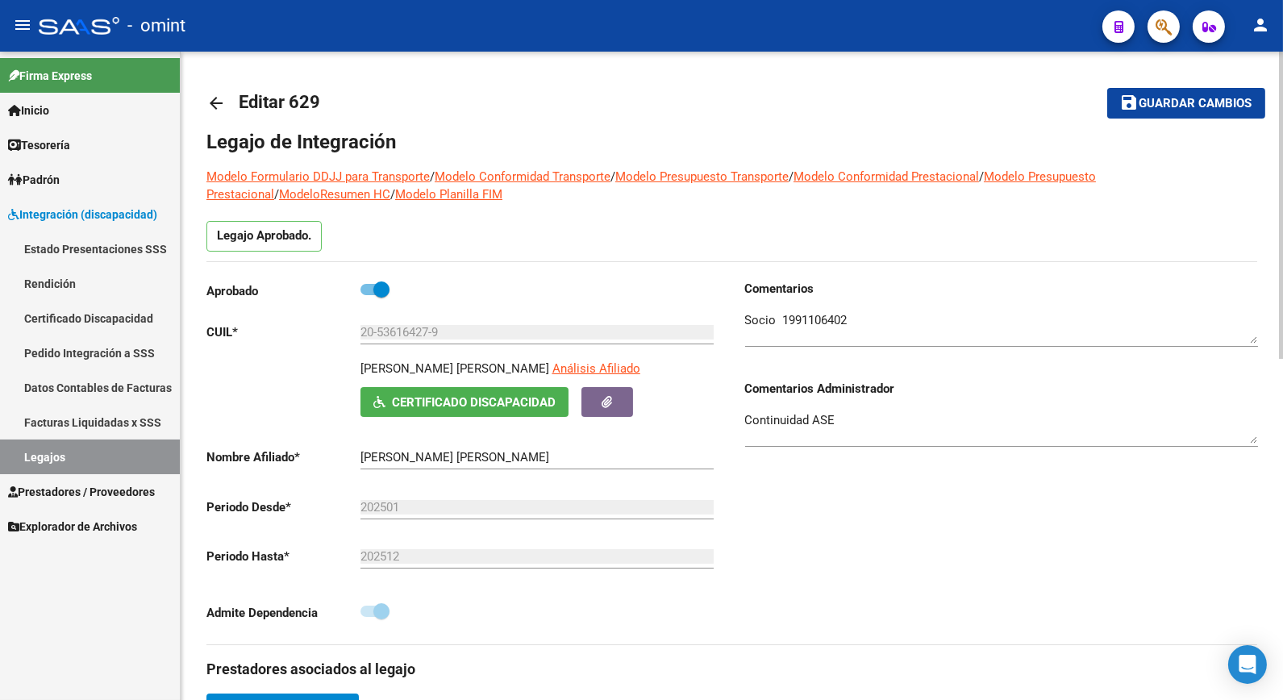
scroll to position [448, 0]
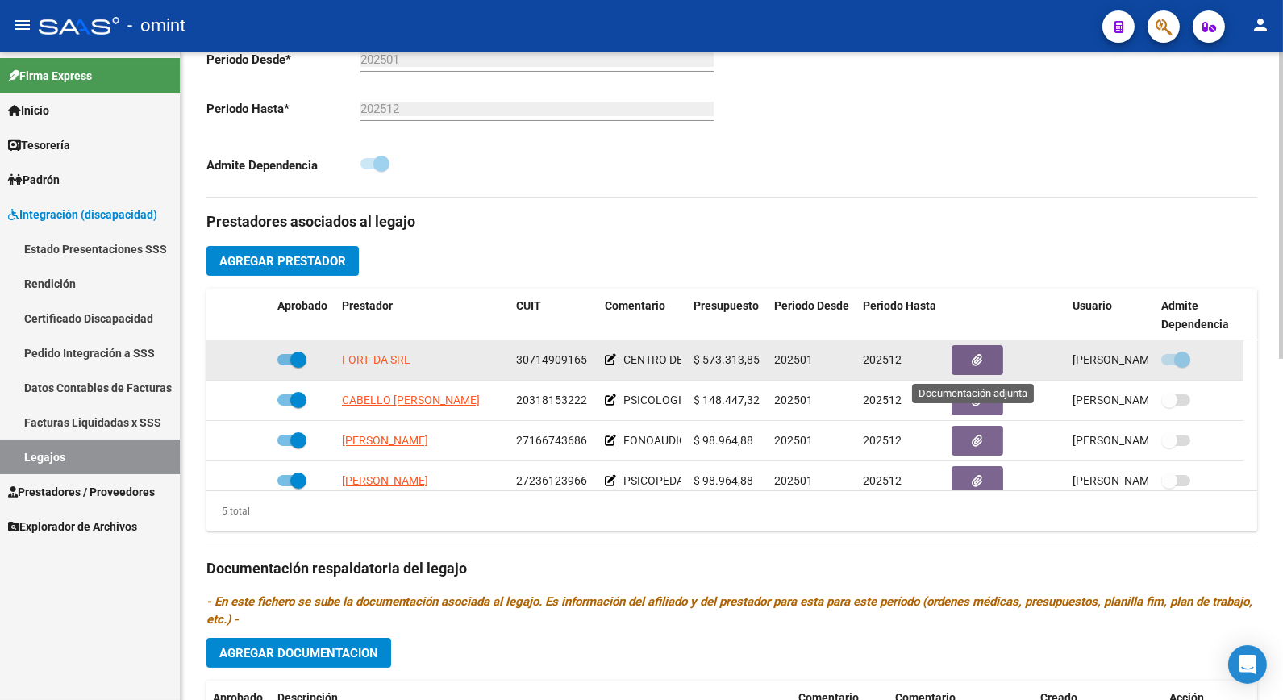
click at [987, 367] on button "button" at bounding box center [978, 360] width 52 height 30
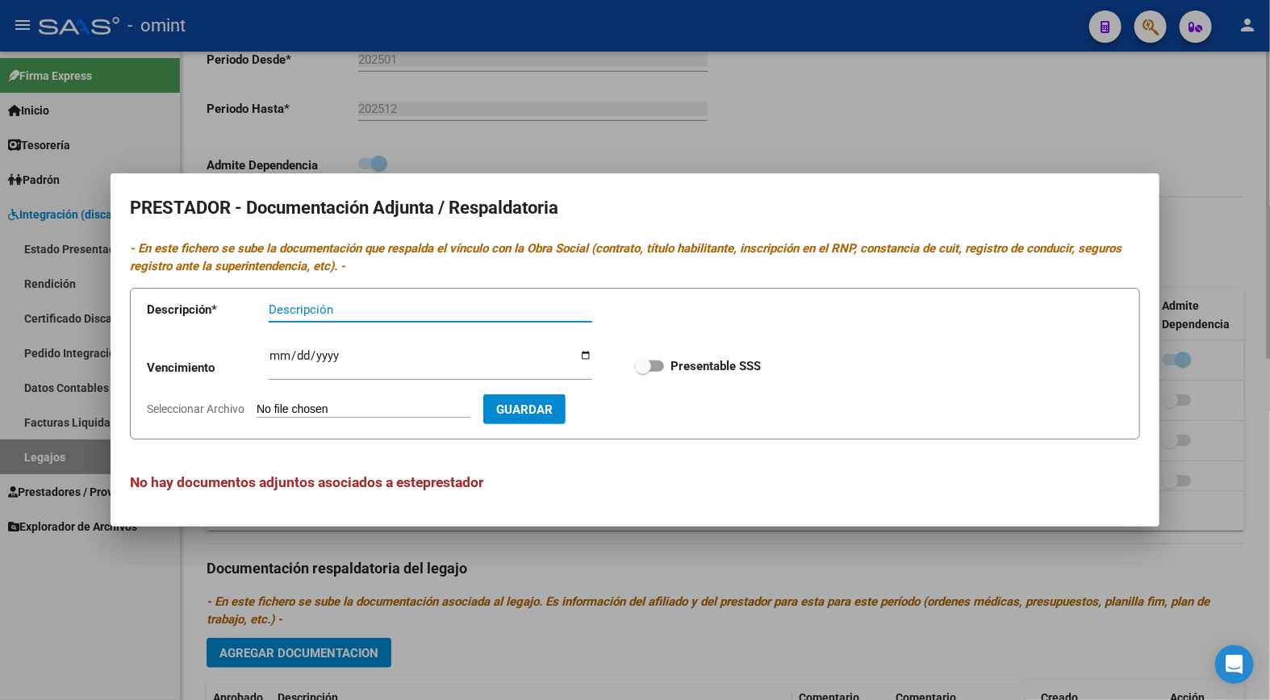
click at [657, 131] on div at bounding box center [635, 350] width 1270 height 700
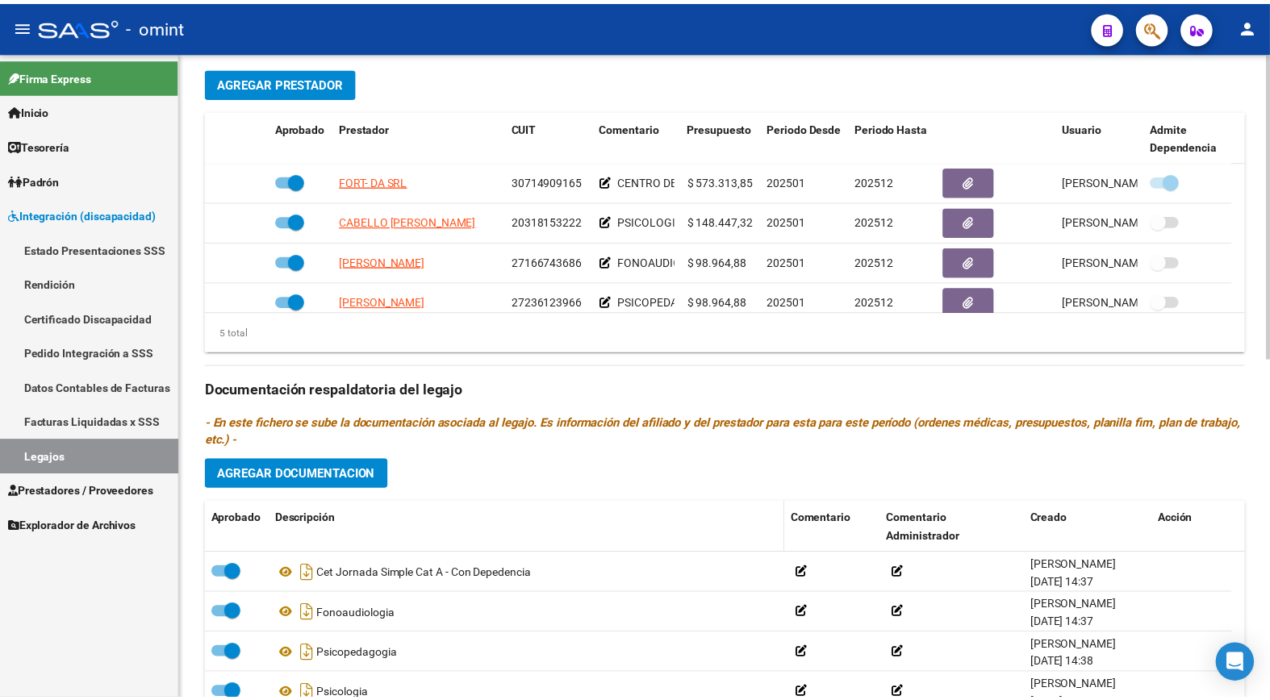
scroll to position [724, 0]
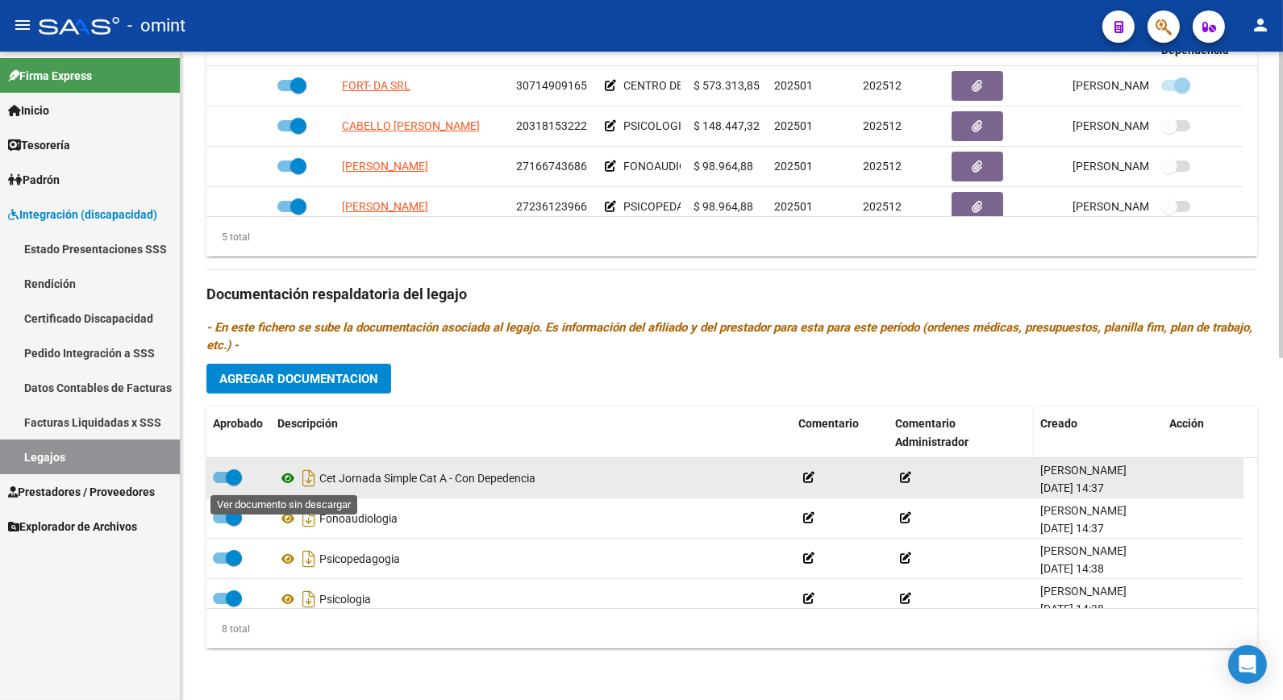
click at [286, 482] on icon at bounding box center [287, 478] width 21 height 19
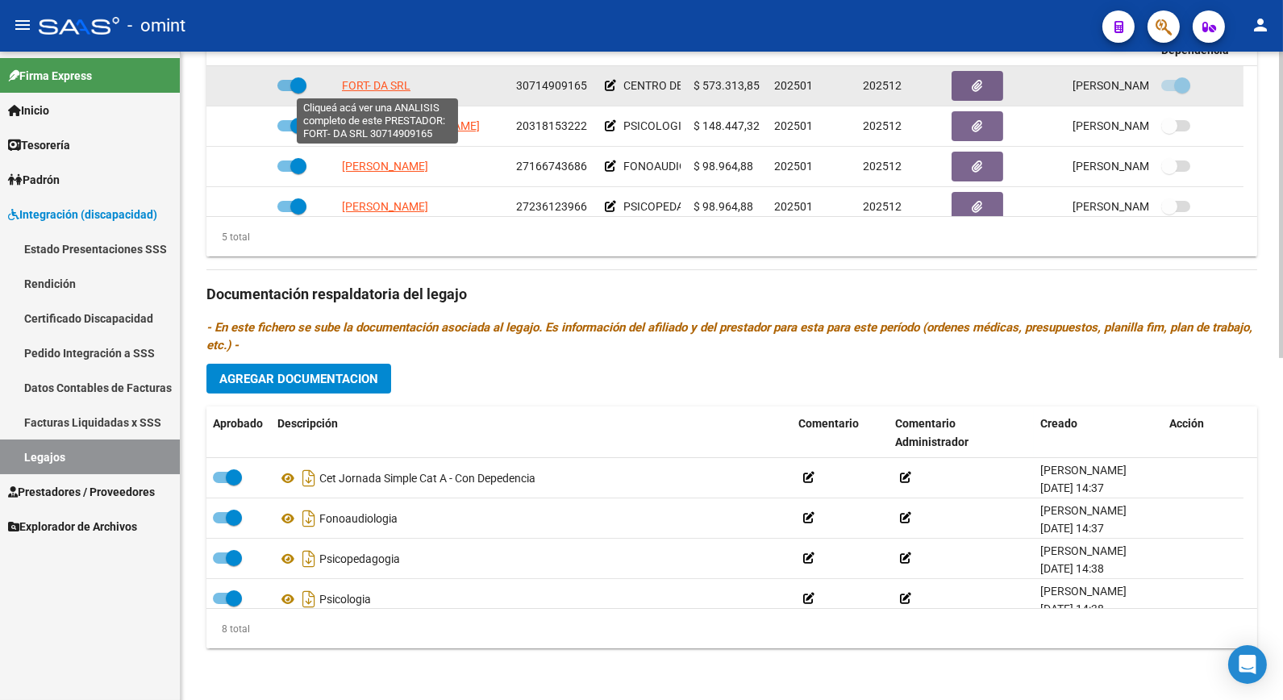
click at [392, 82] on span "FORT- DA SRL" at bounding box center [376, 85] width 69 height 13
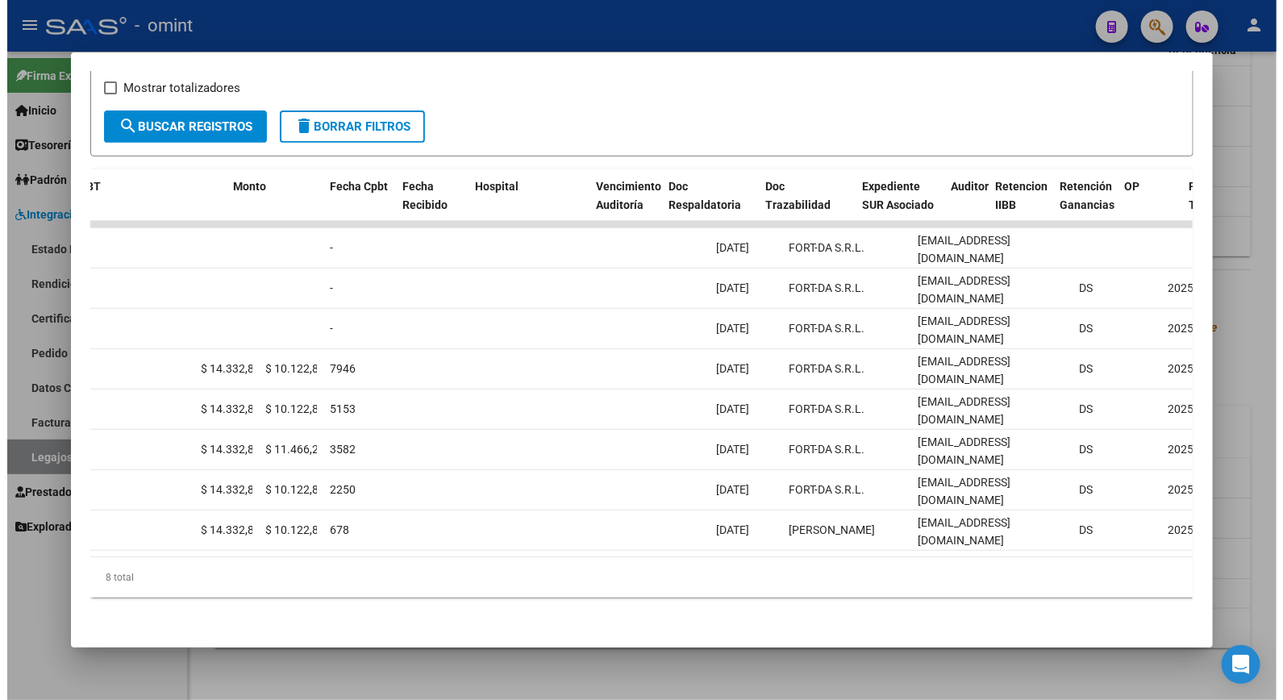
scroll to position [0, 0]
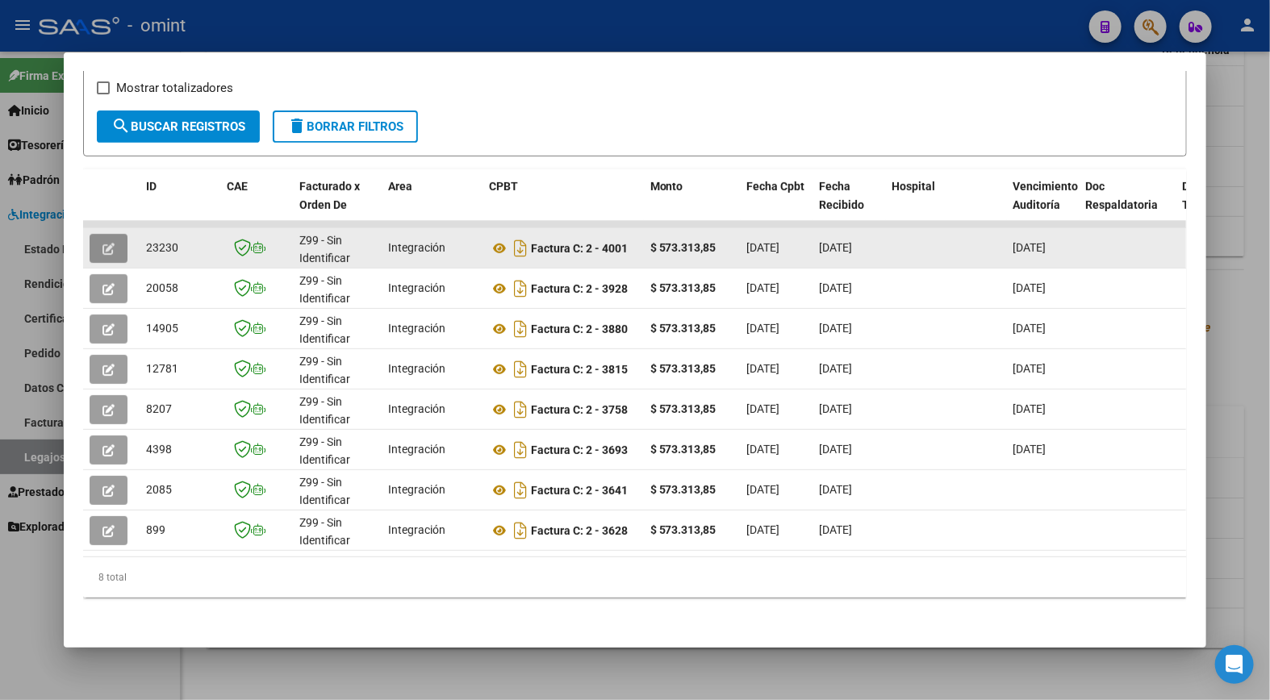
click at [95, 234] on button "button" at bounding box center [109, 248] width 38 height 29
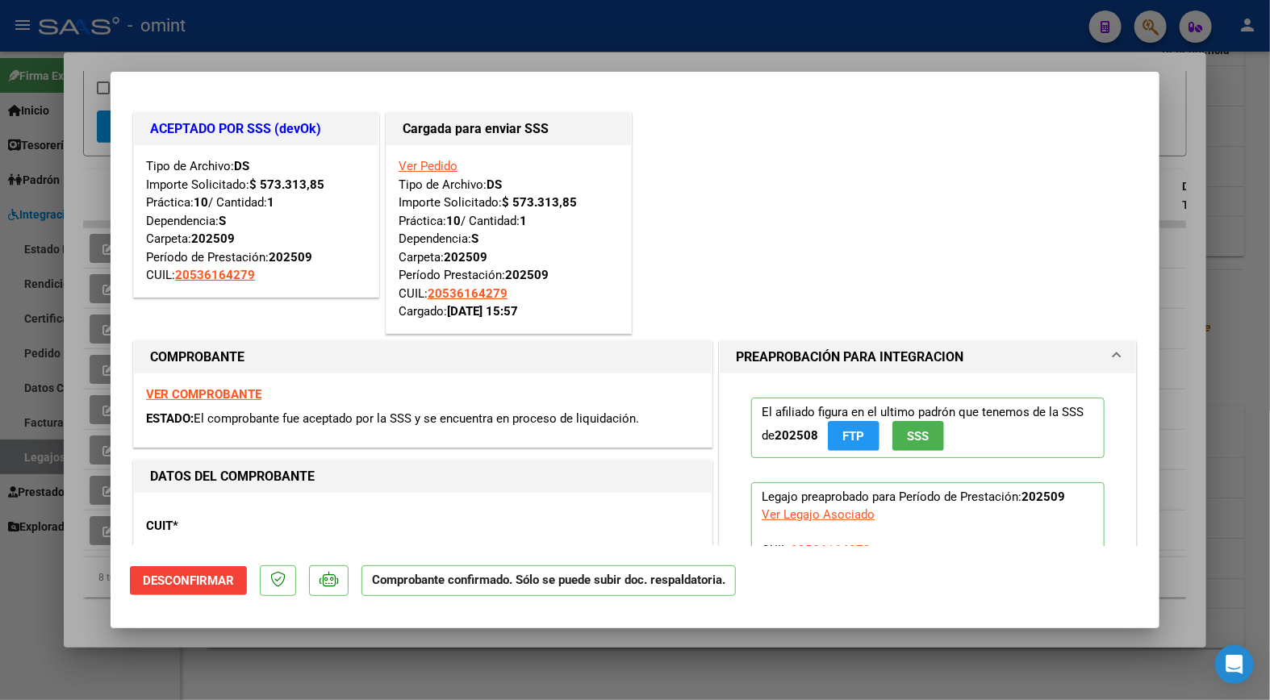
drag, startPoint x: 315, startPoint y: 19, endPoint x: 331, endPoint y: 26, distance: 17.7
click at [315, 19] on div at bounding box center [635, 350] width 1270 height 700
type input "$ 0,00"
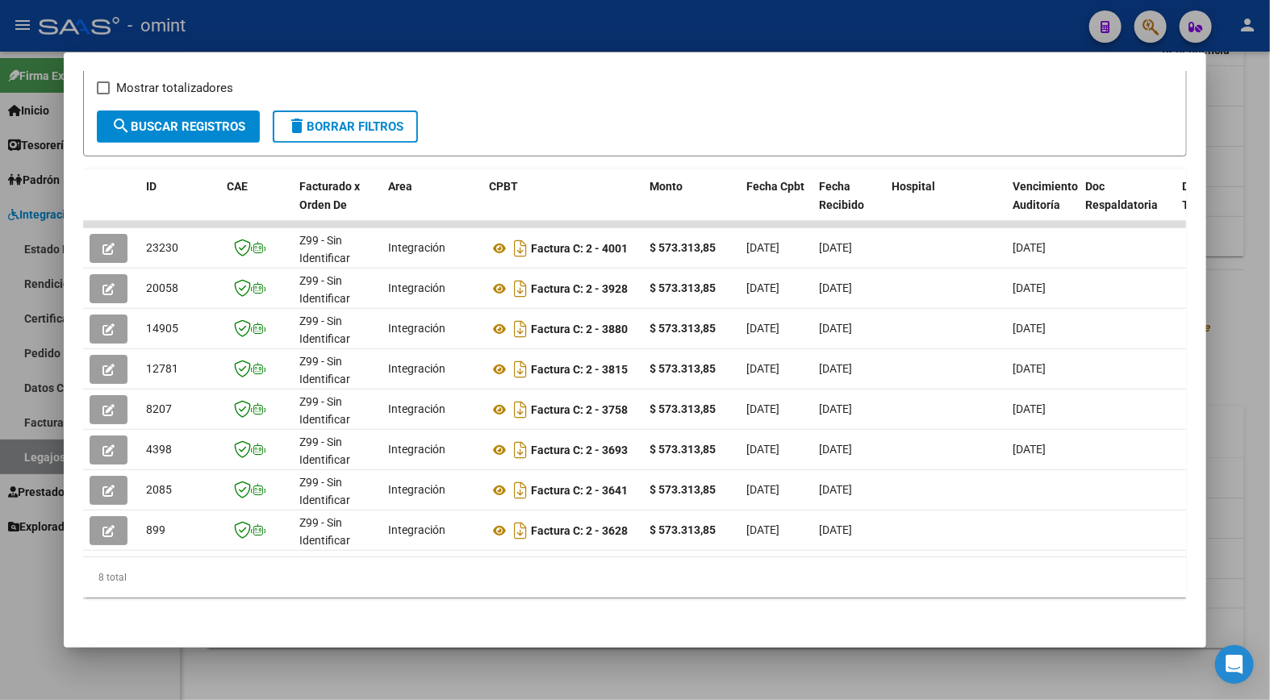
click at [549, 19] on div at bounding box center [635, 350] width 1270 height 700
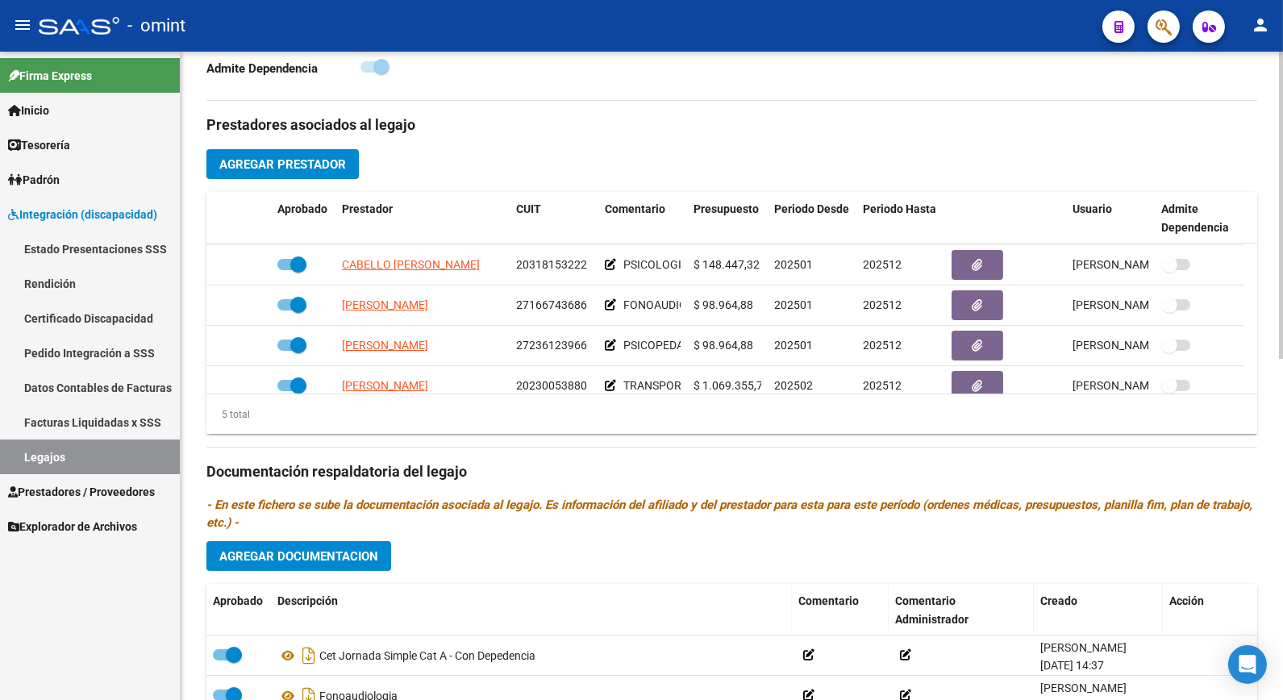
scroll to position [56, 0]
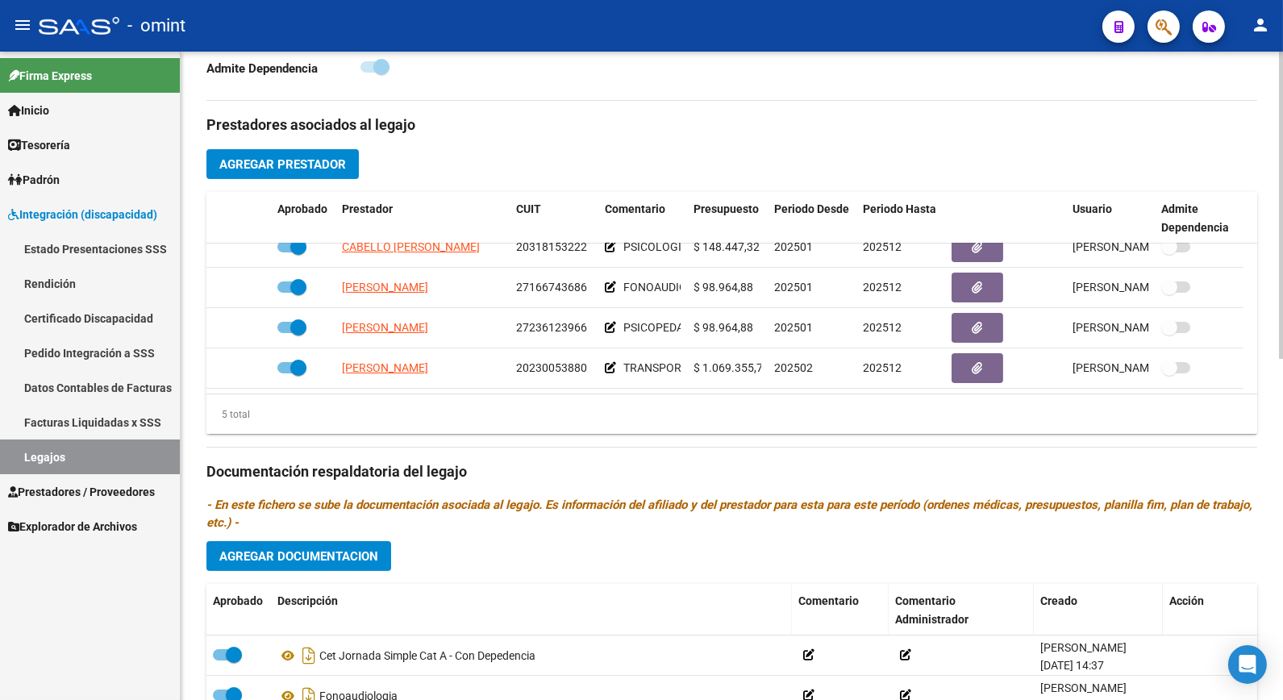
click at [589, 117] on h3 "Prestadores asociados al legajo" at bounding box center [732, 125] width 1051 height 23
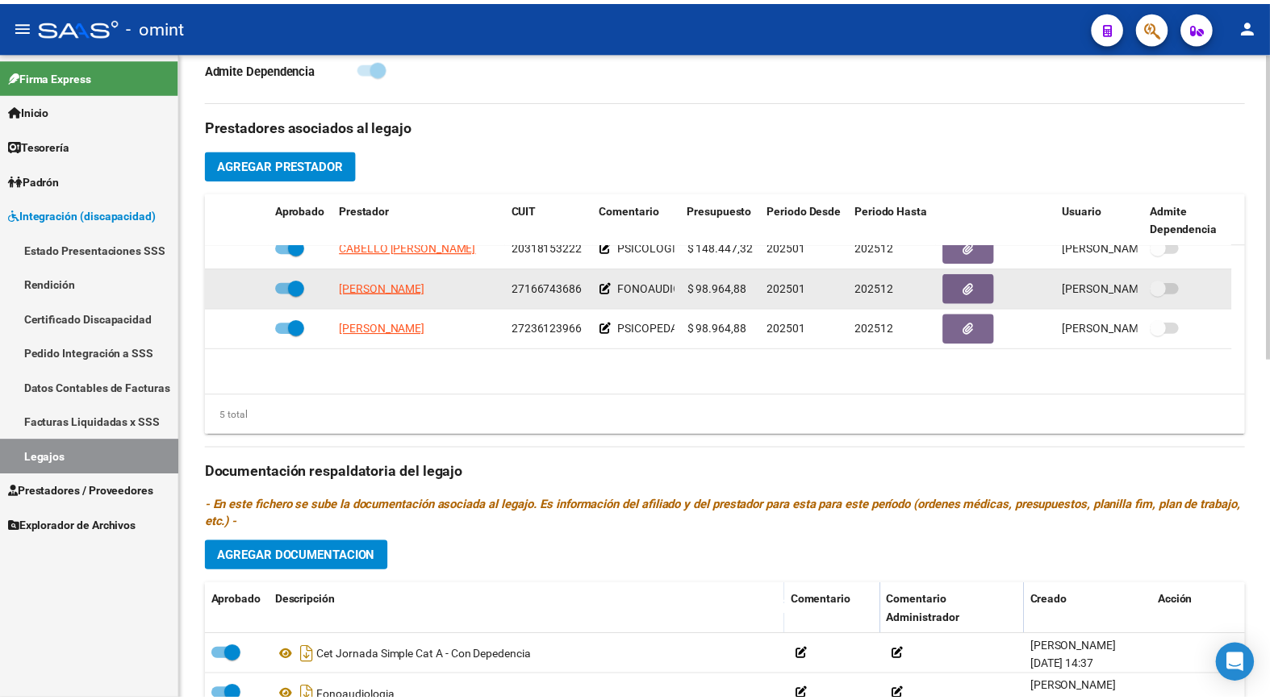
scroll to position [0, 0]
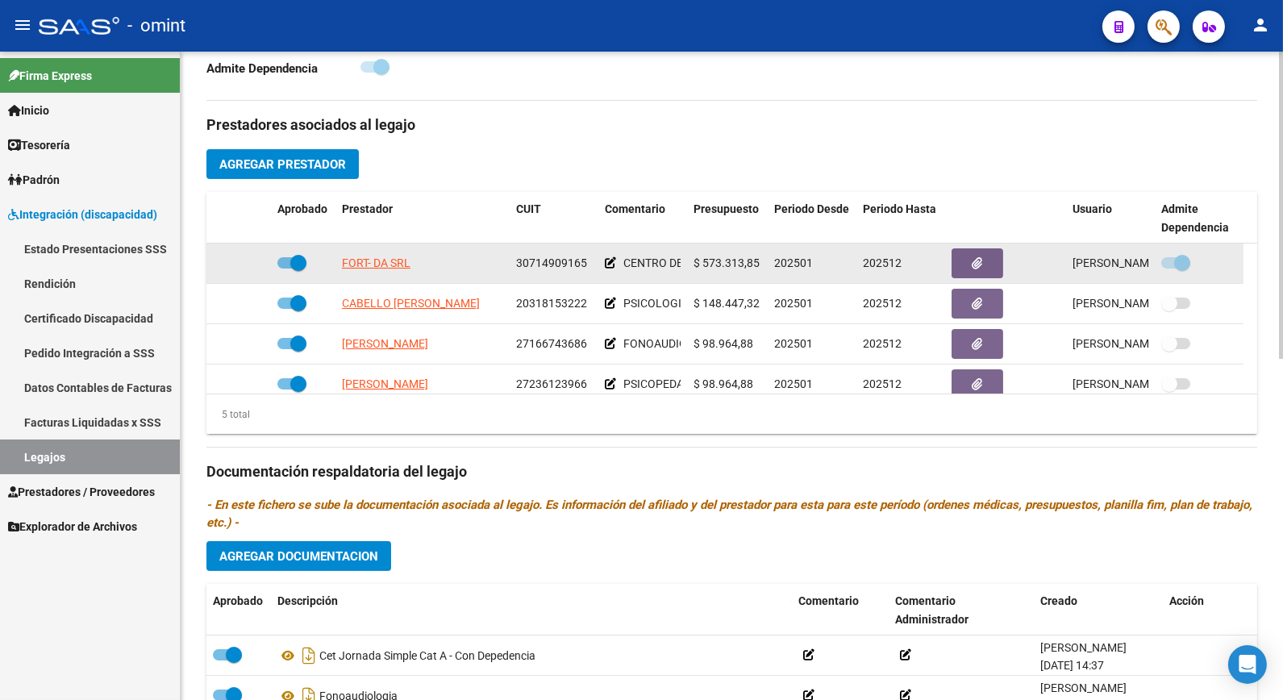
click at [384, 258] on span "FORT- DA SRL" at bounding box center [376, 263] width 69 height 13
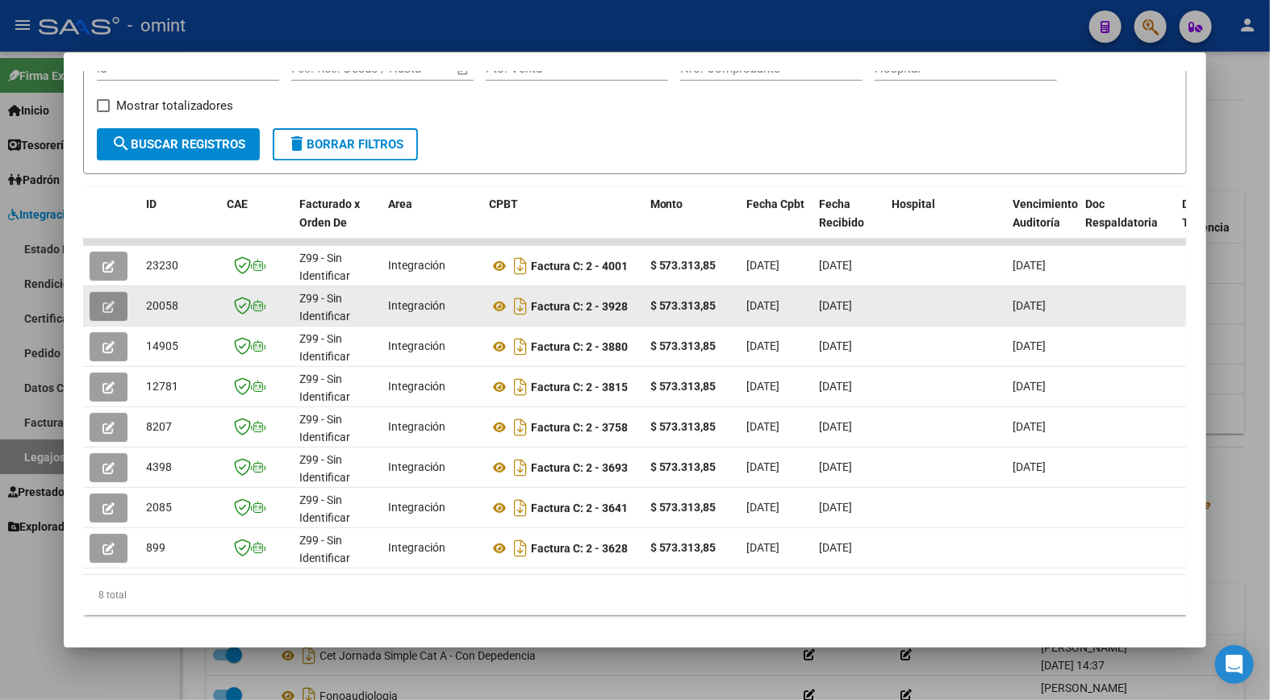
click at [111, 311] on button "button" at bounding box center [109, 306] width 38 height 29
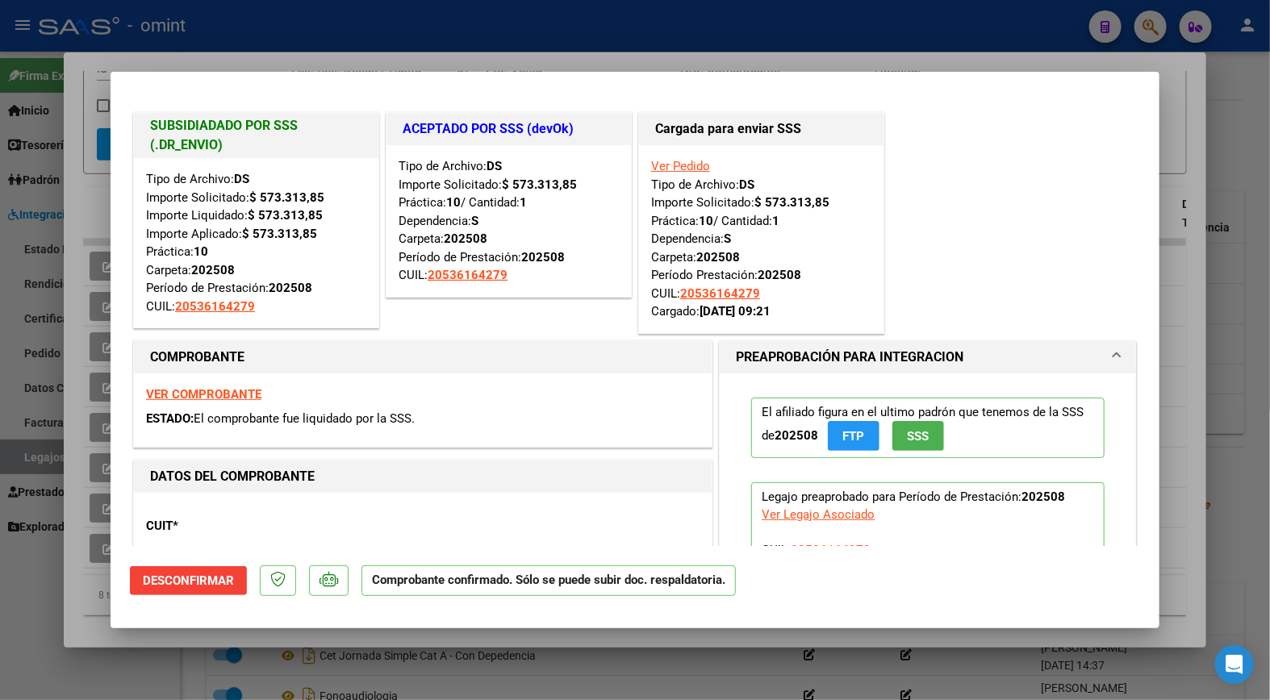
click at [223, 392] on strong "VER COMPROBANTE" at bounding box center [203, 394] width 115 height 15
click at [456, 30] on div at bounding box center [635, 350] width 1270 height 700
type input "$ 0,00"
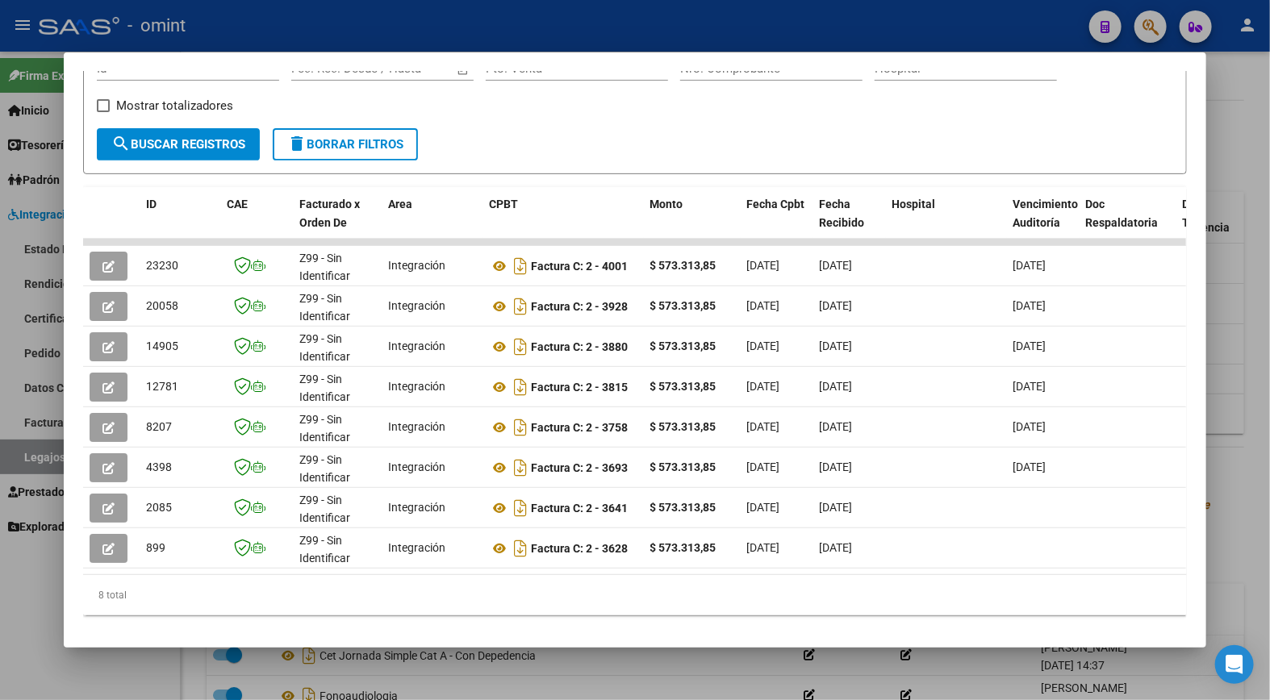
drag, startPoint x: 277, startPoint y: 13, endPoint x: 290, endPoint y: 16, distance: 14.1
click at [277, 15] on div at bounding box center [635, 350] width 1270 height 700
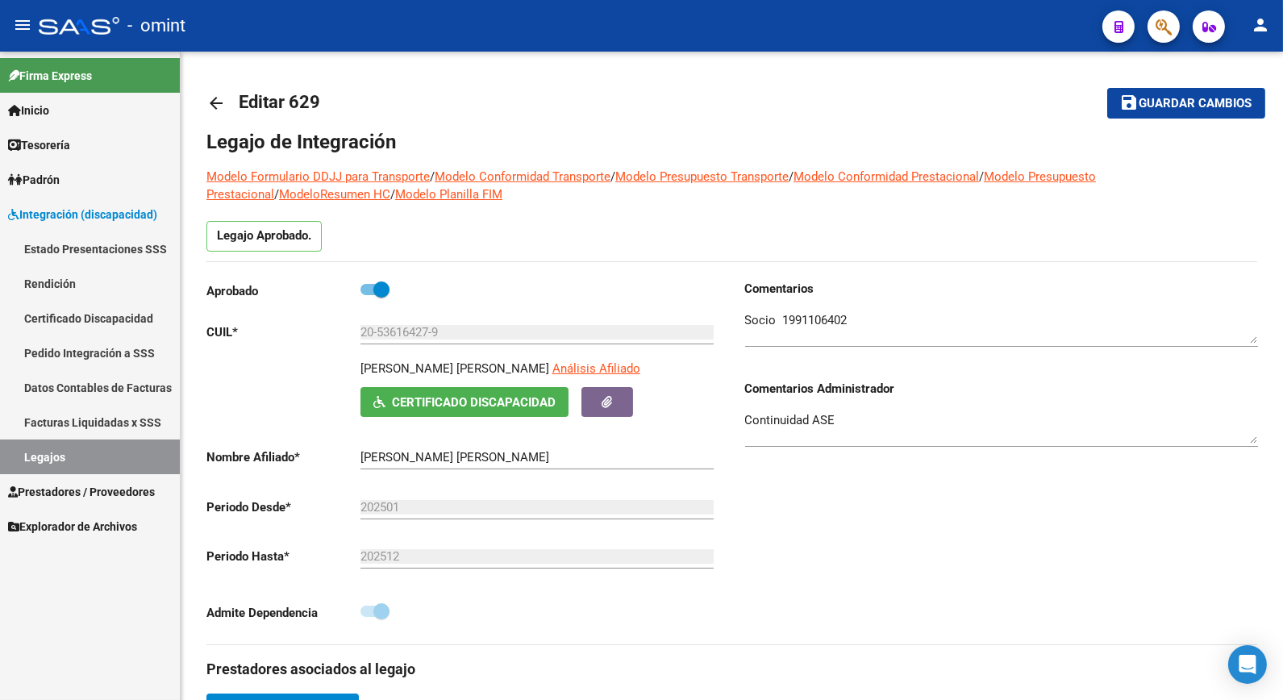
drag, startPoint x: 52, startPoint y: 462, endPoint x: 79, endPoint y: 453, distance: 29.1
click at [52, 461] on link "Legajos" at bounding box center [90, 457] width 180 height 35
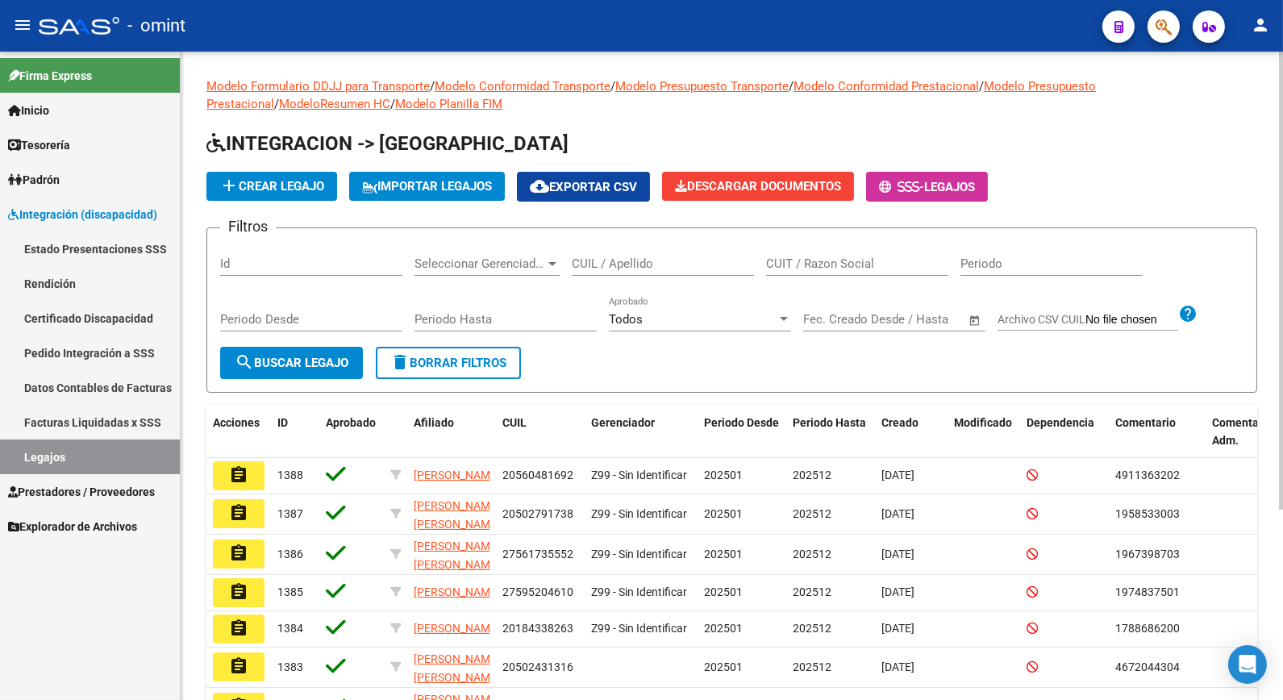
click at [635, 261] on input "CUIL / Apellido" at bounding box center [663, 264] width 182 height 15
drag, startPoint x: 328, startPoint y: 344, endPoint x: 333, endPoint y: 352, distance: 9.4
click at [331, 349] on form "Filtros Id Seleccionar Gerenciador Seleccionar Gerenciador rigopo CUIL / Apelli…" at bounding box center [732, 309] width 1051 height 165
drag, startPoint x: 333, startPoint y: 352, endPoint x: 333, endPoint y: 369, distance: 16.9
click at [333, 369] on span "search Buscar Legajo" at bounding box center [292, 363] width 114 height 15
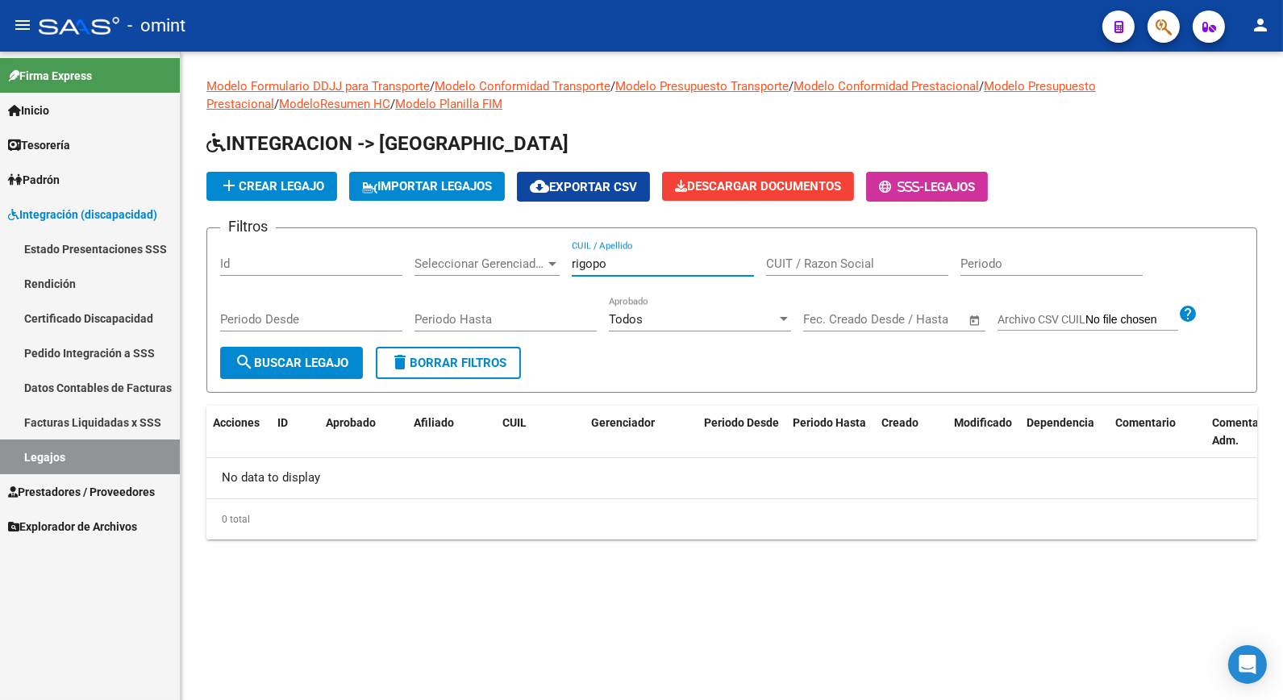
drag, startPoint x: 619, startPoint y: 271, endPoint x: 593, endPoint y: 264, distance: 26.8
click at [616, 270] on input "rigopo" at bounding box center [663, 264] width 182 height 15
type input "rigopoulos"
click at [319, 361] on span "search Buscar Legajo" at bounding box center [292, 363] width 114 height 15
click at [65, 458] on link "Legajos" at bounding box center [90, 457] width 180 height 35
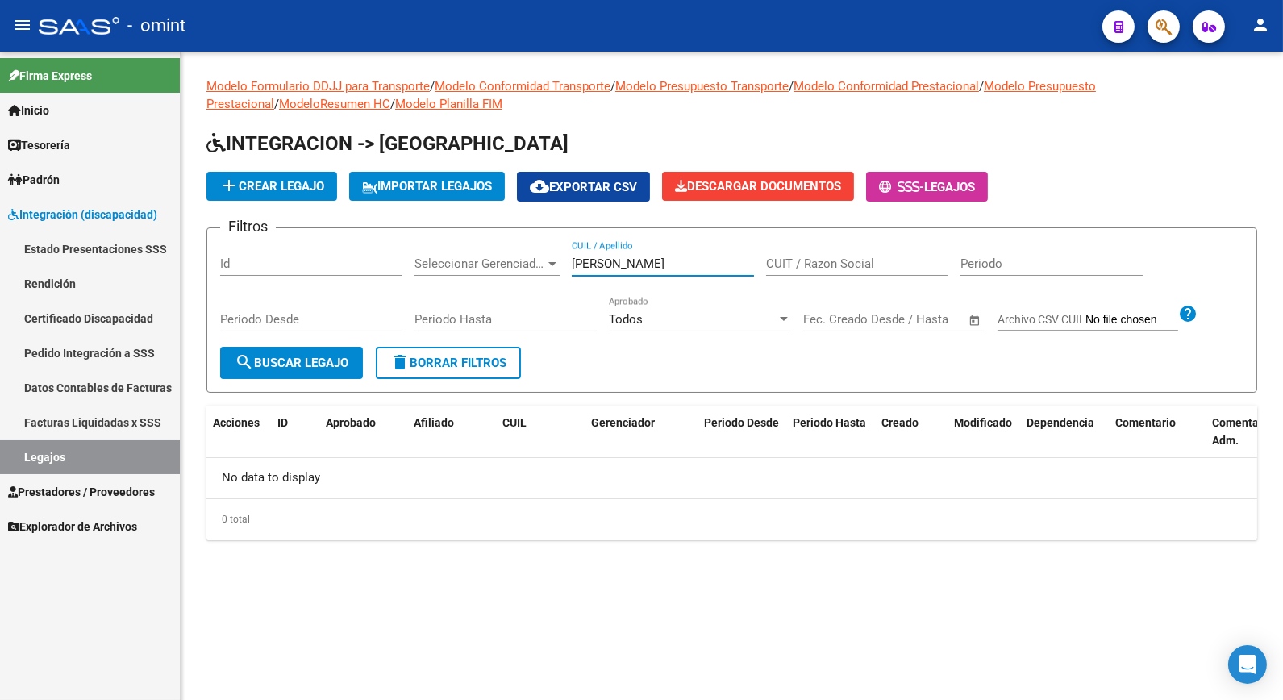
drag, startPoint x: 664, startPoint y: 263, endPoint x: 486, endPoint y: 263, distance: 178.3
click at [444, 270] on div "Filtros Id Seleccionar Gerenciador Seleccionar Gerenciador rigopoulos CUIL / Ap…" at bounding box center [732, 294] width 1024 height 106
click at [636, 280] on div "rigopoulos CUIL / Apellido" at bounding box center [663, 266] width 182 height 50
drag, startPoint x: 629, startPoint y: 267, endPoint x: 187, endPoint y: 258, distance: 442.2
click at [187, 258] on div "Modelo Formulario DDJJ para Transporte / Modelo Conformidad Transporte / Modelo…" at bounding box center [732, 322] width 1103 height 540
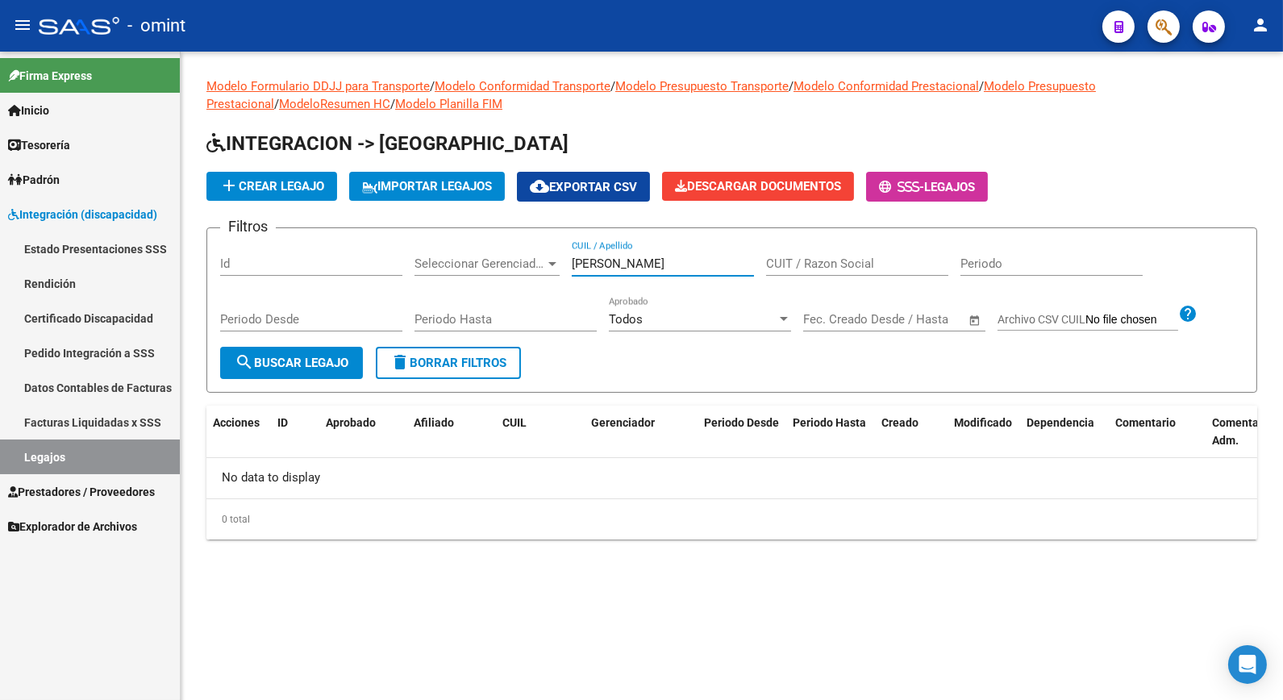
type input "reyna taboada"
click at [311, 365] on span "search Buscar Legajo" at bounding box center [292, 363] width 114 height 15
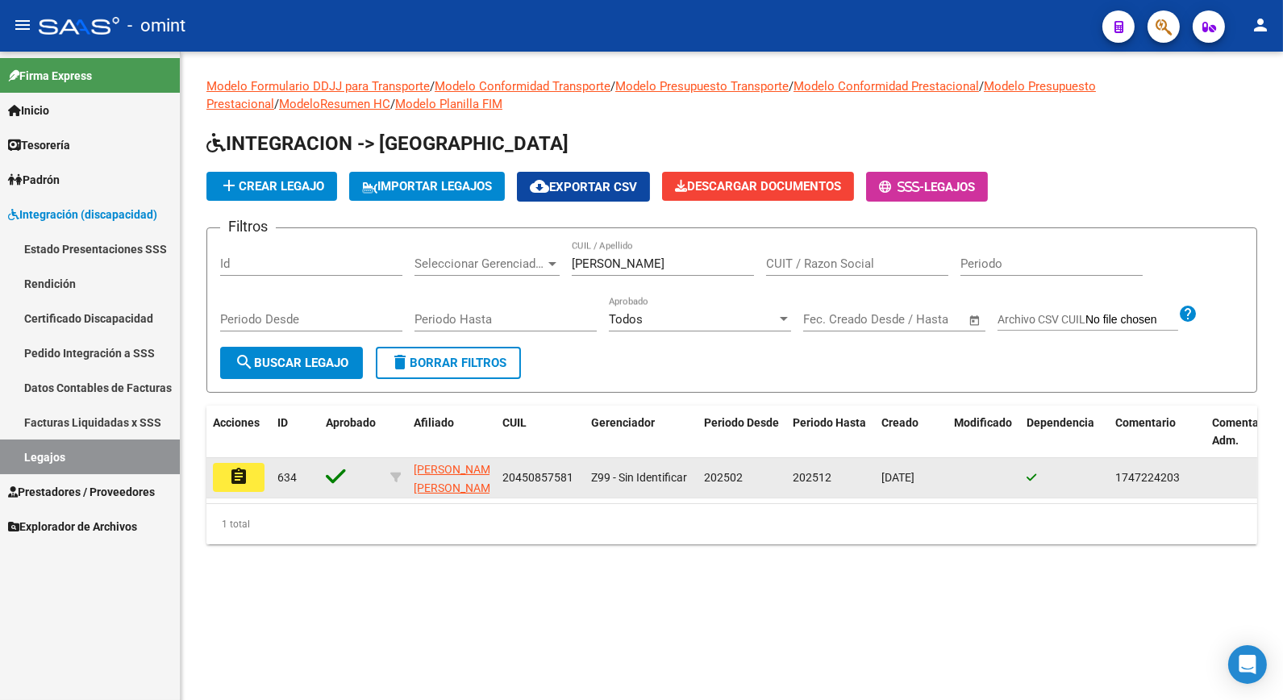
click at [253, 469] on button "assignment" at bounding box center [239, 477] width 52 height 29
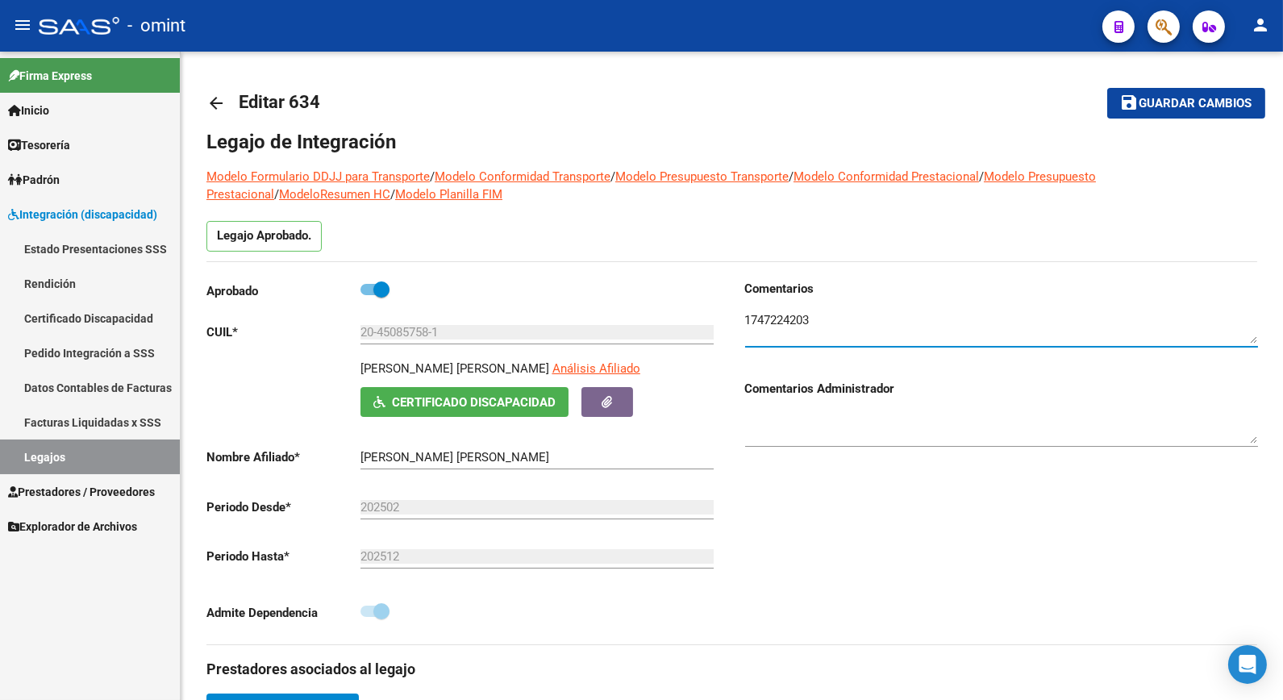
click at [795, 323] on textarea at bounding box center [1001, 327] width 513 height 32
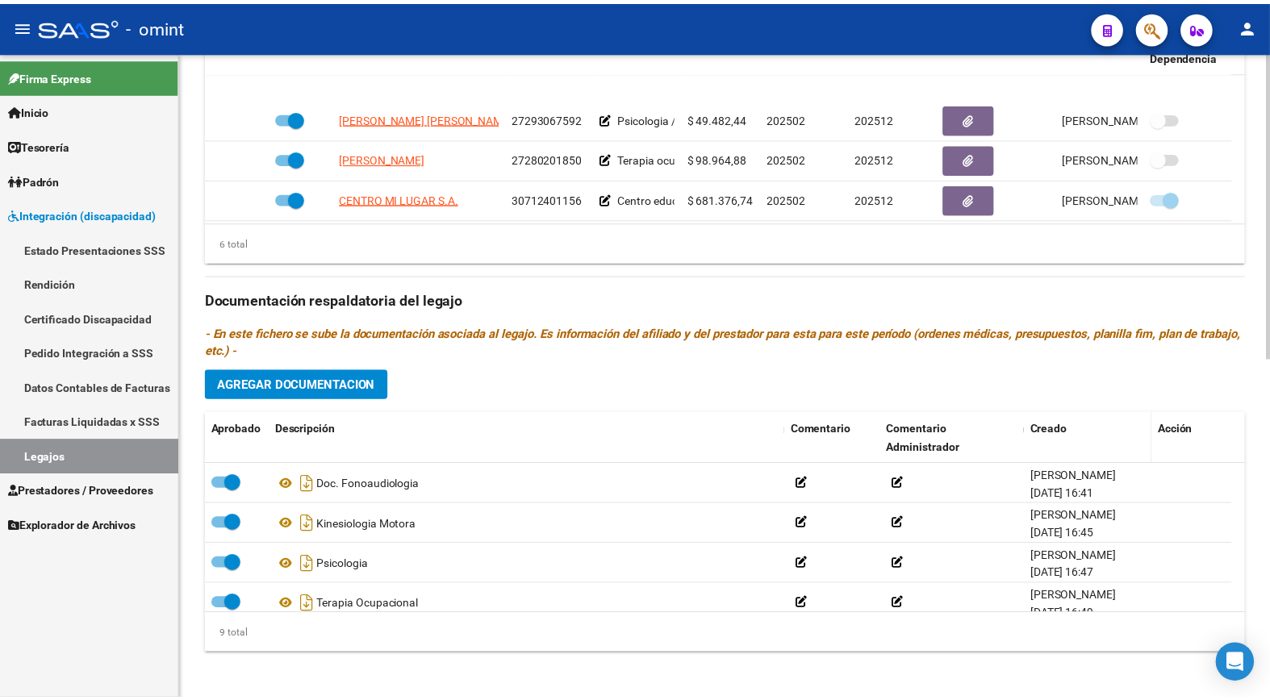
scroll to position [97, 0]
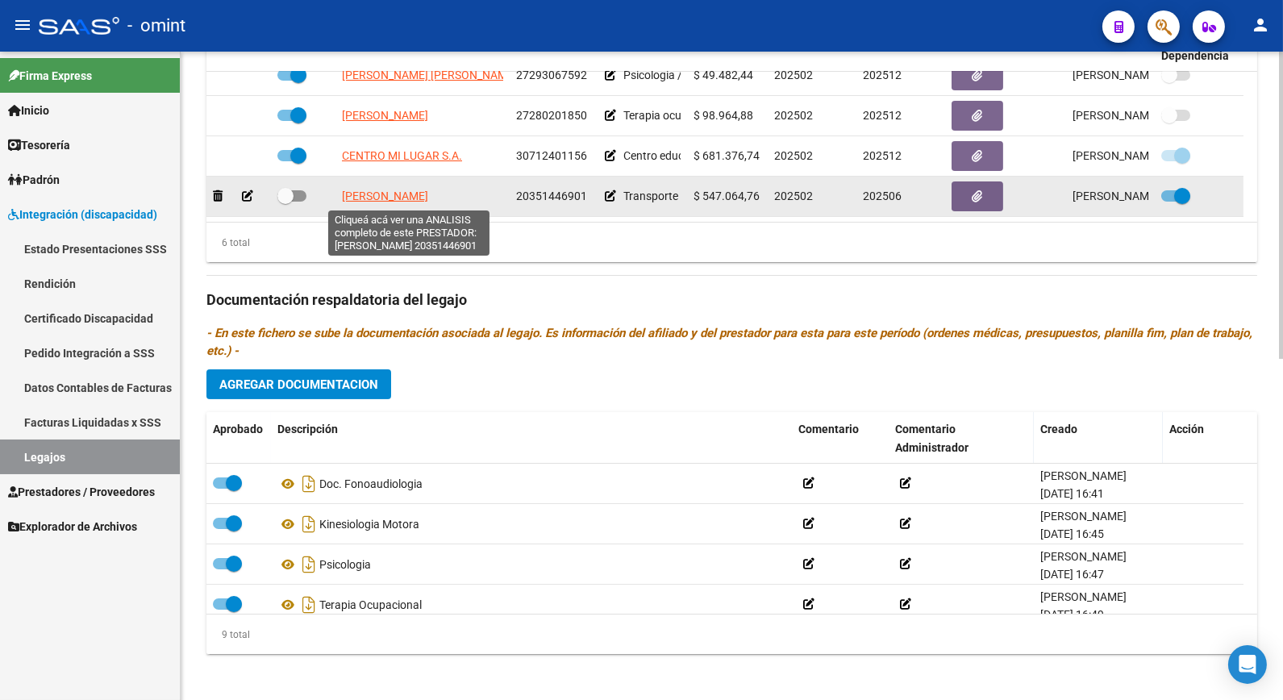
click at [394, 202] on span "ALMADA FACUNDO OMAR" at bounding box center [385, 196] width 86 height 13
type textarea "20351446901"
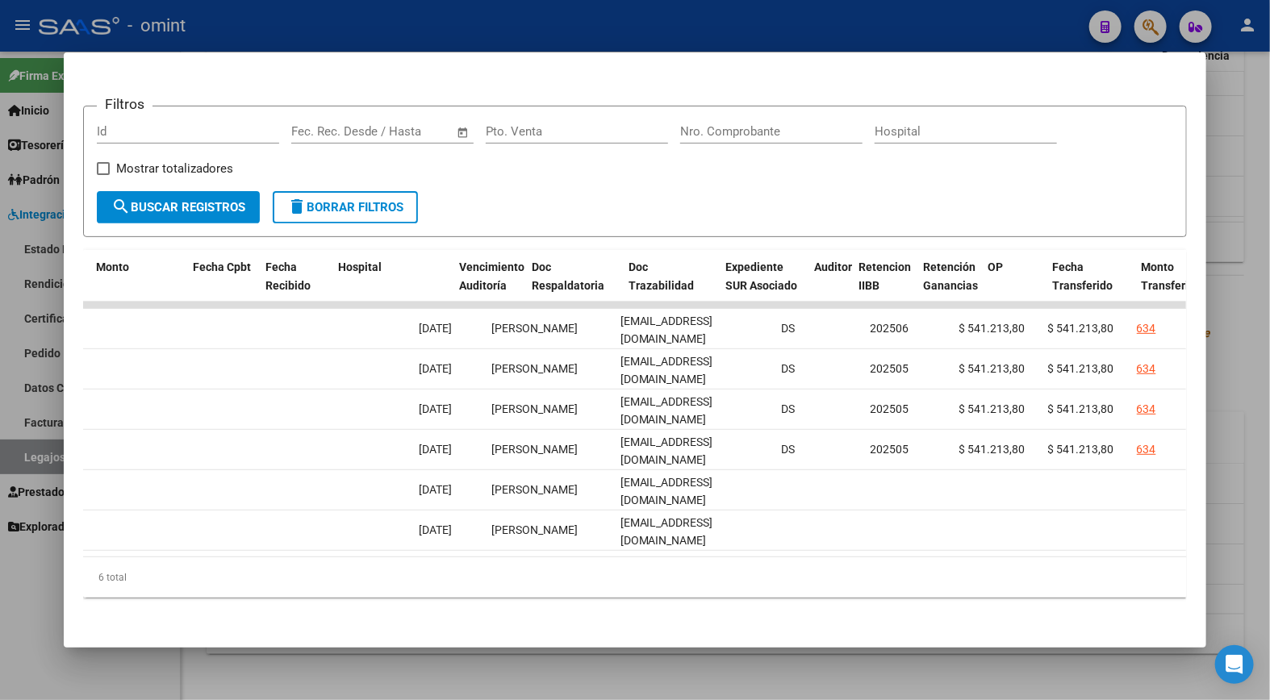
scroll to position [0, 0]
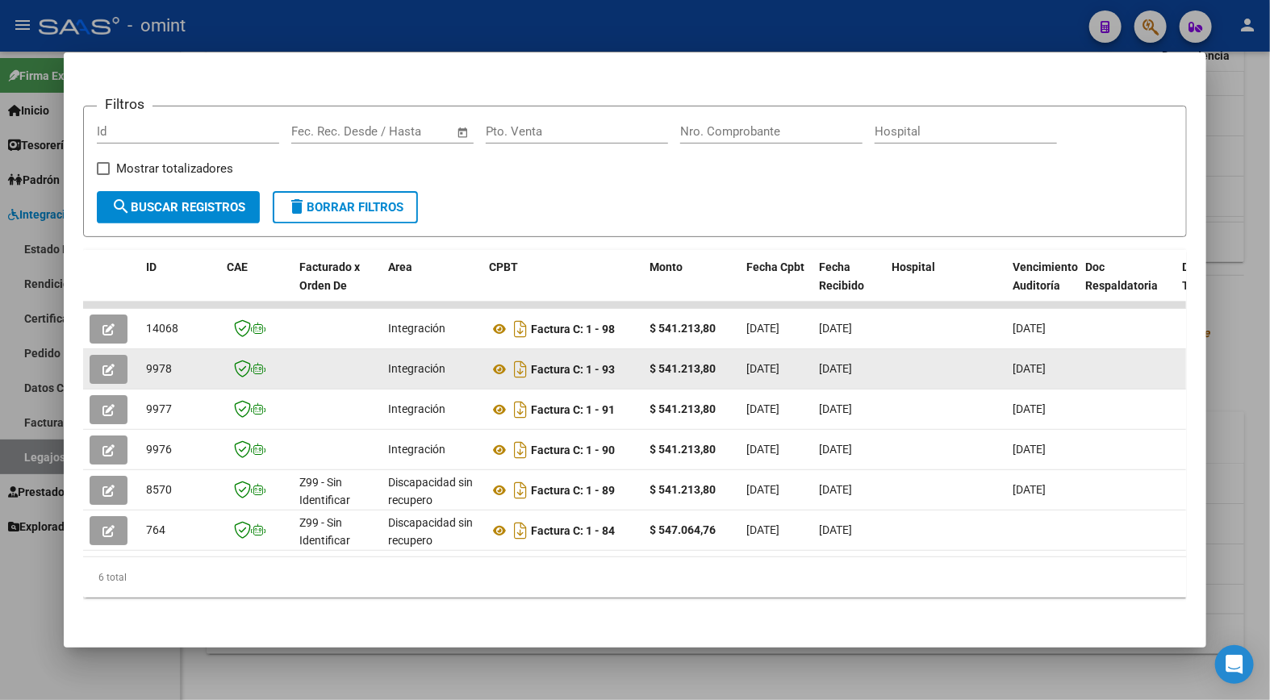
click at [102, 364] on icon "button" at bounding box center [108, 370] width 12 height 12
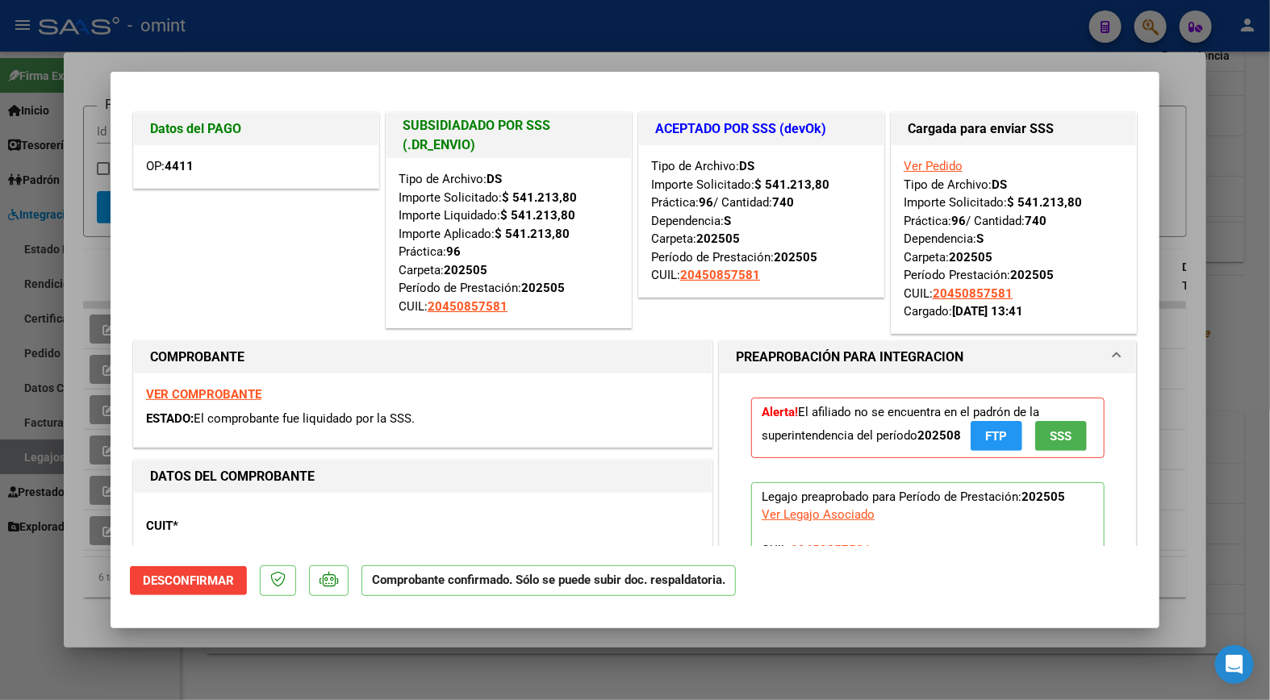
click at [187, 394] on strong "VER COMPROBANTE" at bounding box center [203, 394] width 115 height 15
click at [273, 42] on div at bounding box center [635, 350] width 1270 height 700
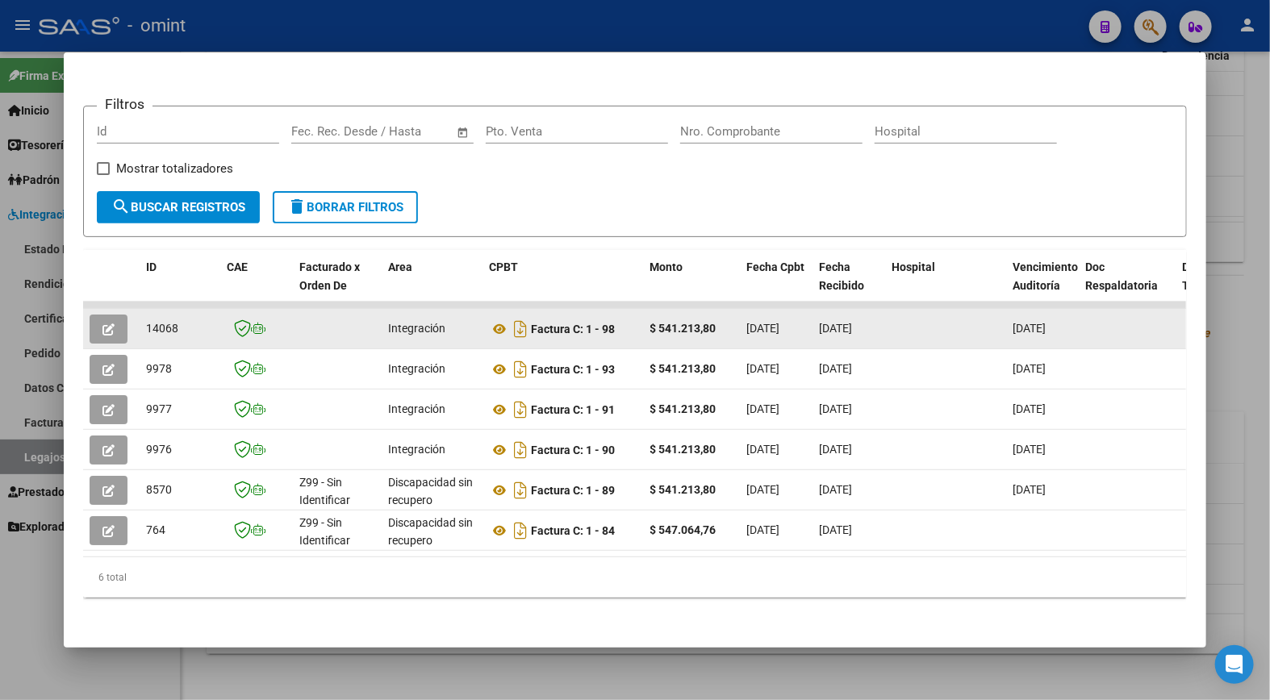
click at [102, 315] on button "button" at bounding box center [109, 329] width 38 height 29
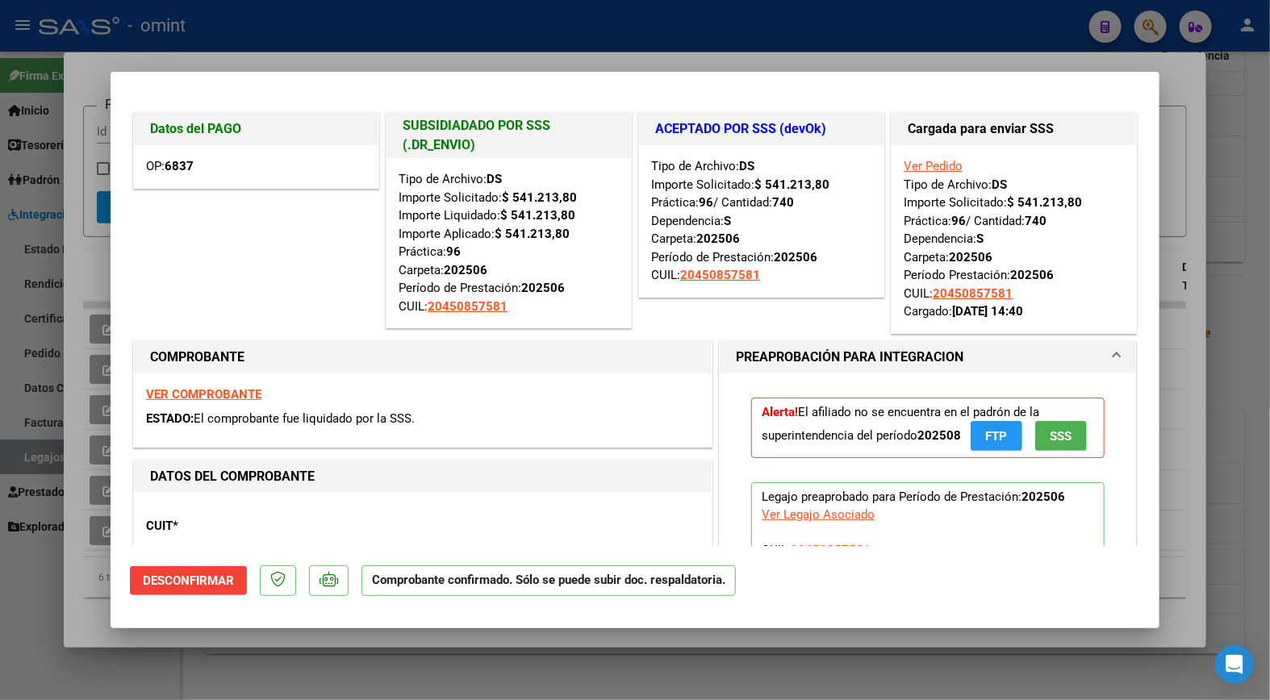
click at [213, 390] on strong "VER COMPROBANTE" at bounding box center [203, 394] width 115 height 15
click at [462, 31] on div at bounding box center [635, 350] width 1270 height 700
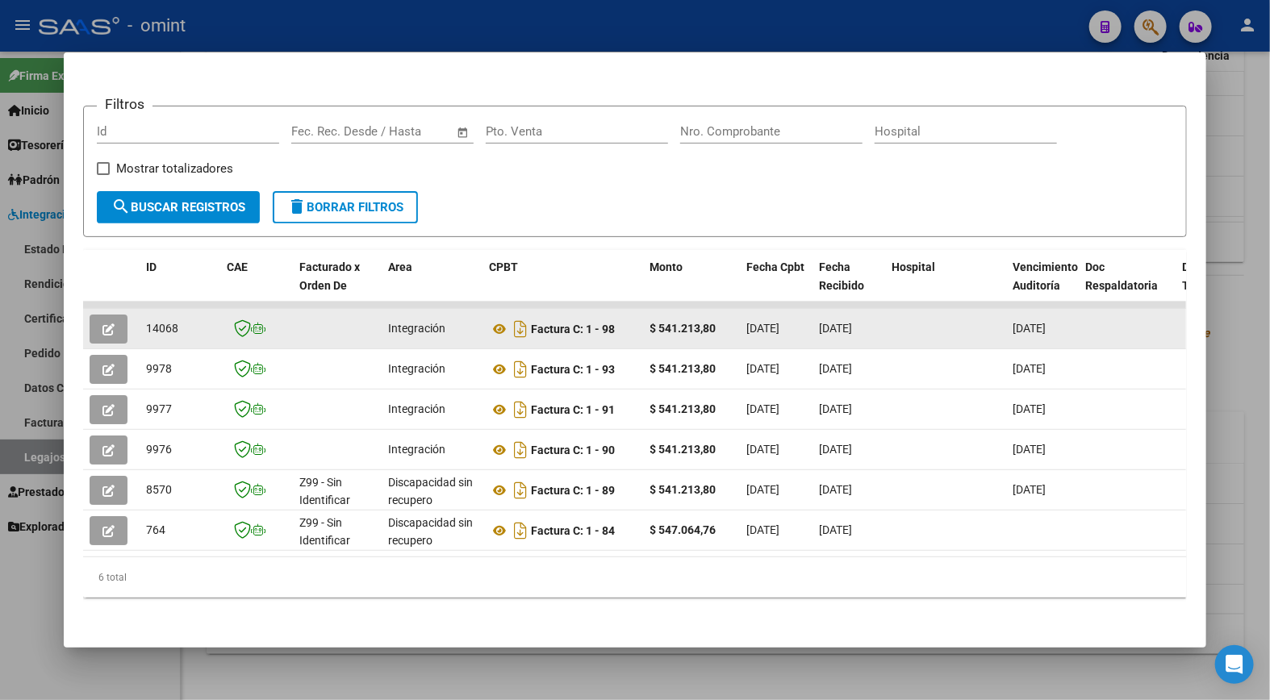
click at [108, 315] on button "button" at bounding box center [109, 329] width 38 height 29
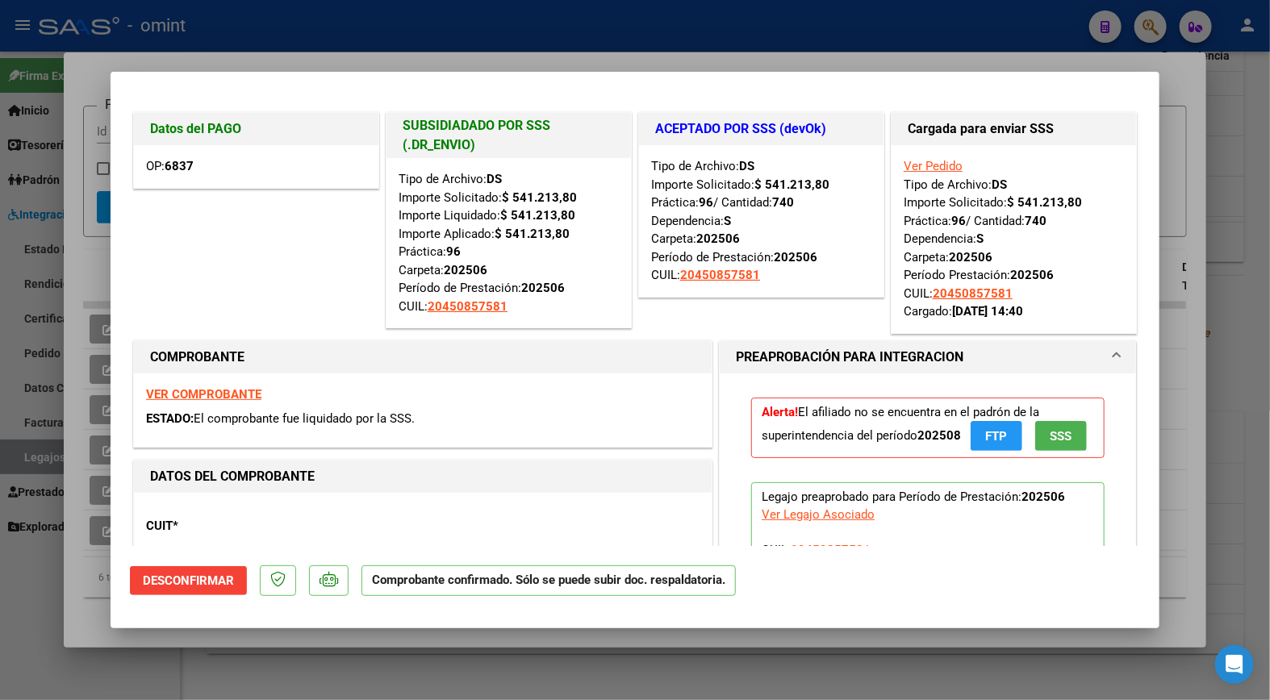
click at [256, 36] on div at bounding box center [635, 350] width 1270 height 700
type input "$ 0,00"
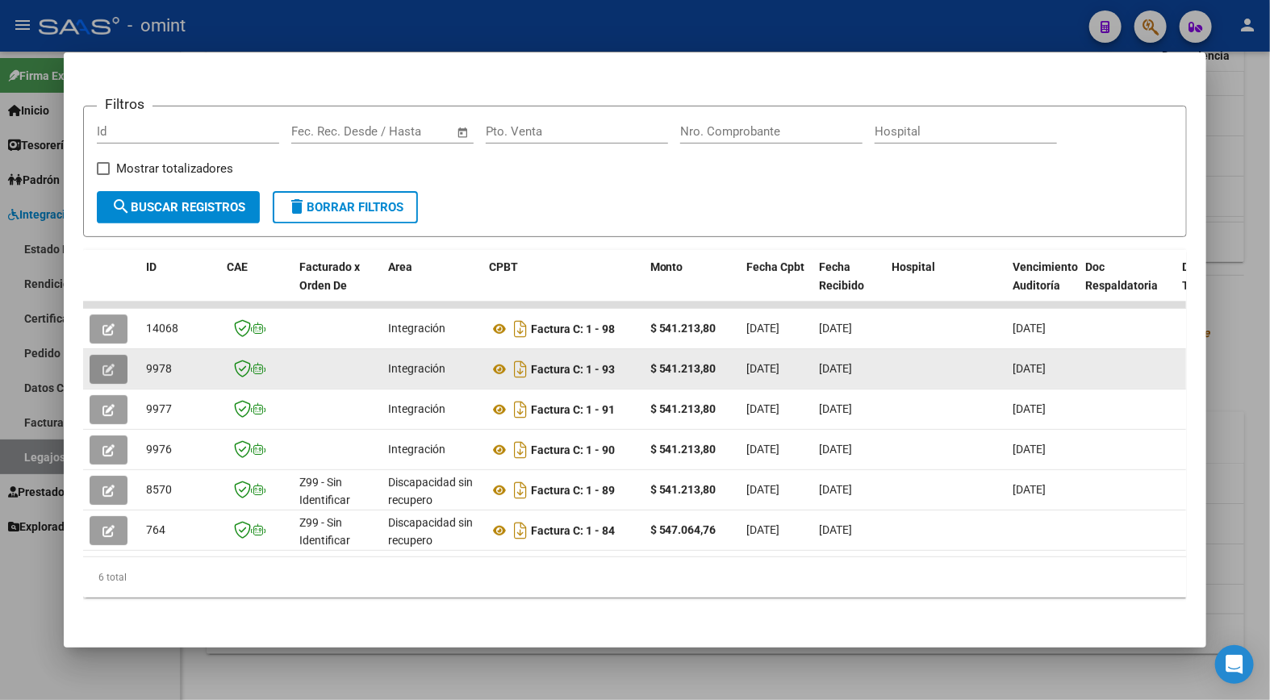
click at [100, 365] on button "button" at bounding box center [109, 369] width 38 height 29
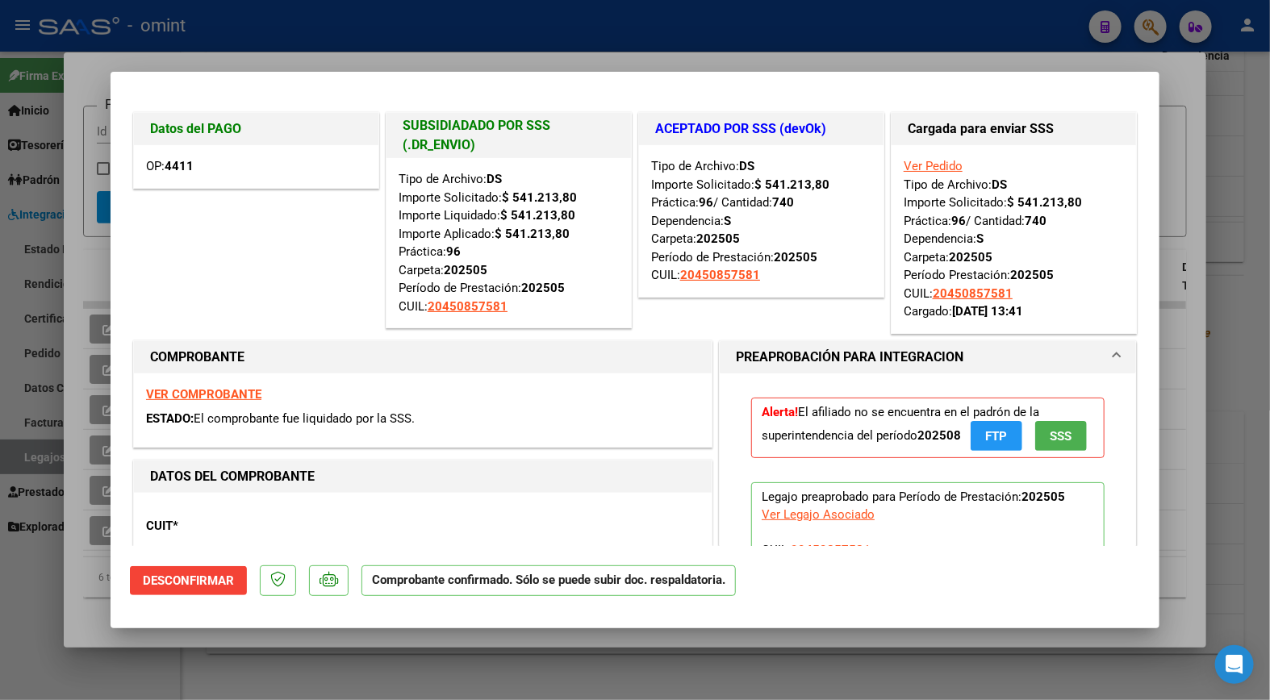
click at [261, 39] on div at bounding box center [635, 350] width 1270 height 700
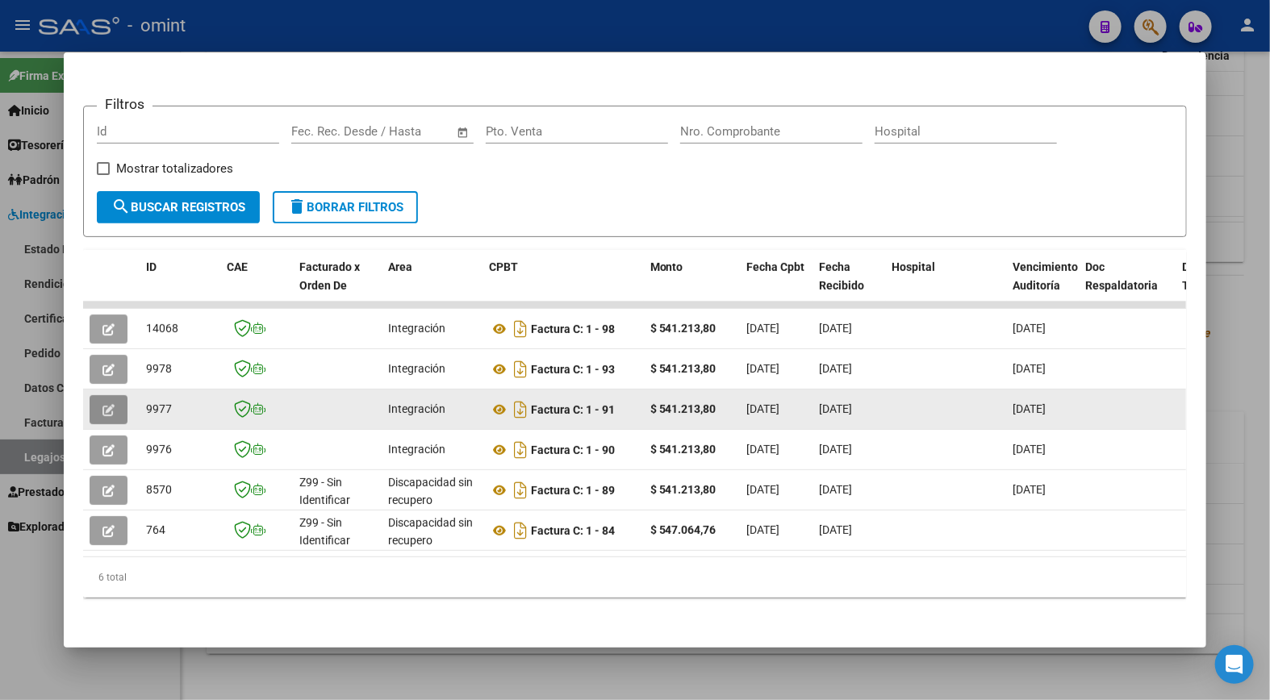
click at [106, 404] on icon "button" at bounding box center [108, 410] width 12 height 12
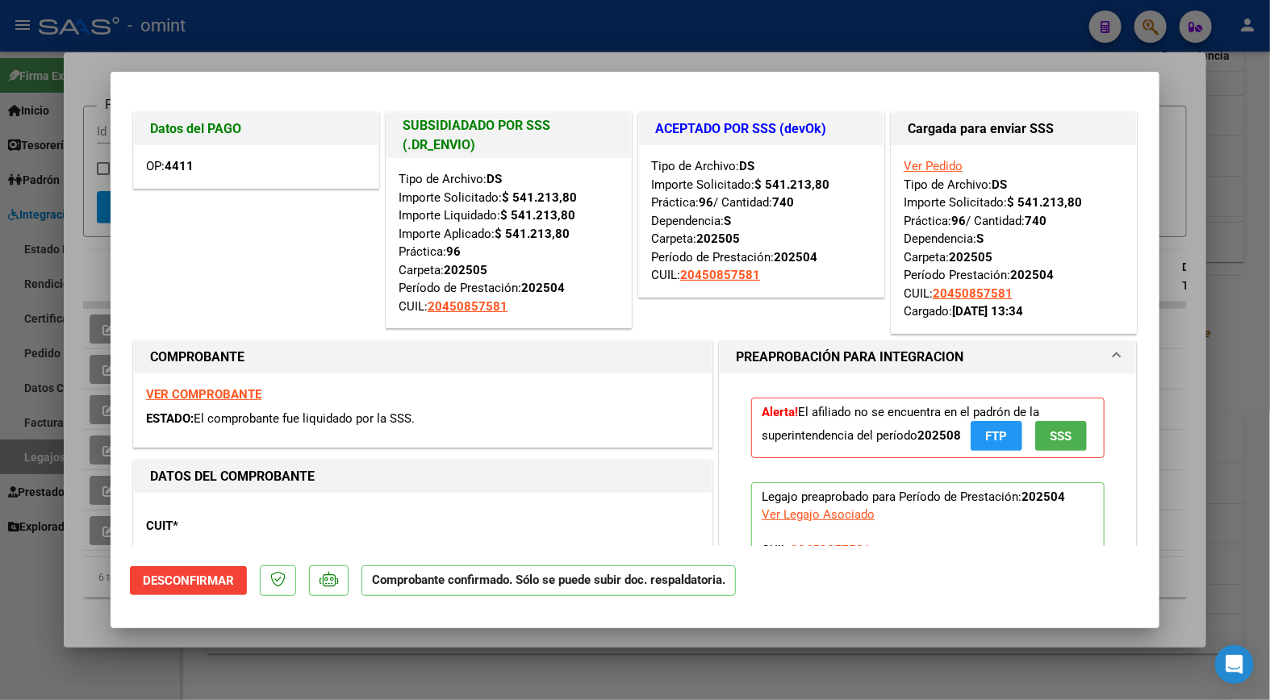
click at [207, 32] on div at bounding box center [635, 350] width 1270 height 700
type input "$ 0,00"
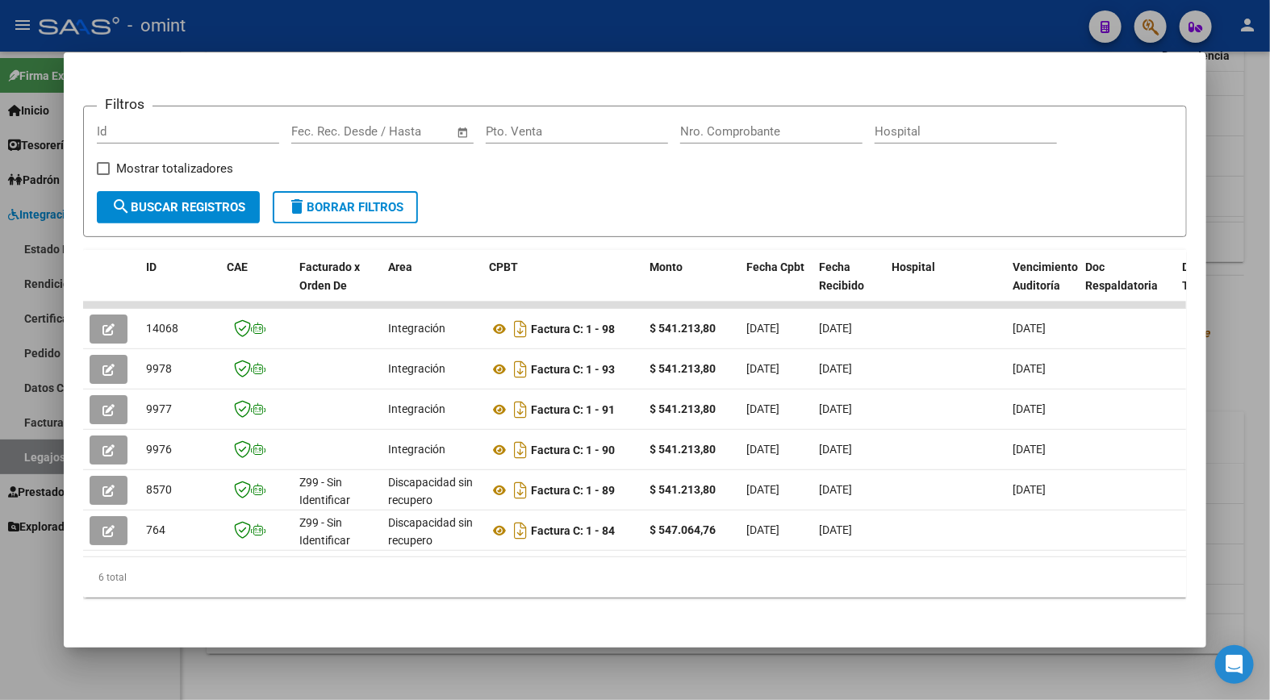
click at [218, 27] on div at bounding box center [635, 350] width 1270 height 700
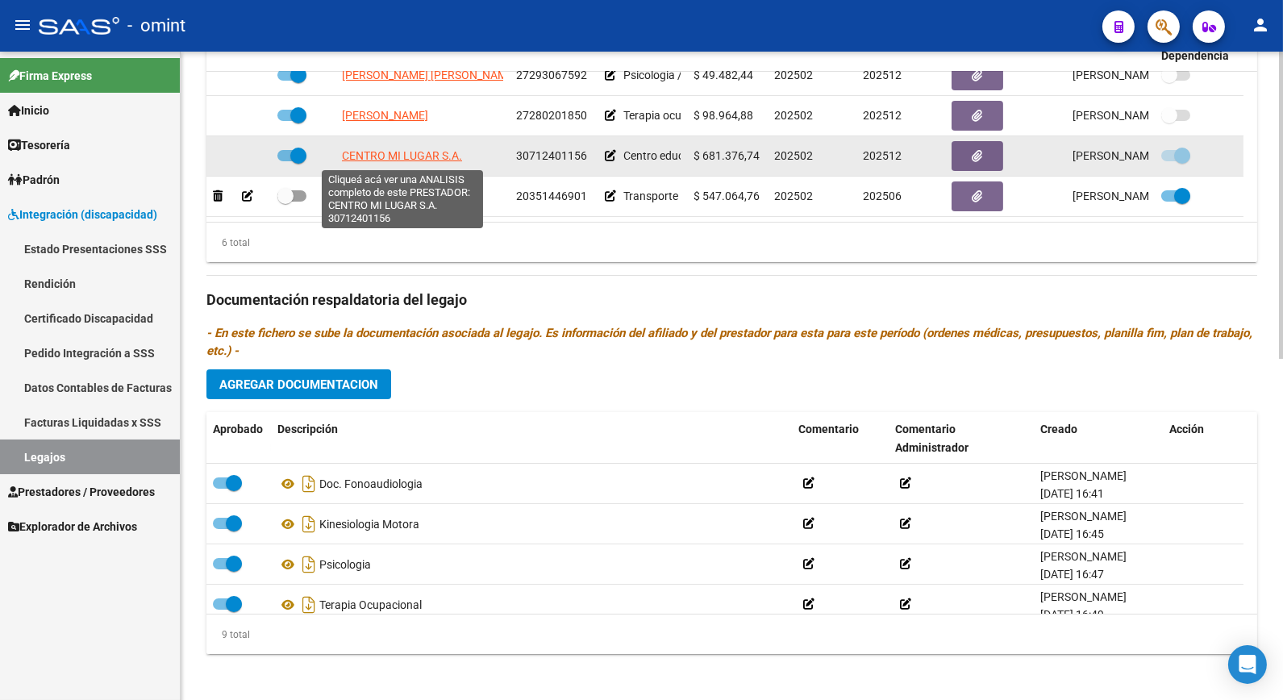
click at [411, 156] on span "CENTRO MI LUGAR S.A." at bounding box center [402, 155] width 120 height 13
type textarea "30712401156"
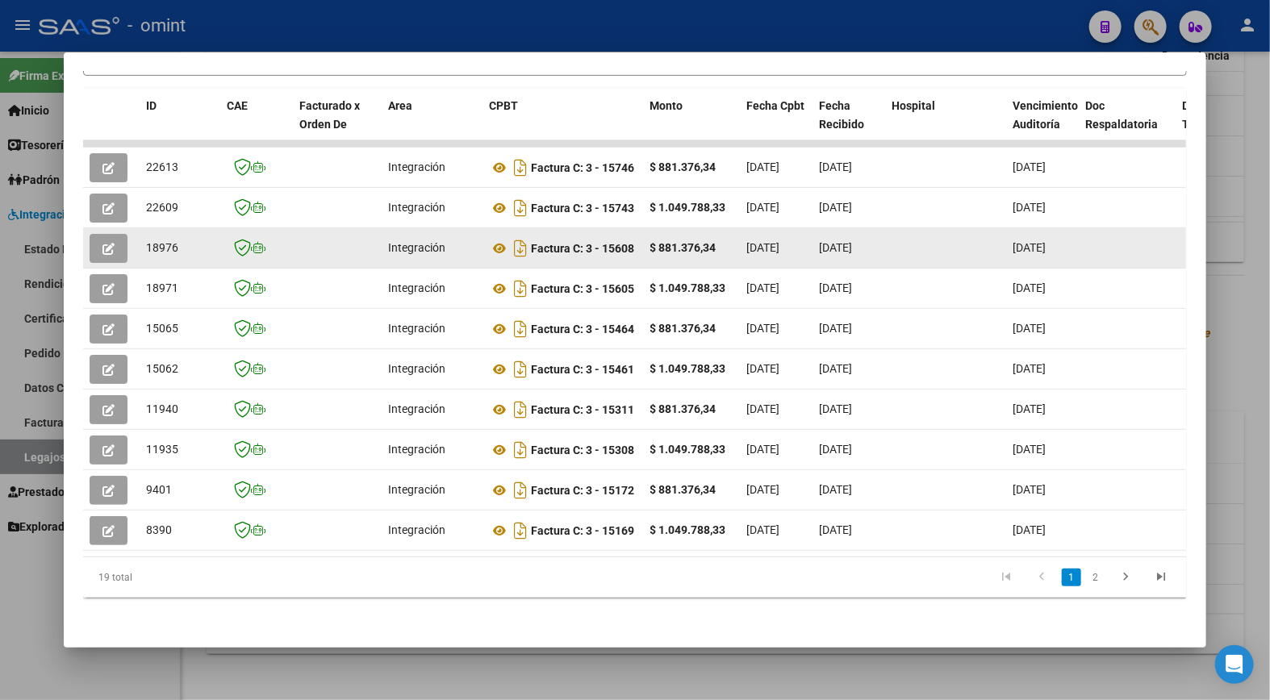
click at [106, 243] on icon "button" at bounding box center [108, 249] width 12 height 12
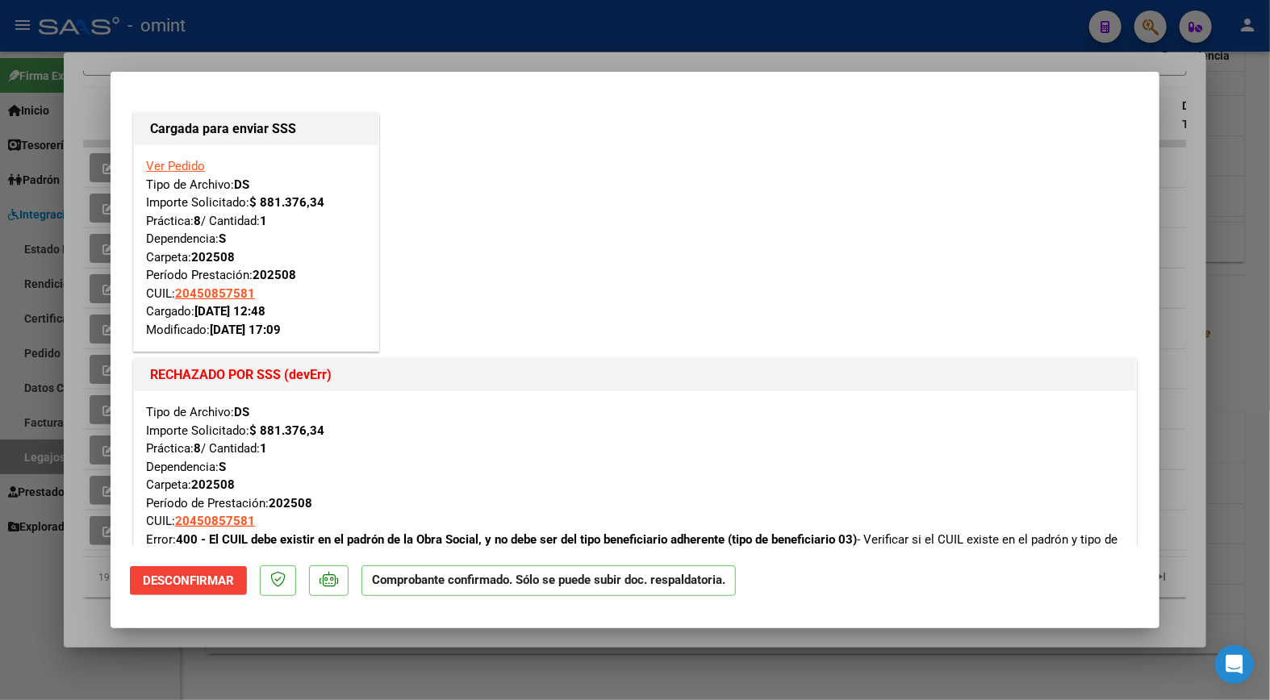
click at [189, 40] on div at bounding box center [635, 350] width 1270 height 700
type input "$ 0,00"
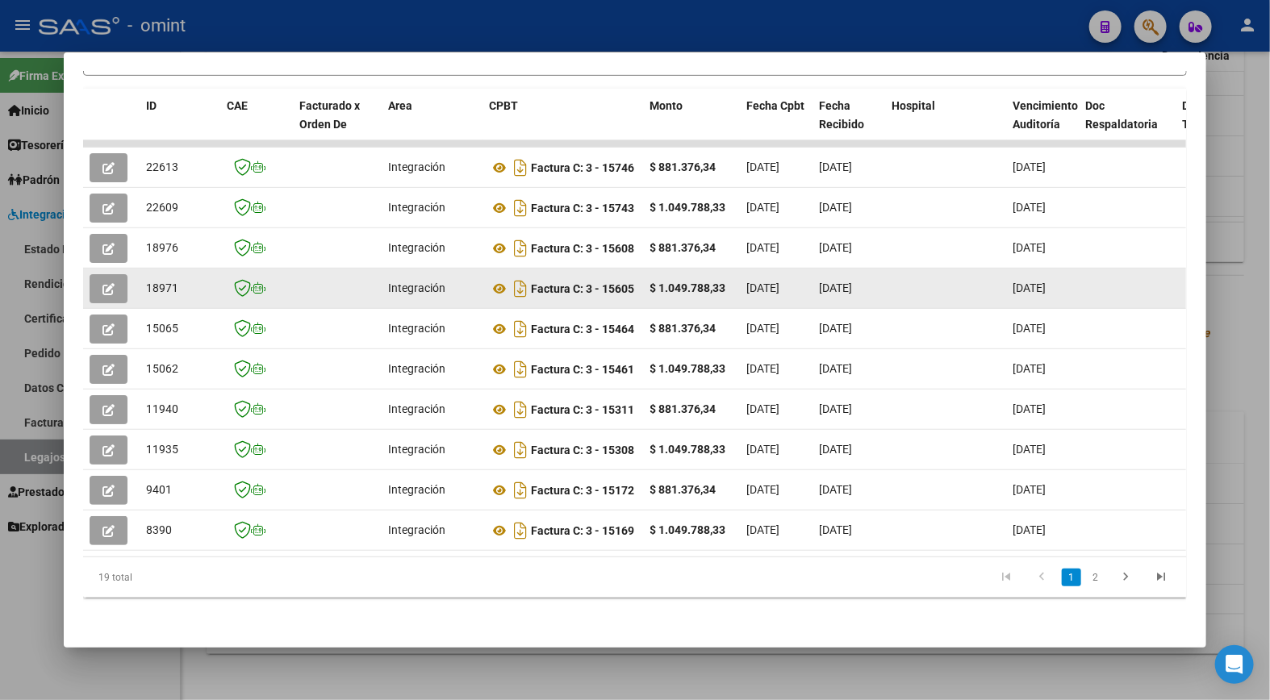
click at [99, 284] on button "button" at bounding box center [109, 288] width 38 height 29
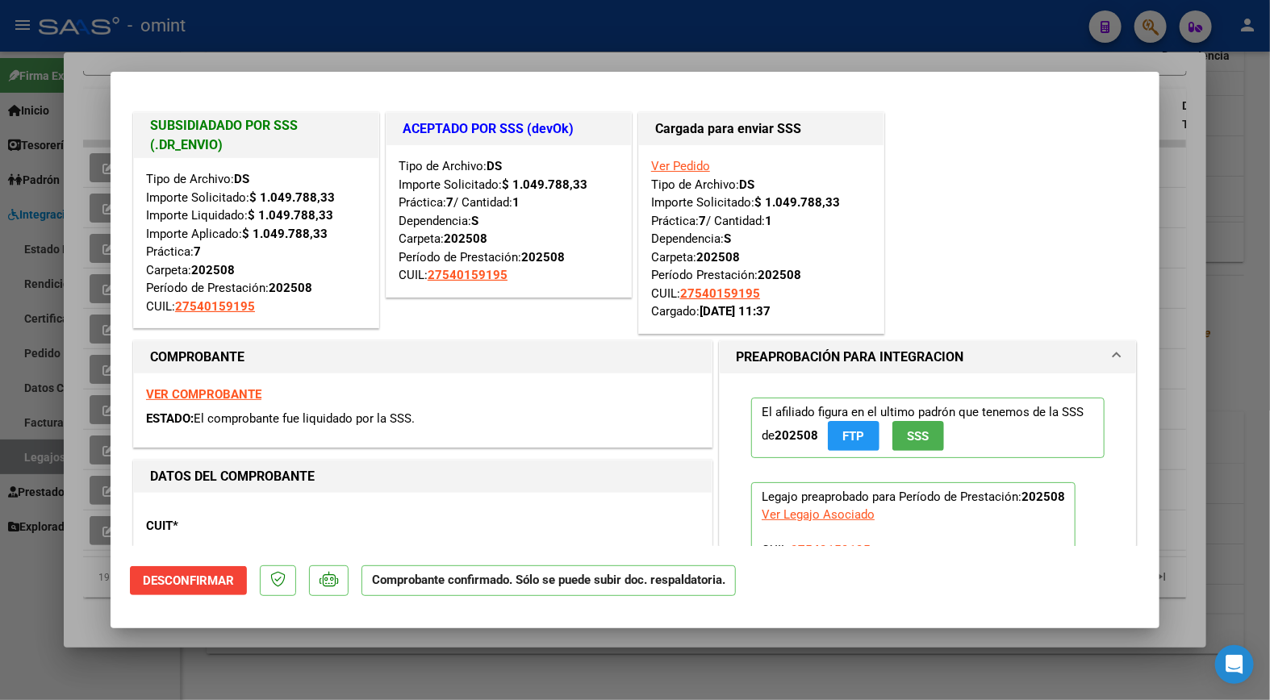
click at [192, 398] on strong "VER COMPROBANTE" at bounding box center [203, 394] width 115 height 15
click at [479, 22] on div at bounding box center [635, 350] width 1270 height 700
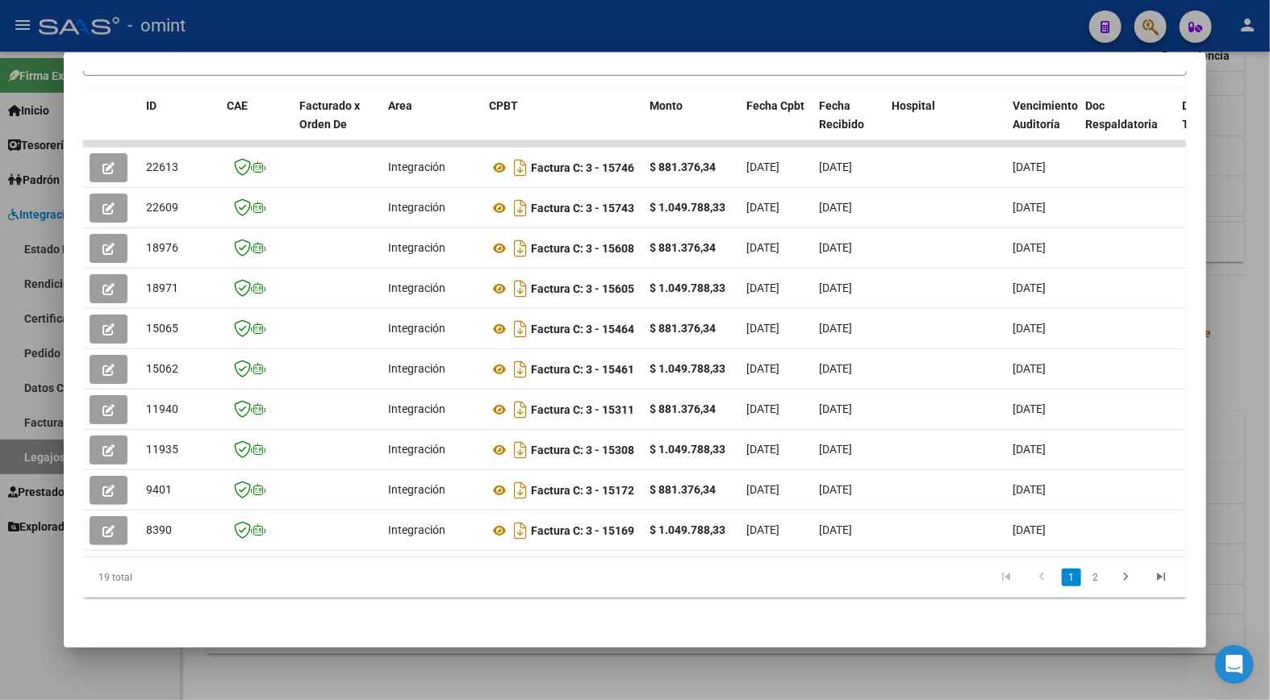
drag, startPoint x: 942, startPoint y: 318, endPoint x: 68, endPoint y: 328, distance: 874.5
click at [68, 328] on mat-dialog-content "Análisis Prestador - CUIT: 30712401156 cloud_download Exportar CSV ABM ARCA Imp…" at bounding box center [635, 350] width 1143 height 557
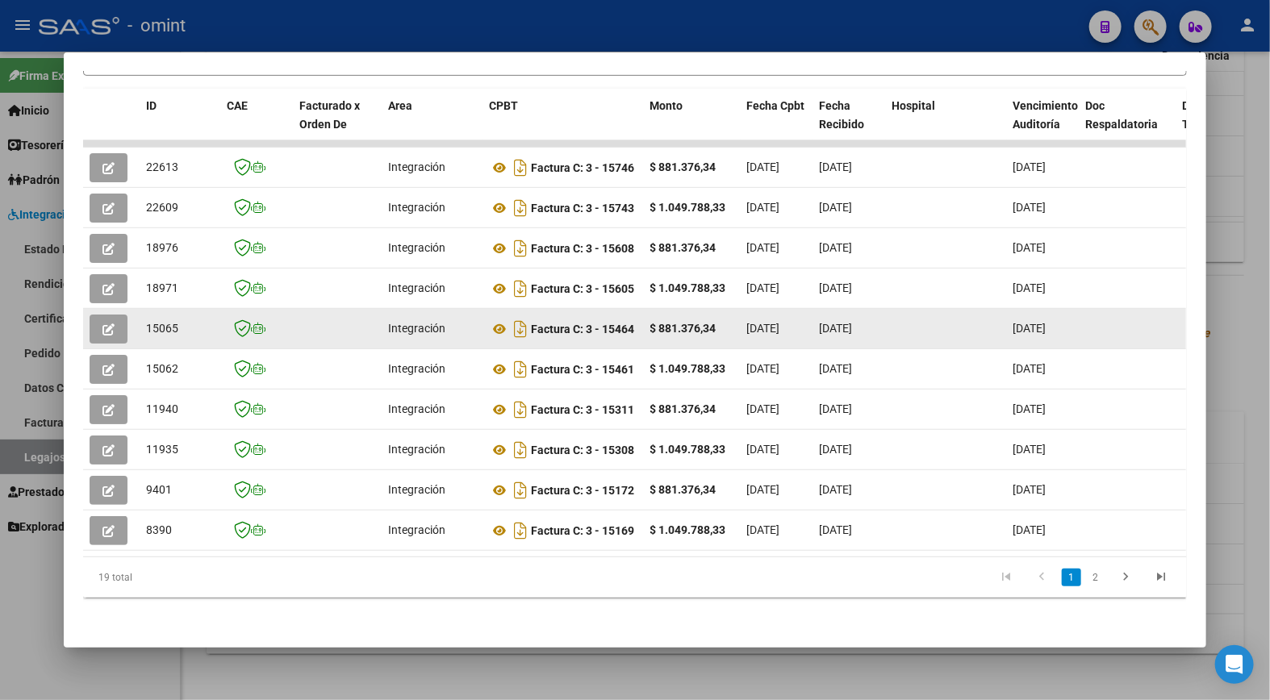
drag, startPoint x: 68, startPoint y: 328, endPoint x: 148, endPoint y: 311, distance: 82.3
click at [148, 322] on span "15065" at bounding box center [162, 328] width 32 height 13
click at [102, 323] on icon "button" at bounding box center [108, 329] width 12 height 12
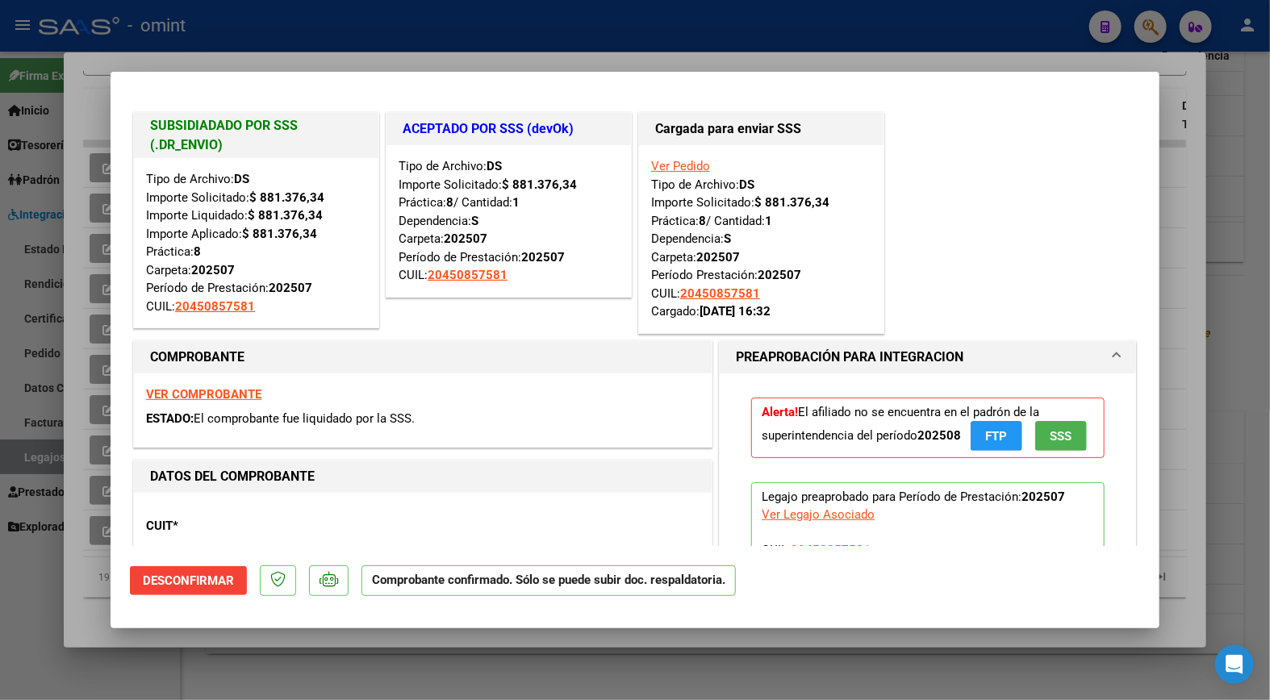
click at [619, 21] on div at bounding box center [635, 350] width 1270 height 700
type input "$ 0,00"
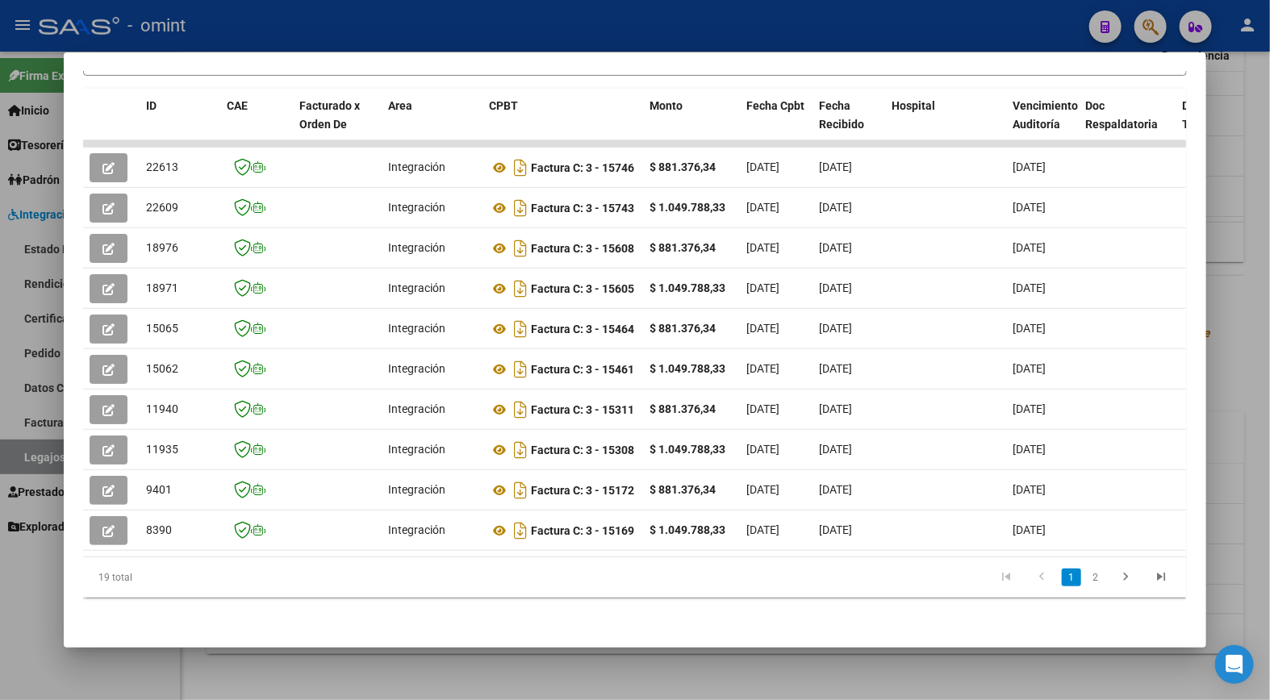
click at [654, 27] on div at bounding box center [635, 350] width 1270 height 700
